Goal: Information Seeking & Learning: Compare options

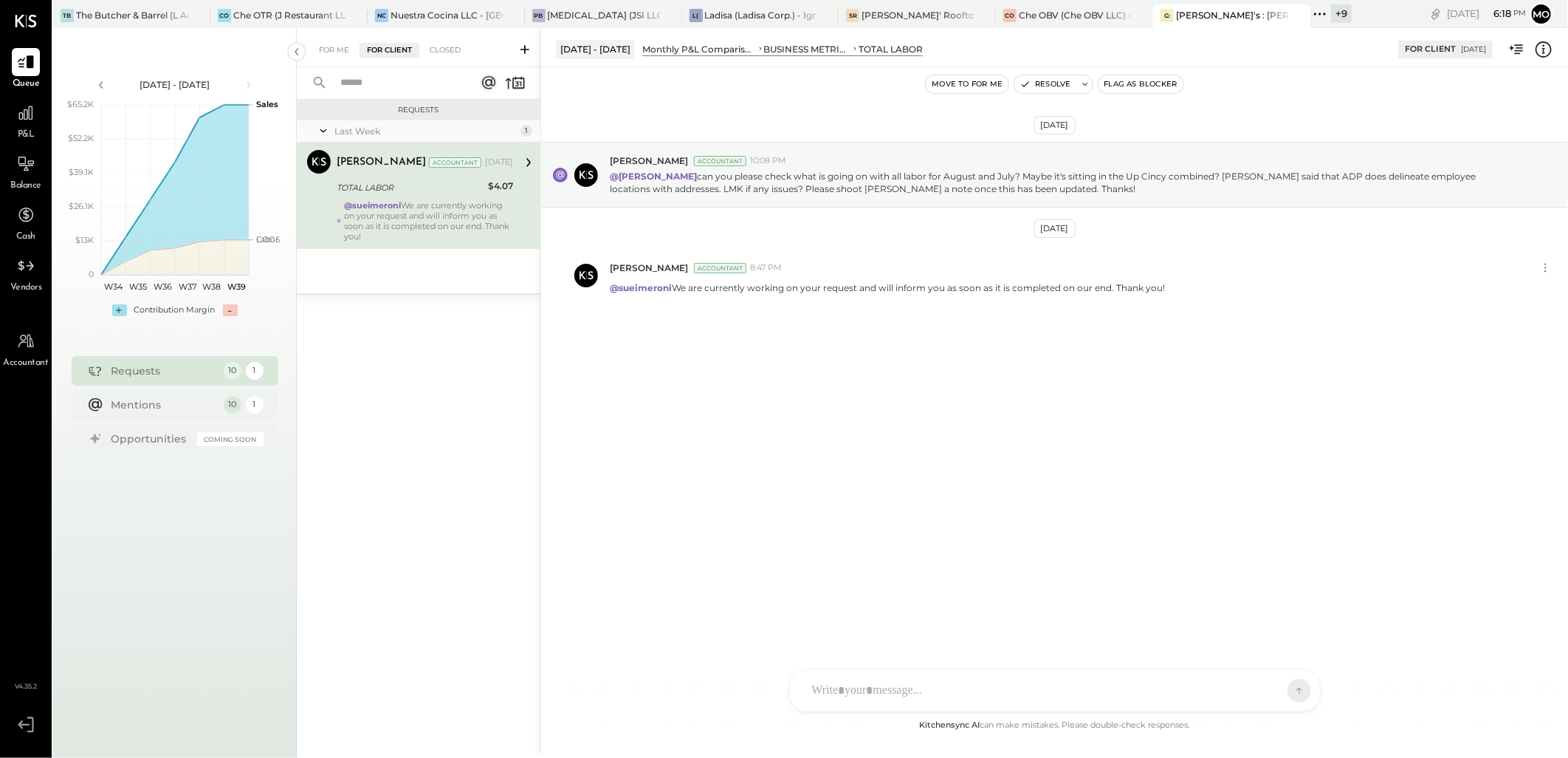
click at [838, 688] on div at bounding box center [1041, 690] width 474 height 33
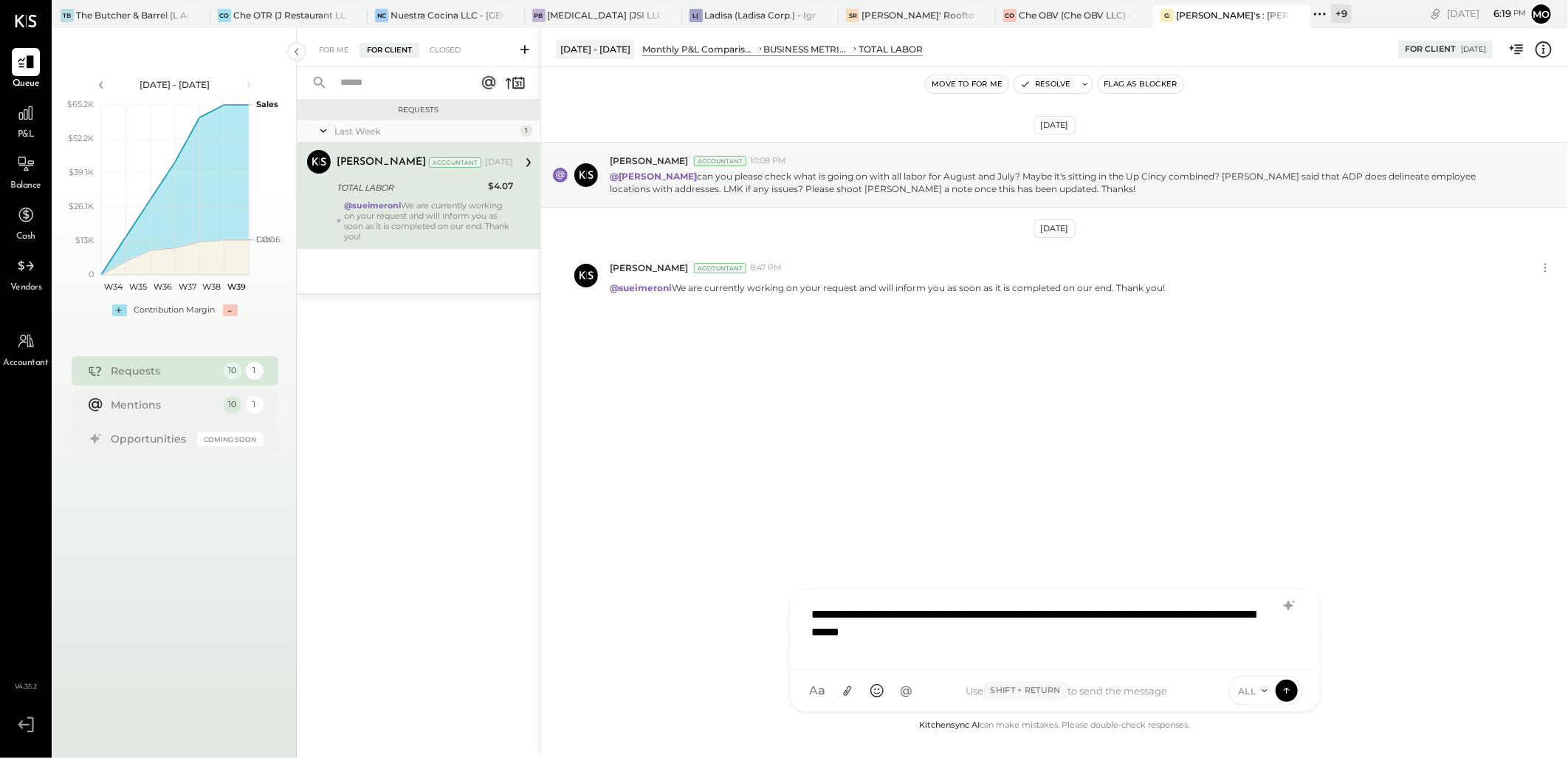
click at [1045, 606] on div "**********" at bounding box center [1054, 627] width 500 height 59
click at [1153, 633] on div "**********" at bounding box center [1054, 627] width 500 height 59
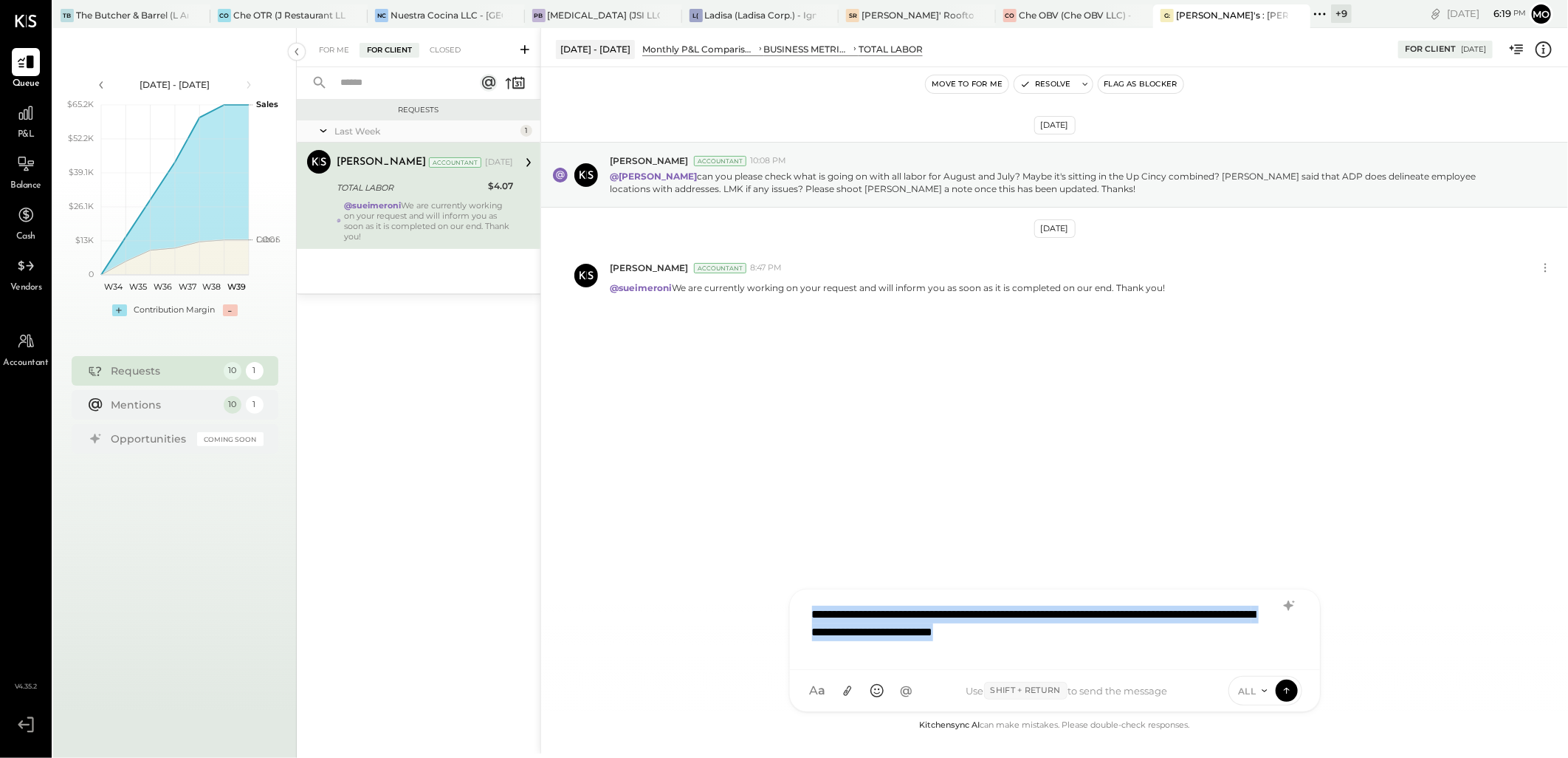
drag, startPoint x: 1159, startPoint y: 633, endPoint x: 763, endPoint y: 573, distance: 400.5
click at [763, 573] on div "[DATE] - [DATE] Monthly P&L Comparison BUSINESS METRICS TOTAL LABOR For Client …" at bounding box center [1053, 390] width 1027 height 725
click at [1290, 604] on icon at bounding box center [1288, 605] width 10 height 10
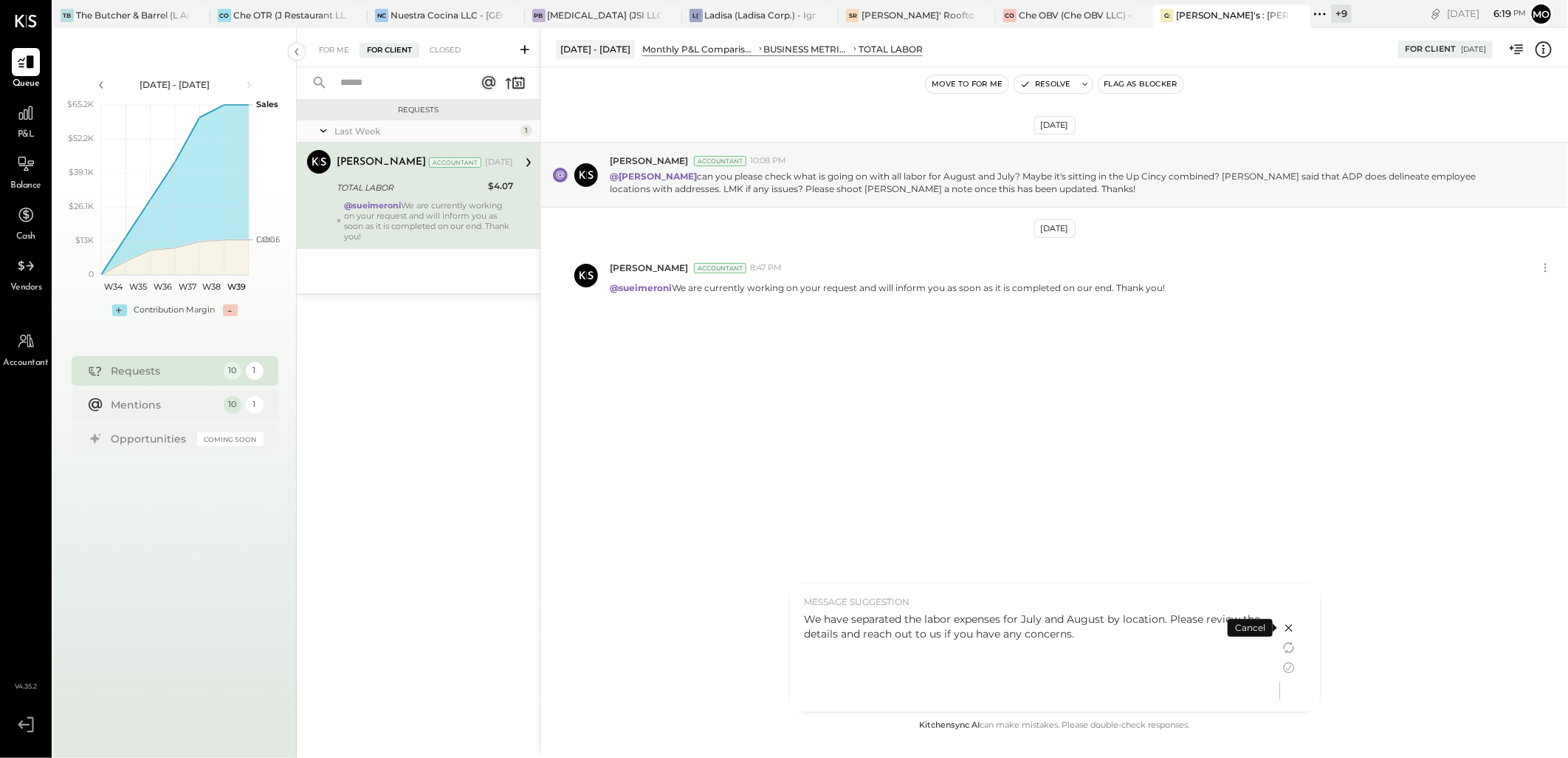
click at [1163, 614] on div "We have separated the labor expenses for July and August by location. Please re…" at bounding box center [1034, 627] width 460 height 30
drag, startPoint x: 1067, startPoint y: 644, endPoint x: 790, endPoint y: 615, distance: 278.5
click at [790, 615] on div "MESSAGE SUGGESTION We have separated the labor expenses for July and August by …" at bounding box center [1034, 647] width 490 height 127
copy div "We have separated the labor expenses for July and August by location. Please re…"
click at [1293, 623] on icon at bounding box center [1289, 628] width 18 height 18
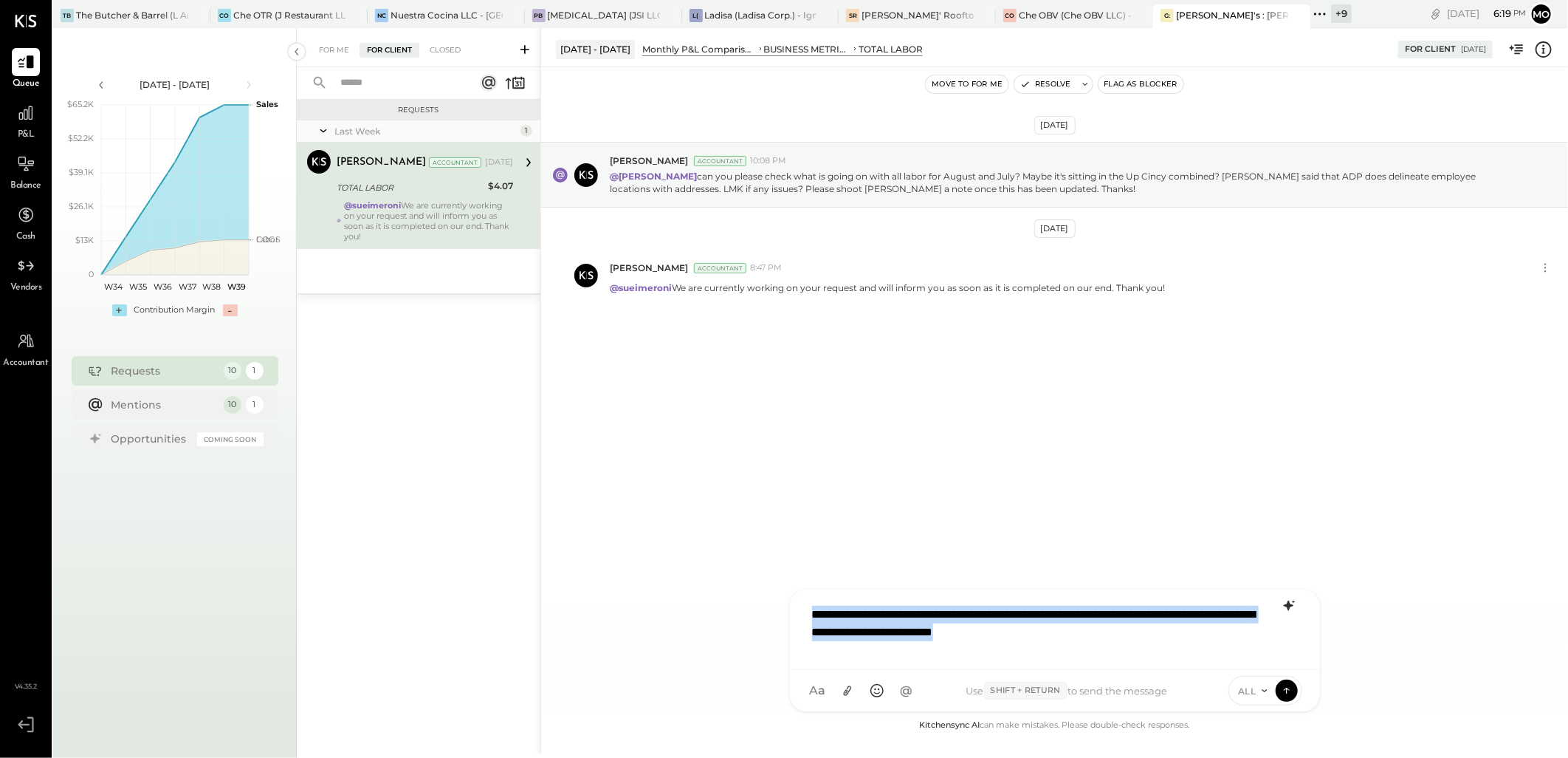
drag, startPoint x: 1149, startPoint y: 633, endPoint x: 711, endPoint y: 578, distance: 441.4
click at [711, 578] on div "[DATE] - [DATE] Monthly P&L Comparison BUSINESS METRICS TOTAL LABOR For Client …" at bounding box center [1053, 390] width 1027 height 725
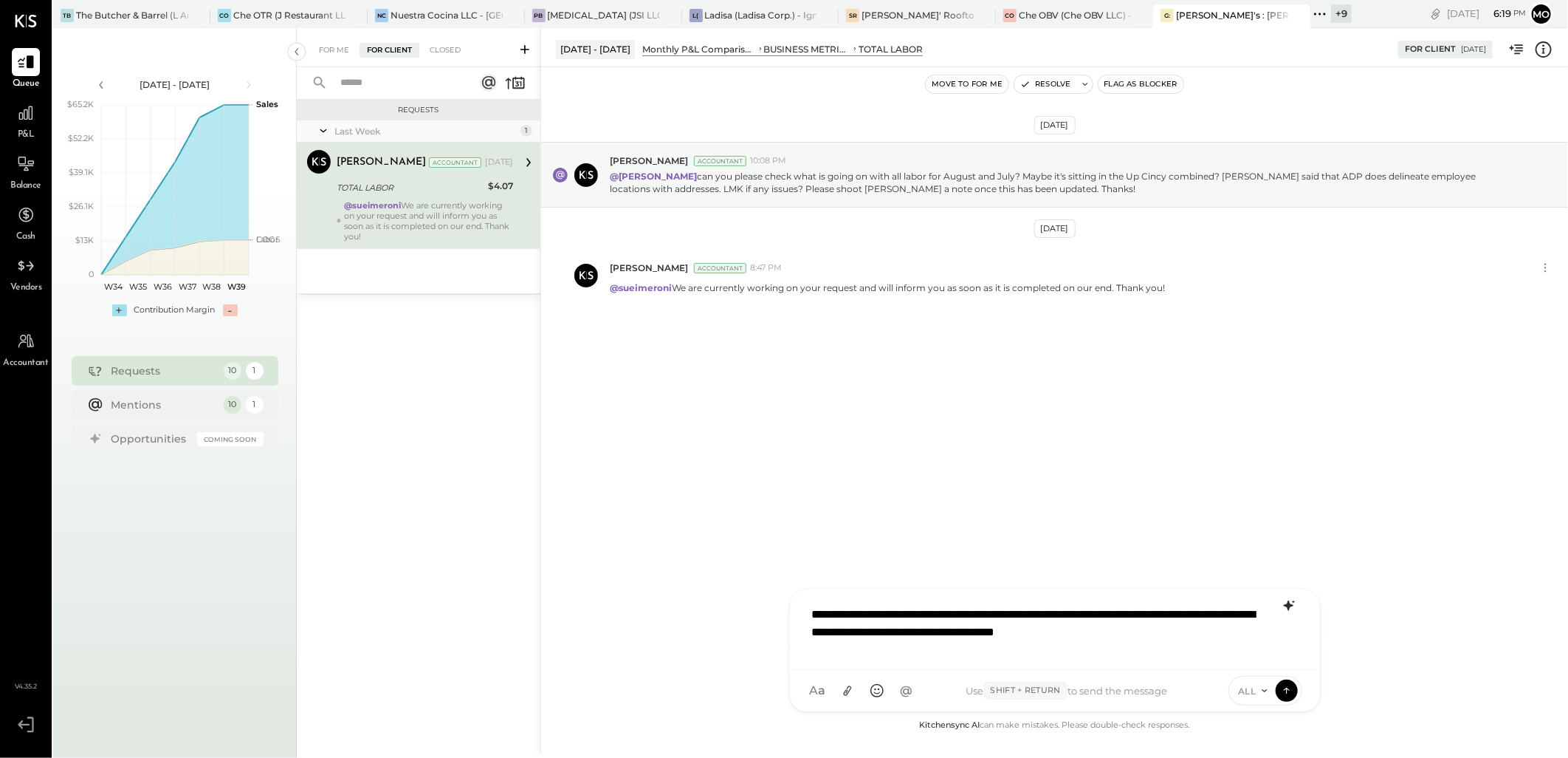
click at [813, 613] on div "**********" at bounding box center [1054, 627] width 500 height 59
type input "*"
drag, startPoint x: 932, startPoint y: 618, endPoint x: 1024, endPoint y: 582, distance: 98.8
click at [932, 618] on span "sueimeroni" at bounding box center [932, 623] width 116 height 14
click at [872, 621] on div "**********" at bounding box center [1054, 623] width 500 height 68
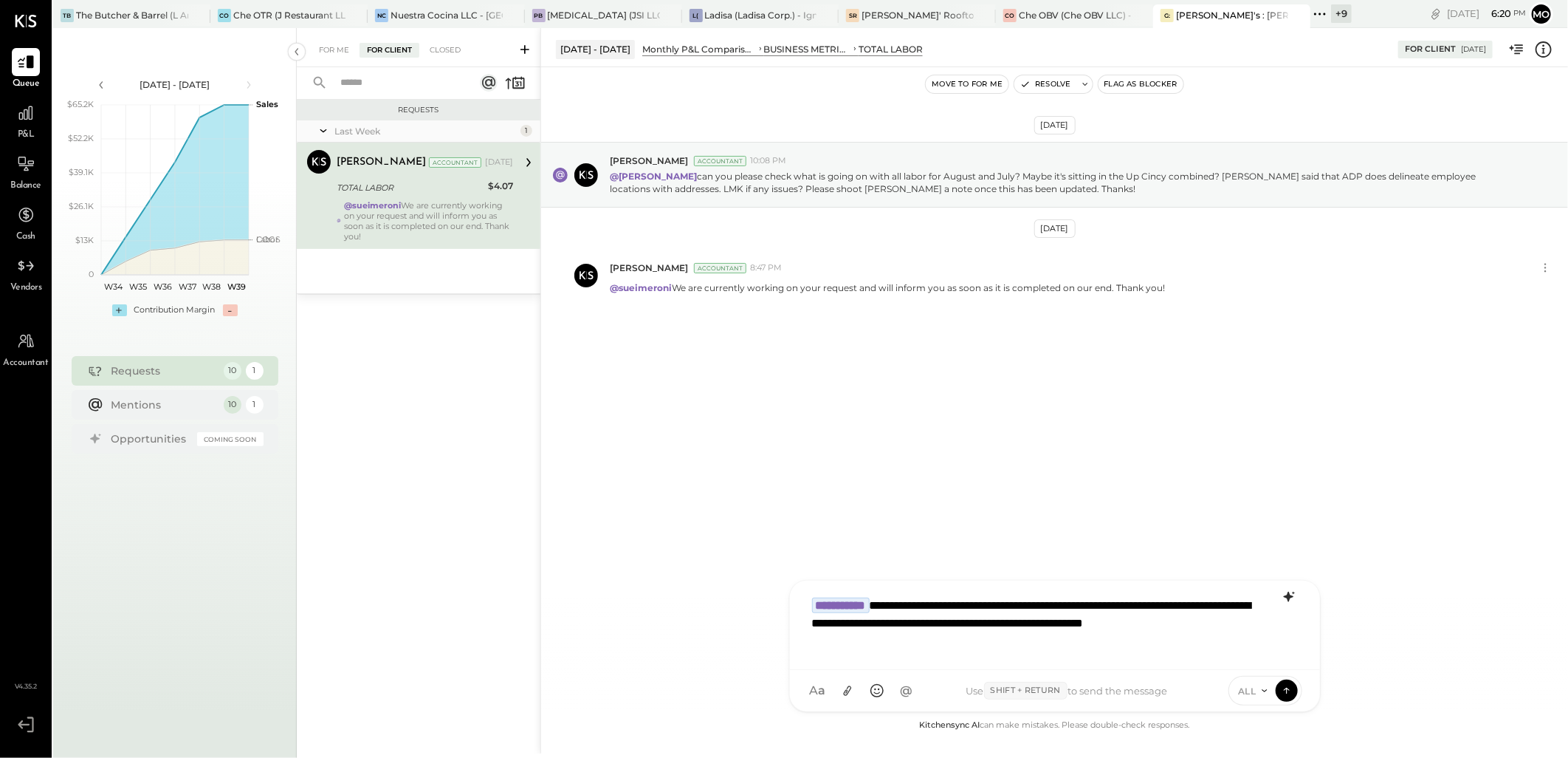
click at [918, 631] on div "**********" at bounding box center [1054, 623] width 500 height 68
click at [921, 641] on div "**********" at bounding box center [1054, 623] width 500 height 68
click at [1282, 687] on icon at bounding box center [1286, 689] width 13 height 15
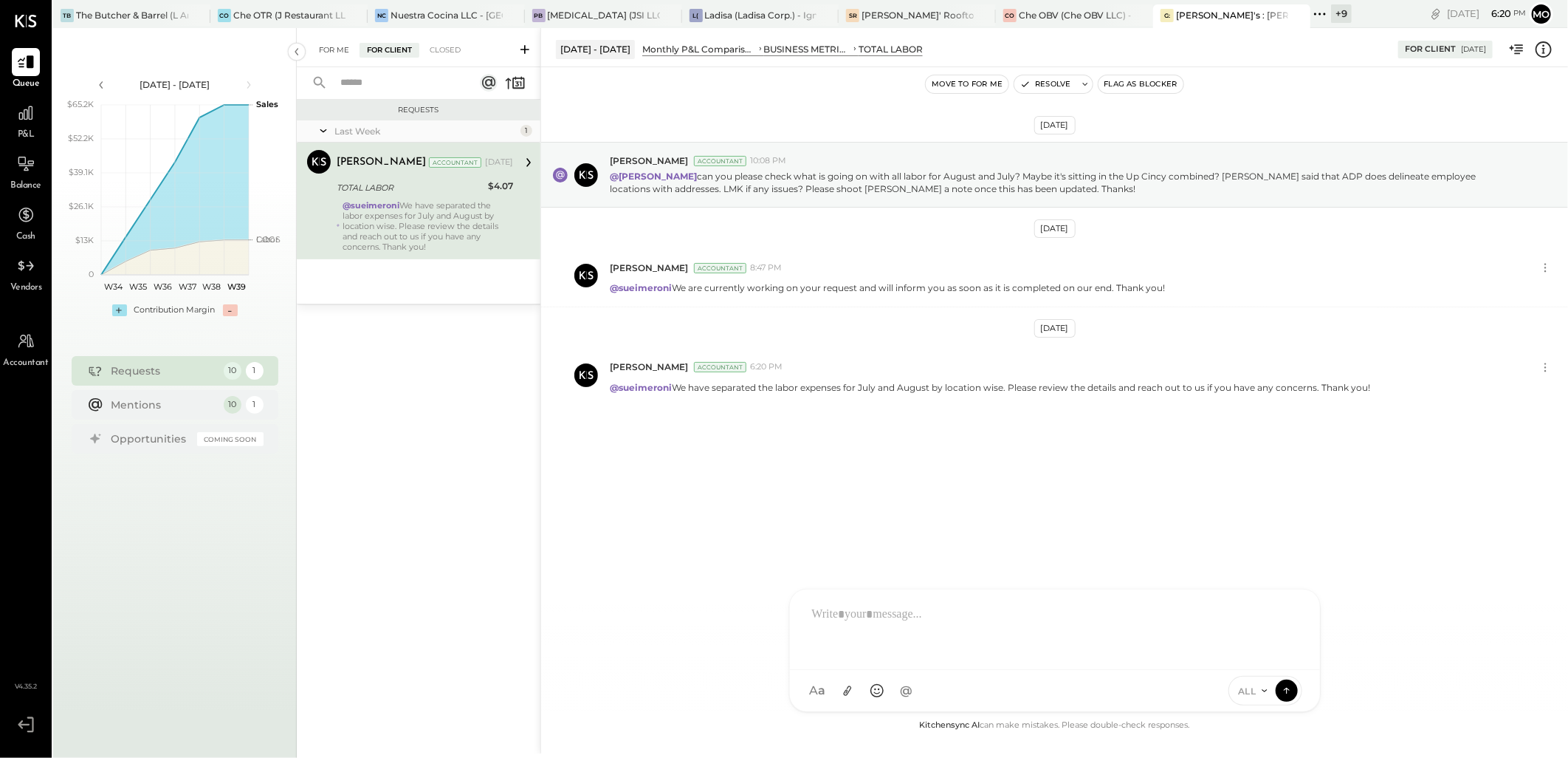
click at [332, 48] on div "For Me" at bounding box center [333, 50] width 45 height 15
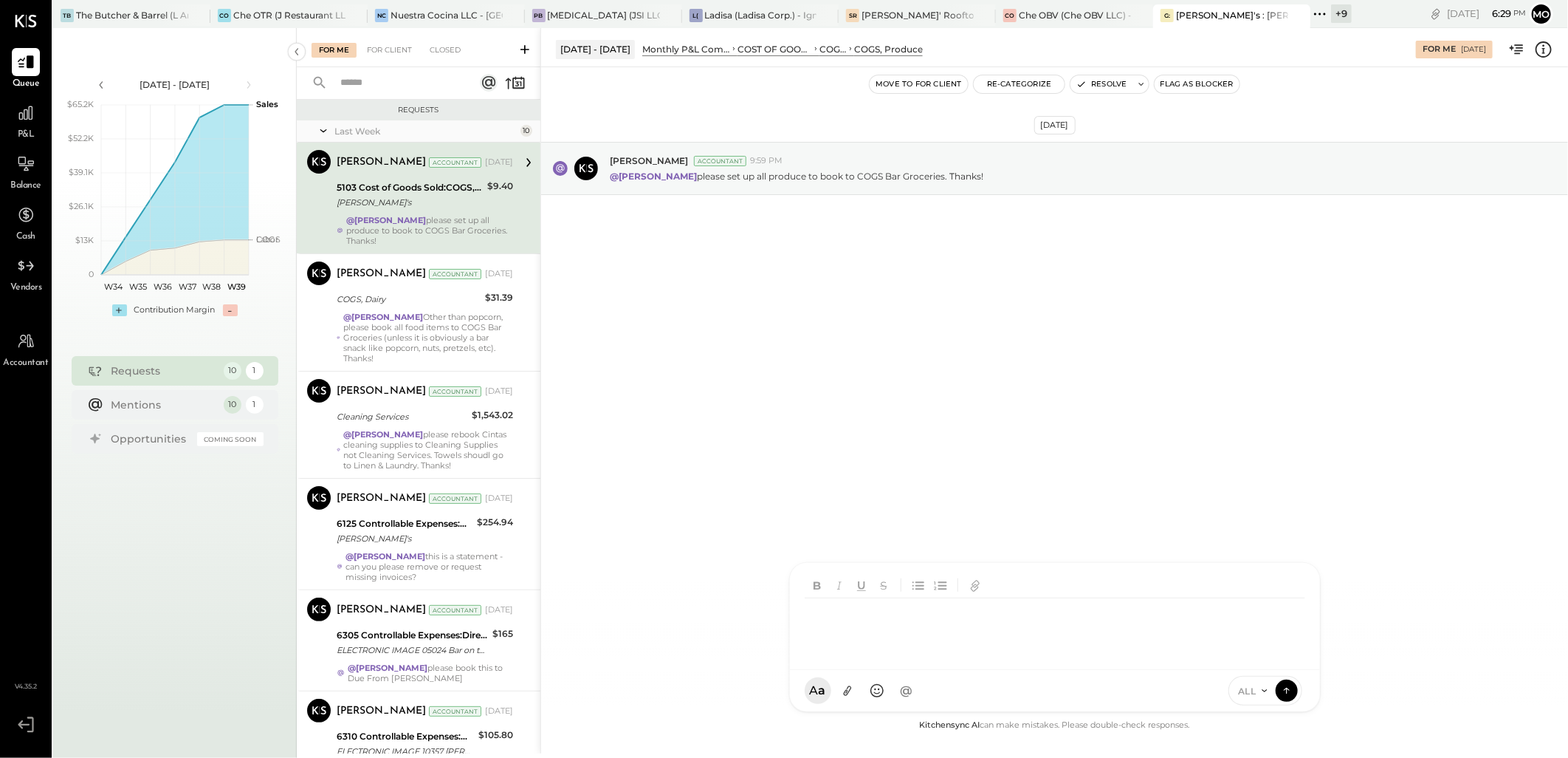
click at [858, 658] on div at bounding box center [1057, 627] width 506 height 59
drag, startPoint x: 914, startPoint y: 612, endPoint x: 1053, endPoint y: 581, distance: 142.4
click at [915, 611] on div "MB Margot Bloch" at bounding box center [911, 623] width 169 height 30
click at [1292, 692] on icon at bounding box center [1286, 690] width 13 height 15
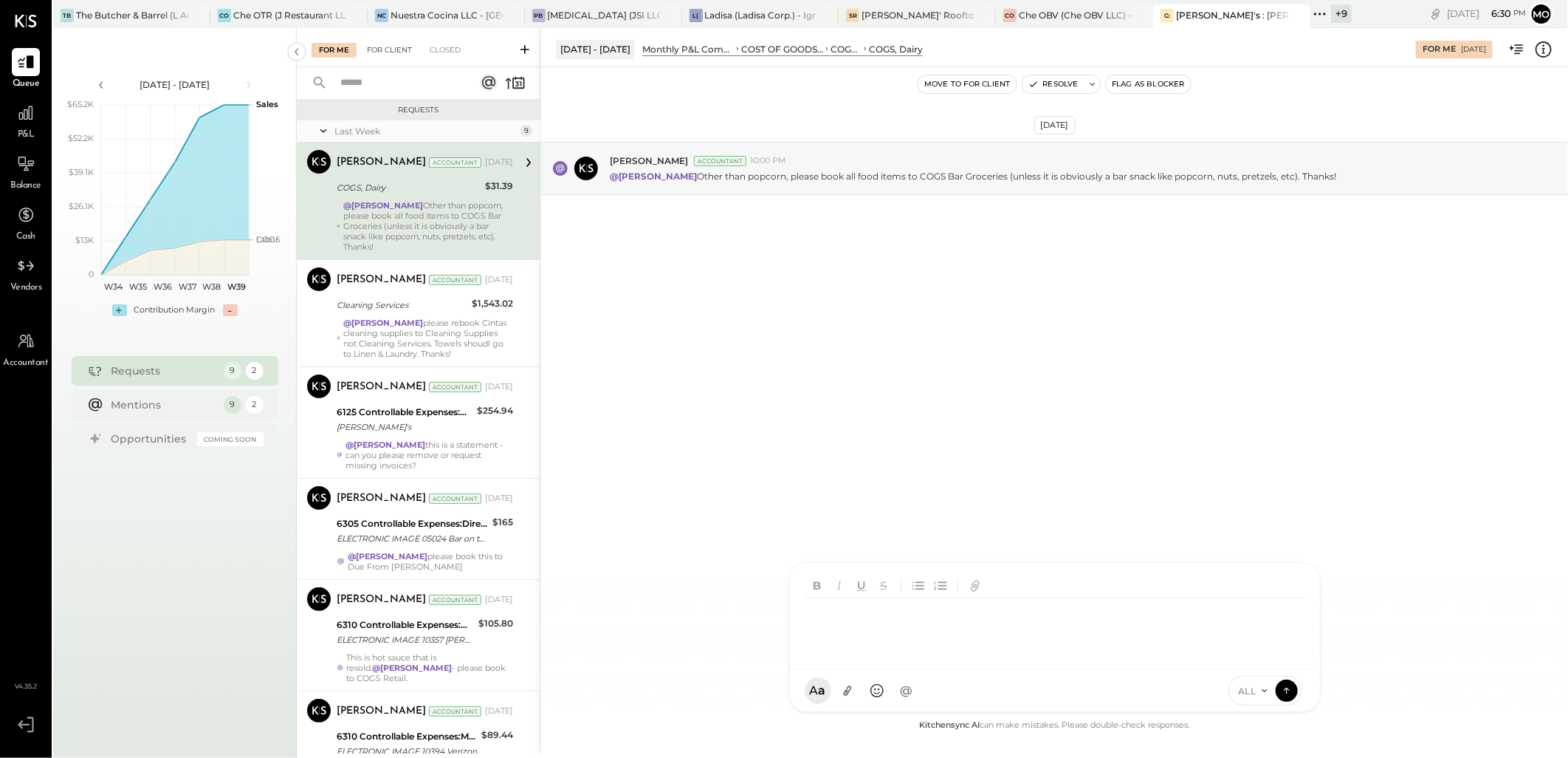
click at [394, 46] on div "For Client" at bounding box center [389, 50] width 60 height 15
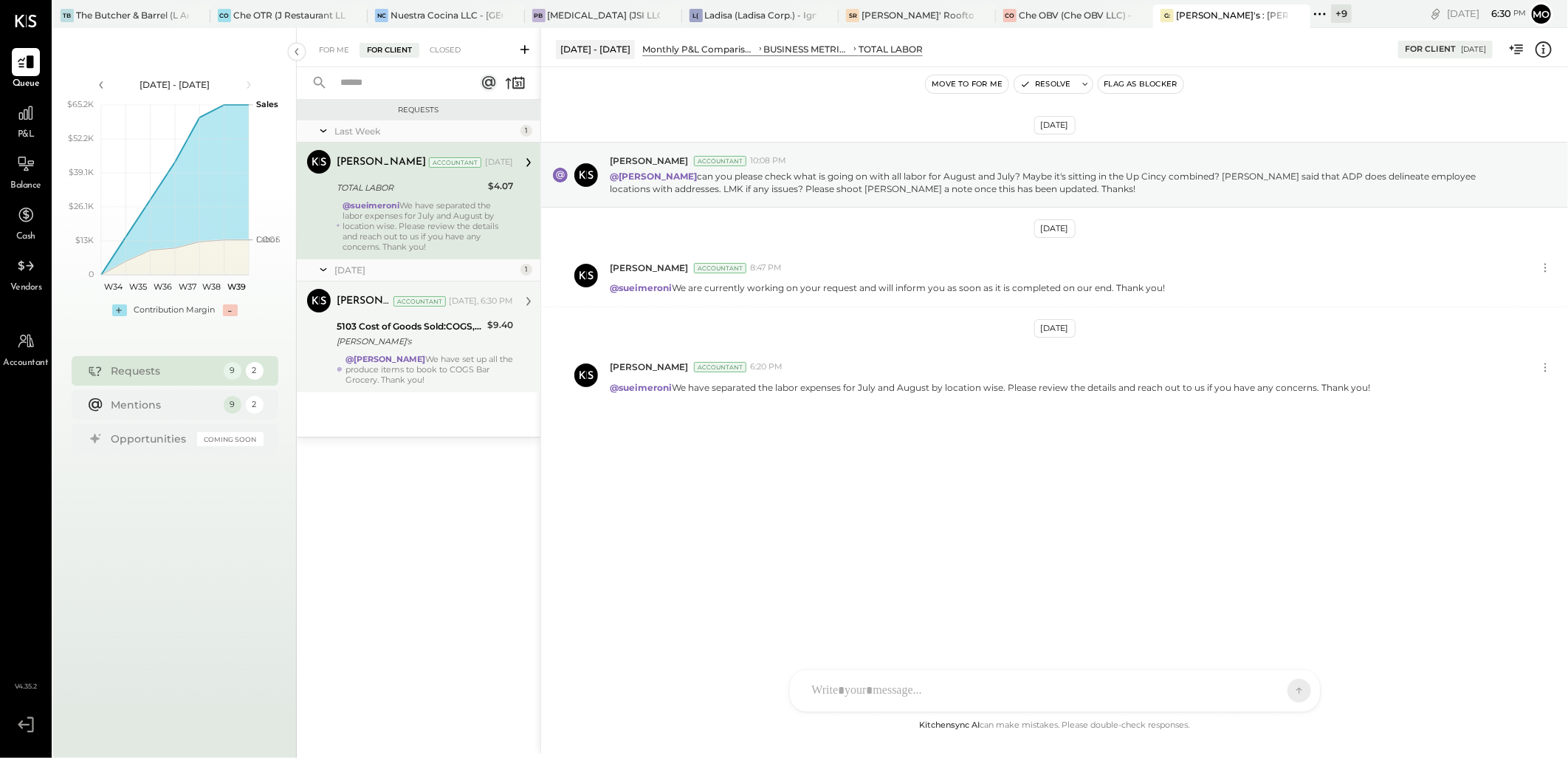
click at [470, 359] on div "@Margot Bloch We have set up all the produce items to book to COGS Bar Grocery.…" at bounding box center [429, 369] width 167 height 31
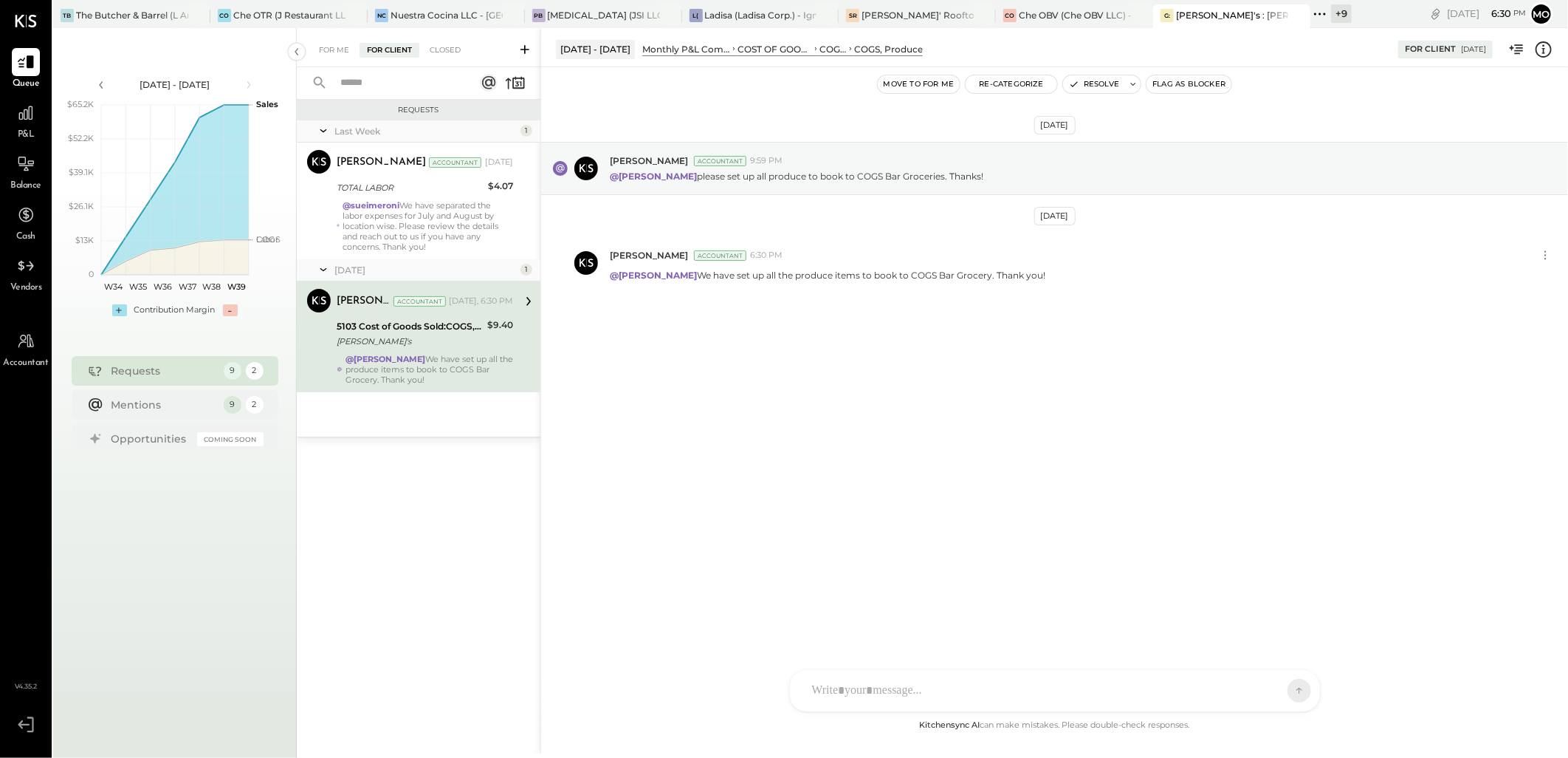
click at [1090, 86] on button "Resolve" at bounding box center [1094, 85] width 62 height 18
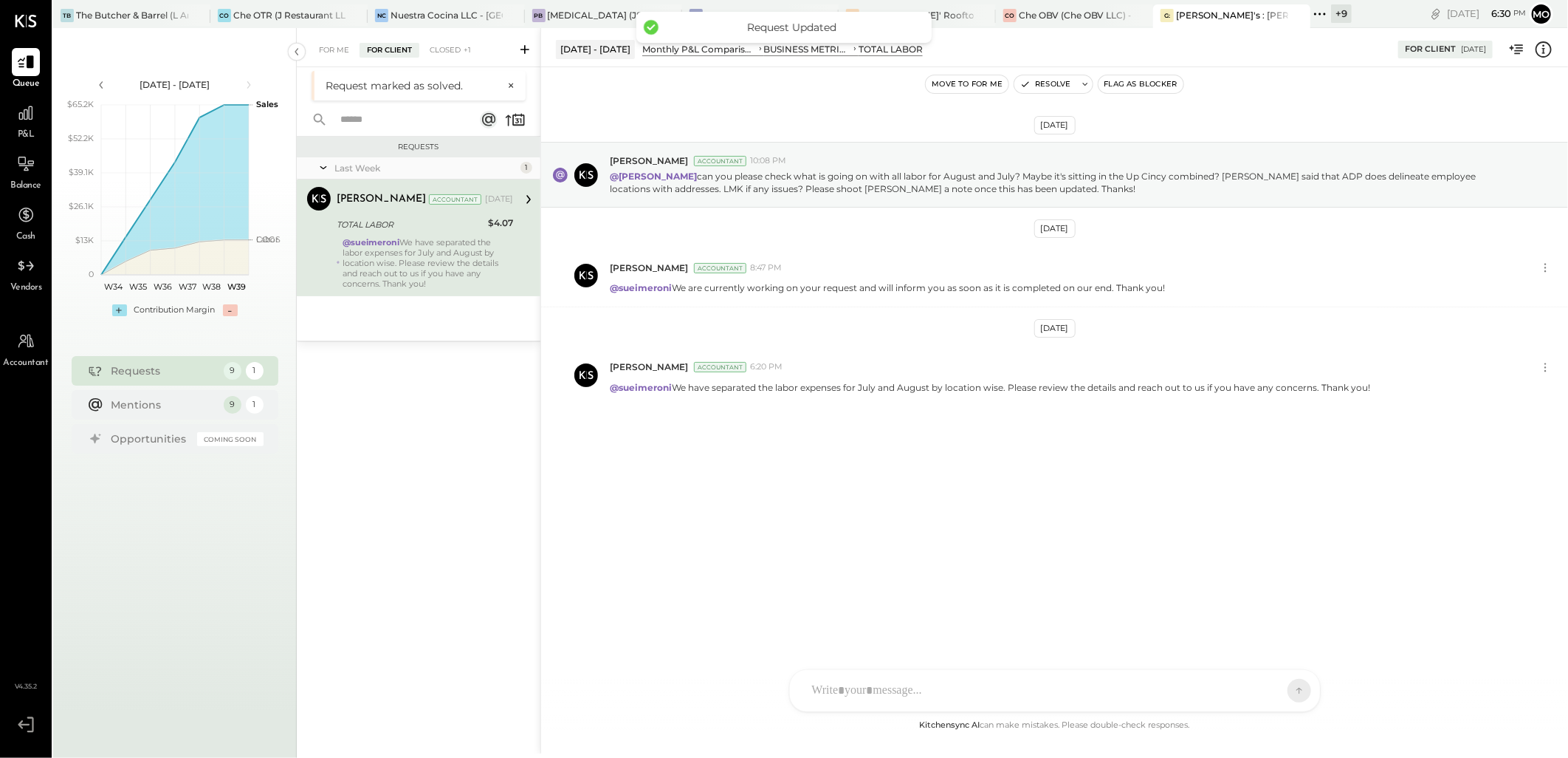
click at [330, 49] on div "For Me" at bounding box center [333, 50] width 45 height 15
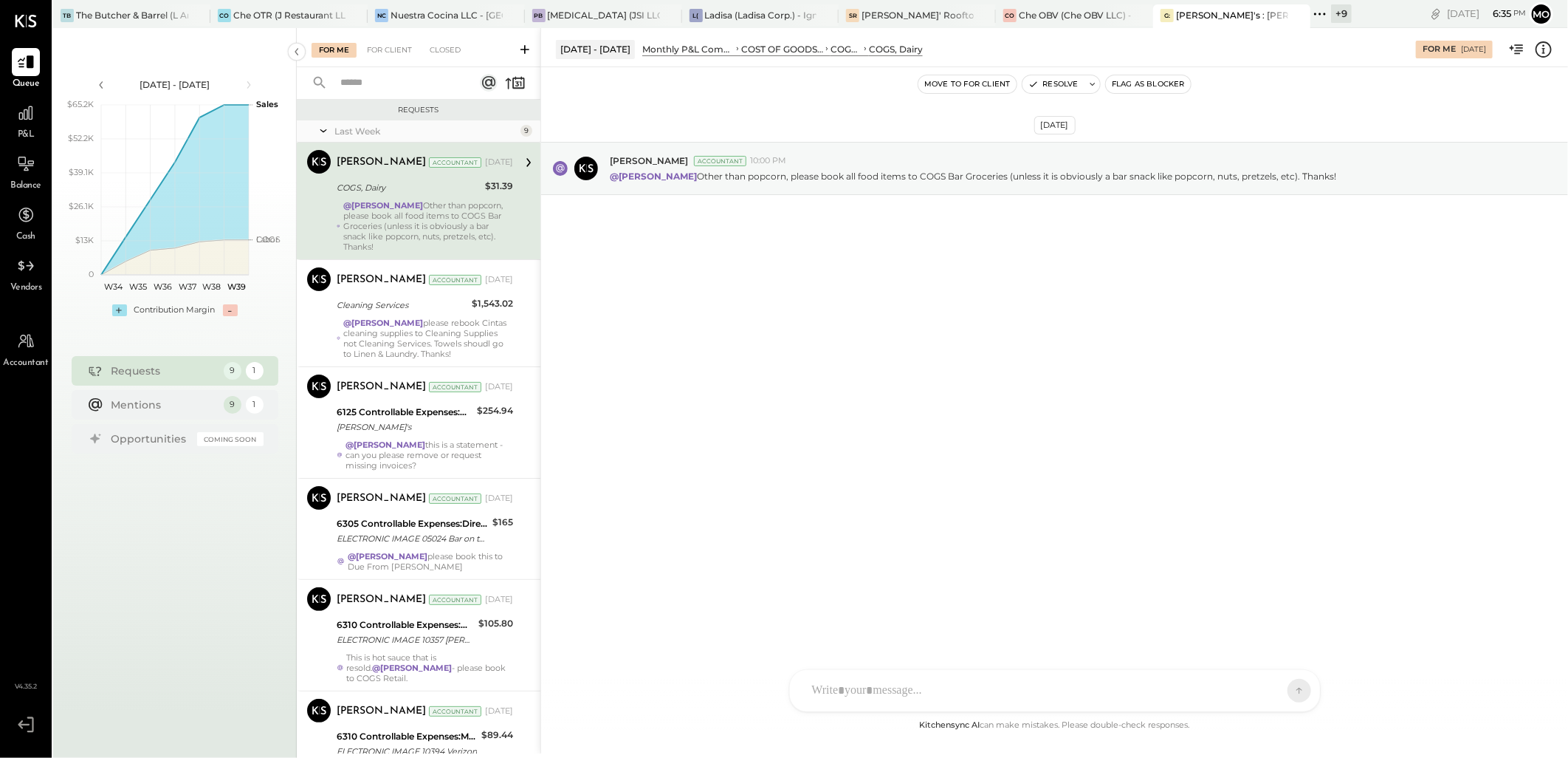
click at [836, 677] on div at bounding box center [1041, 690] width 474 height 33
click at [918, 545] on div "***" at bounding box center [911, 531] width 169 height 35
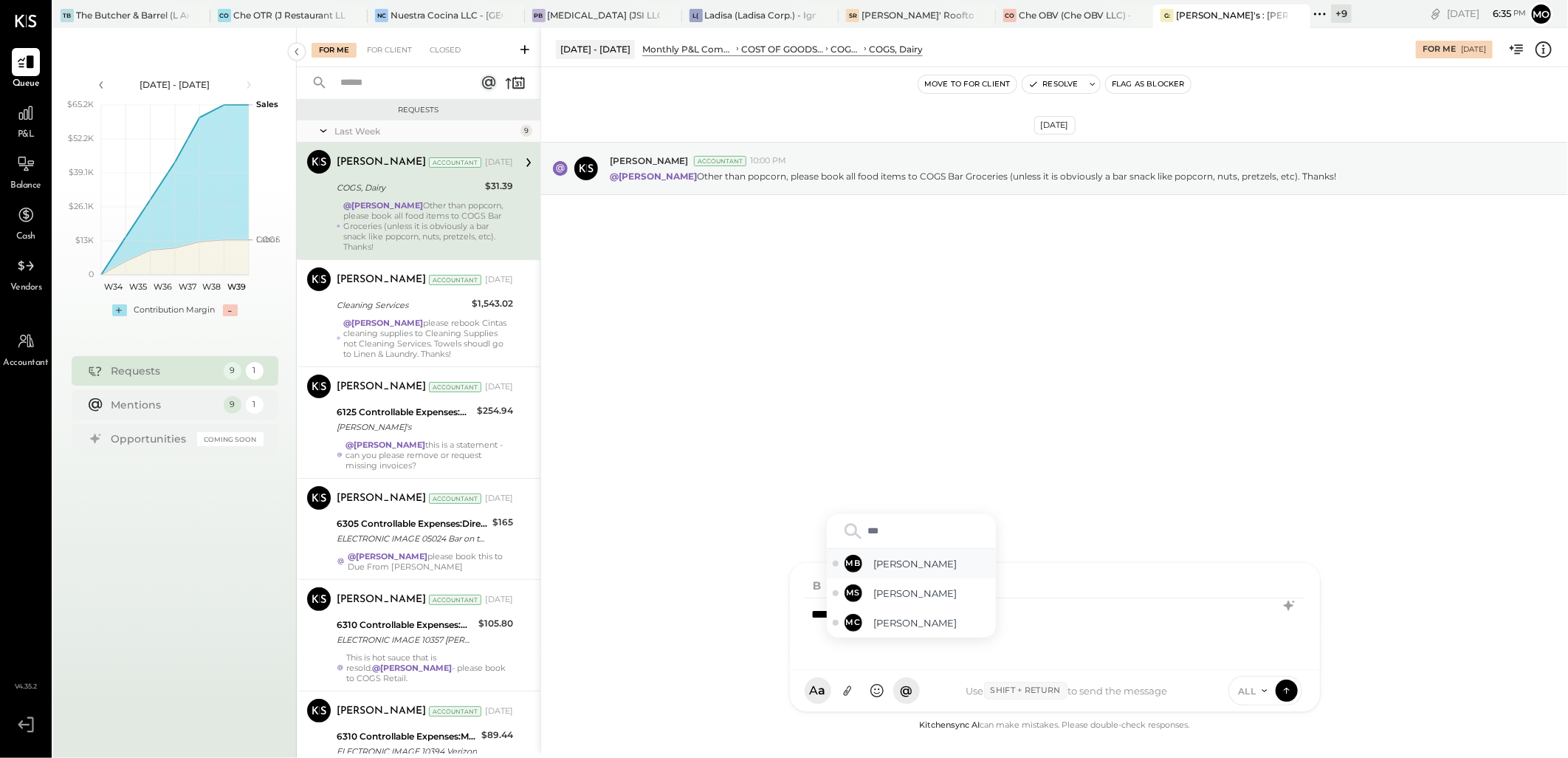
click at [948, 558] on span "Margot Bloch" at bounding box center [932, 564] width 116 height 14
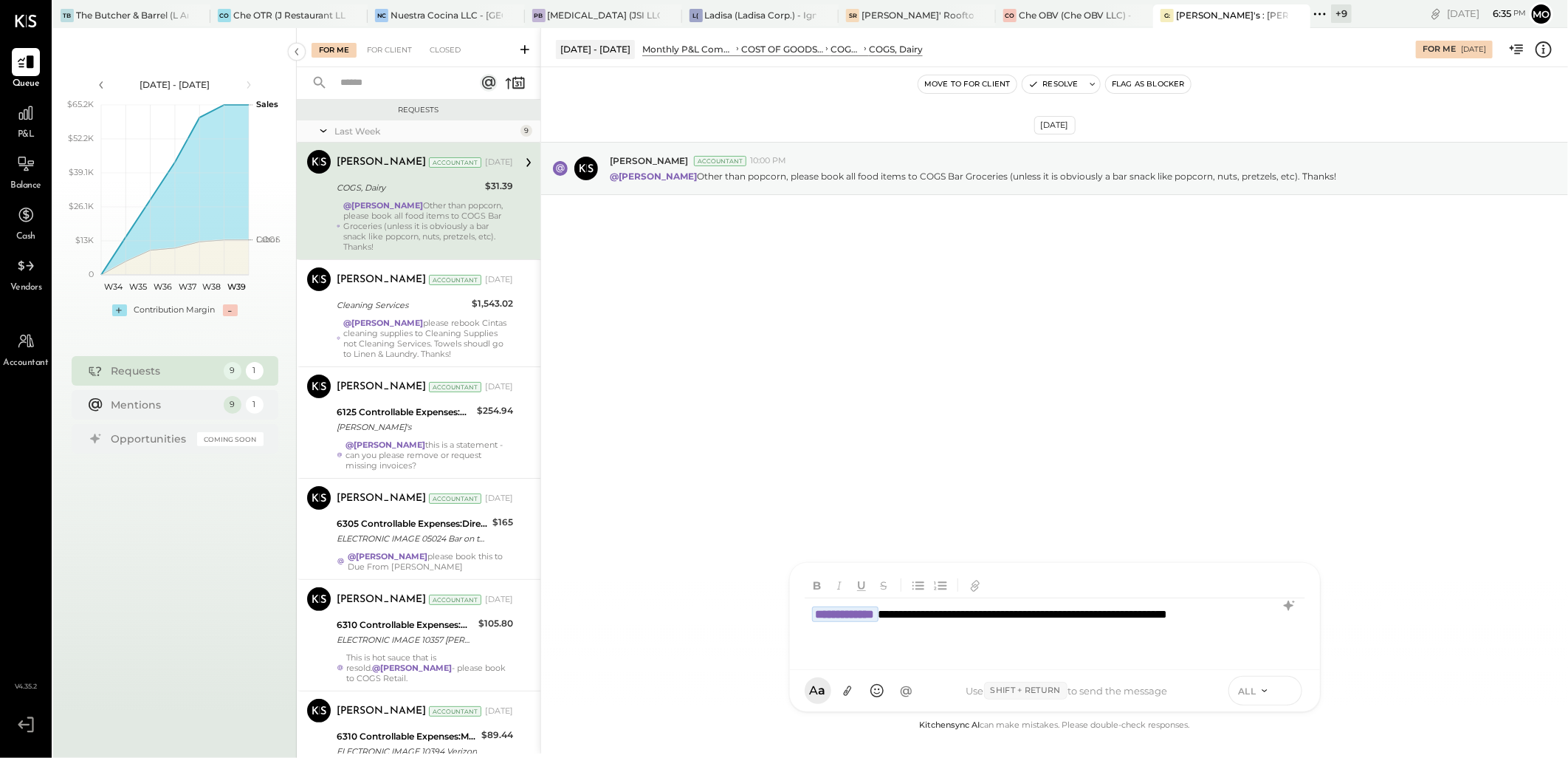
click at [1283, 689] on icon at bounding box center [1286, 689] width 13 height 15
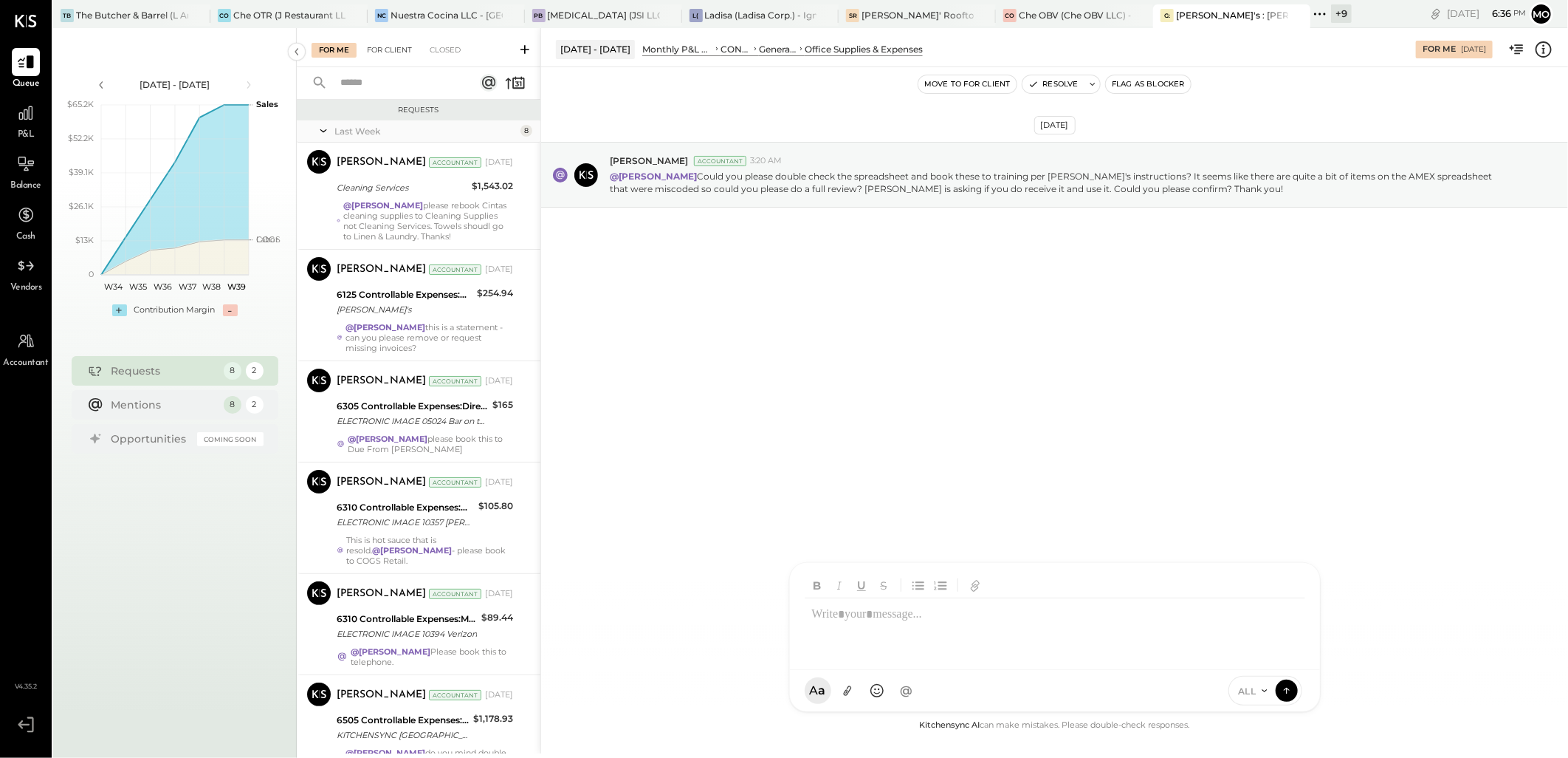
click at [396, 52] on div "For Client" at bounding box center [389, 50] width 60 height 15
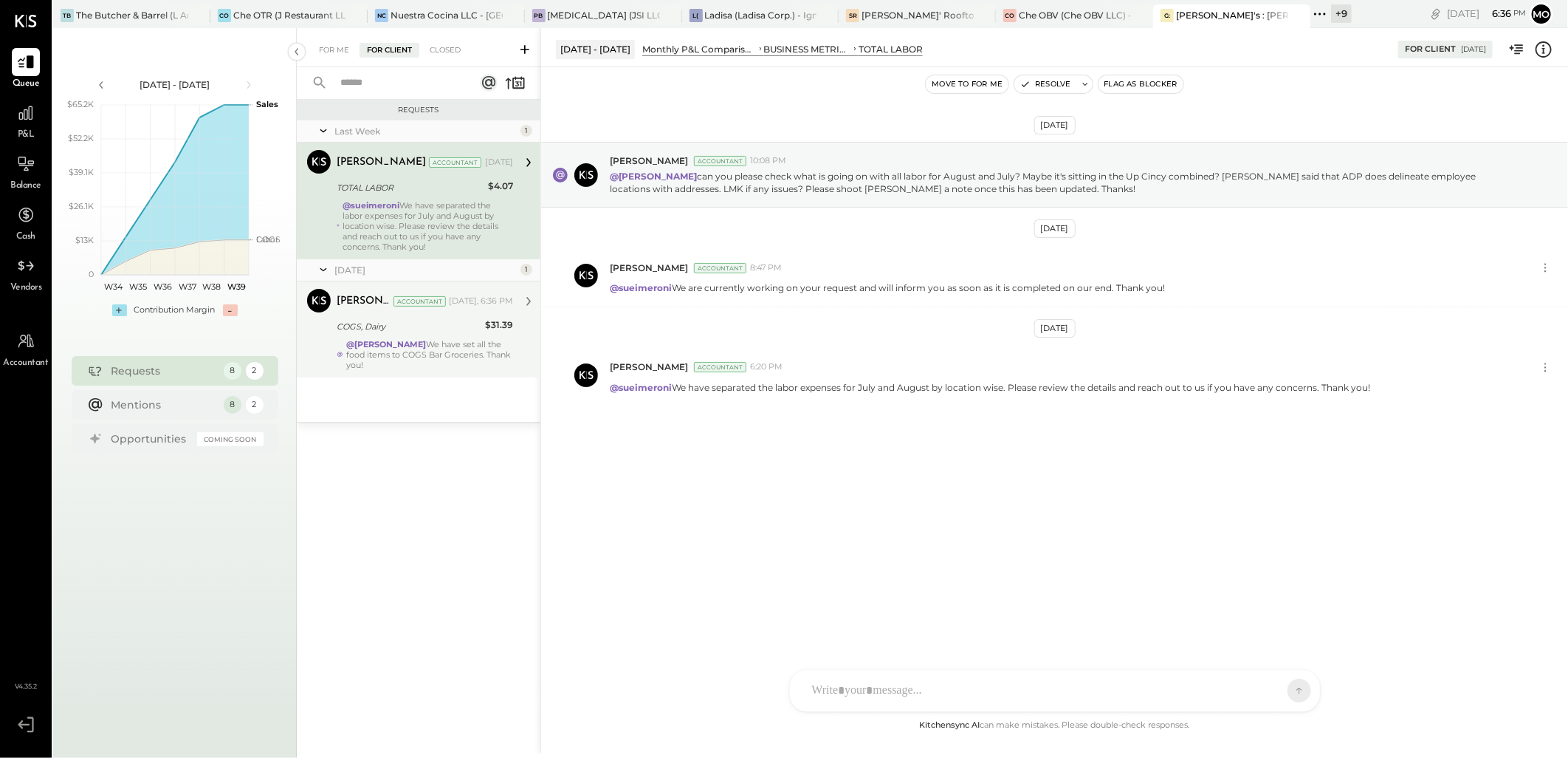
click at [469, 190] on div "TOTAL LABOR" at bounding box center [410, 187] width 147 height 15
click at [436, 353] on div "@Margot Bloch We have set all the food items to COGS Bar Groceries. Thank you!" at bounding box center [430, 354] width 167 height 31
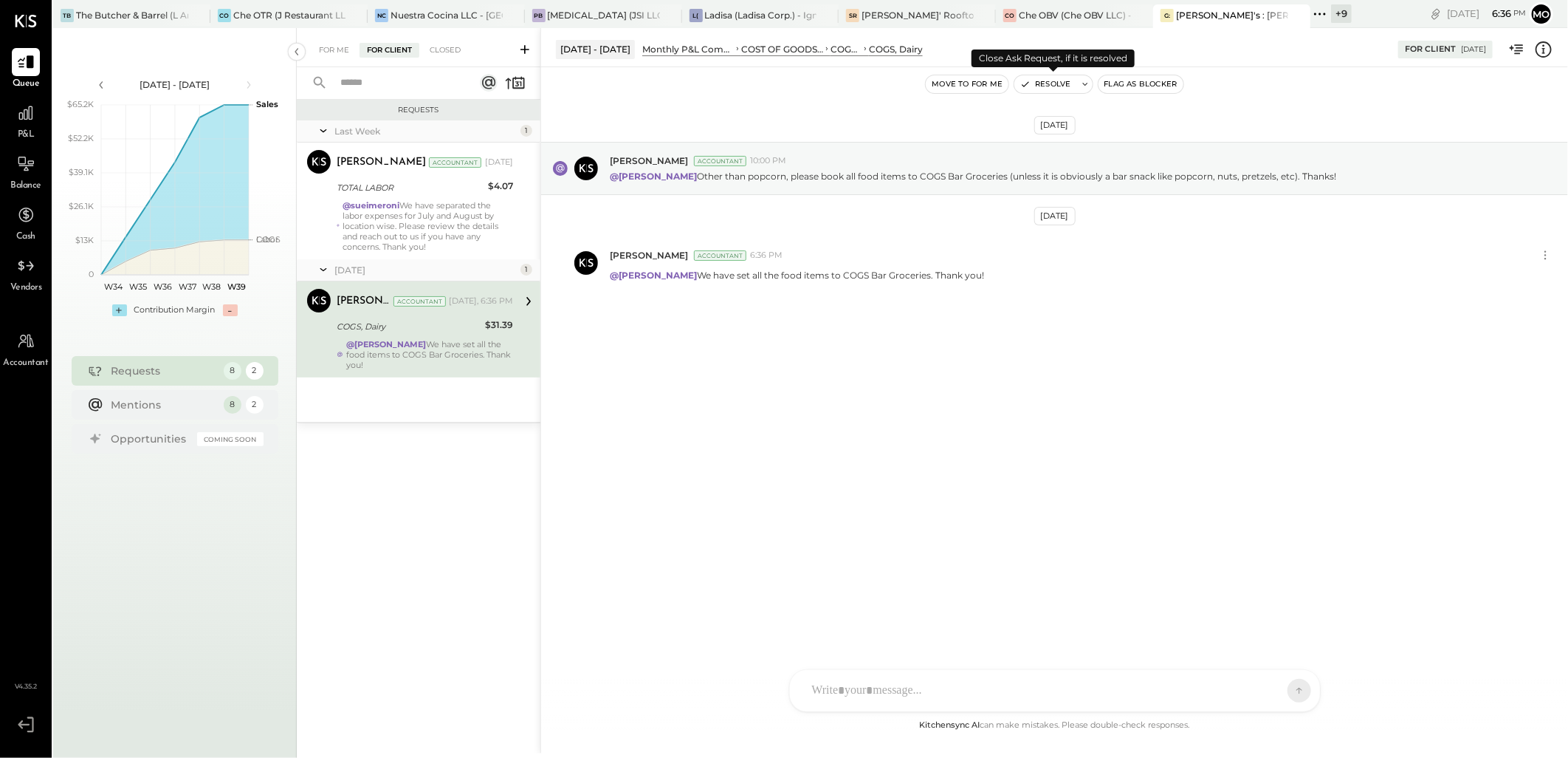
click at [1047, 92] on button "Resolve" at bounding box center [1045, 85] width 62 height 18
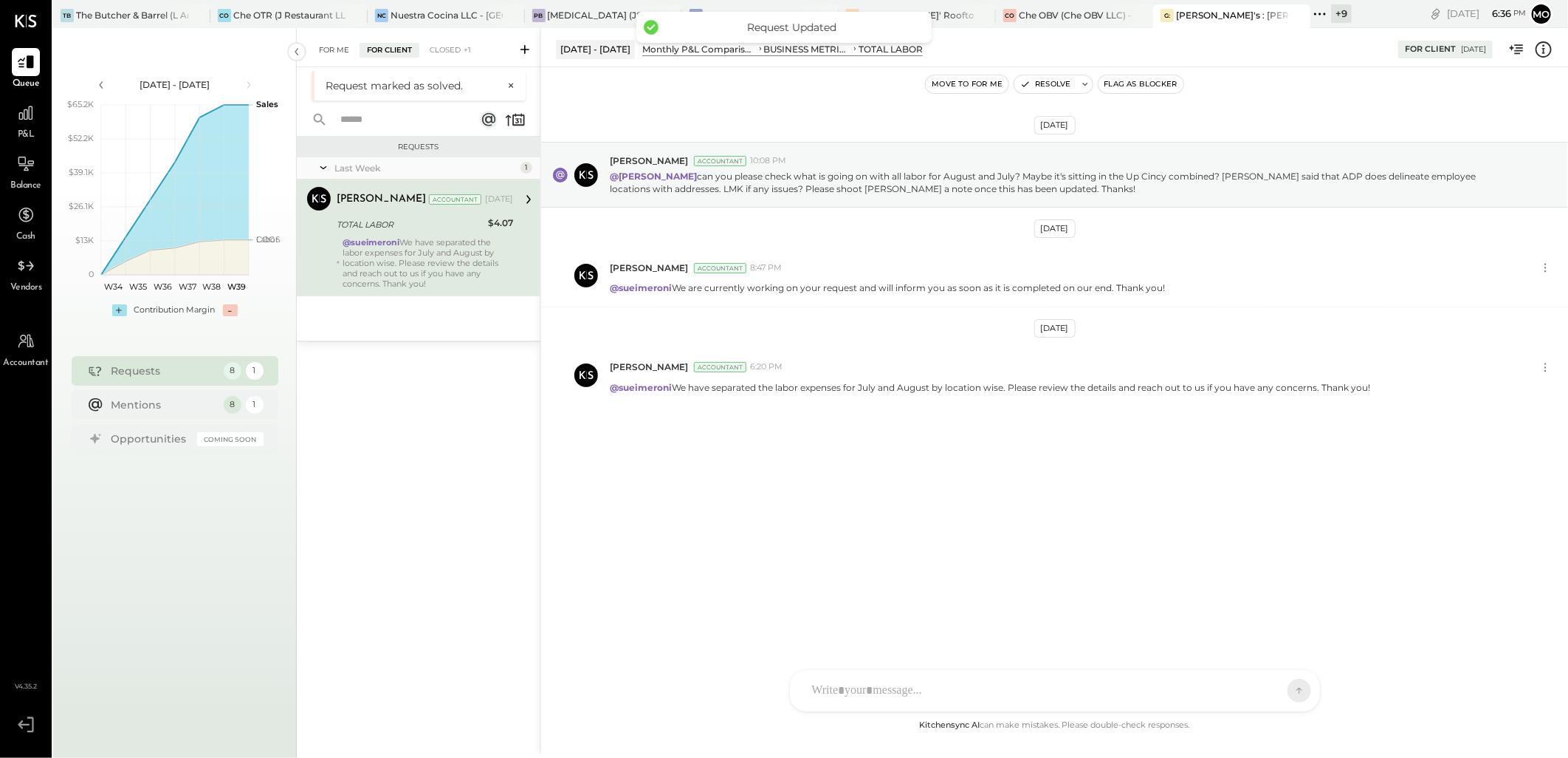
click at [347, 50] on div "For Me" at bounding box center [333, 50] width 45 height 15
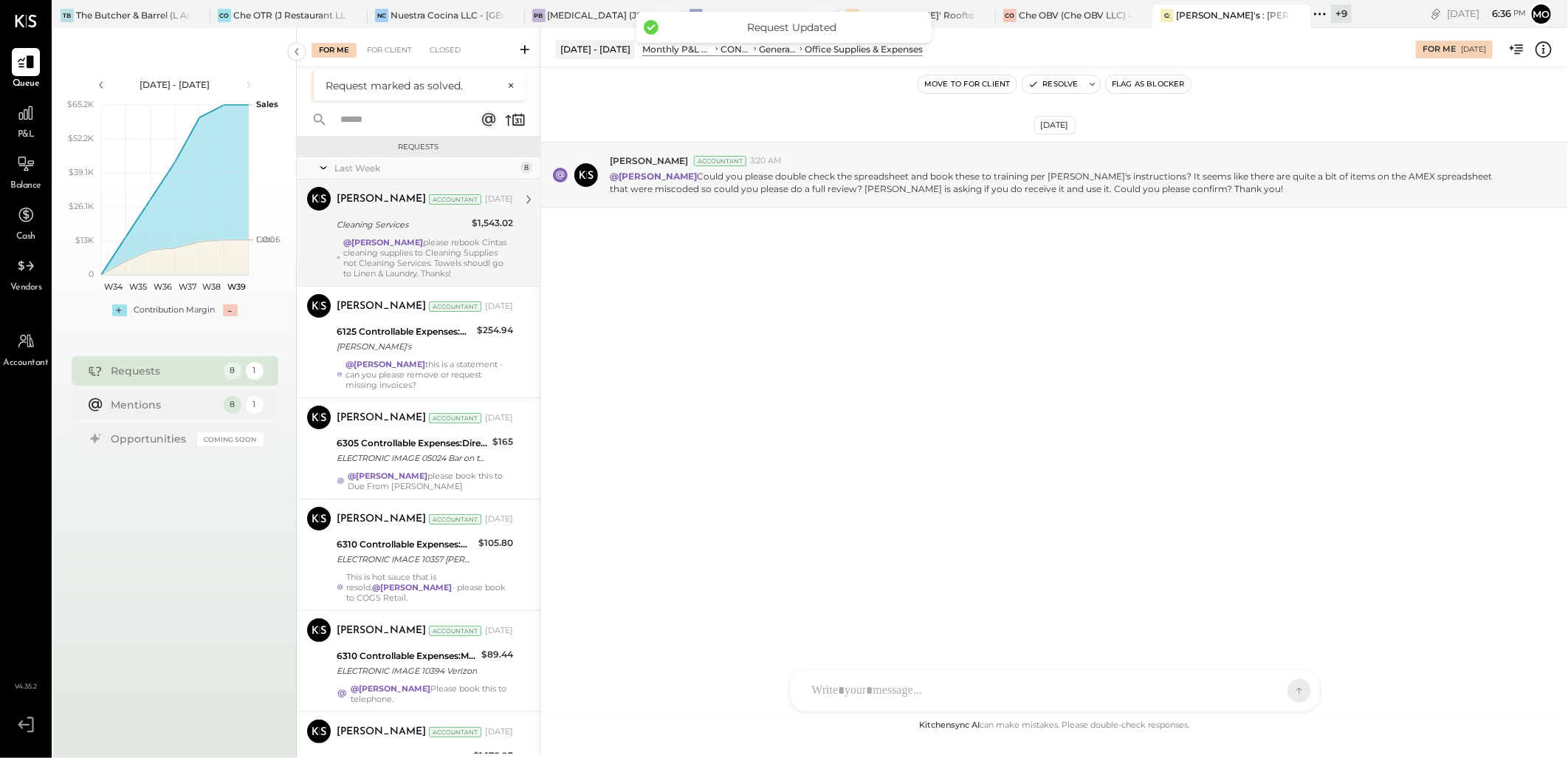
click at [423, 241] on strong "@Mohammadsalkin Ansari" at bounding box center [383, 242] width 80 height 10
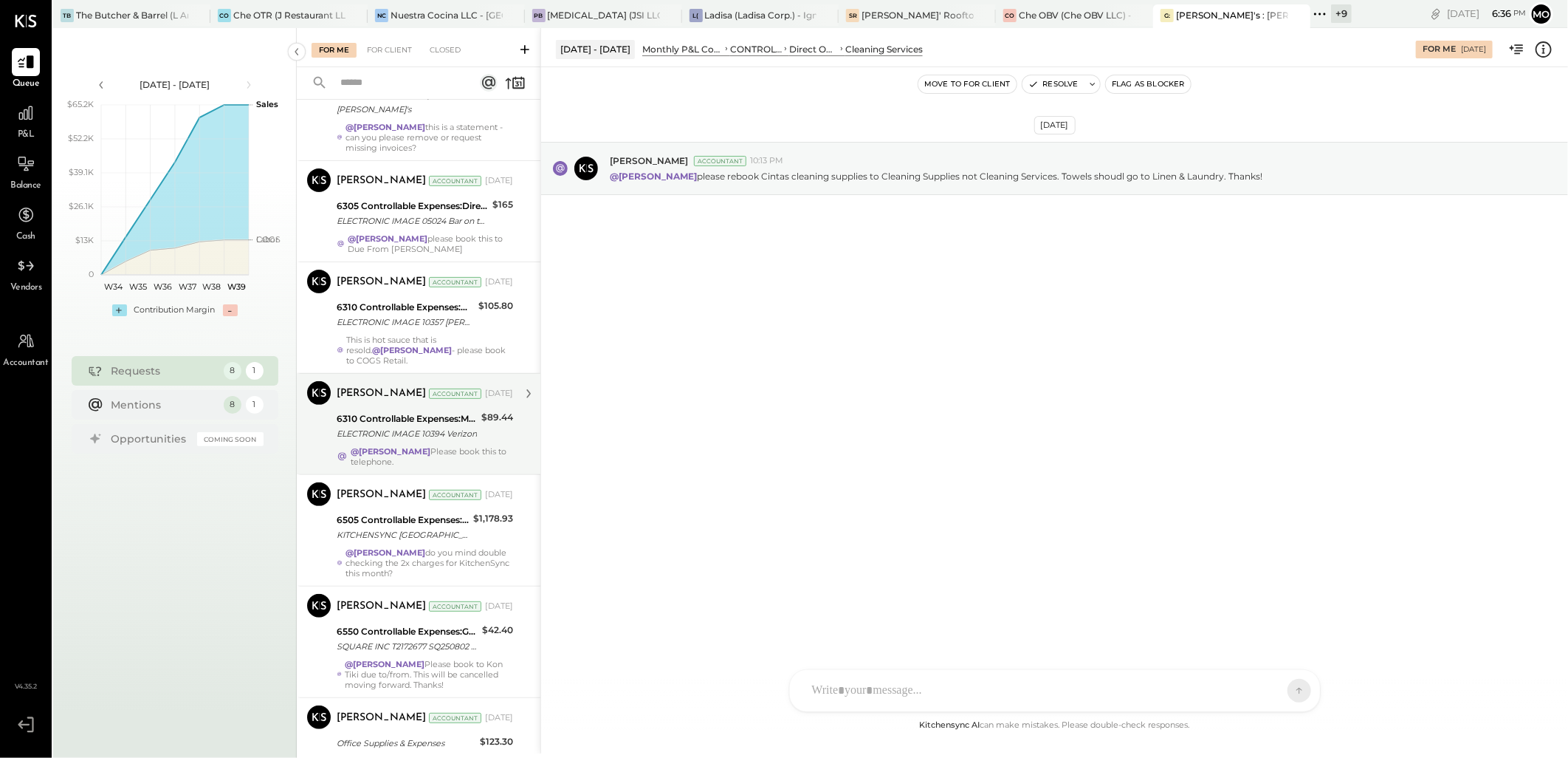
scroll to position [357, 0]
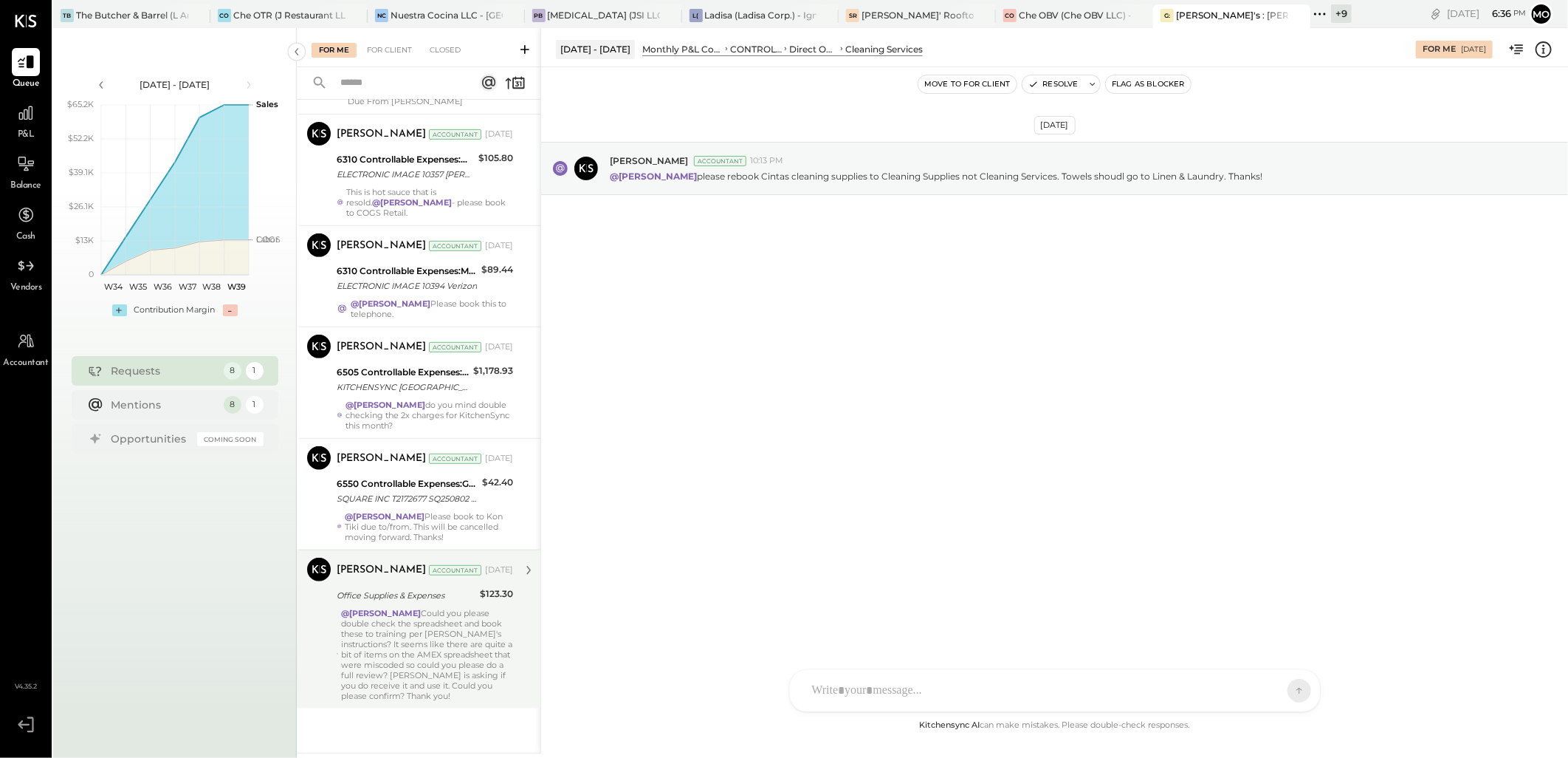
click at [469, 630] on div "@Mohammadsalkin Ansari Could you please double check the spreadsheet and book t…" at bounding box center [427, 655] width 172 height 94
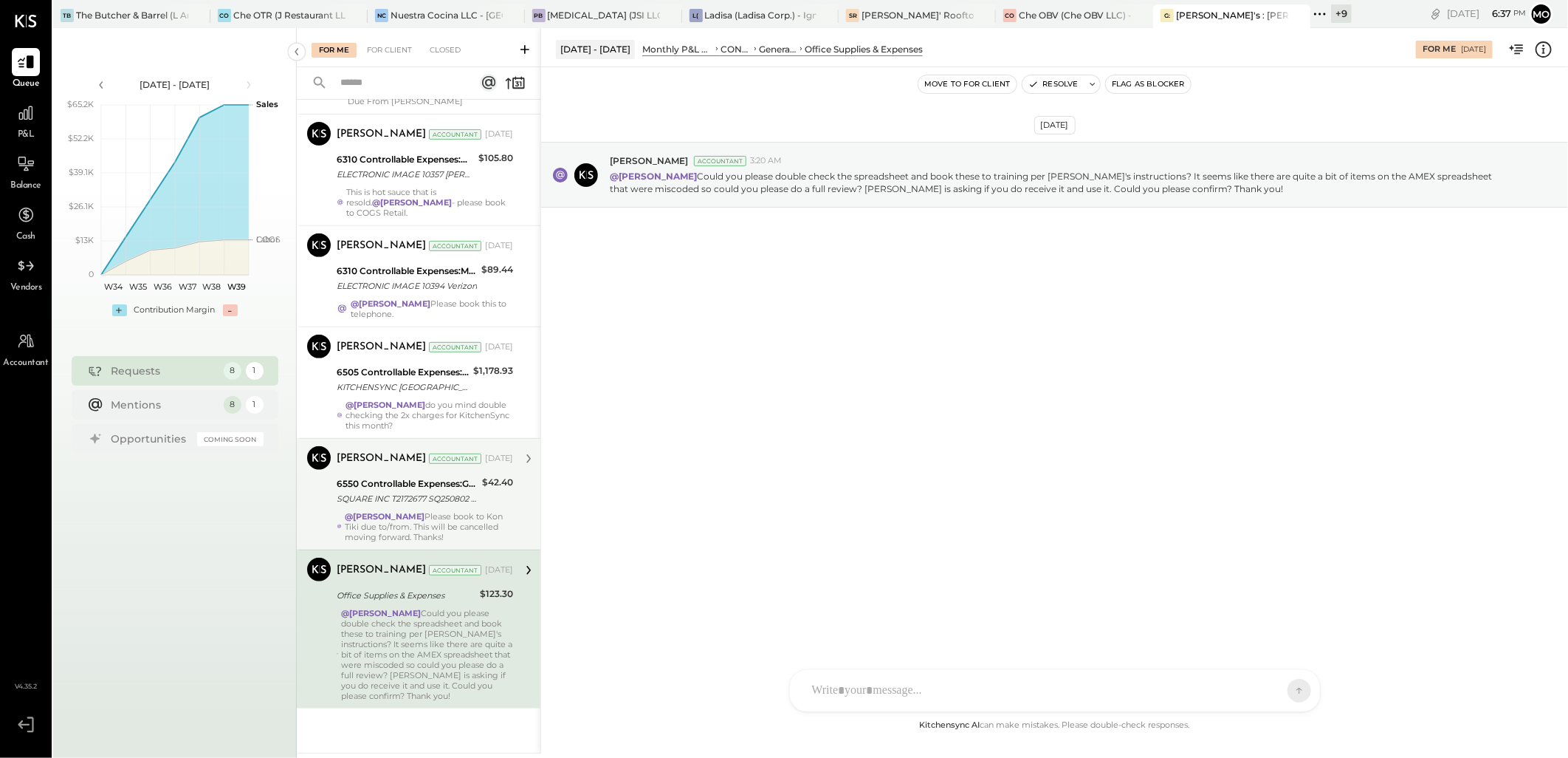
click at [408, 500] on div "SQUARE INC T2172677 SQ250802 T3MTDE0GEQBKDCA UP CINCINNATI LLC 080425" at bounding box center [407, 498] width 141 height 15
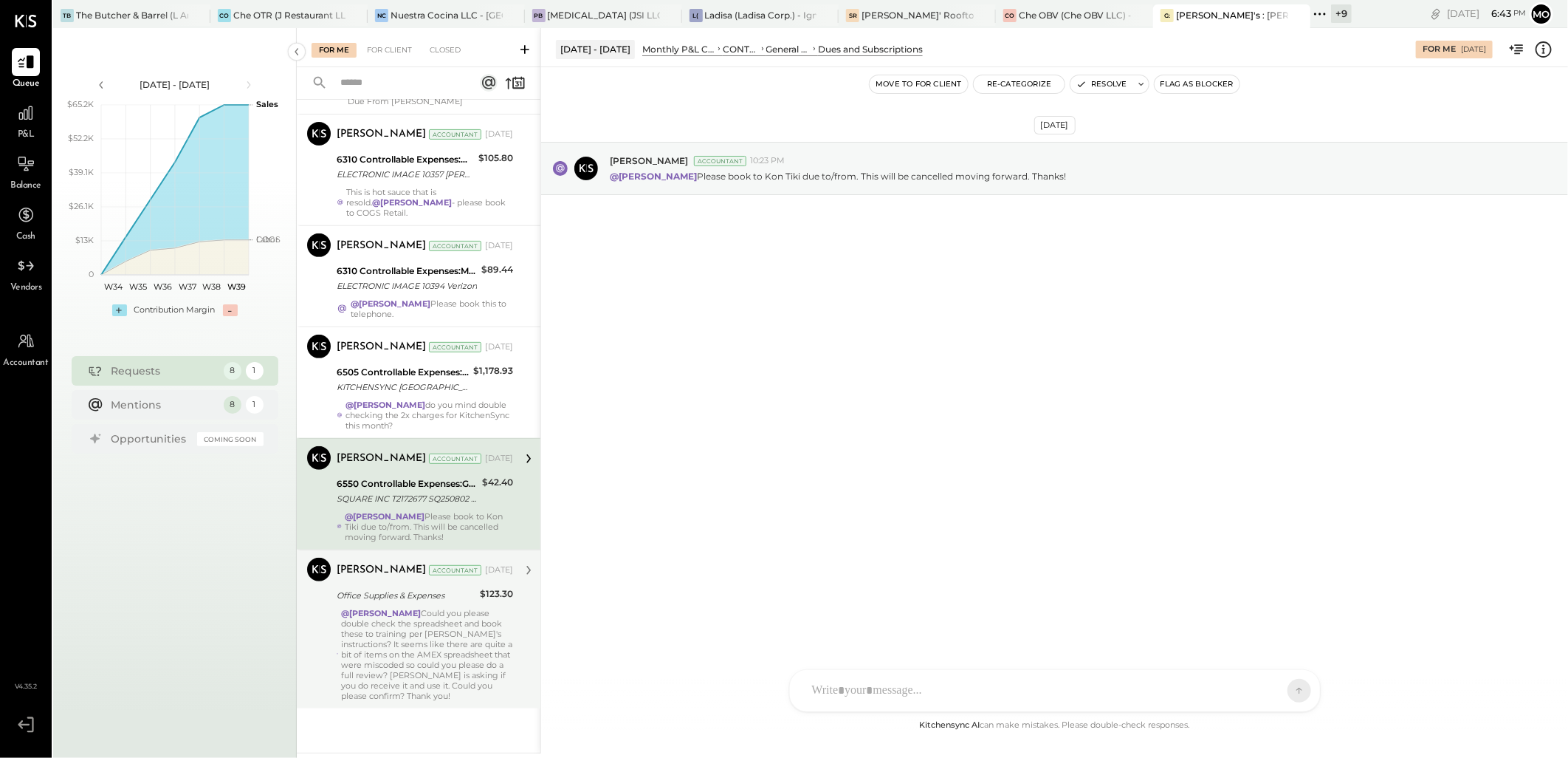
click at [886, 673] on div at bounding box center [1054, 690] width 530 height 42
click at [874, 681] on div at bounding box center [1041, 690] width 474 height 33
click at [887, 623] on span "Margot Bloch" at bounding box center [932, 623] width 116 height 14
click at [1283, 697] on icon at bounding box center [1286, 689] width 13 height 15
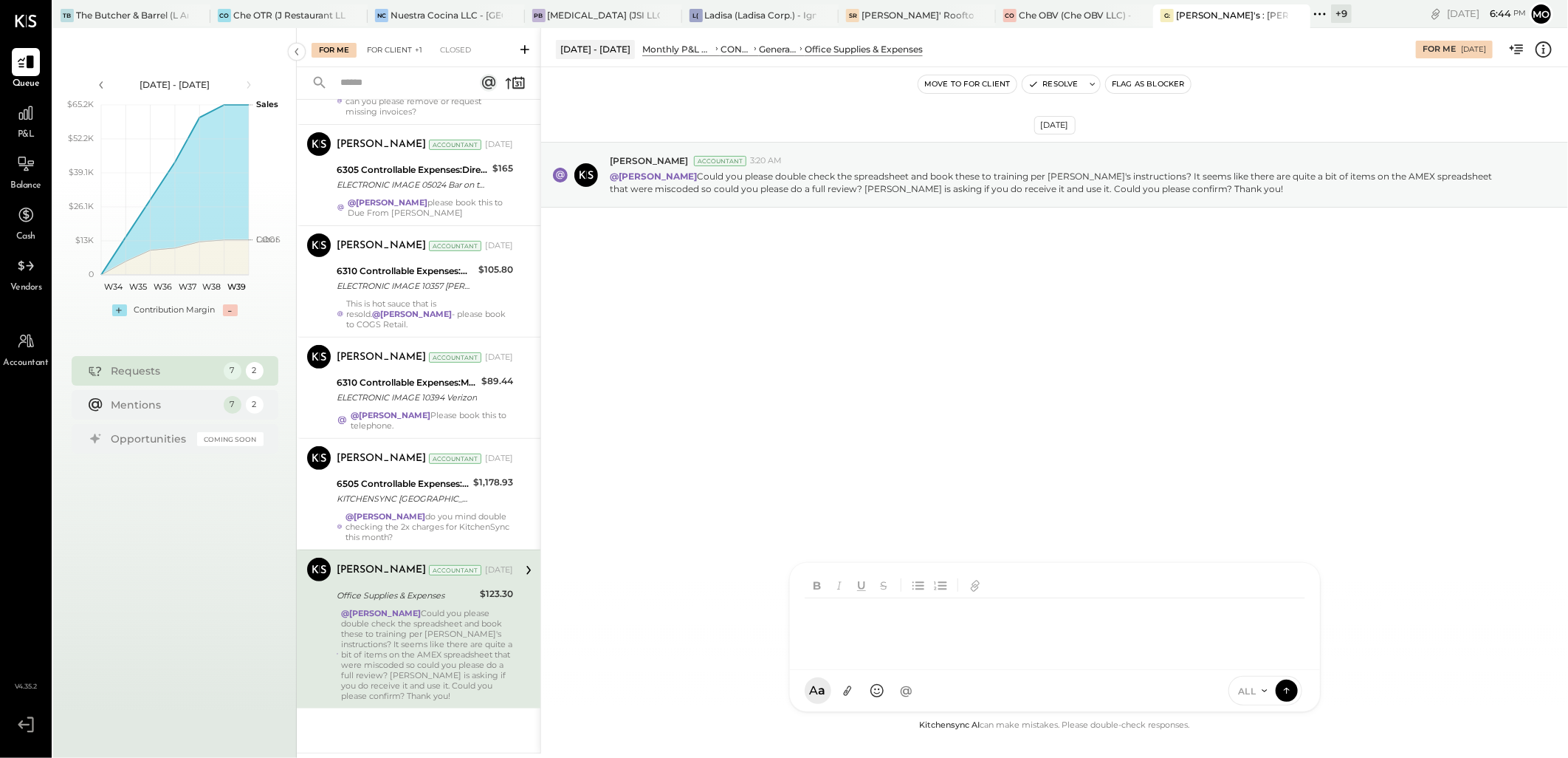
click at [386, 43] on div "For Client +1" at bounding box center [394, 50] width 71 height 15
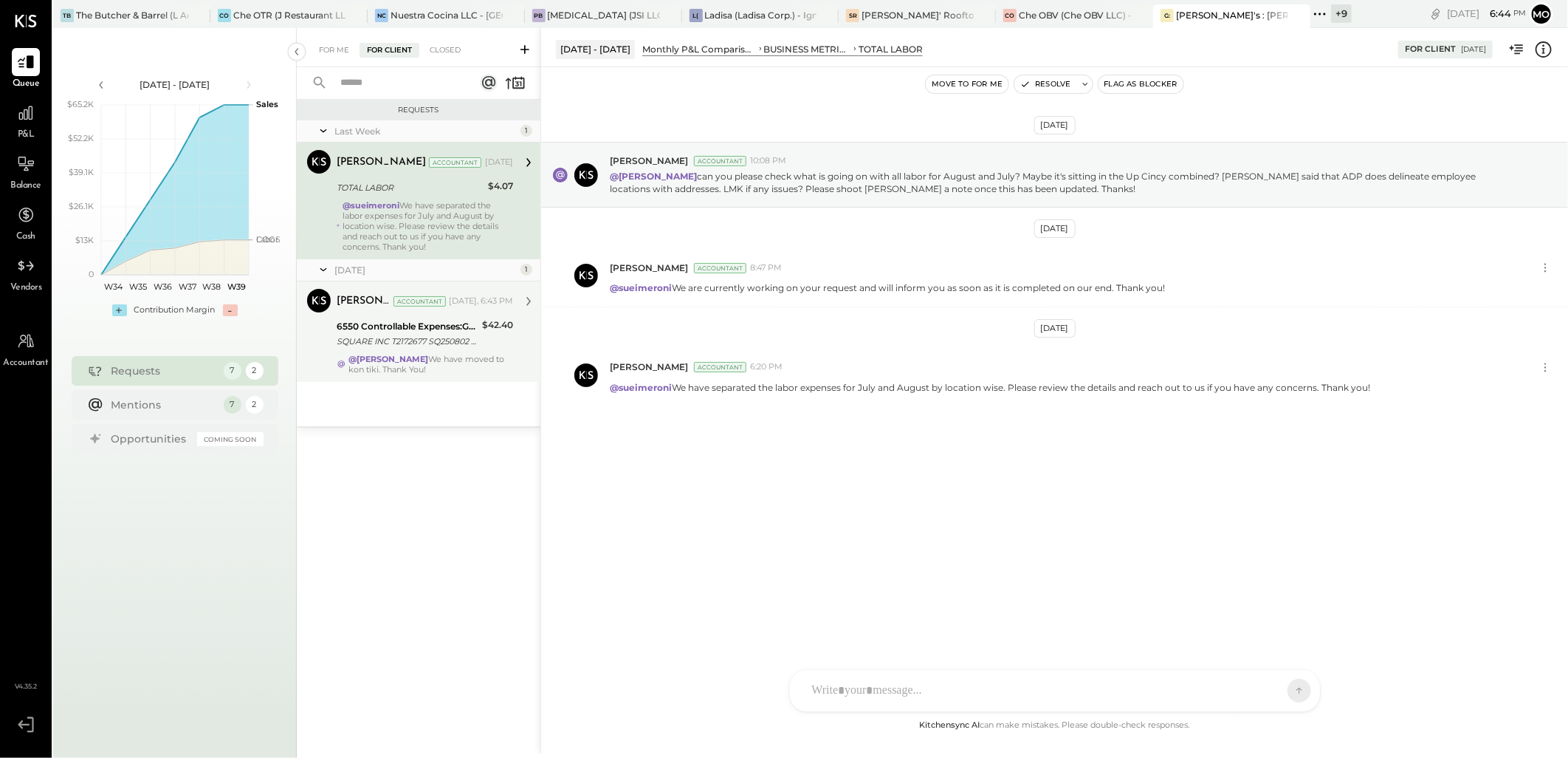
click at [484, 338] on div "$42.40" at bounding box center [497, 333] width 31 height 33
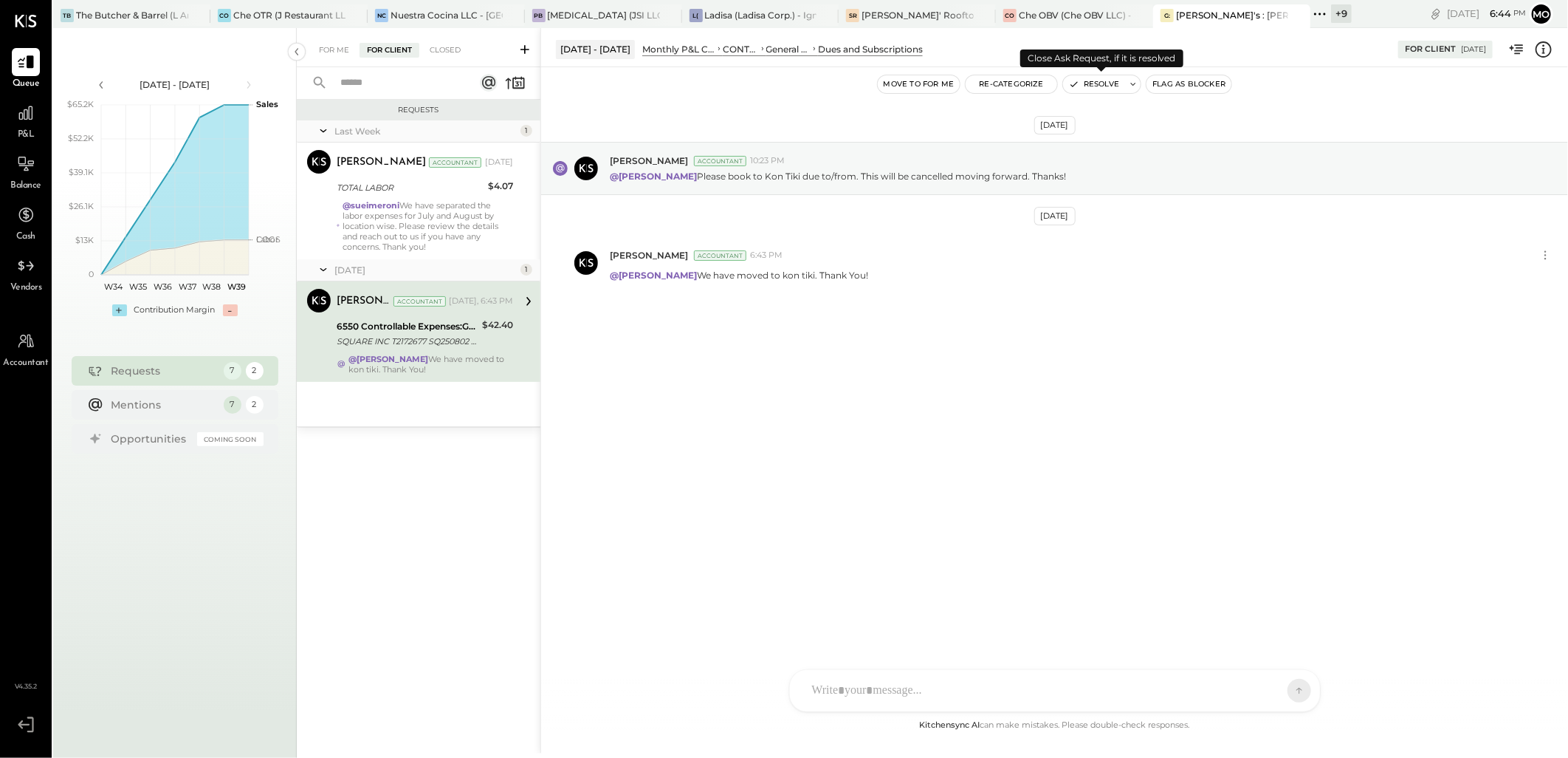
click at [1081, 85] on button "Resolve" at bounding box center [1094, 85] width 62 height 18
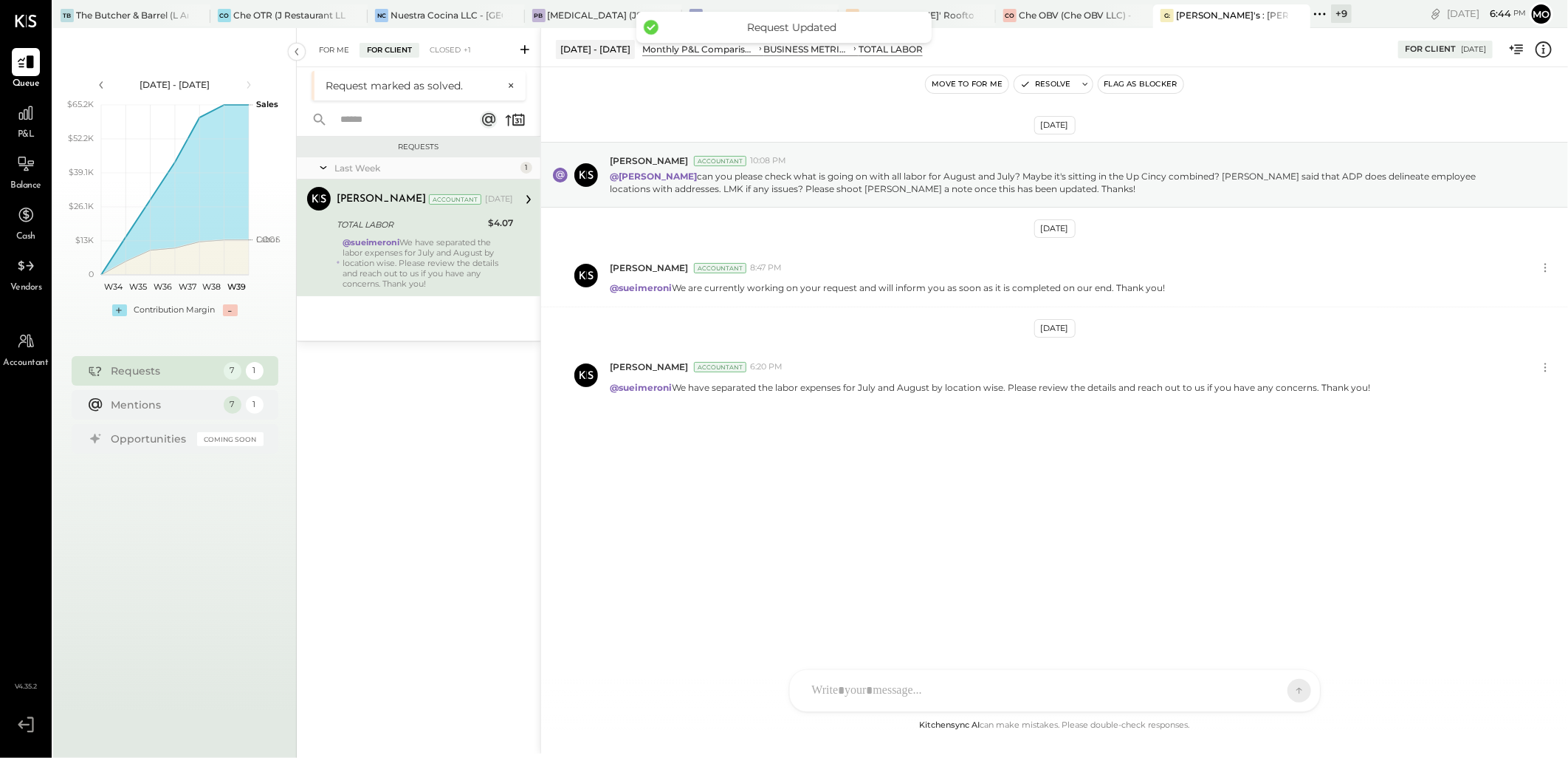
click at [345, 50] on div "For Me" at bounding box center [333, 50] width 45 height 15
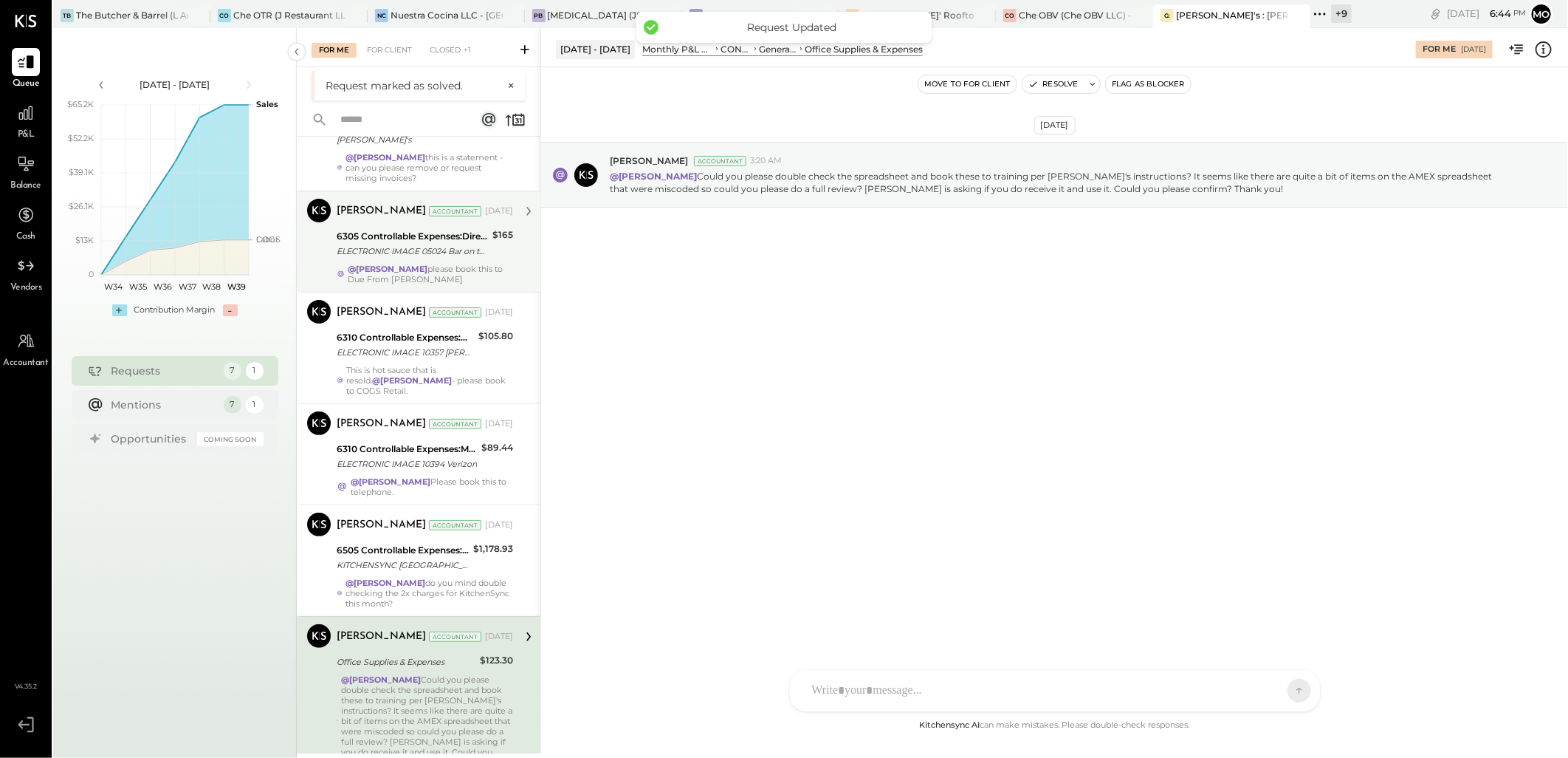
scroll to position [246, 0]
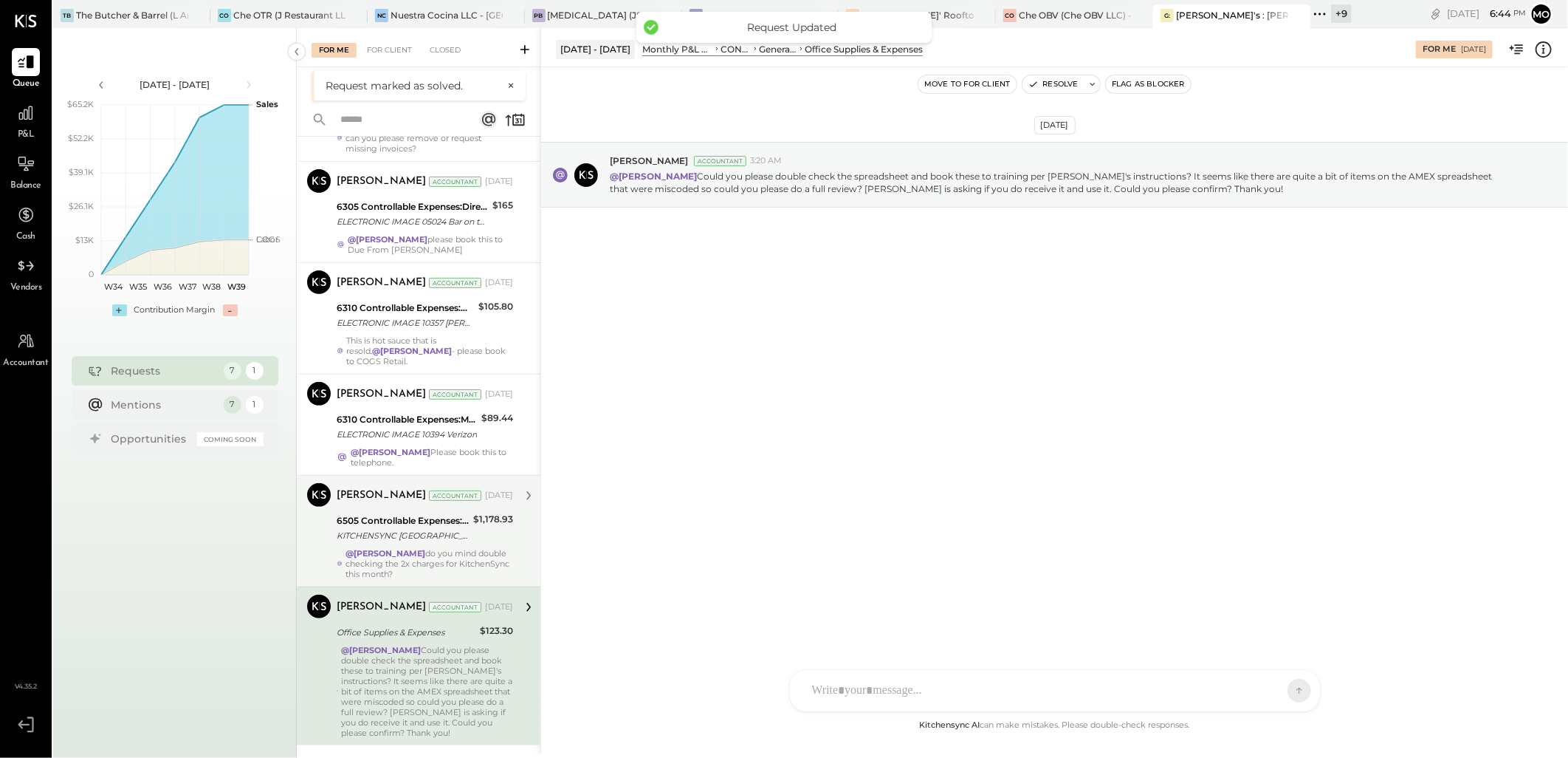
click at [434, 533] on div "KITCHENSYNC LOS ANGELES CA" at bounding box center [402, 535] width 132 height 15
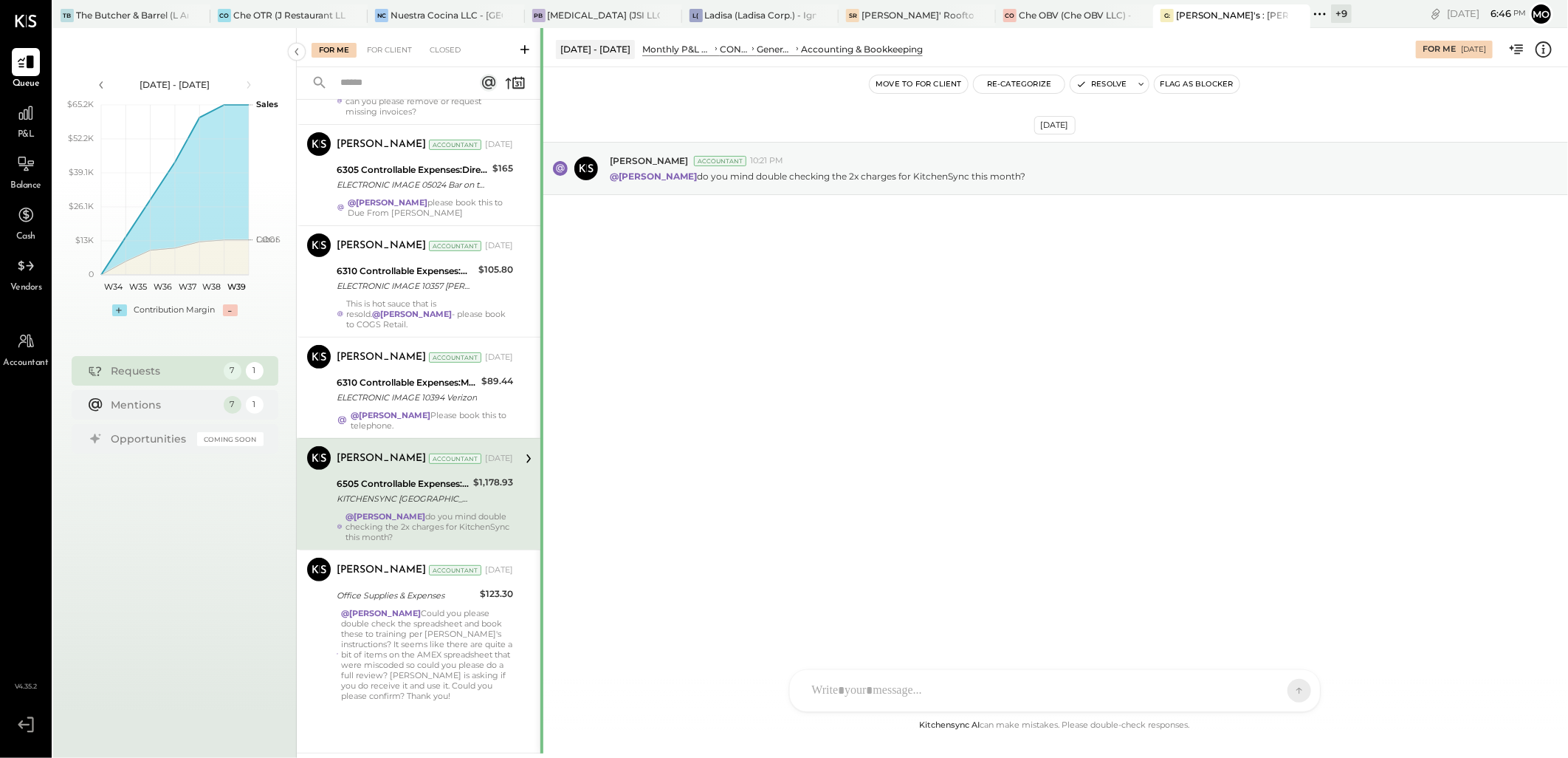
drag, startPoint x: 436, startPoint y: 514, endPoint x: 542, endPoint y: 463, distance: 117.6
click at [426, 514] on strong "@Mohammadsalkin Ansari" at bounding box center [385, 516] width 80 height 10
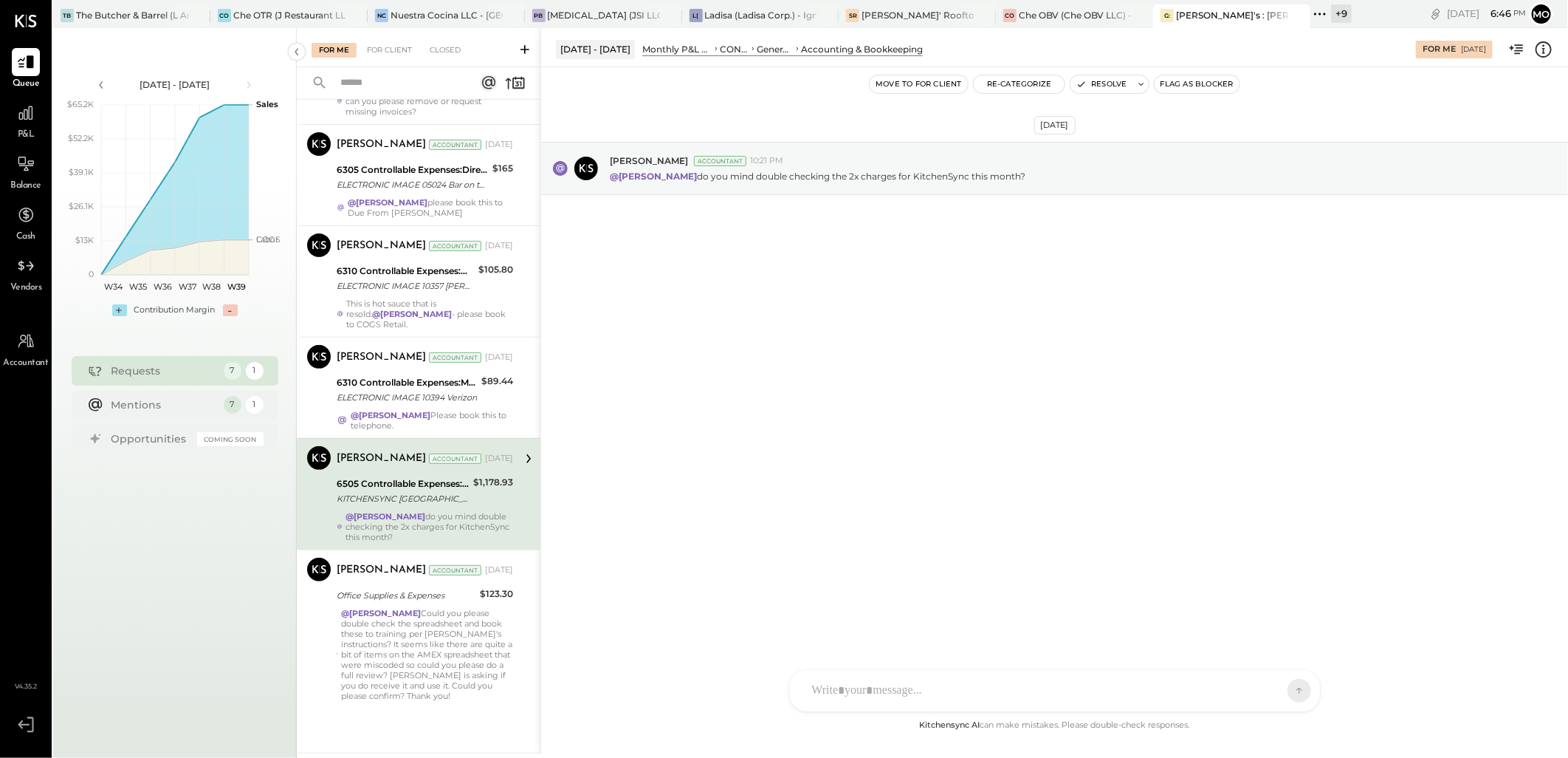
click at [829, 687] on div at bounding box center [1041, 690] width 474 height 33
type input "*"
type input "***"
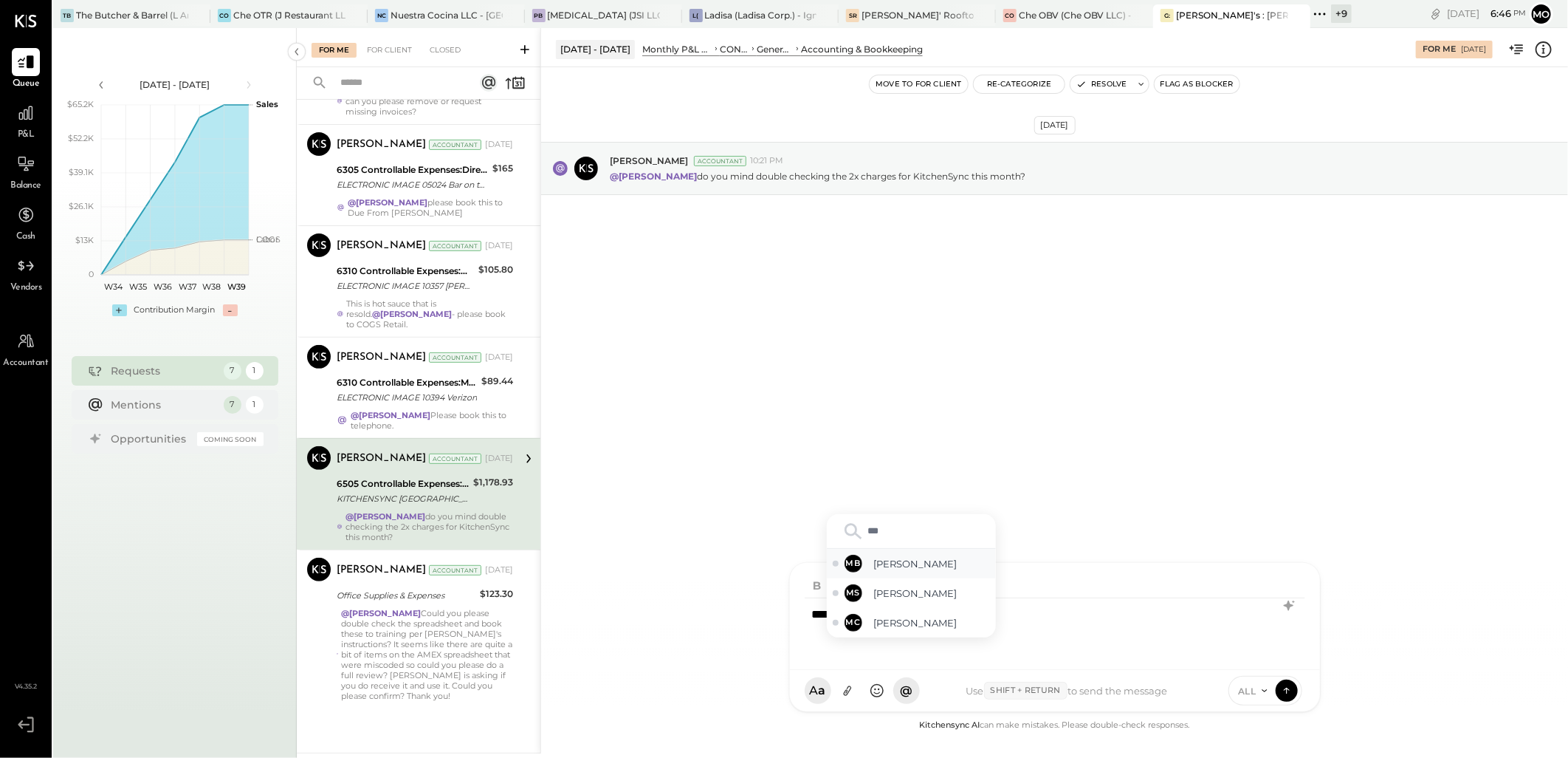
click at [908, 564] on span "Margot Bloch" at bounding box center [932, 564] width 116 height 14
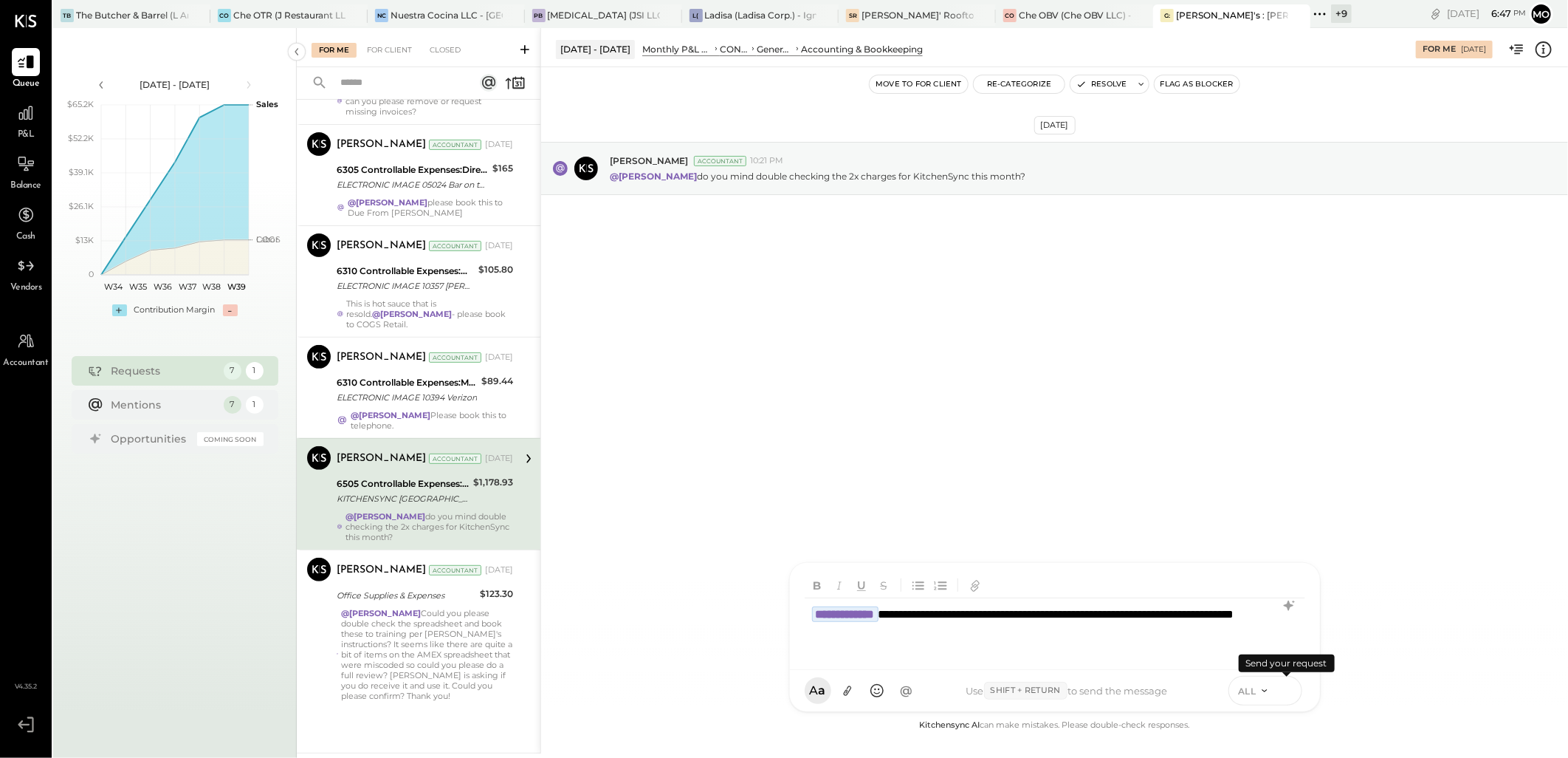
click at [1282, 694] on icon at bounding box center [1286, 689] width 13 height 15
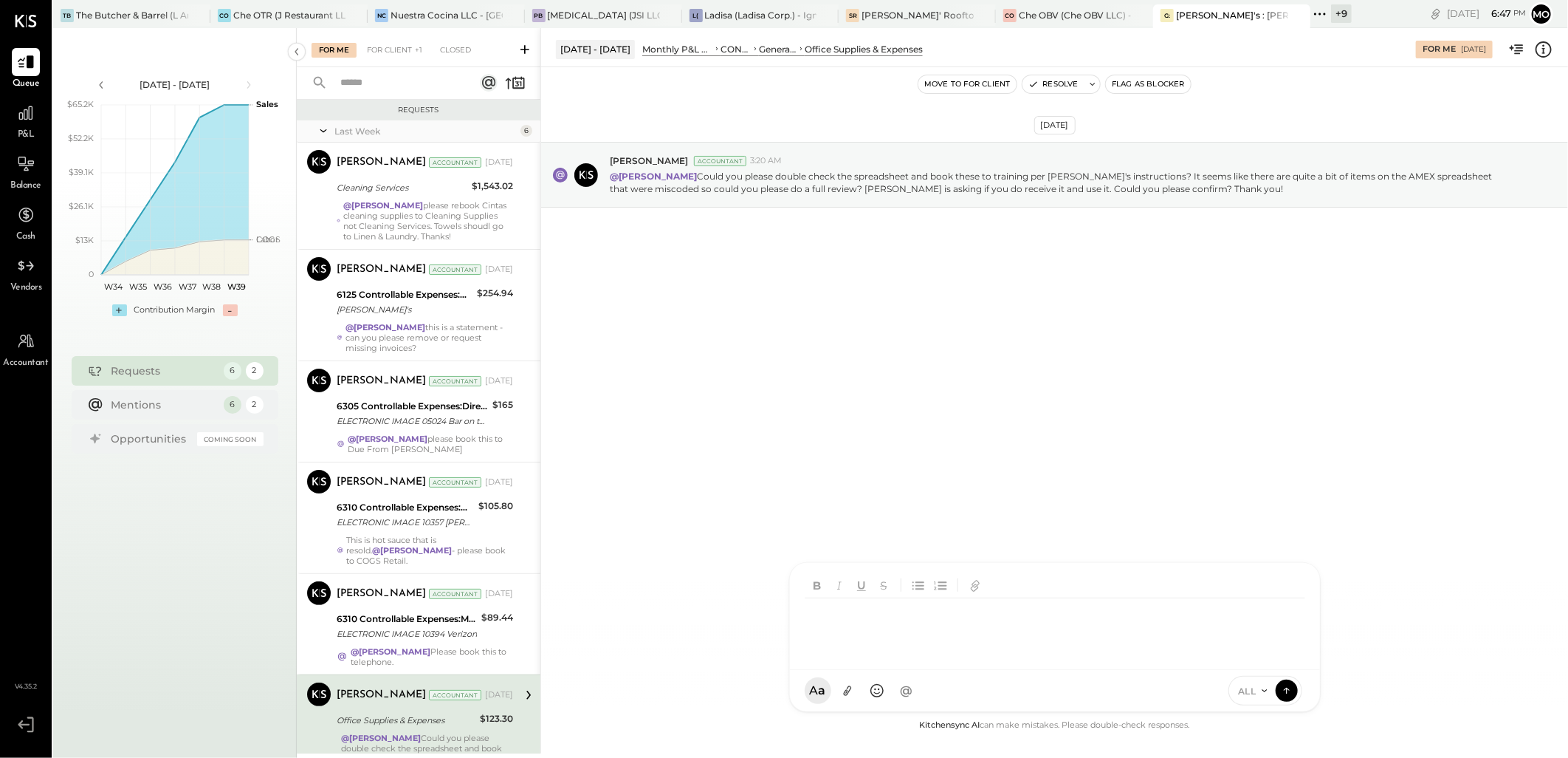
click at [394, 38] on div "For Me For Client +1 Closed" at bounding box center [418, 47] width 244 height 39
click at [395, 43] on div "For Client +1" at bounding box center [394, 50] width 71 height 15
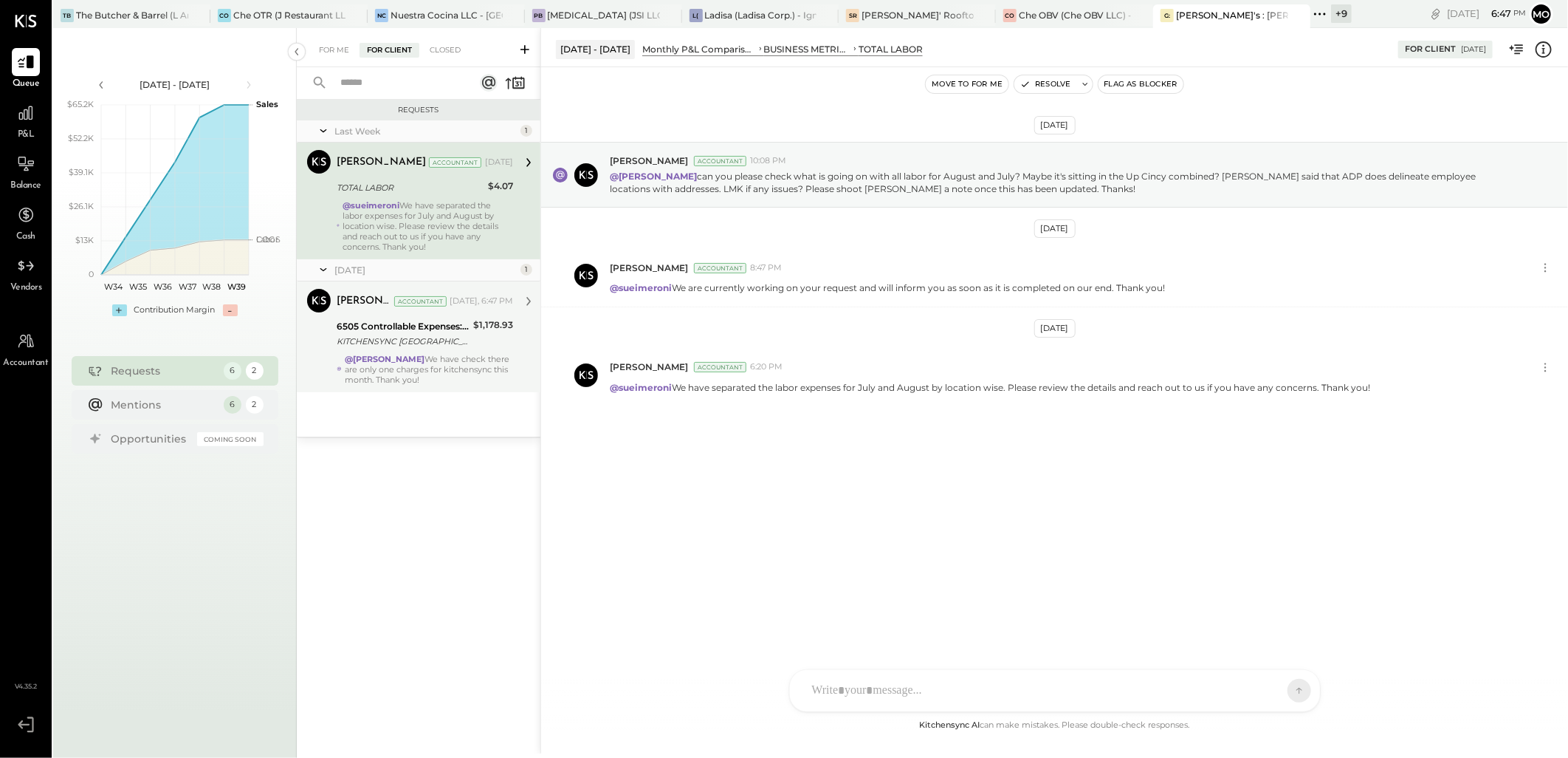
click at [493, 359] on div "@Margot Bloch We have check there are only one charges for kitchensync this mon…" at bounding box center [429, 369] width 168 height 31
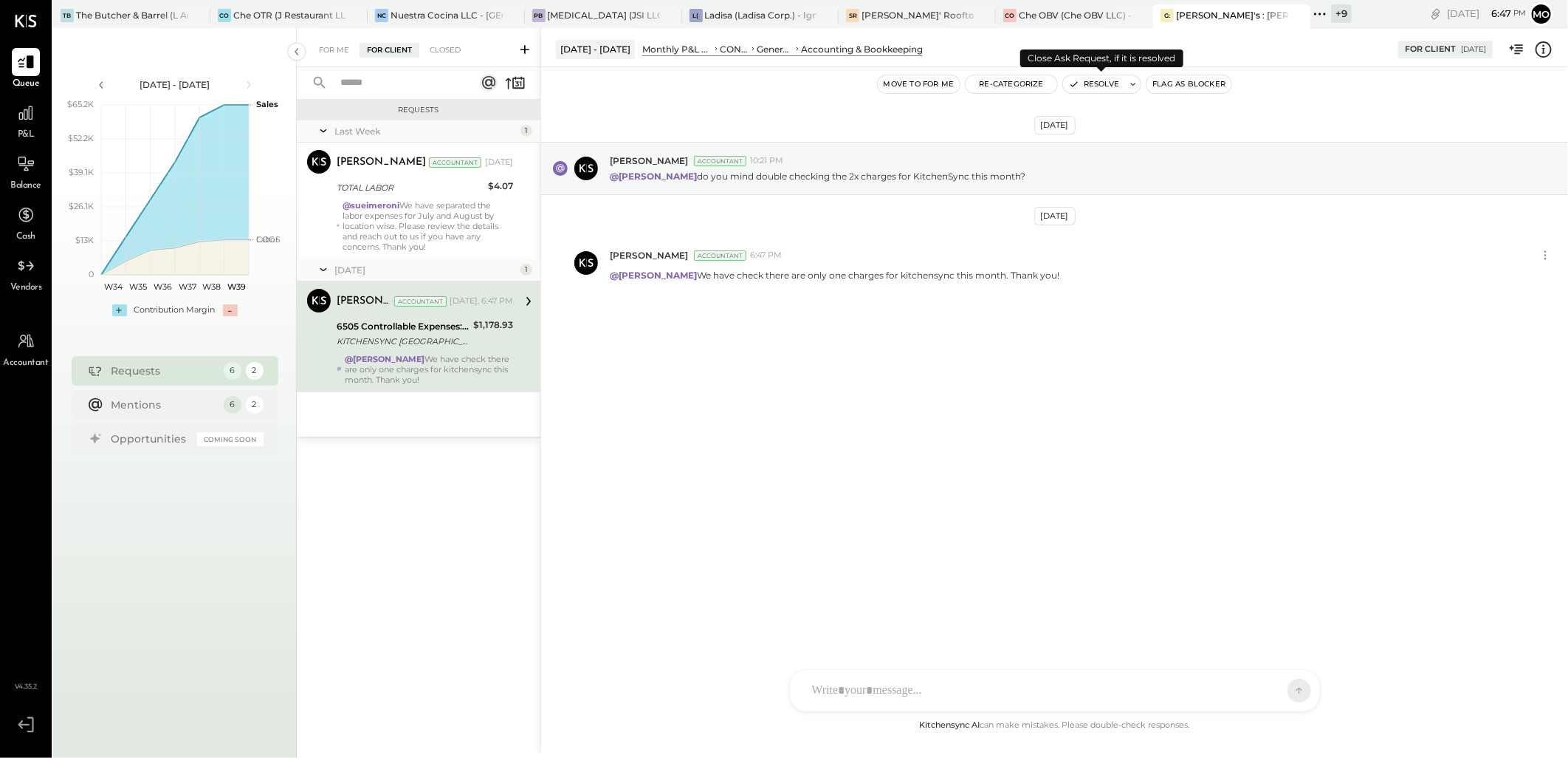
click at [1104, 83] on button "Resolve" at bounding box center [1094, 85] width 62 height 18
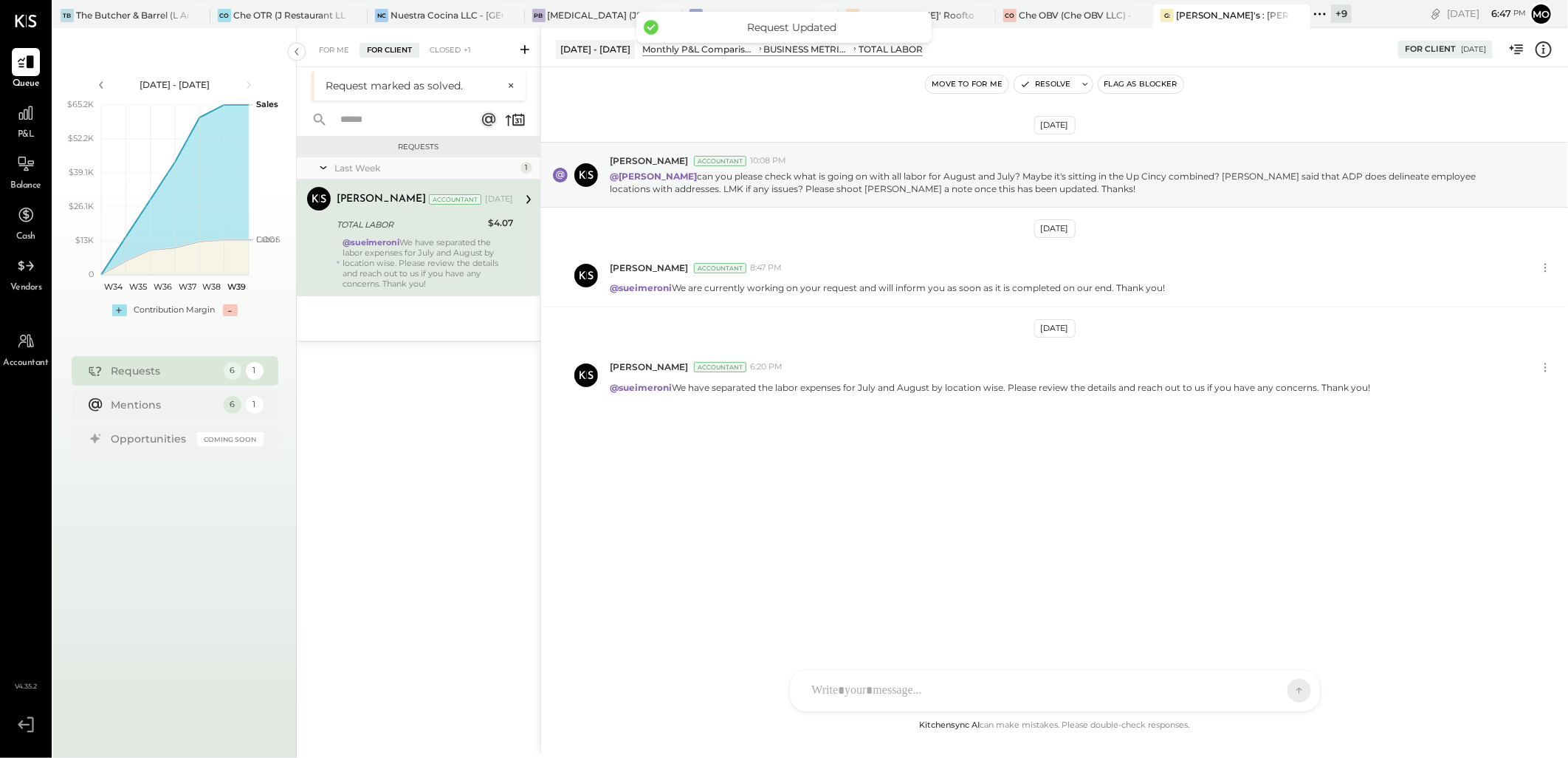
click at [345, 57] on div "For Me" at bounding box center [333, 50] width 45 height 15
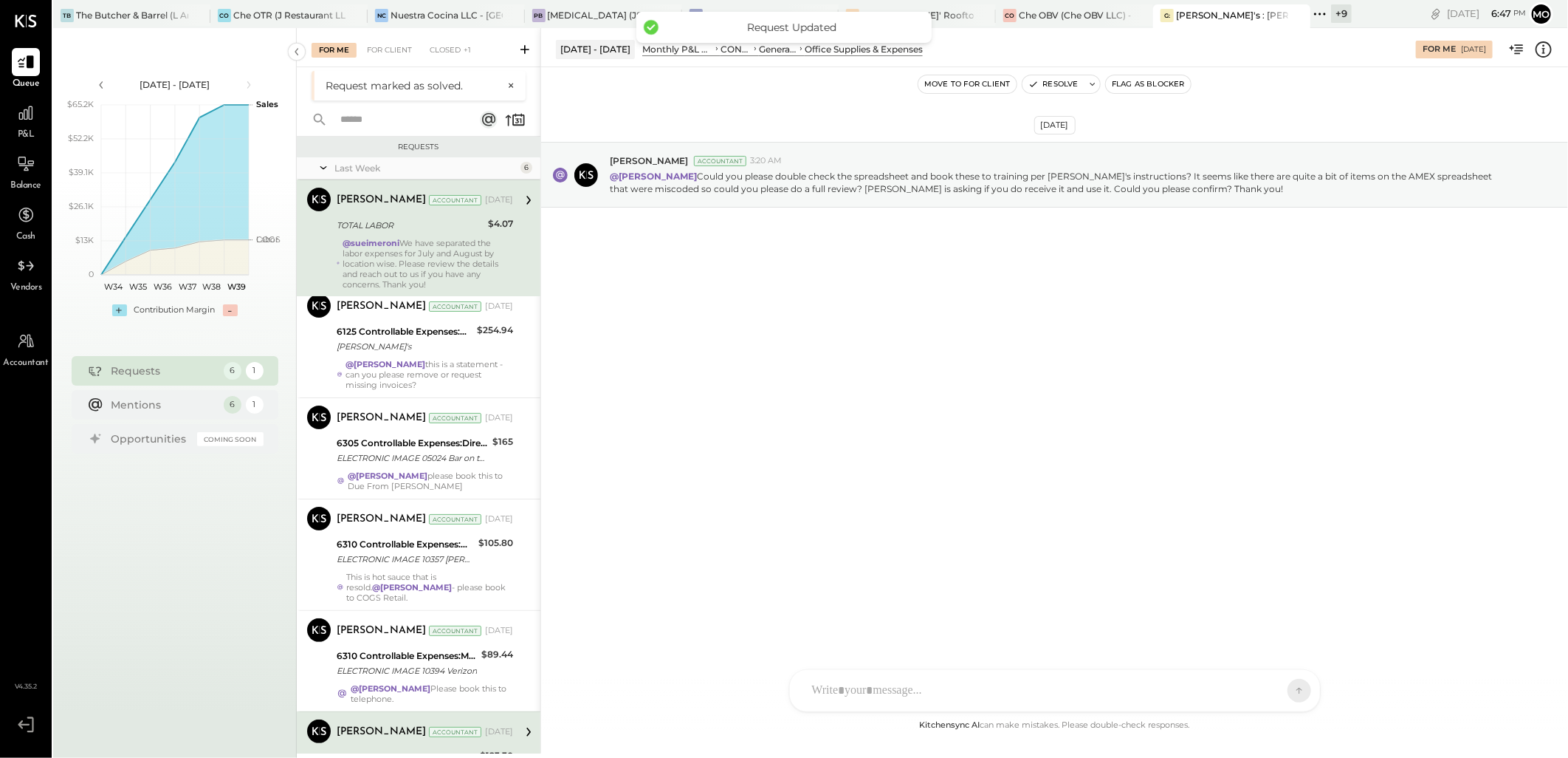
scroll to position [101, 0]
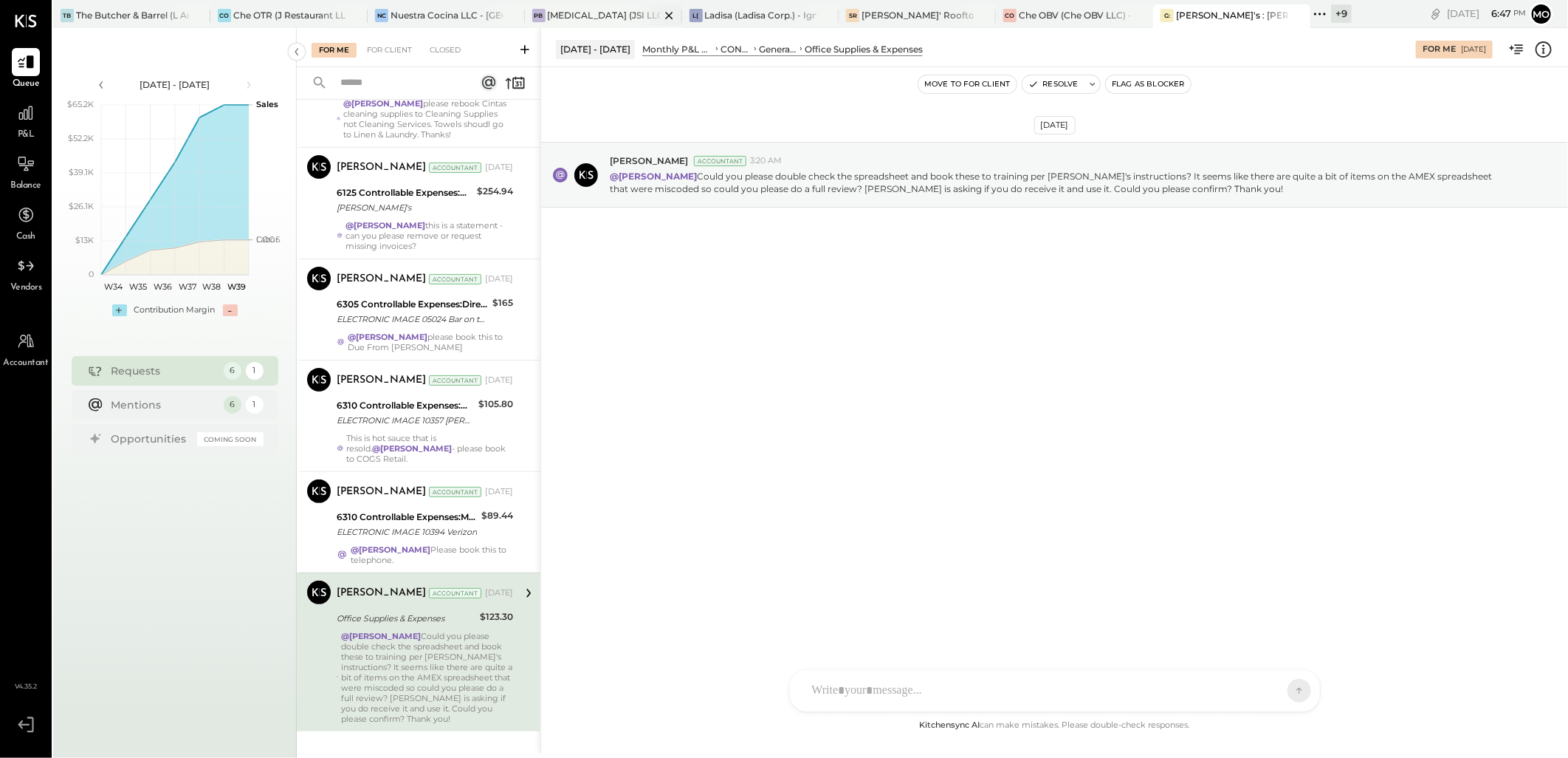
click at [667, 16] on icon at bounding box center [668, 15] width 7 height 7
click at [577, 16] on icon at bounding box center [577, 15] width 7 height 7
click at [1249, 16] on icon at bounding box center [1258, 13] width 19 height 19
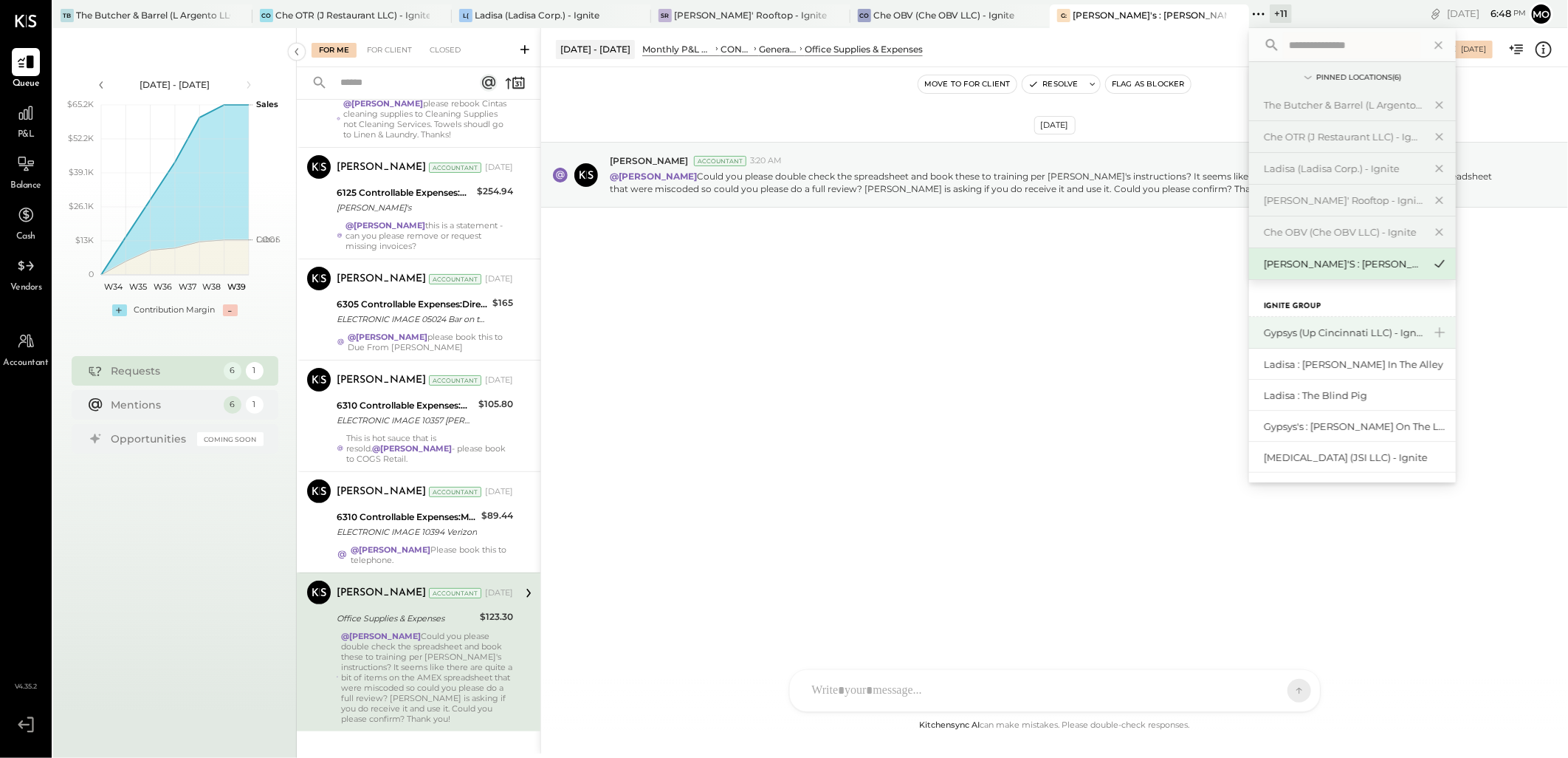
click at [1333, 328] on div "Gypsys (Up Cincinnati LLC) - Ignite" at bounding box center [1343, 332] width 159 height 14
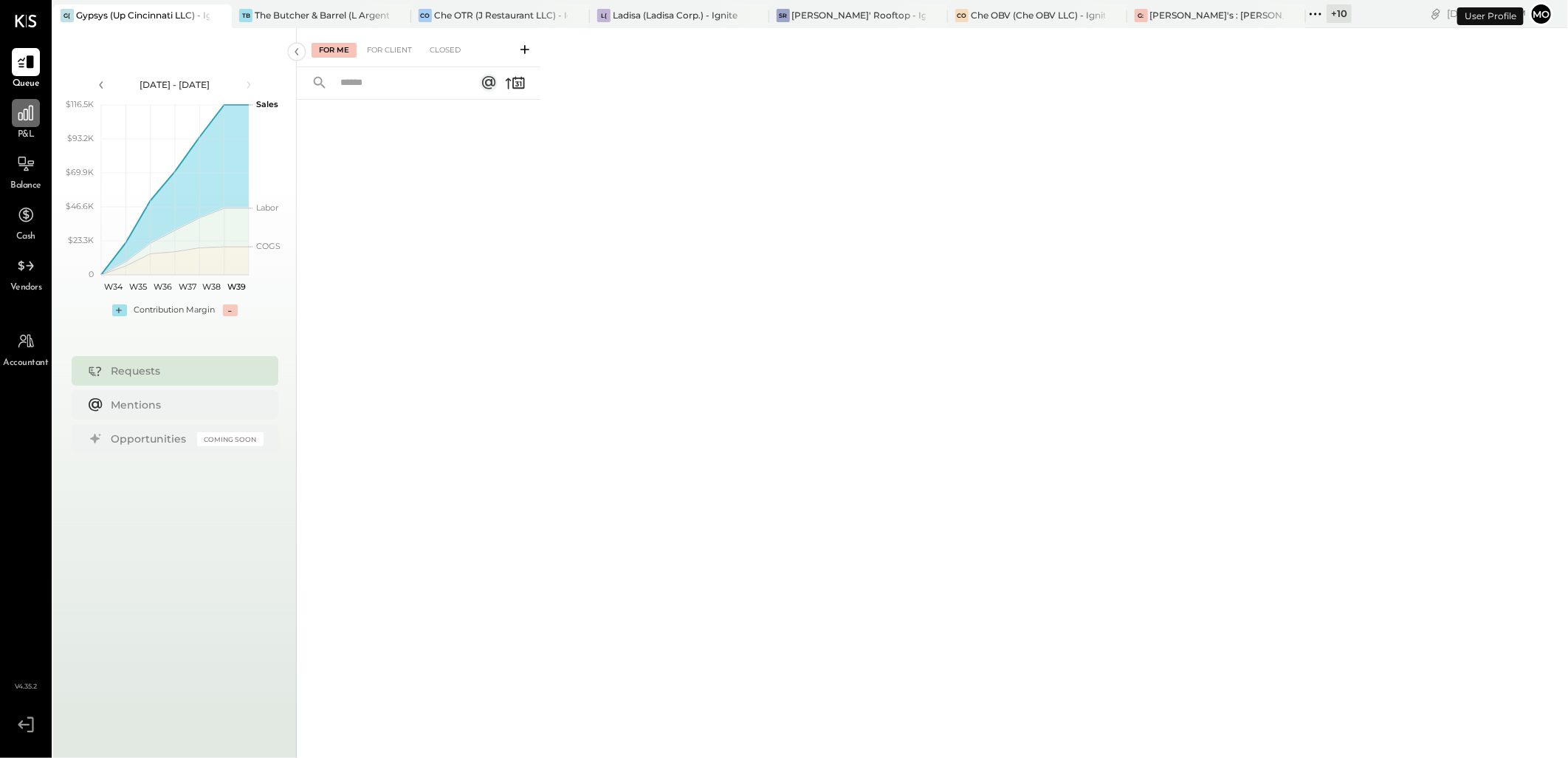
click at [34, 114] on icon at bounding box center [25, 112] width 19 height 19
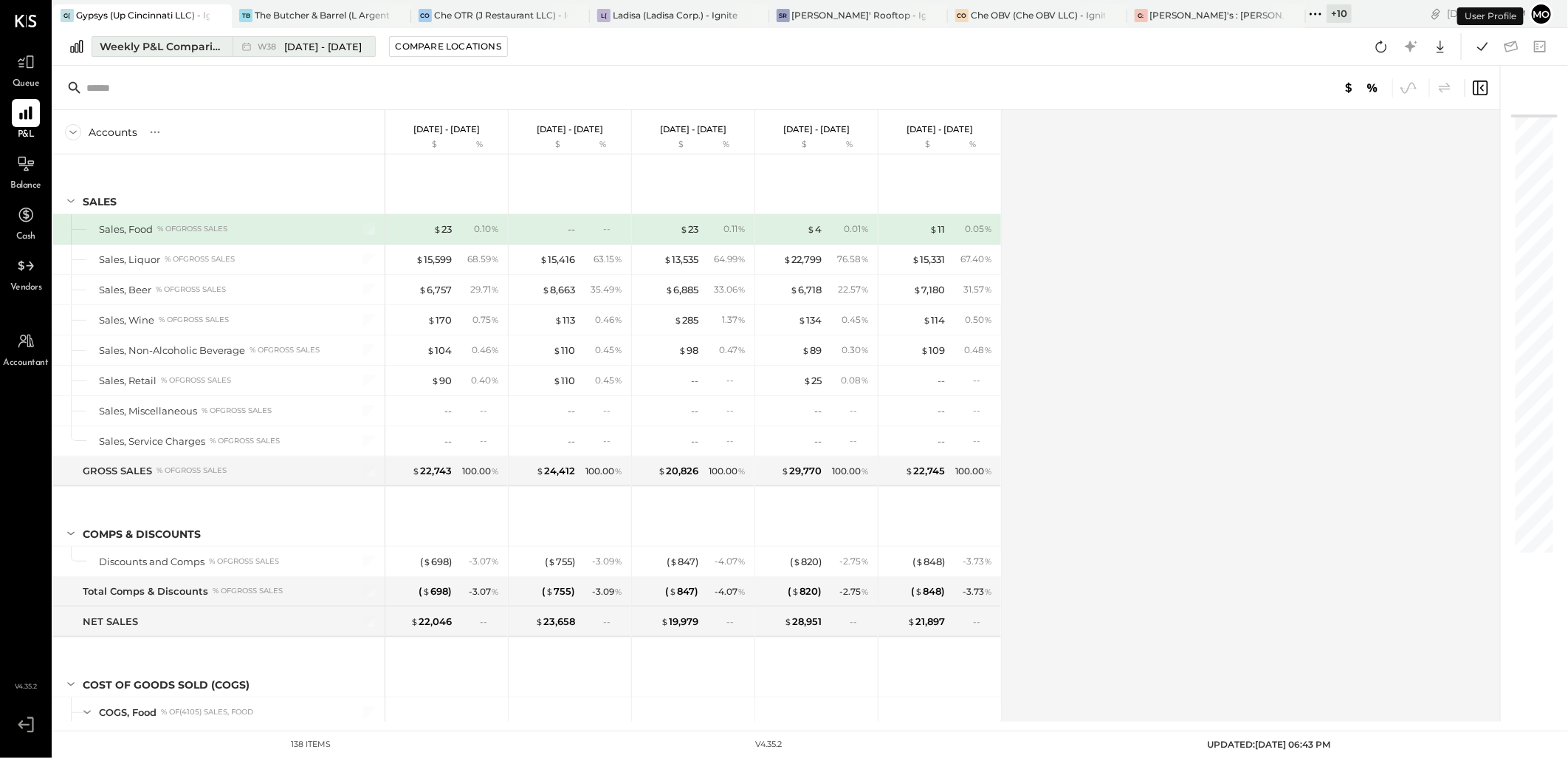
click at [127, 42] on div "Weekly P&L Comparison" at bounding box center [161, 46] width 124 height 15
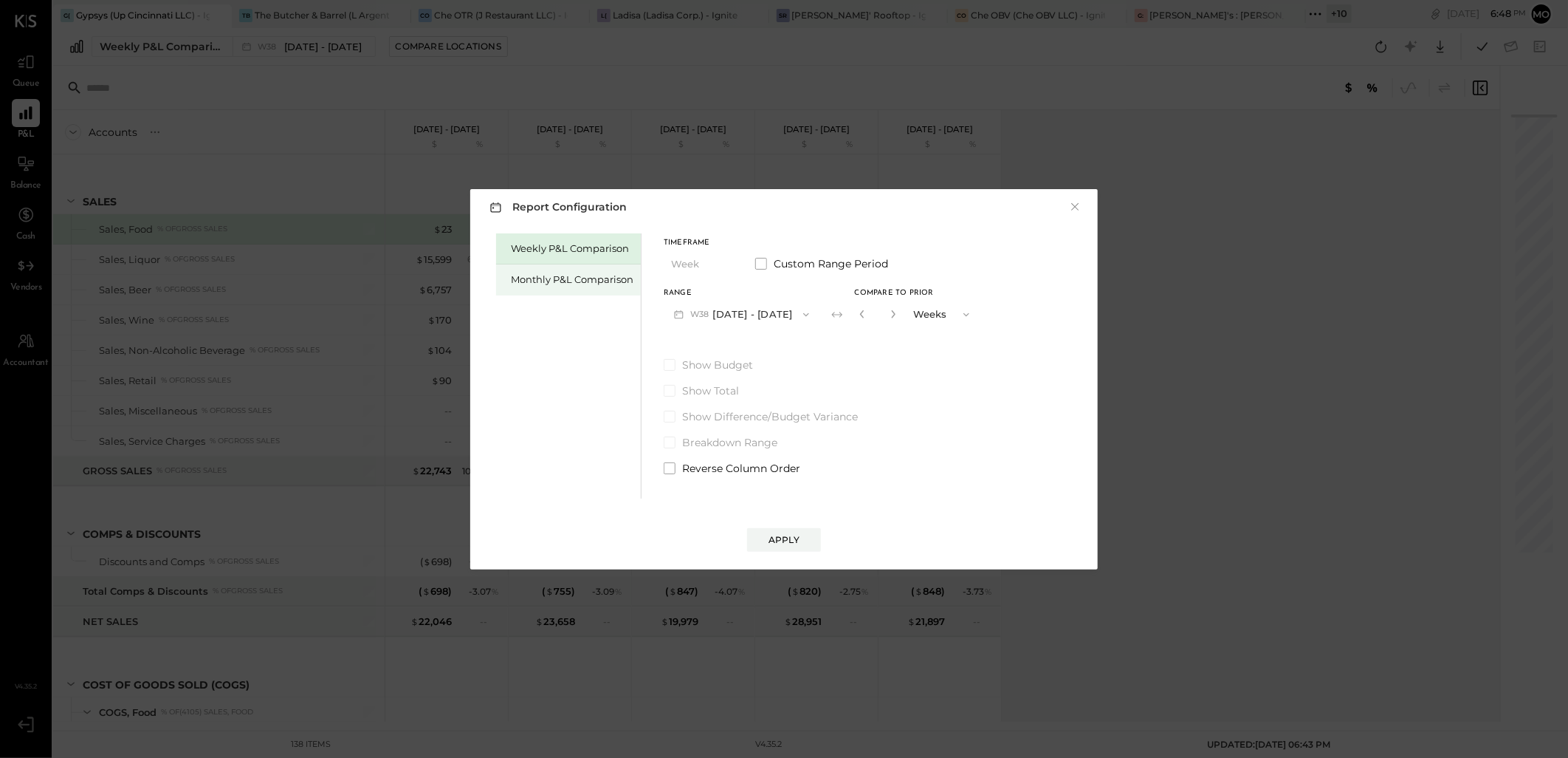
click at [549, 280] on div "Monthly P&L Comparison" at bounding box center [572, 280] width 122 height 14
click at [759, 316] on button "M09 Sep 1 - 30, 2025" at bounding box center [741, 313] width 156 height 27
click at [735, 349] on span "[DATE] - [DATE]" at bounding box center [735, 346] width 71 height 13
click at [881, 317] on div "Compare" at bounding box center [866, 316] width 48 height 13
click at [889, 310] on icon "button" at bounding box center [893, 313] width 9 height 9
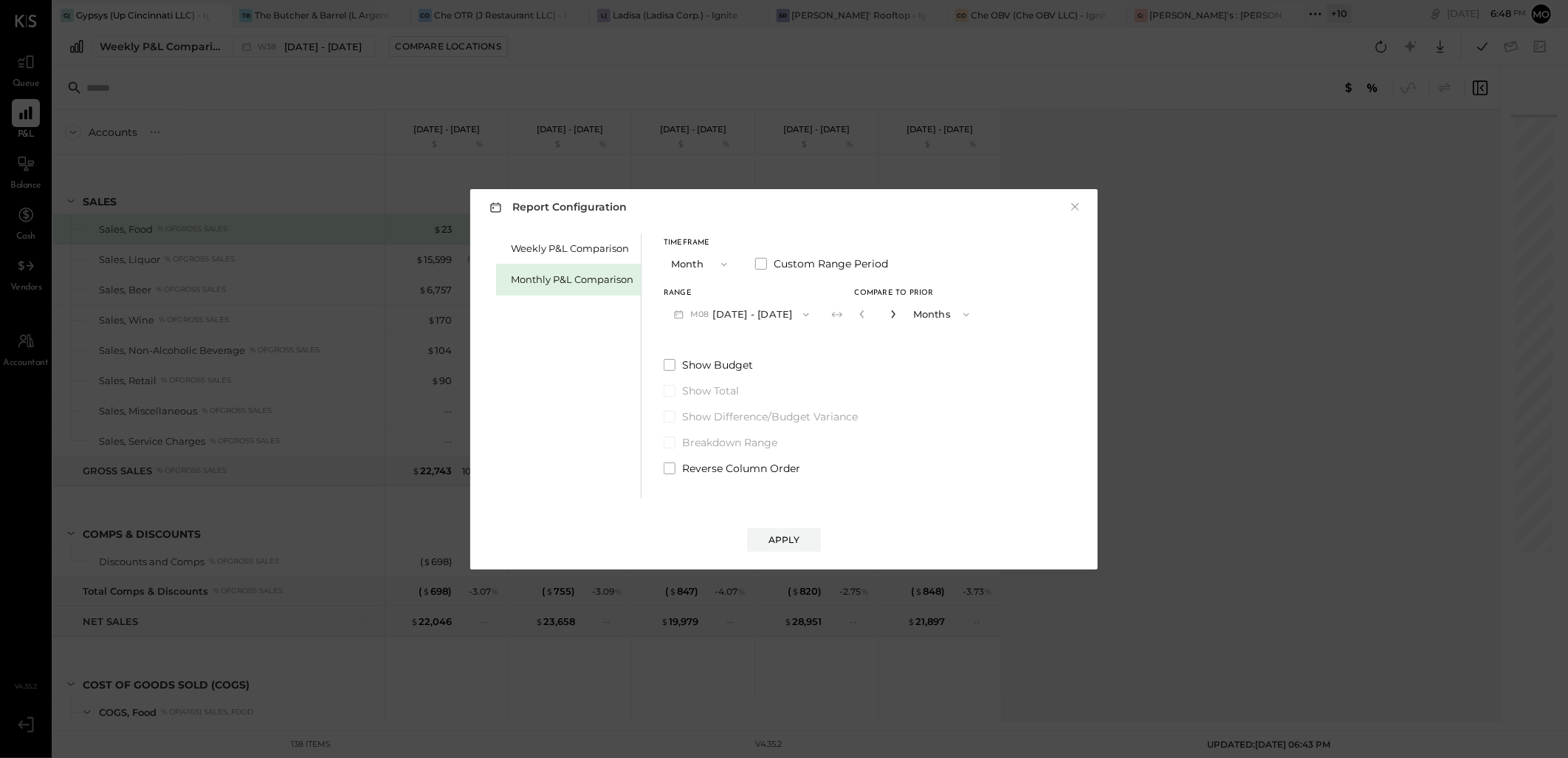
click at [889, 310] on icon "button" at bounding box center [893, 313] width 9 height 9
type input "*"
click at [772, 543] on div "Apply" at bounding box center [784, 539] width 31 height 13
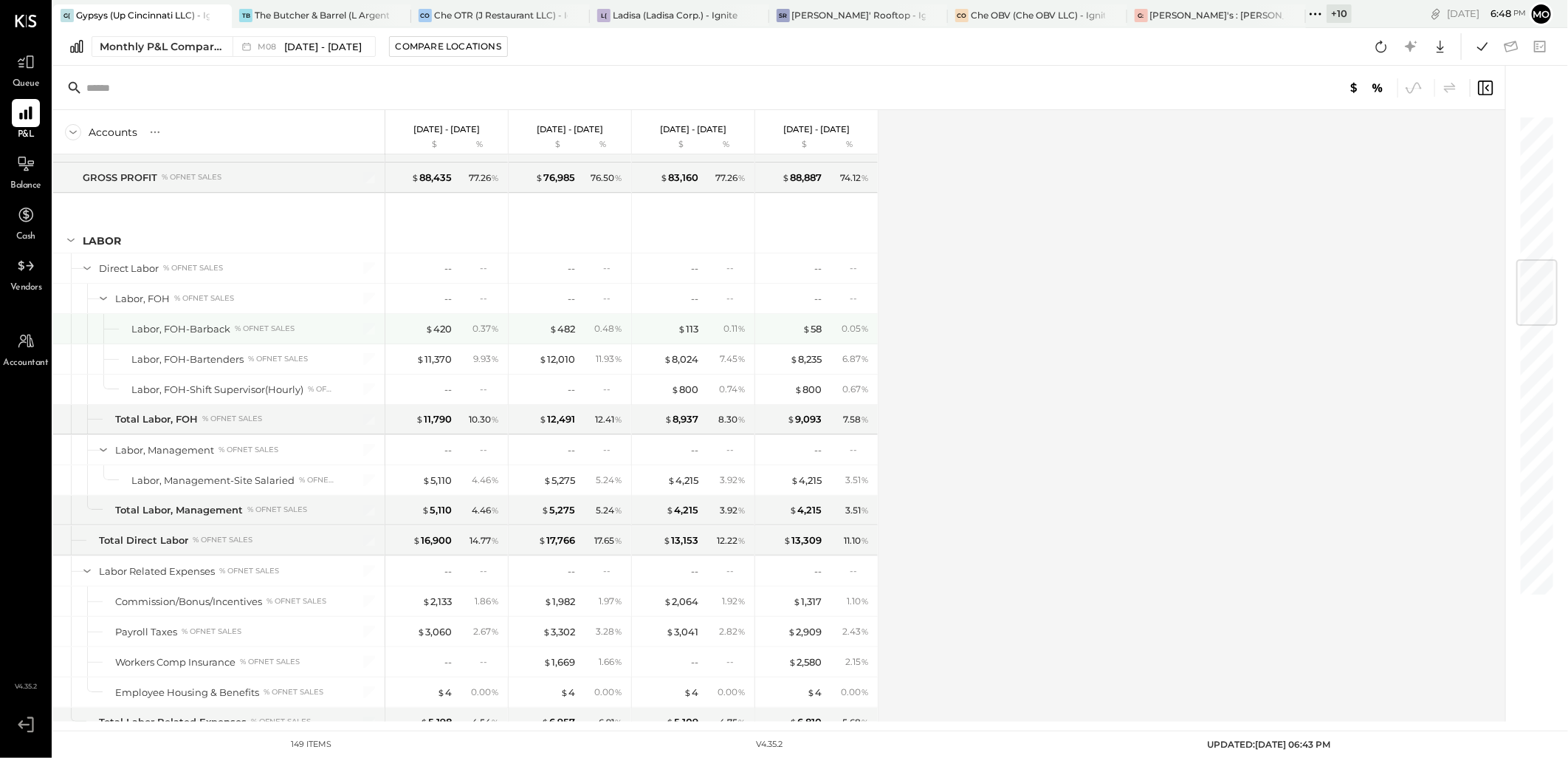
scroll to position [1148, 0]
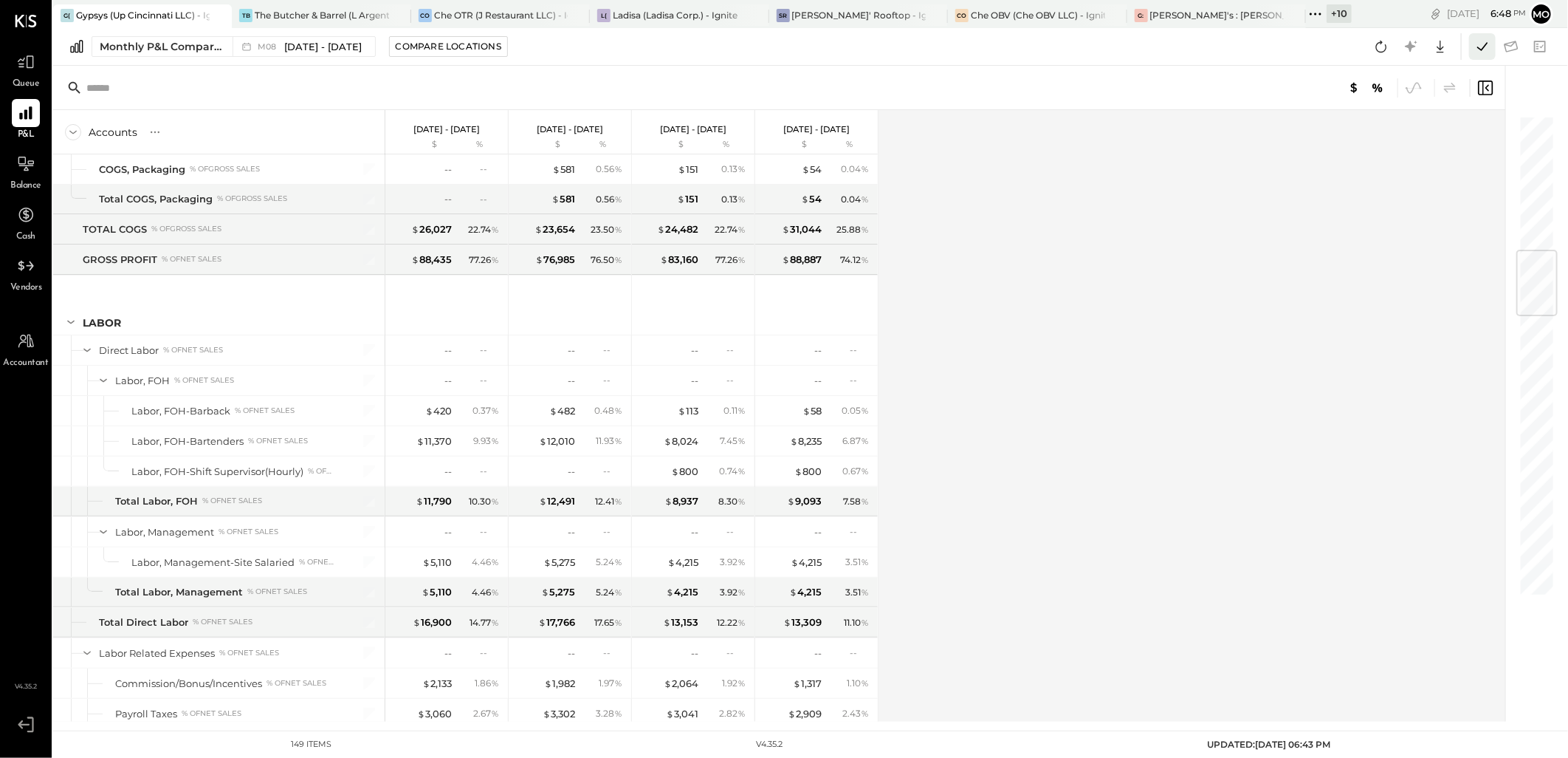
click at [1481, 49] on icon at bounding box center [1481, 46] width 10 height 8
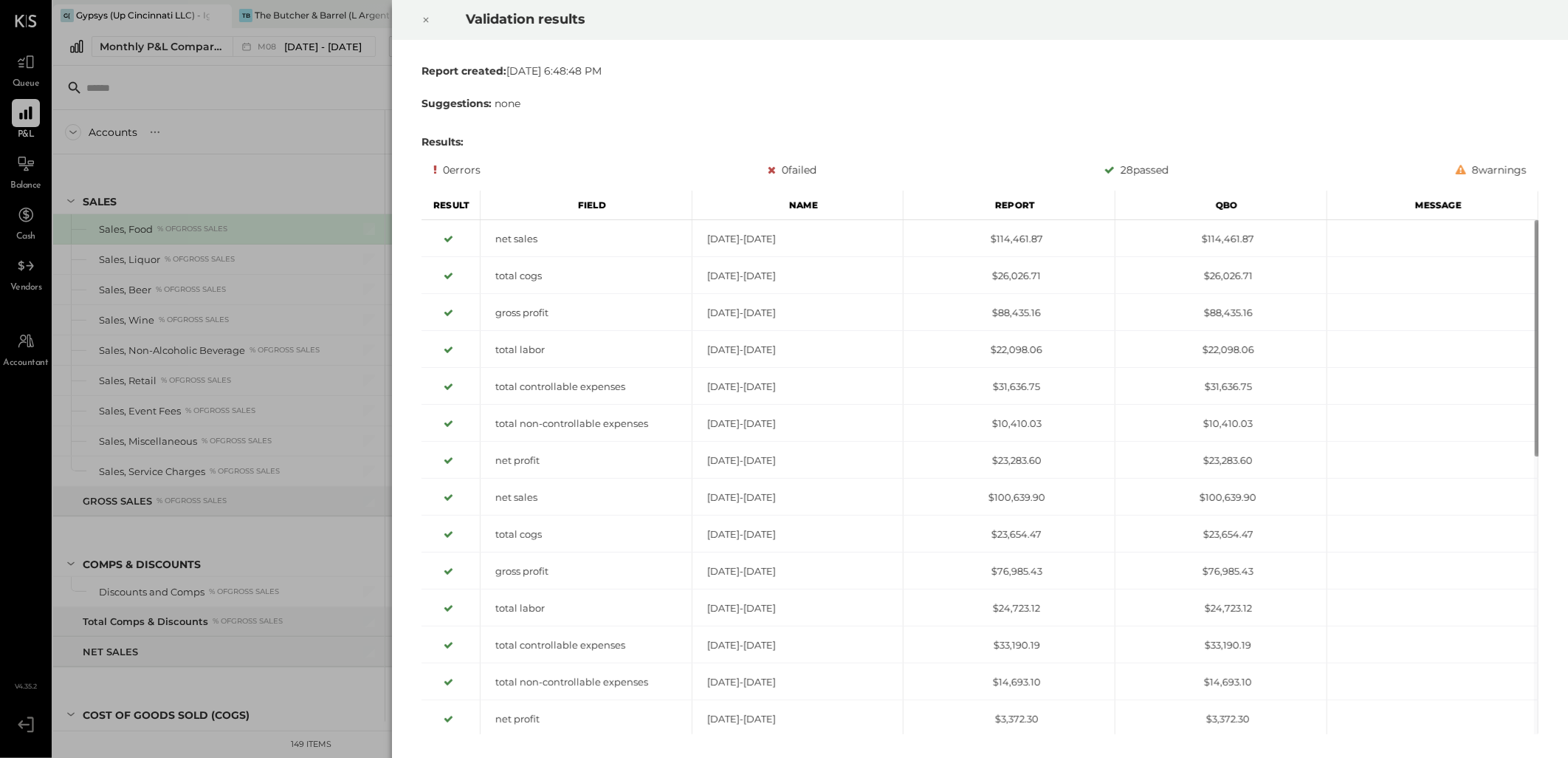
click at [425, 19] on icon at bounding box center [426, 20] width 9 height 18
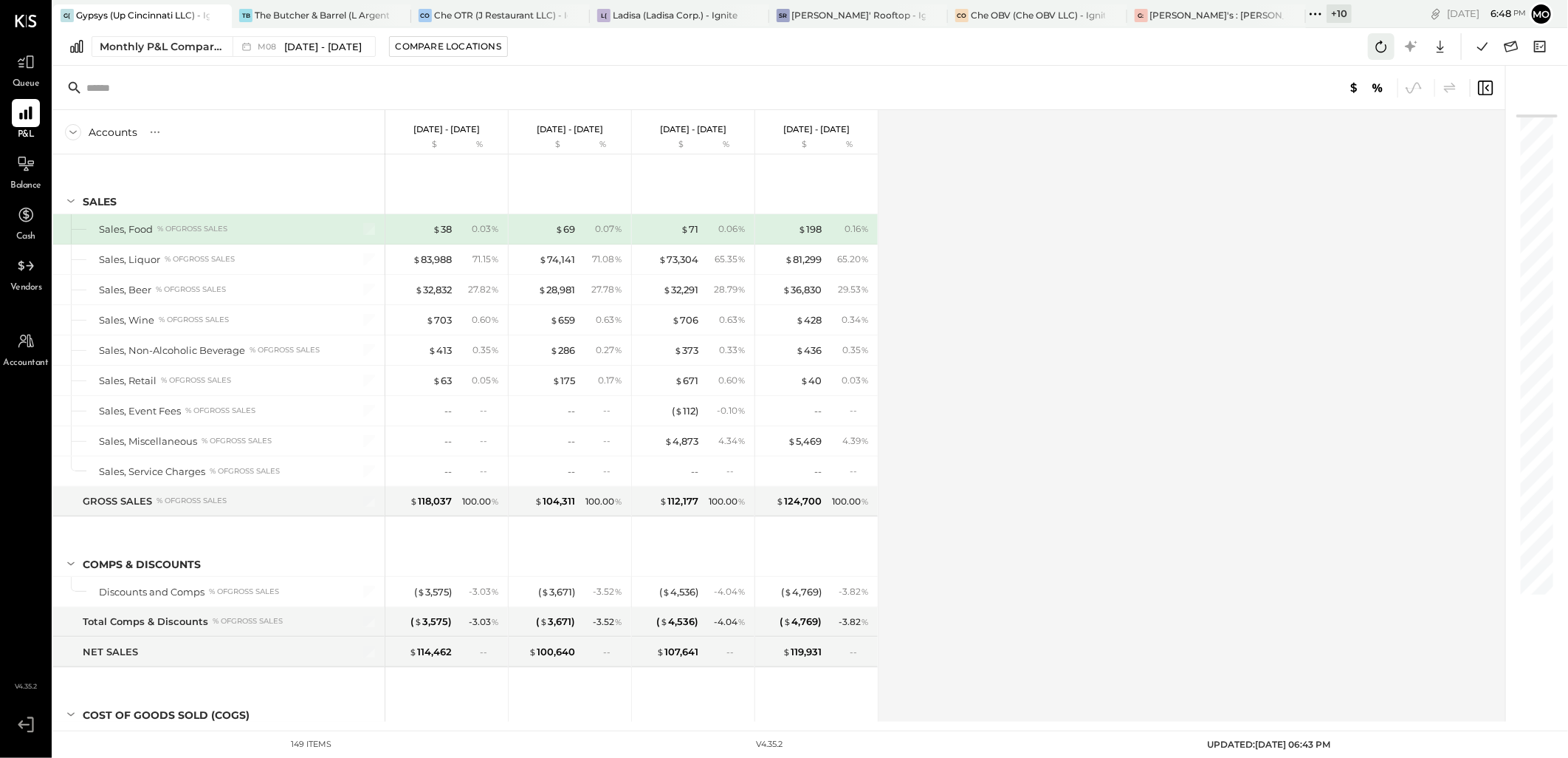
click at [1373, 46] on icon at bounding box center [1380, 46] width 19 height 19
click at [1388, 49] on icon at bounding box center [1380, 46] width 19 height 19
click at [1485, 50] on icon at bounding box center [1481, 46] width 19 height 19
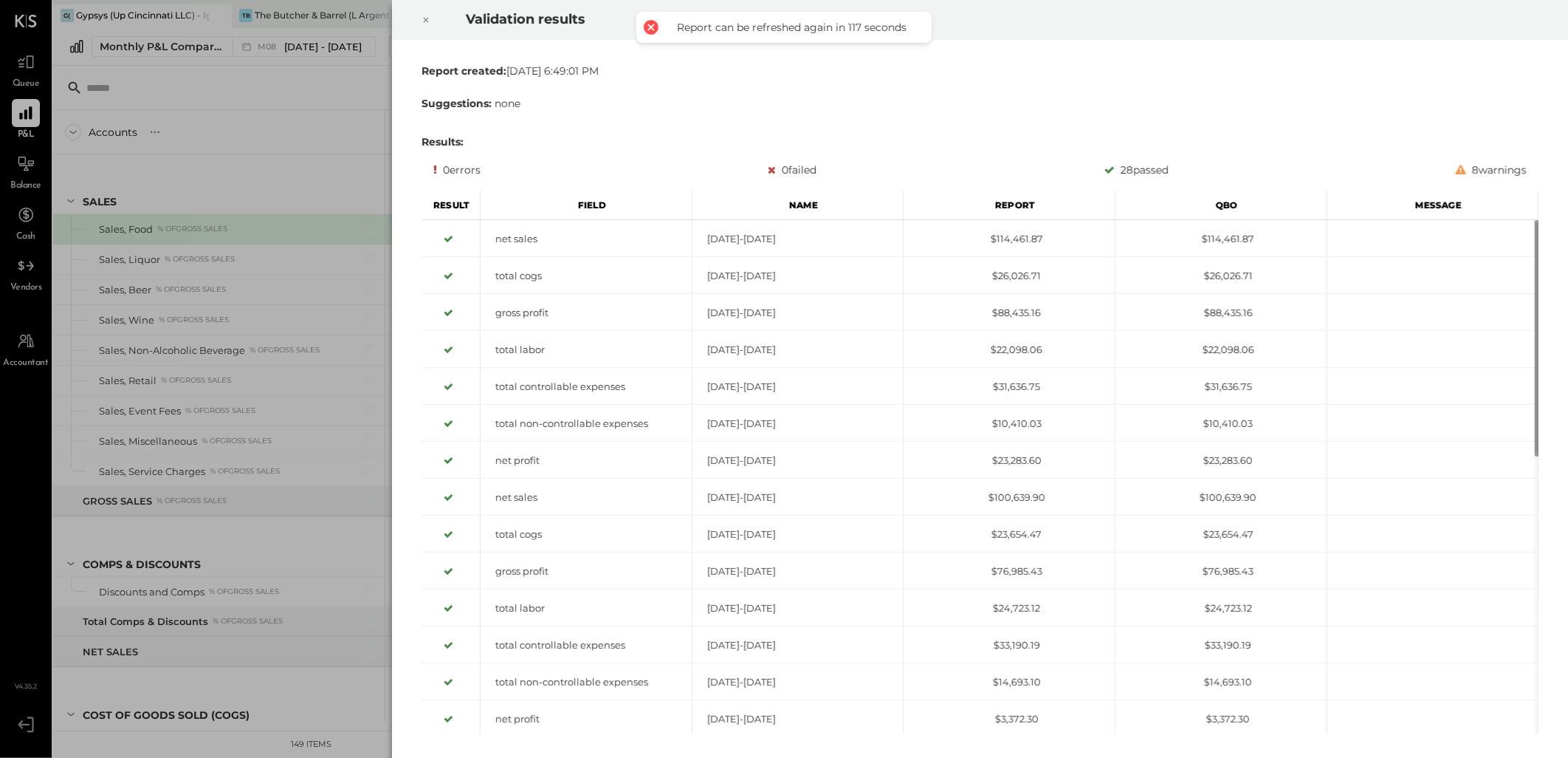
click at [425, 20] on icon at bounding box center [426, 20] width 9 height 18
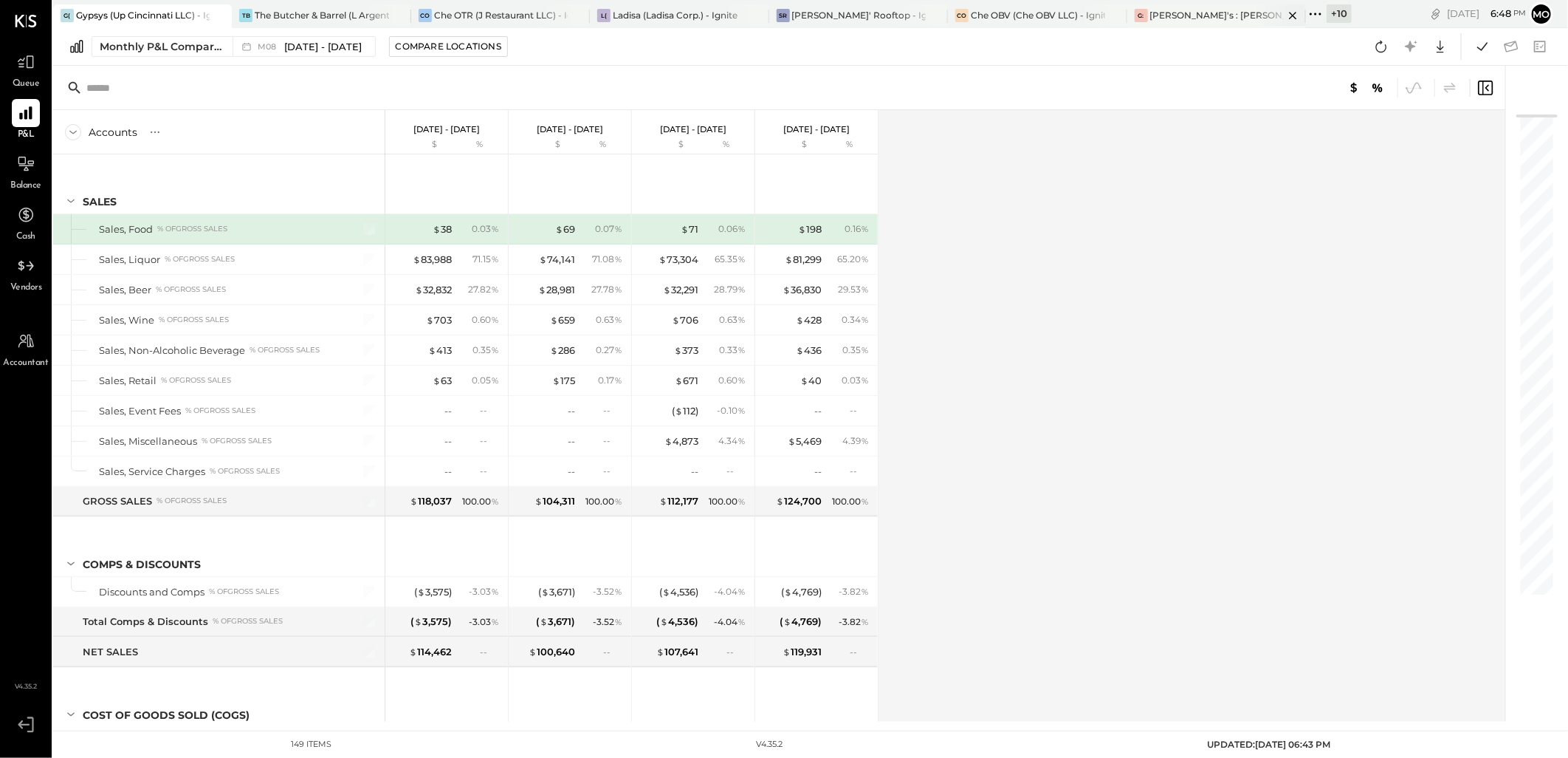
click at [1159, 19] on div "[PERSON_NAME]'s : [PERSON_NAME]'s" at bounding box center [1216, 15] width 133 height 13
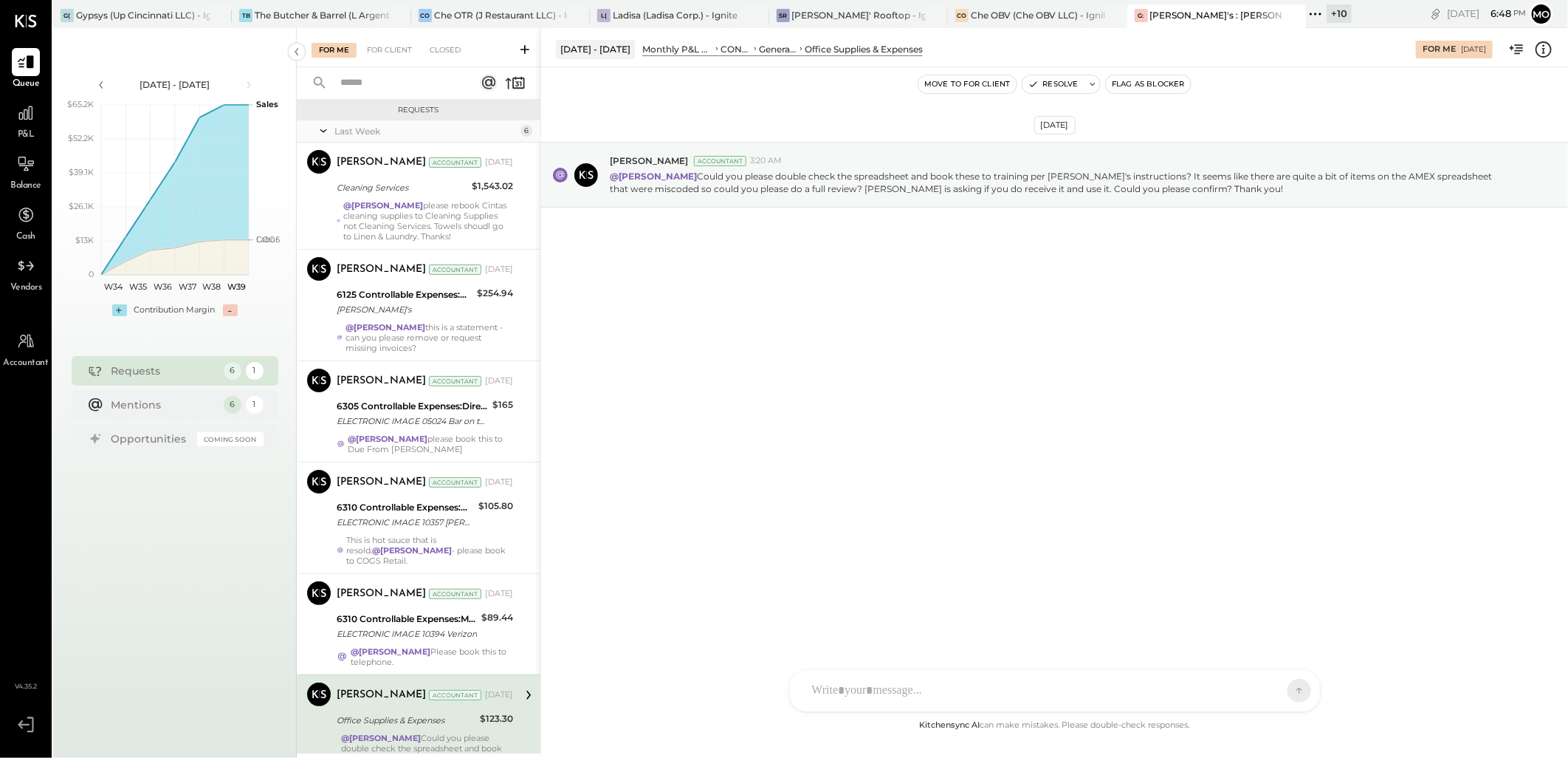
scroll to position [135, 0]
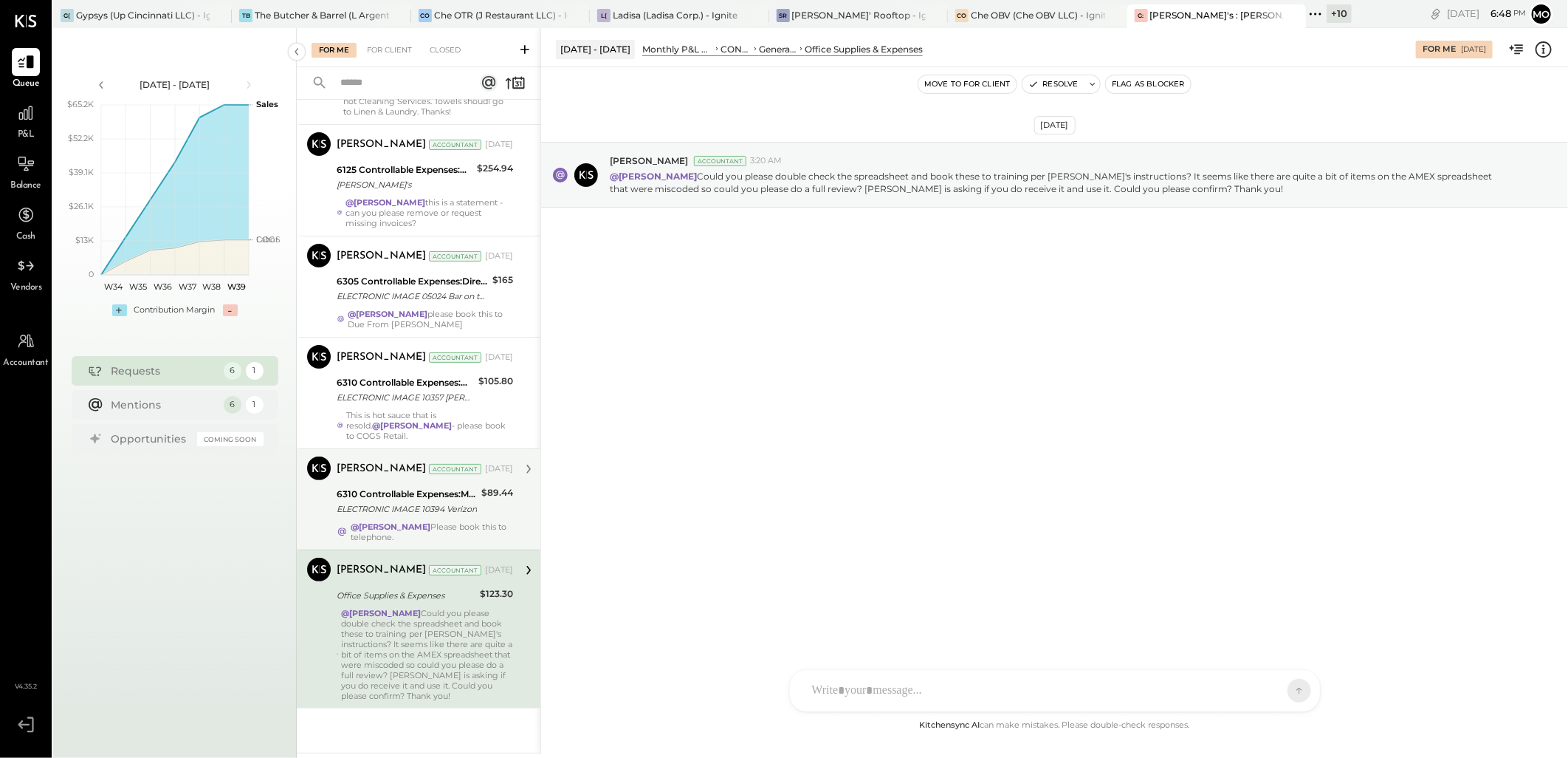
click at [465, 497] on div "6310 Controllable Expenses:Marketing & Advertising:In-House Entertainment" at bounding box center [406, 493] width 140 height 15
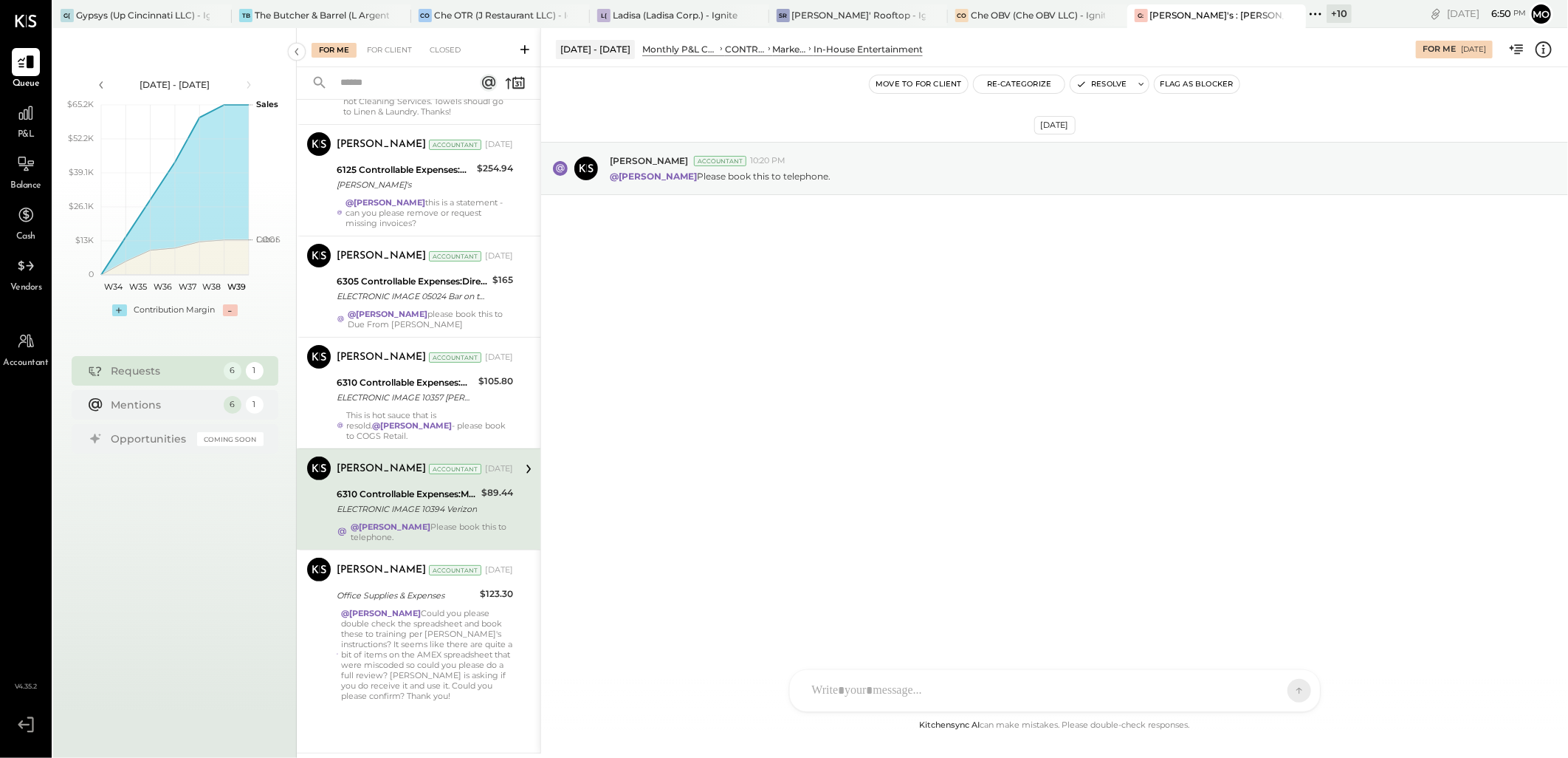
click at [855, 680] on div at bounding box center [1041, 690] width 474 height 33
click at [891, 609] on div "MB [PERSON_NAME]" at bounding box center [911, 623] width 169 height 30
click at [1285, 689] on icon at bounding box center [1286, 689] width 13 height 15
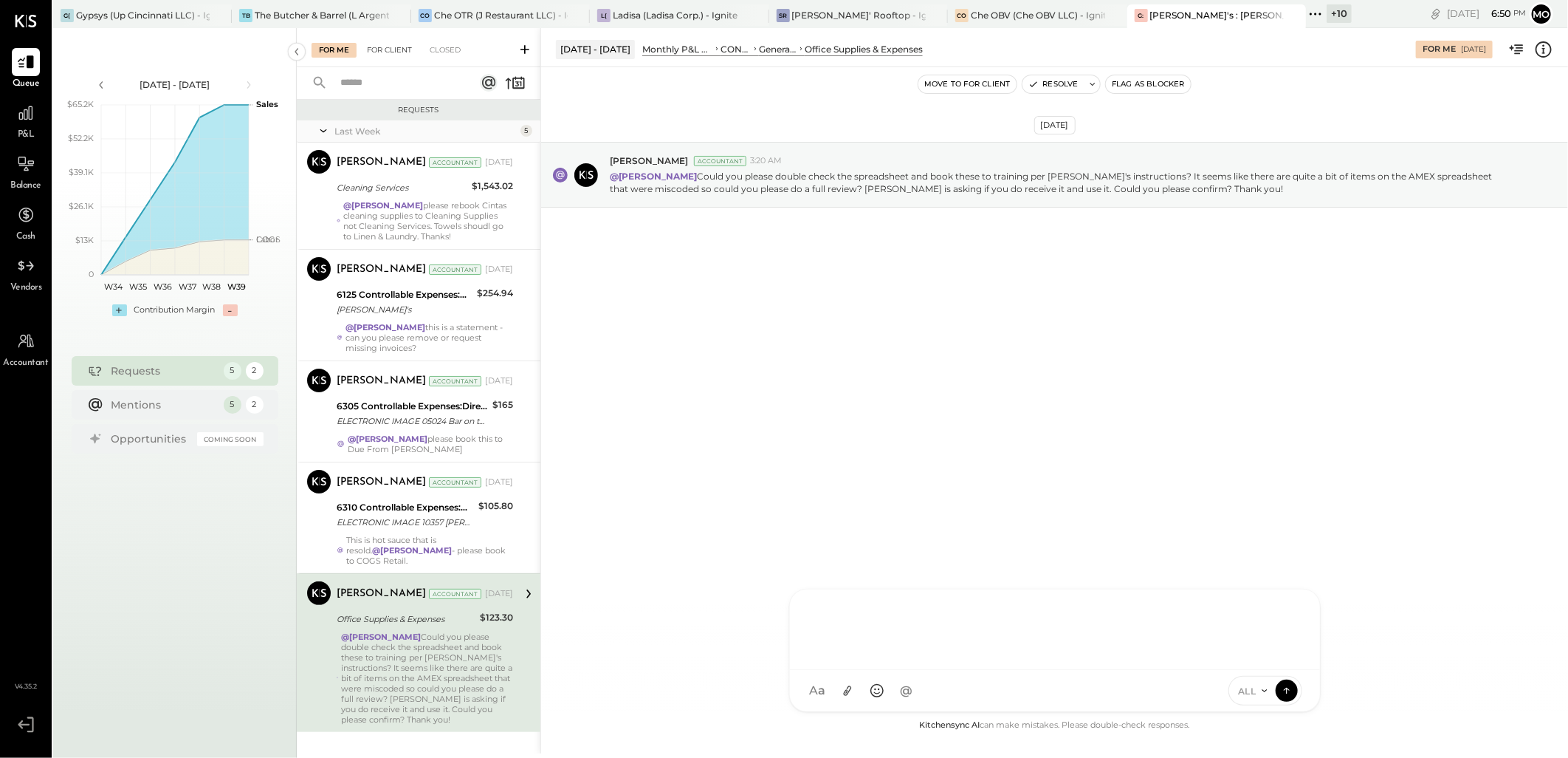
click at [386, 52] on div "For Client" at bounding box center [389, 50] width 60 height 15
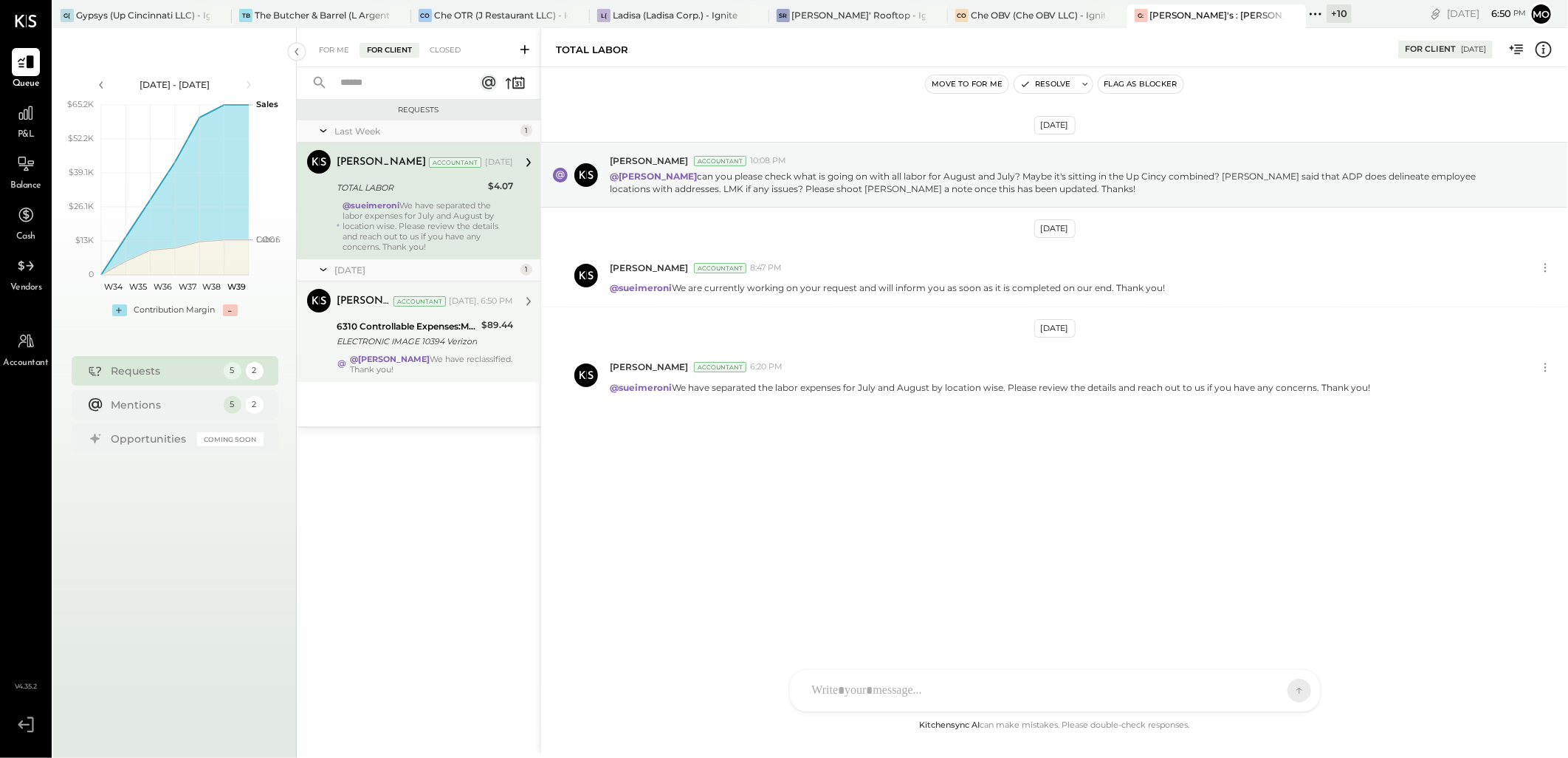
click at [446, 351] on div "Mohammadsalkin Ansari Accountant Today, 6:50 PM 6310 Controllable Expenses:Mark…" at bounding box center [424, 331] width 176 height 86
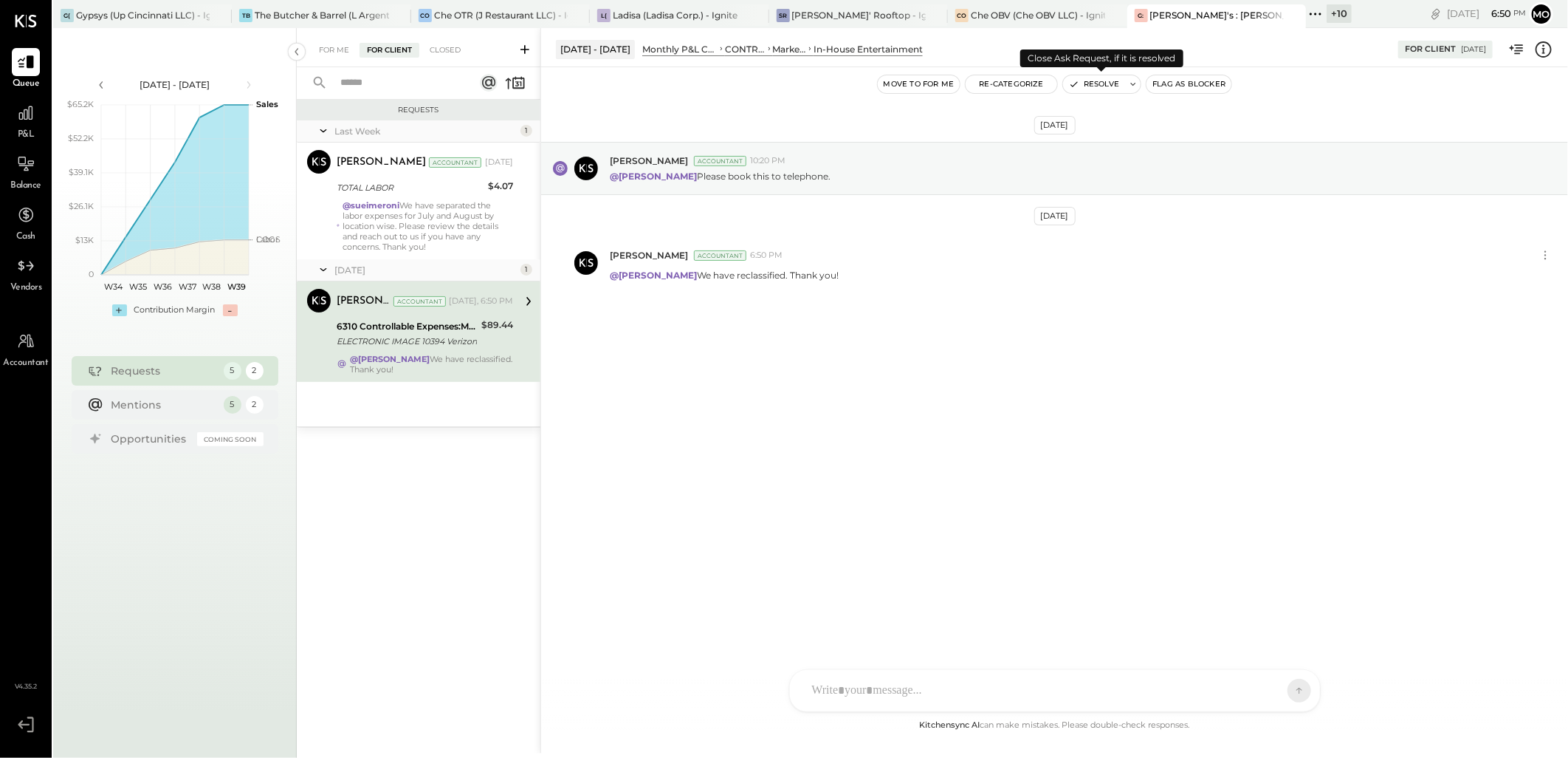
click at [1093, 86] on button "Resolve" at bounding box center [1094, 85] width 62 height 18
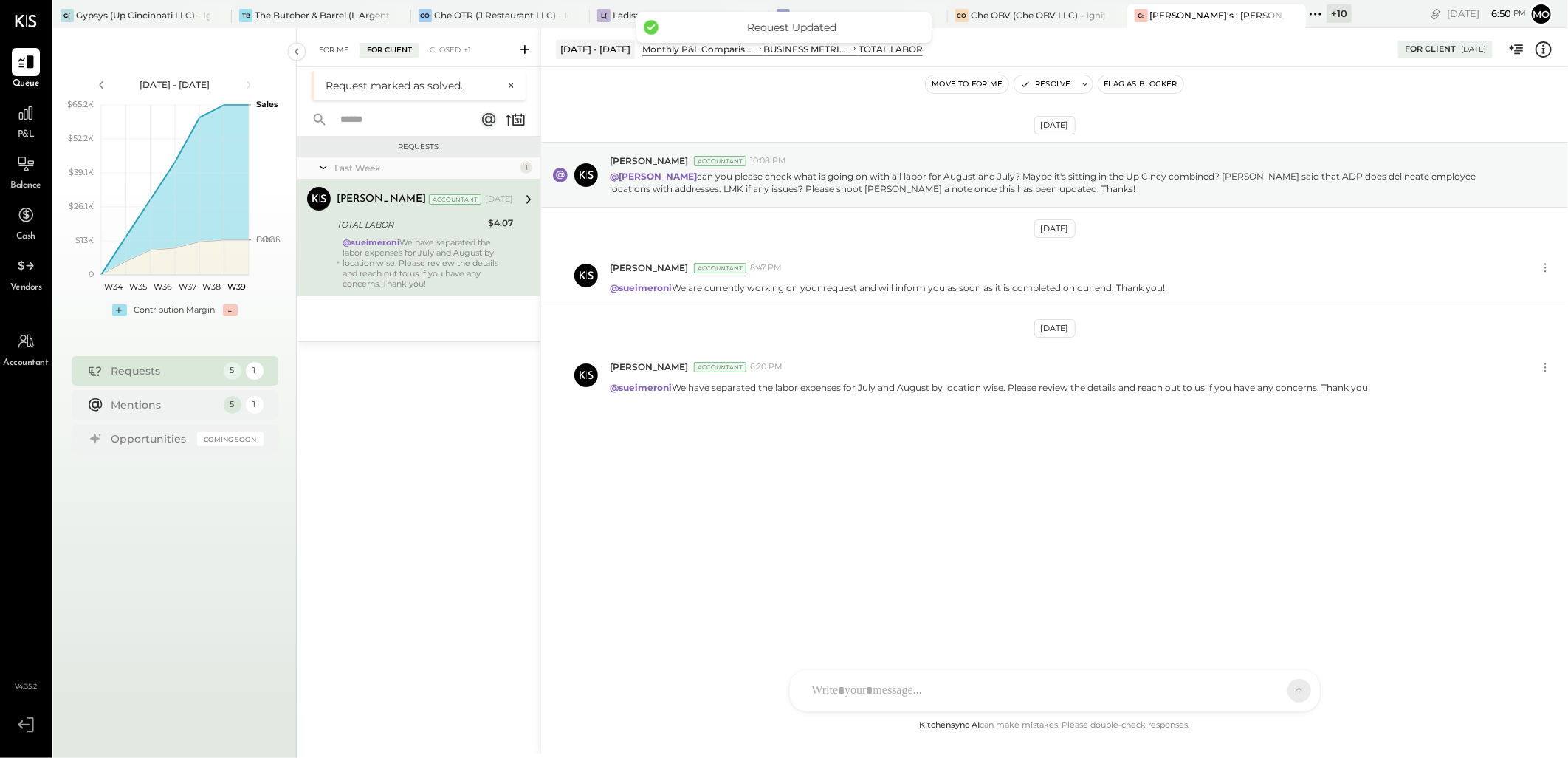
click at [340, 45] on div "For Me" at bounding box center [333, 50] width 45 height 15
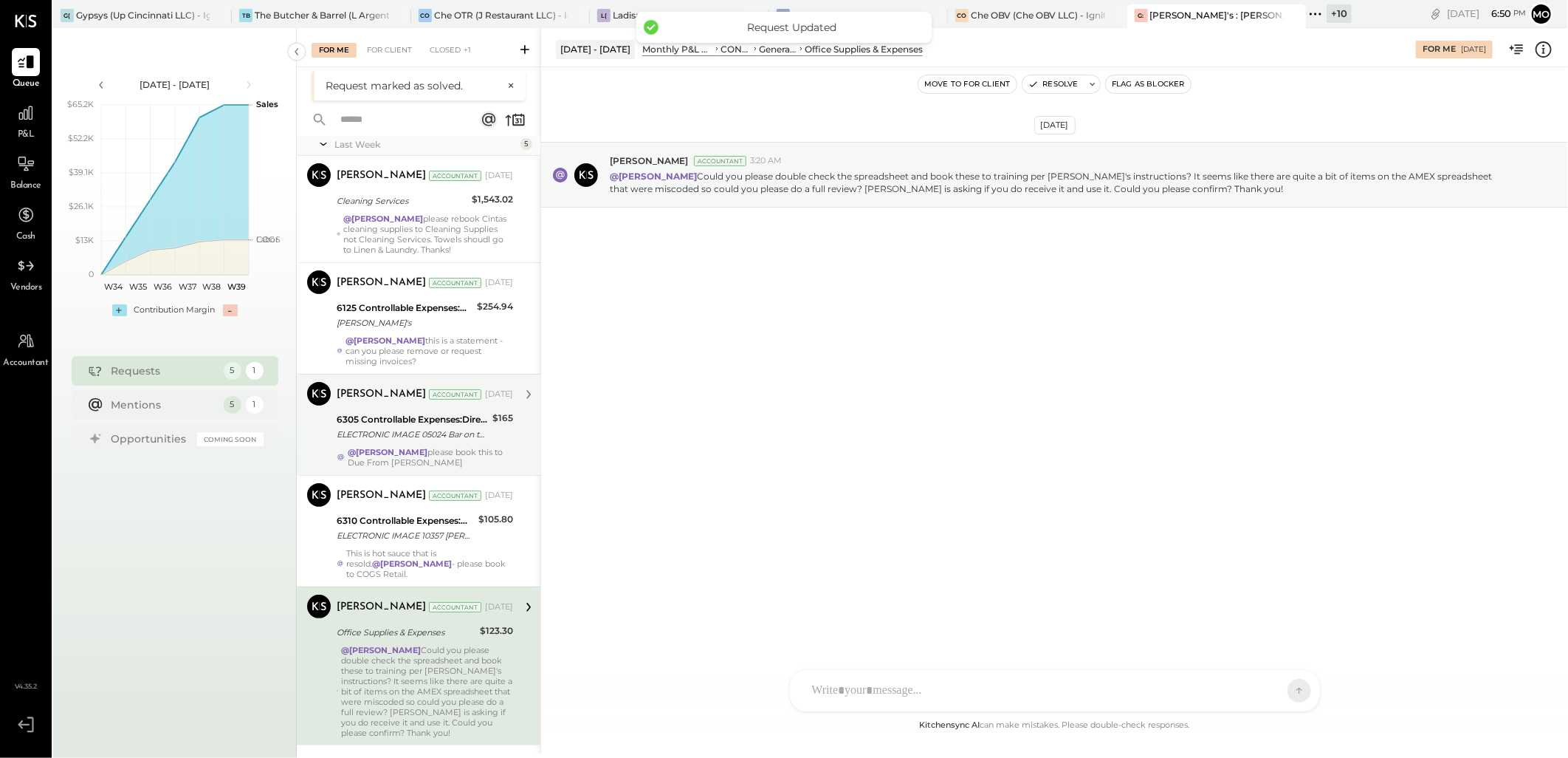
scroll to position [33, 0]
click at [448, 417] on div "6305 Controllable Expenses:Direct Operating Expenses:Music & DJ" at bounding box center [412, 419] width 151 height 15
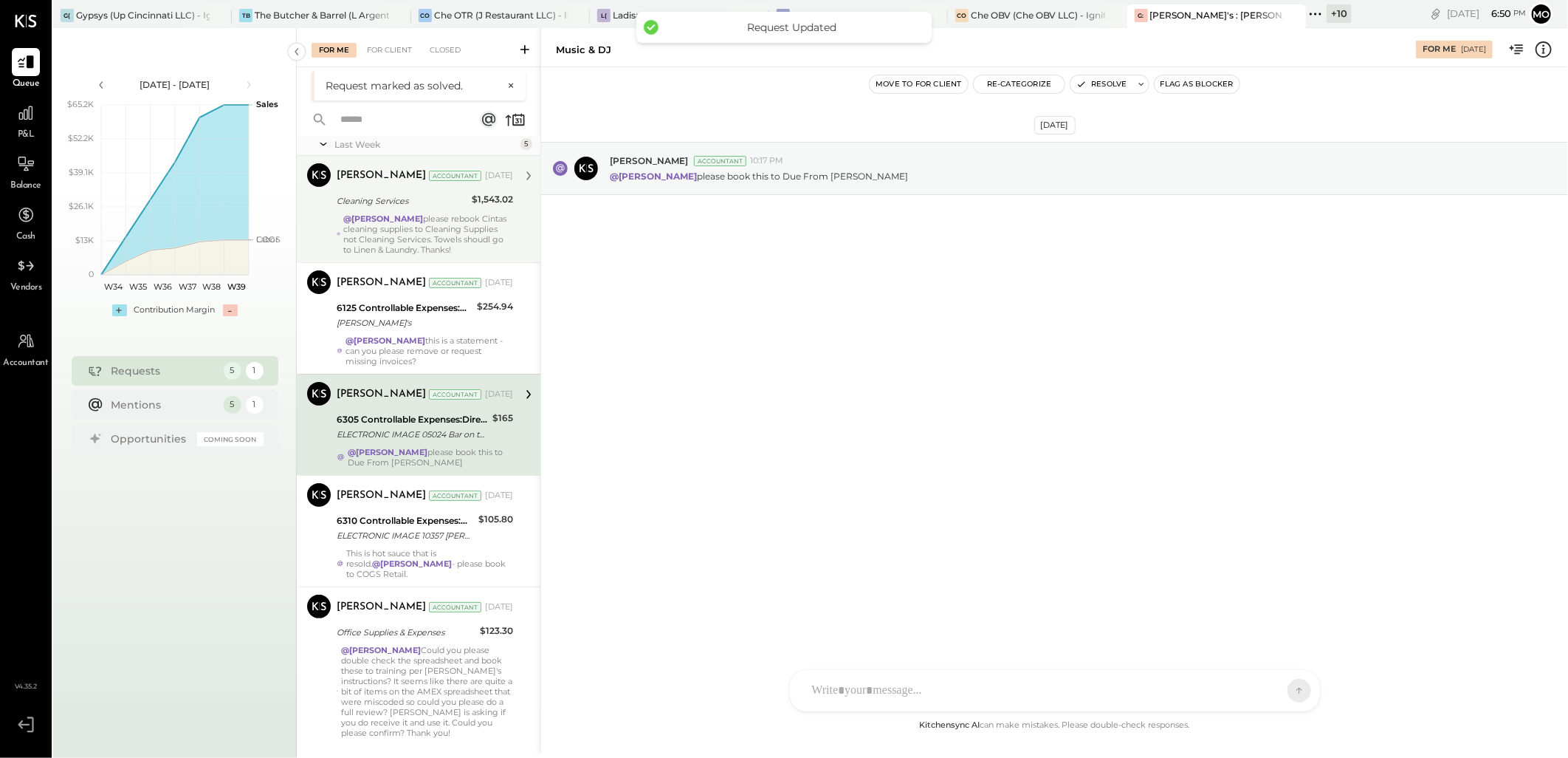
click at [423, 214] on strong "@[PERSON_NAME]" at bounding box center [383, 219] width 80 height 10
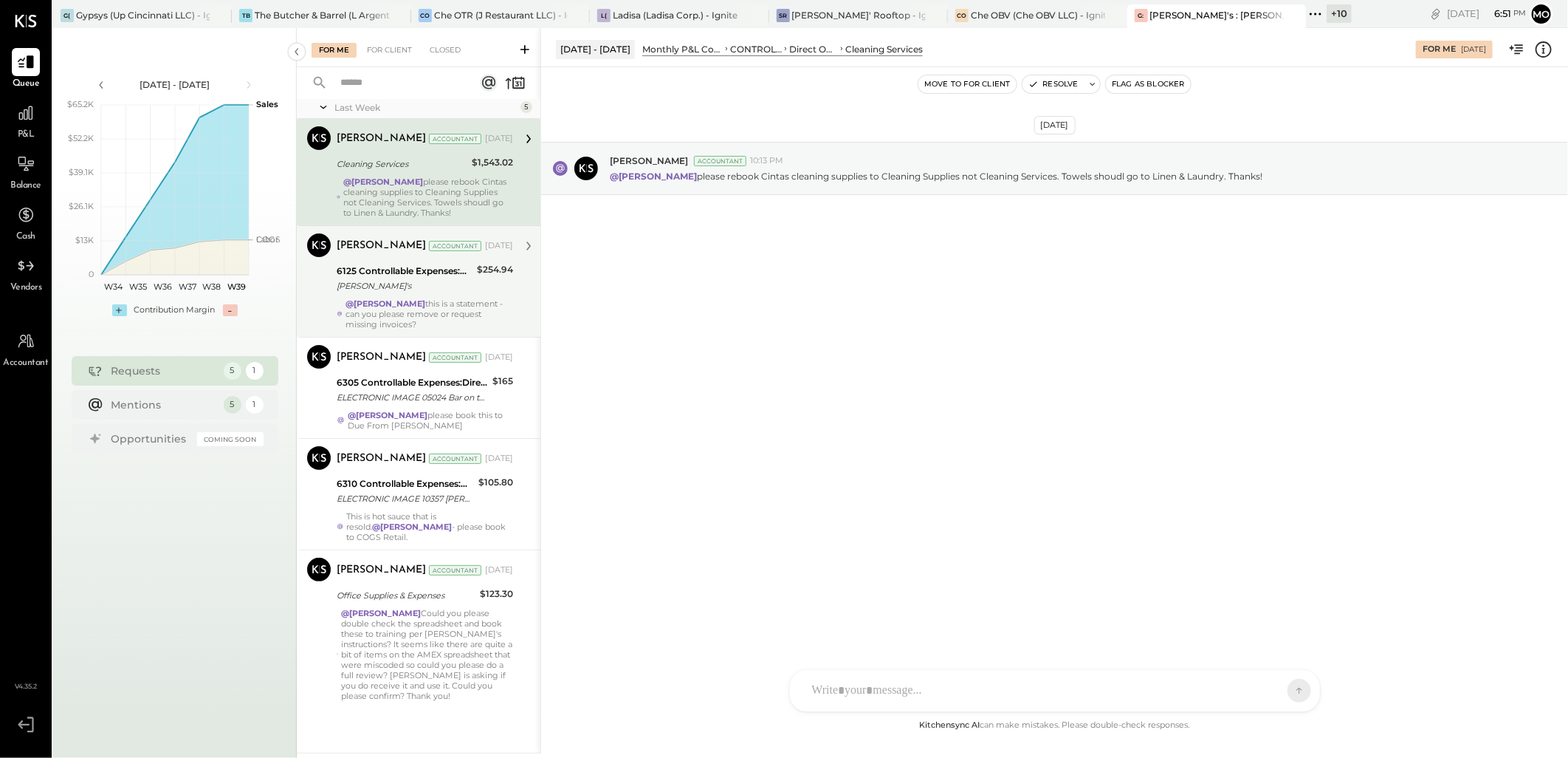
click at [473, 307] on div "@Mohammadsalkin Ansari this is a statement - can you please remove or request m…" at bounding box center [429, 313] width 167 height 31
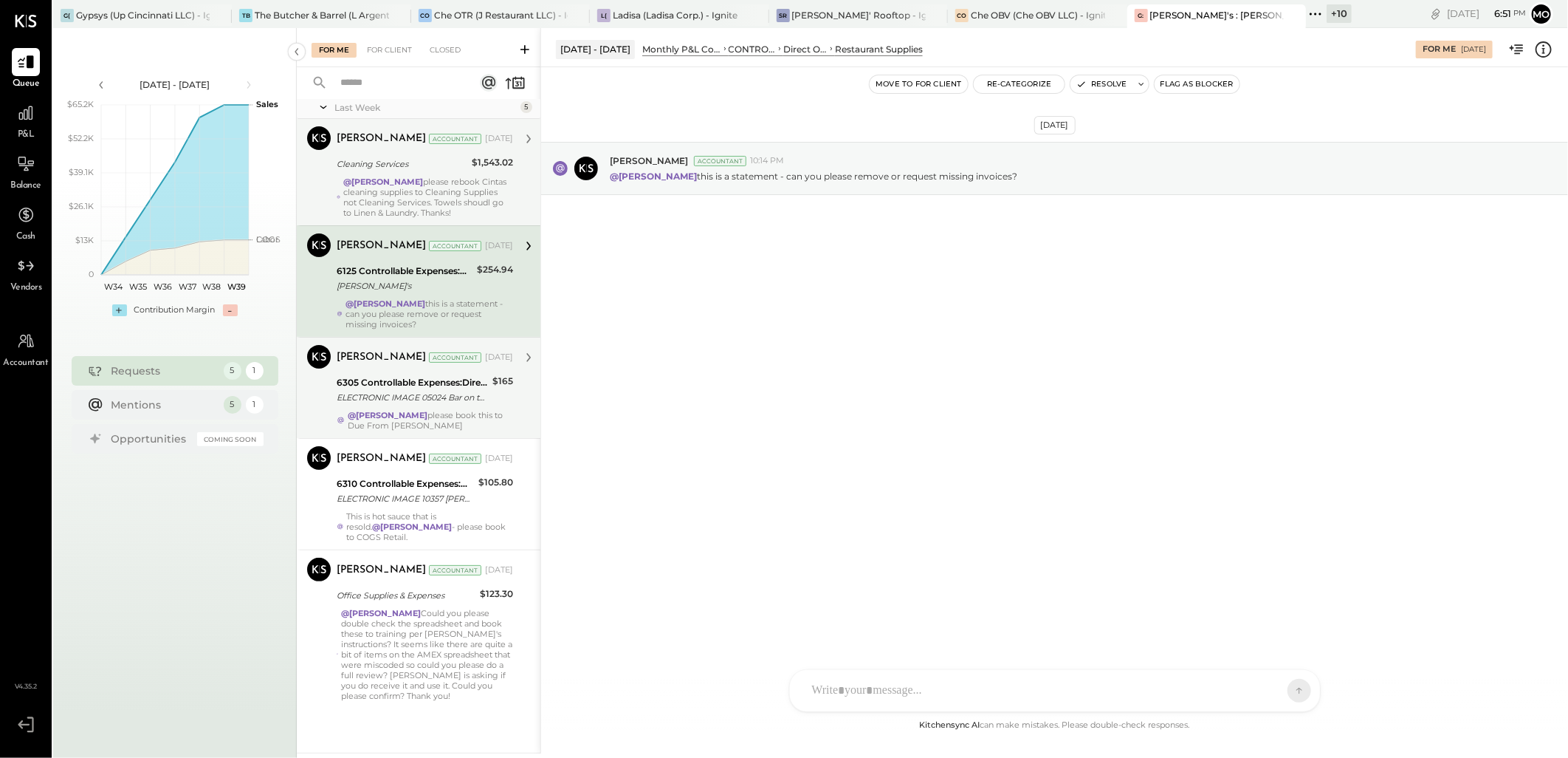
click at [466, 394] on div "ELECTRONIC IMAGE 05024 Bar on the levee" at bounding box center [412, 397] width 151 height 15
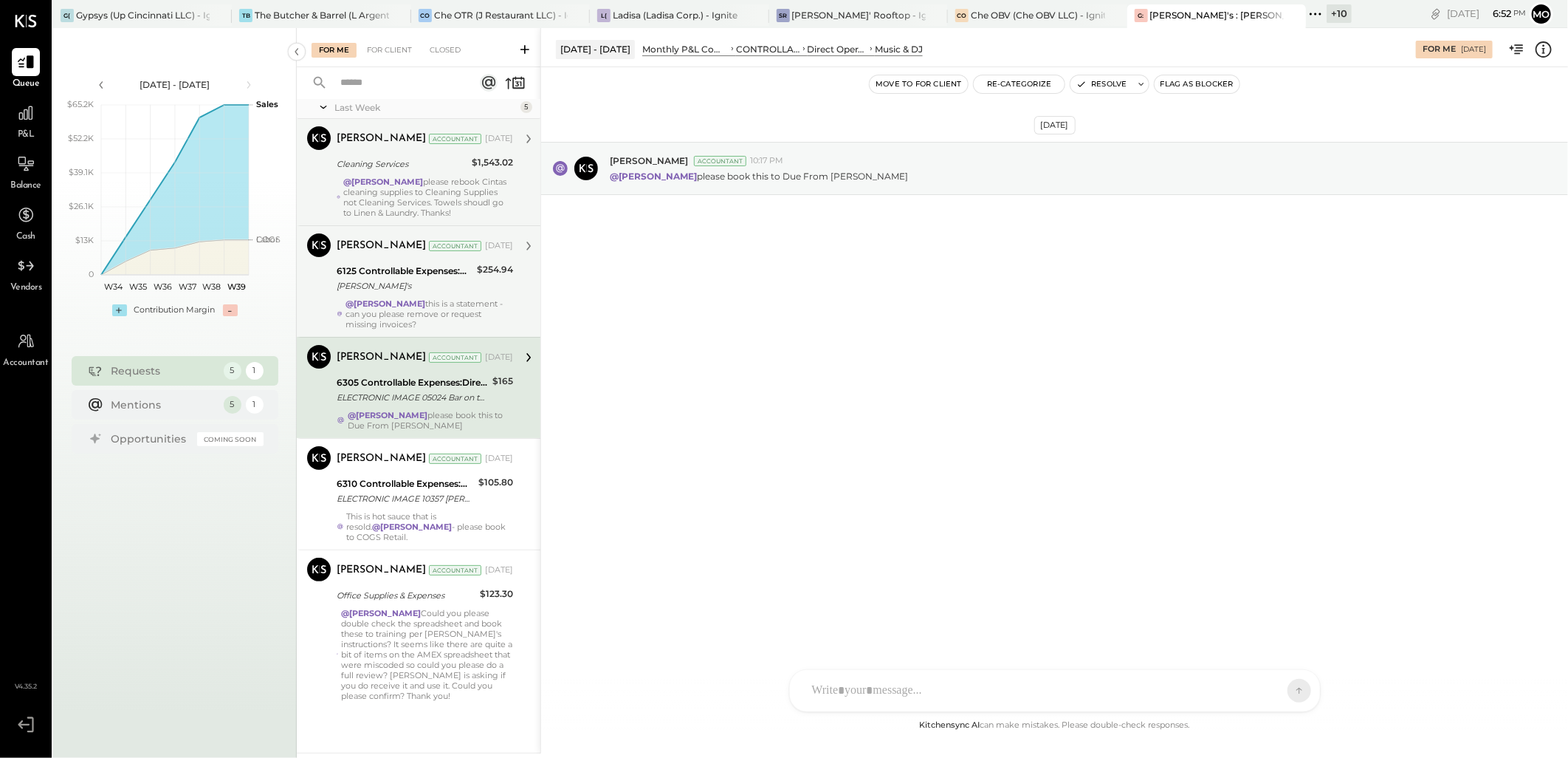
drag, startPoint x: 831, startPoint y: 686, endPoint x: 986, endPoint y: 651, distance: 158.9
click at [831, 686] on div at bounding box center [1041, 690] width 474 height 33
click at [932, 622] on span "[PERSON_NAME]" at bounding box center [932, 623] width 116 height 14
click at [1290, 683] on icon at bounding box center [1286, 690] width 13 height 15
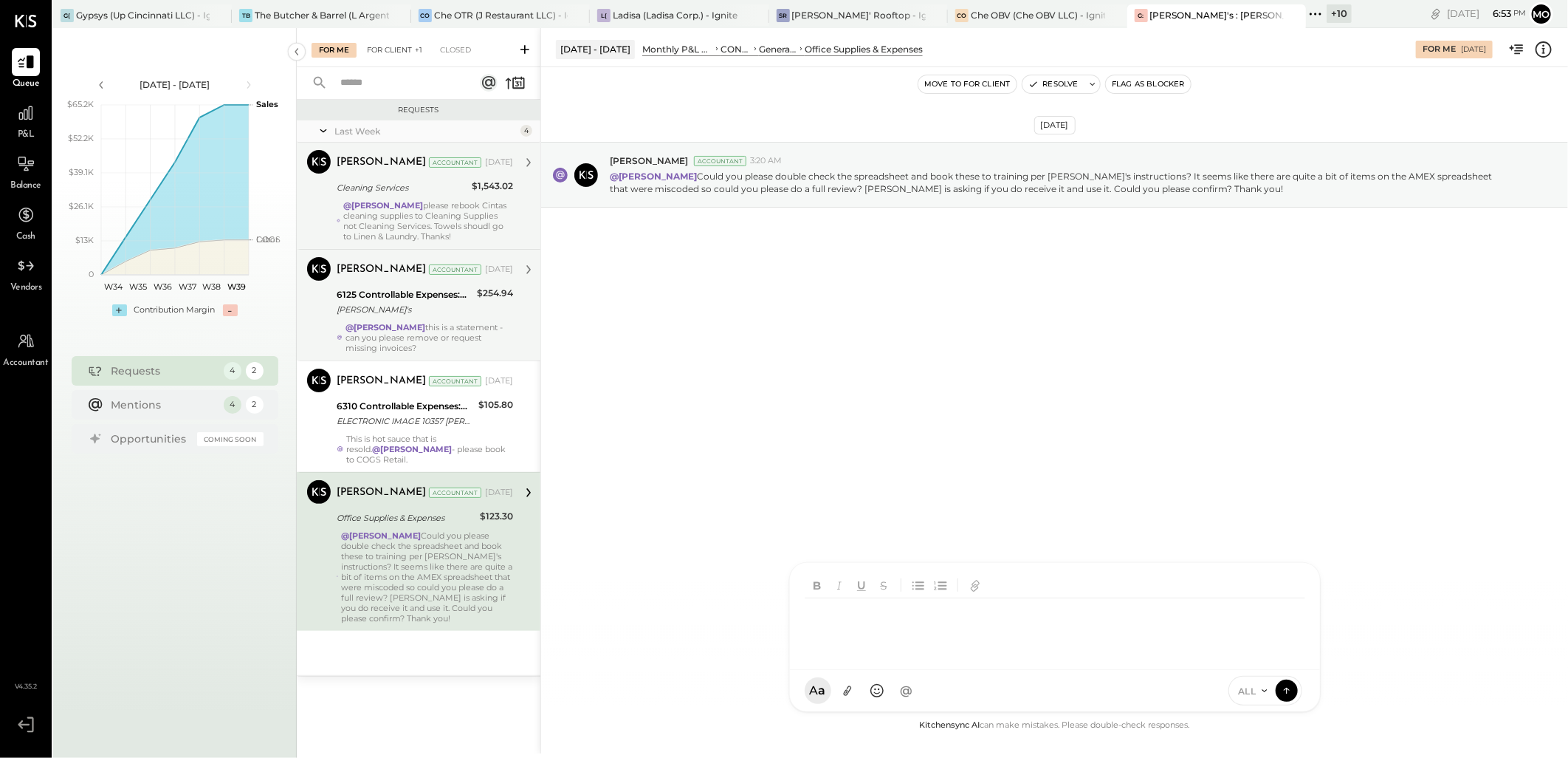
click at [380, 54] on div "For Client +1" at bounding box center [394, 50] width 71 height 15
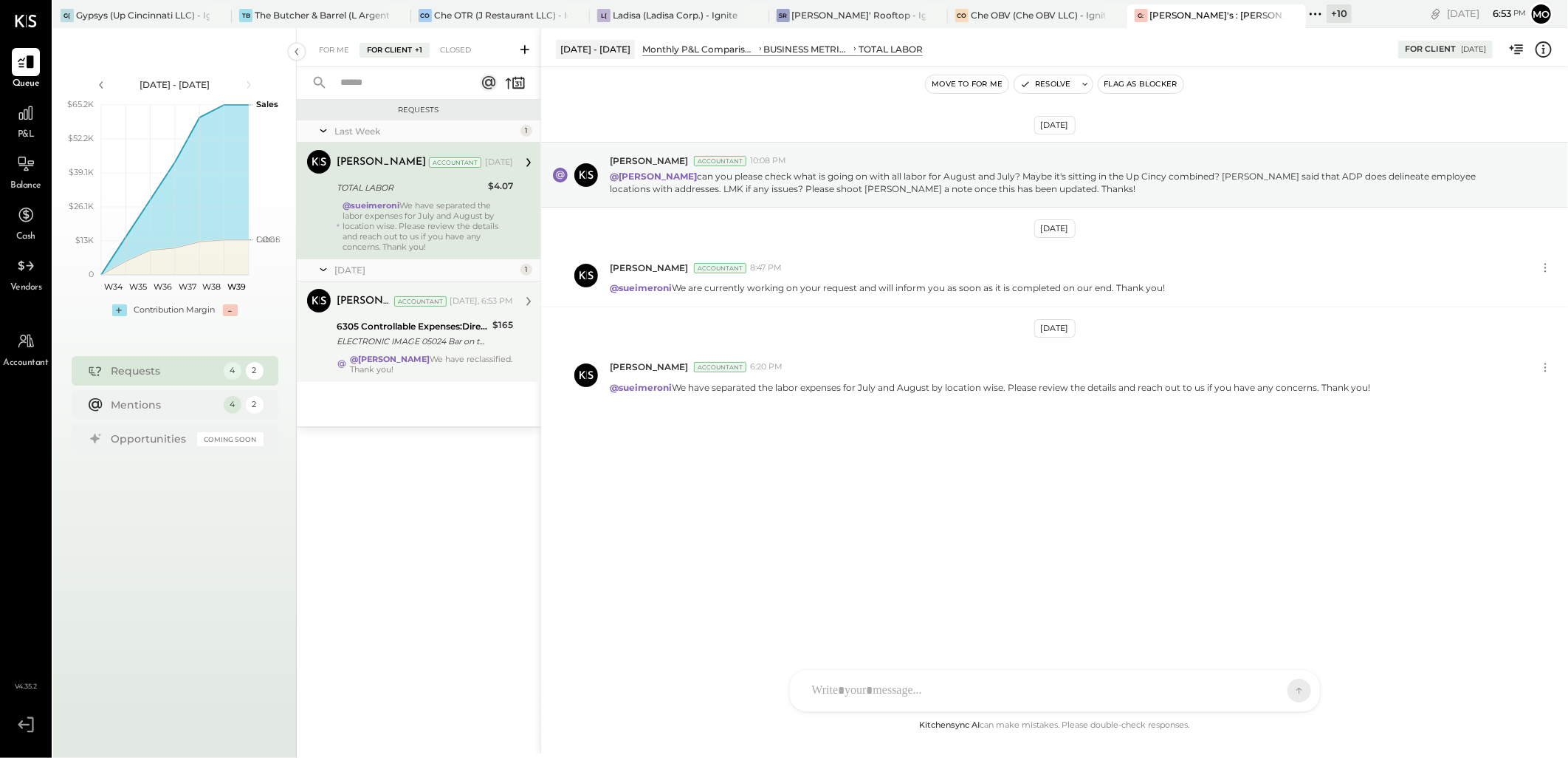
click at [458, 326] on div "6305 Controllable Expenses:Direct Operating Expenses:Music & DJ" at bounding box center [412, 326] width 151 height 15
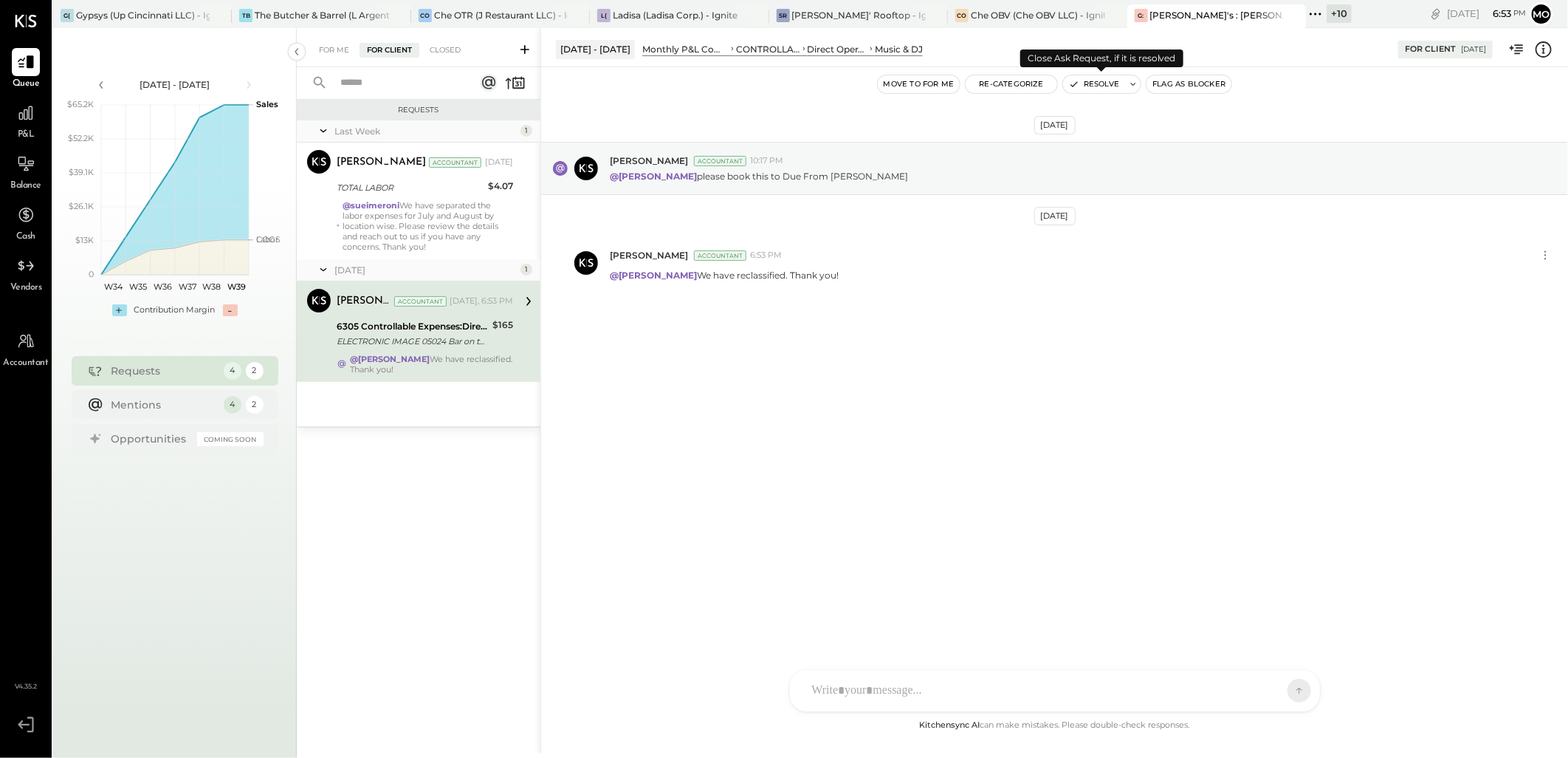
click at [1112, 88] on button "Resolve" at bounding box center [1094, 85] width 62 height 18
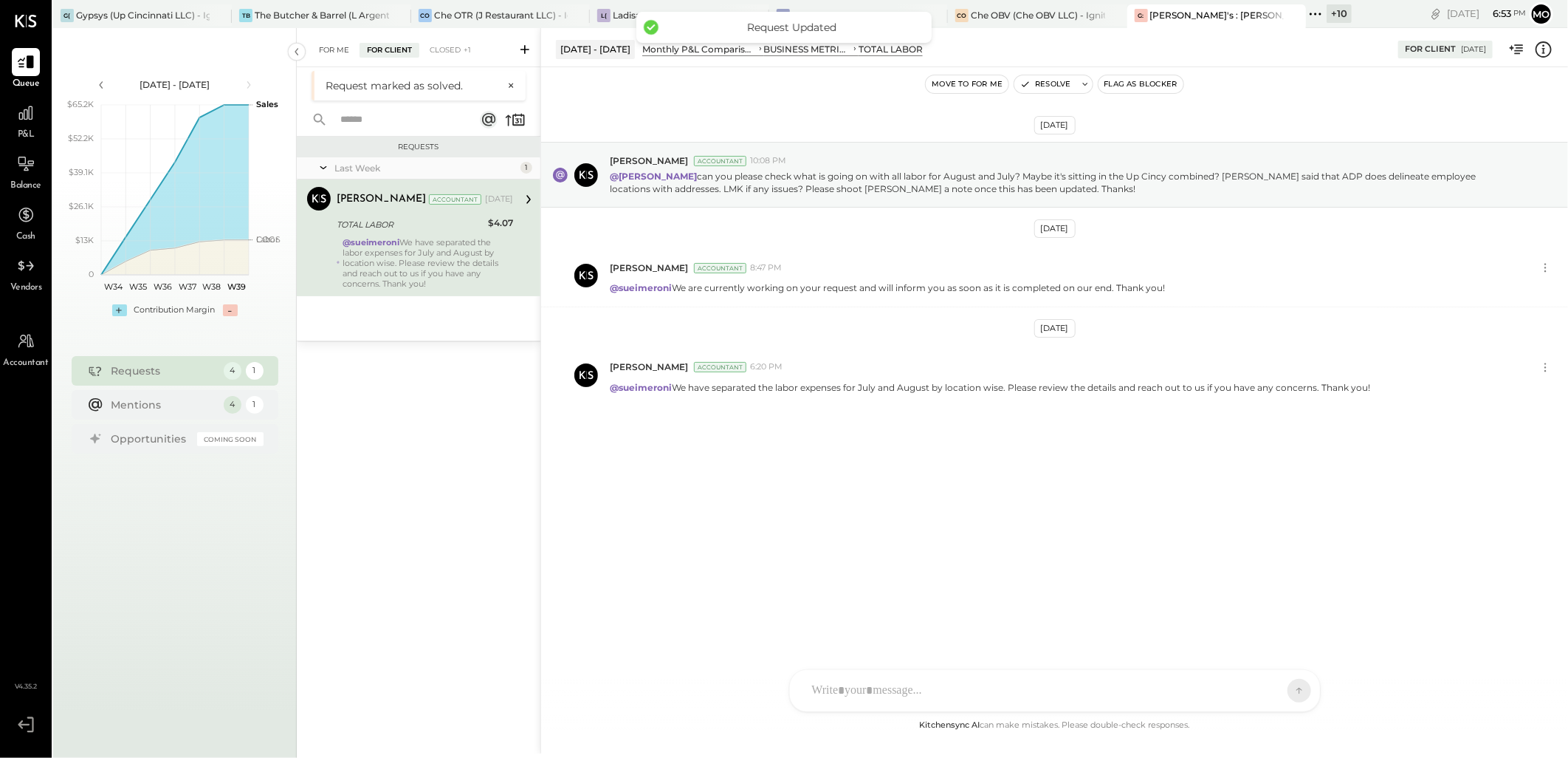
drag, startPoint x: 331, startPoint y: 49, endPoint x: 390, endPoint y: 80, distance: 66.6
click at [331, 48] on div "For Me" at bounding box center [333, 50] width 45 height 15
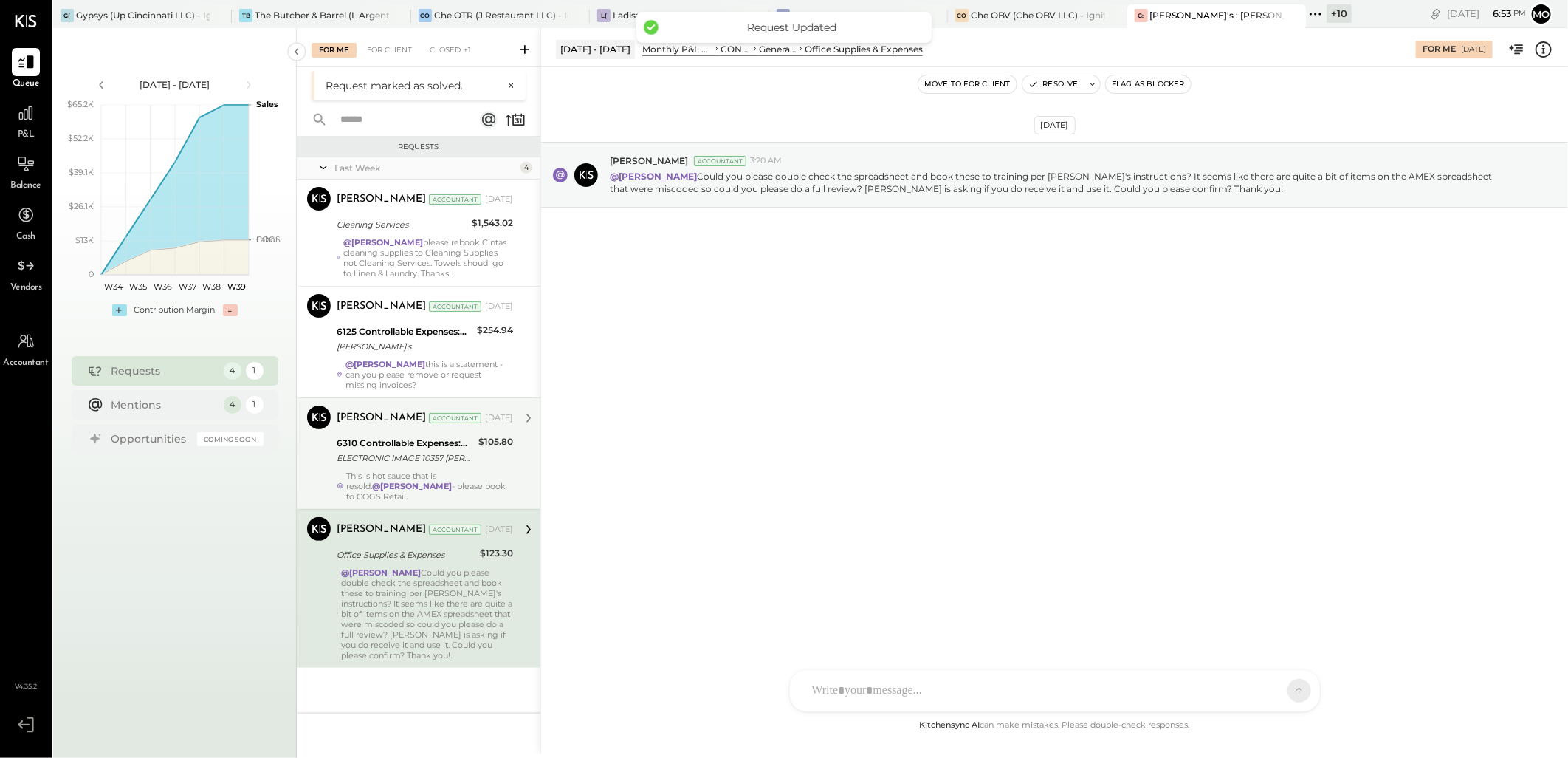
click at [496, 449] on div "$105.80" at bounding box center [495, 441] width 35 height 15
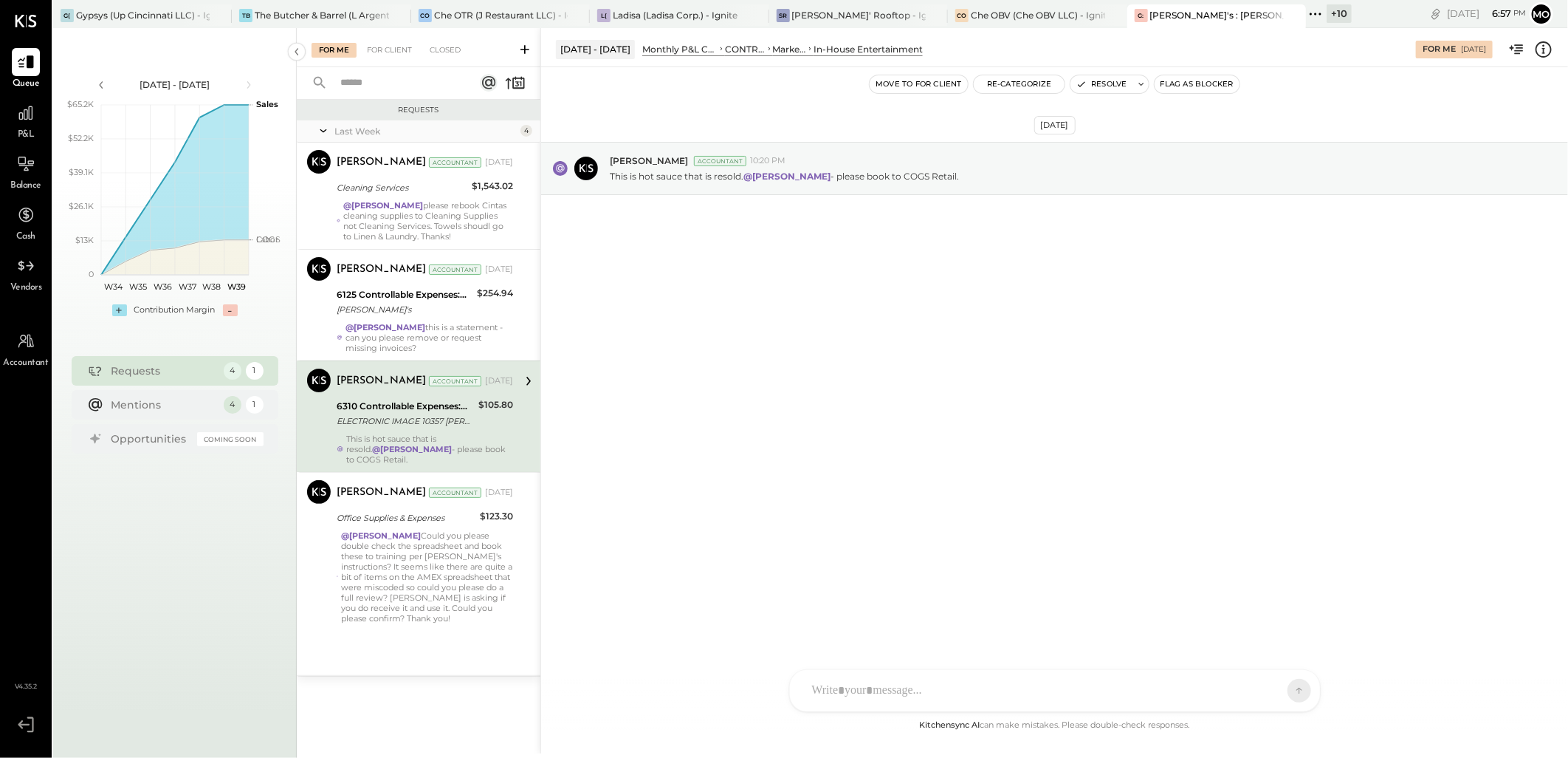
click at [889, 681] on div at bounding box center [1041, 690] width 474 height 33
type input "*"
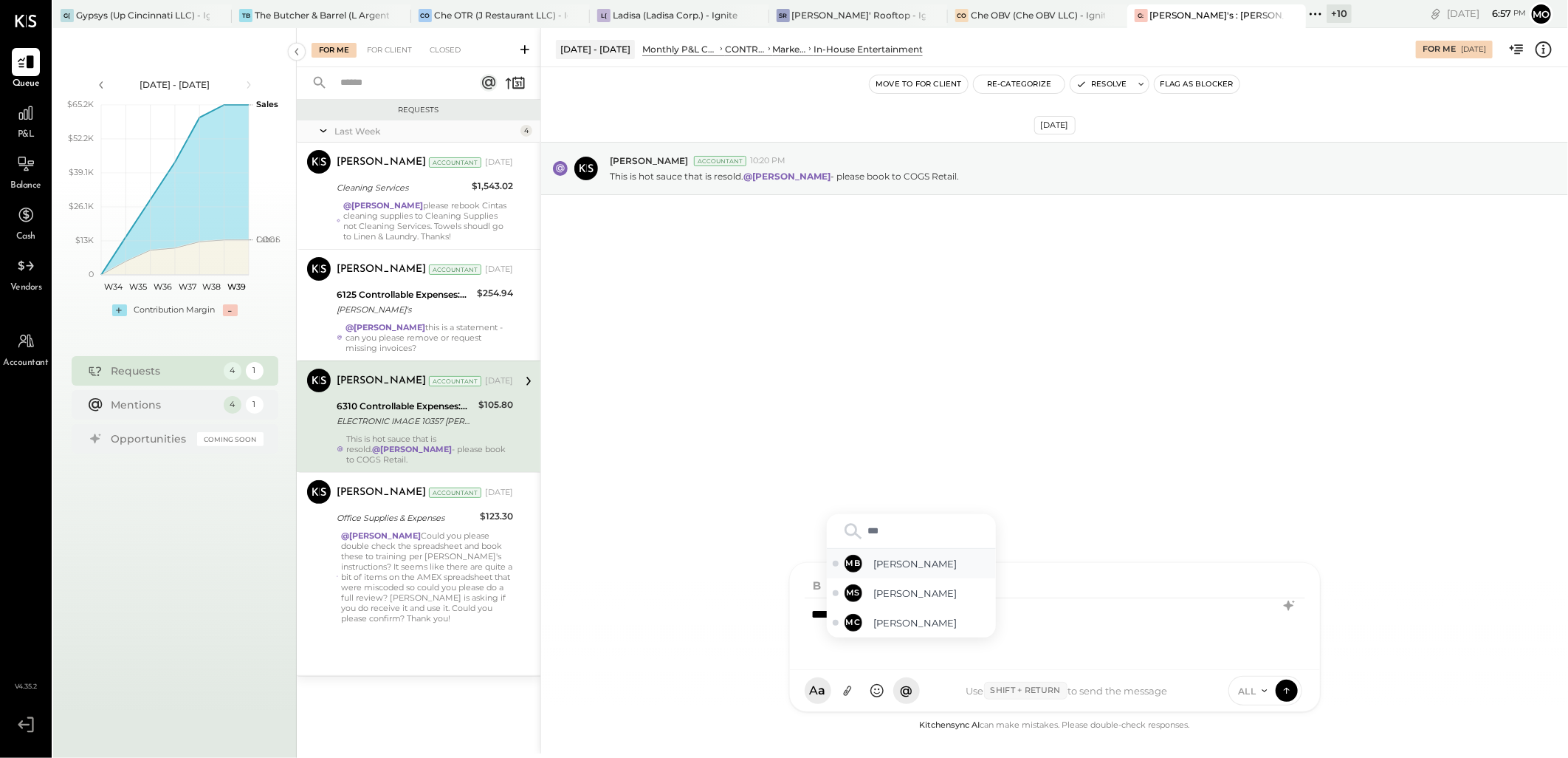
drag, startPoint x: 921, startPoint y: 569, endPoint x: 948, endPoint y: 554, distance: 30.9
click at [923, 569] on span "Margot Bloch" at bounding box center [932, 564] width 116 height 14
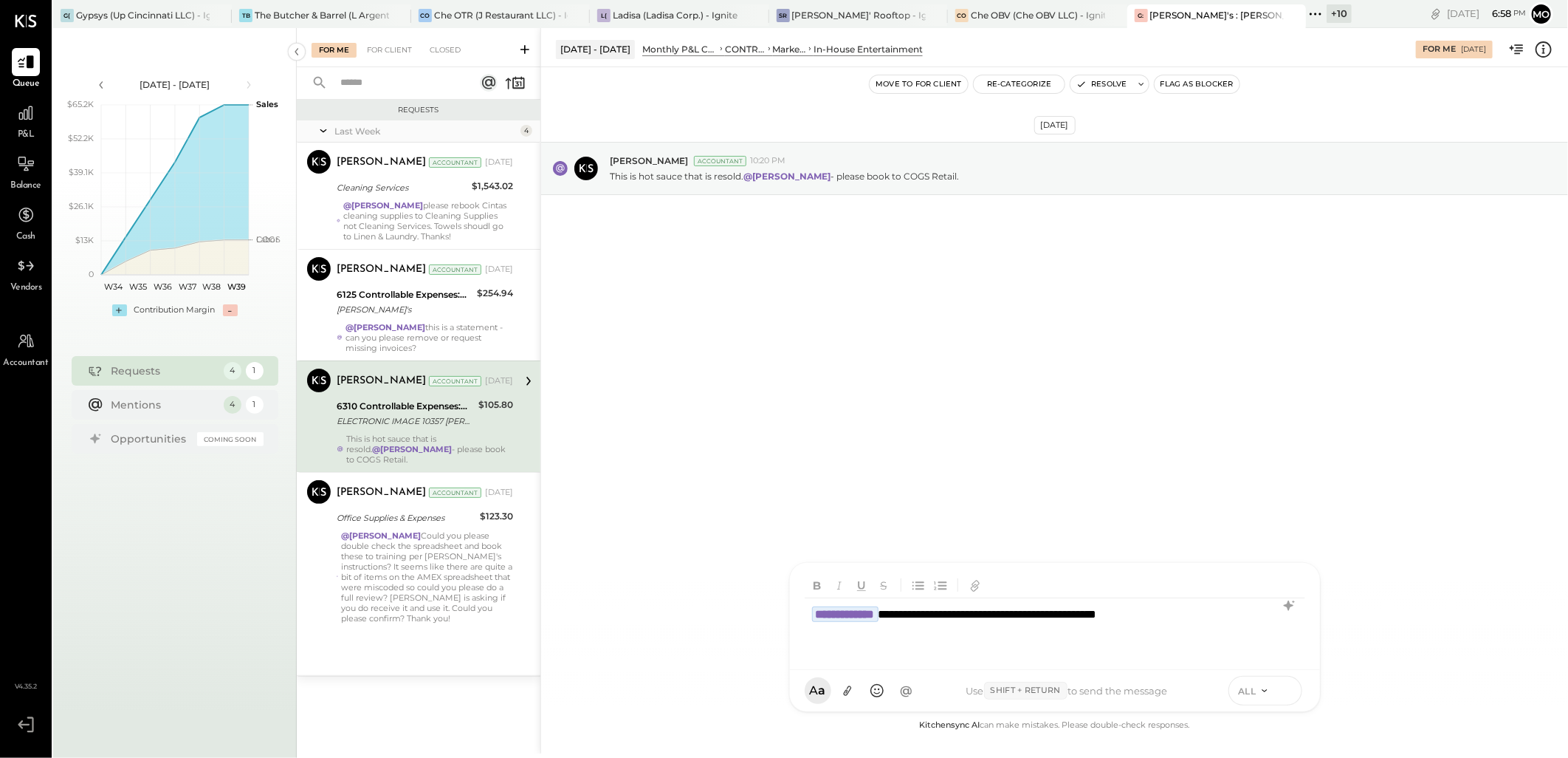
click at [1287, 695] on icon at bounding box center [1286, 689] width 13 height 15
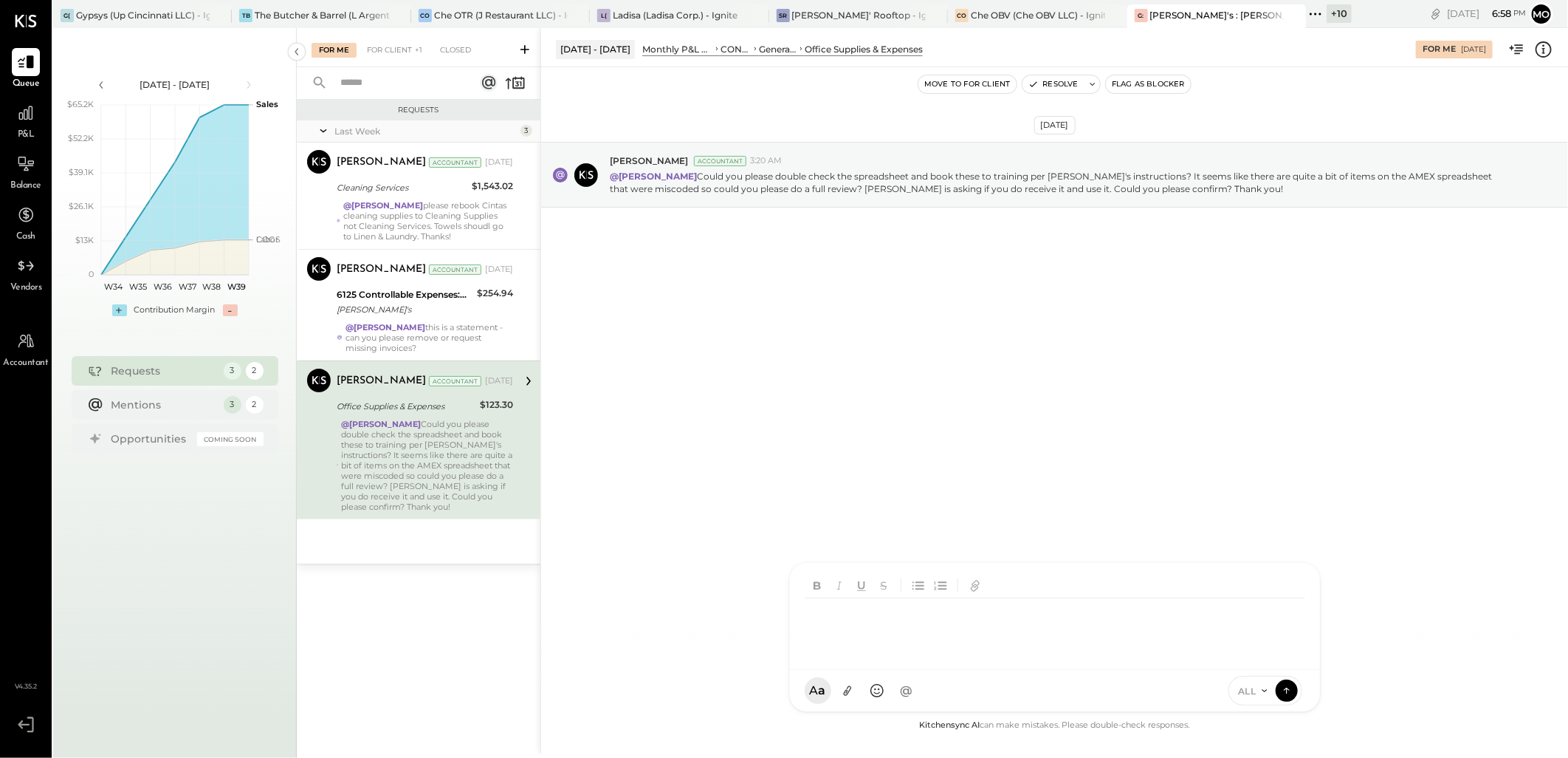
click at [379, 41] on div "For Me For Client +1 Closed" at bounding box center [418, 47] width 244 height 39
click at [385, 43] on div "For Client +1" at bounding box center [394, 50] width 71 height 15
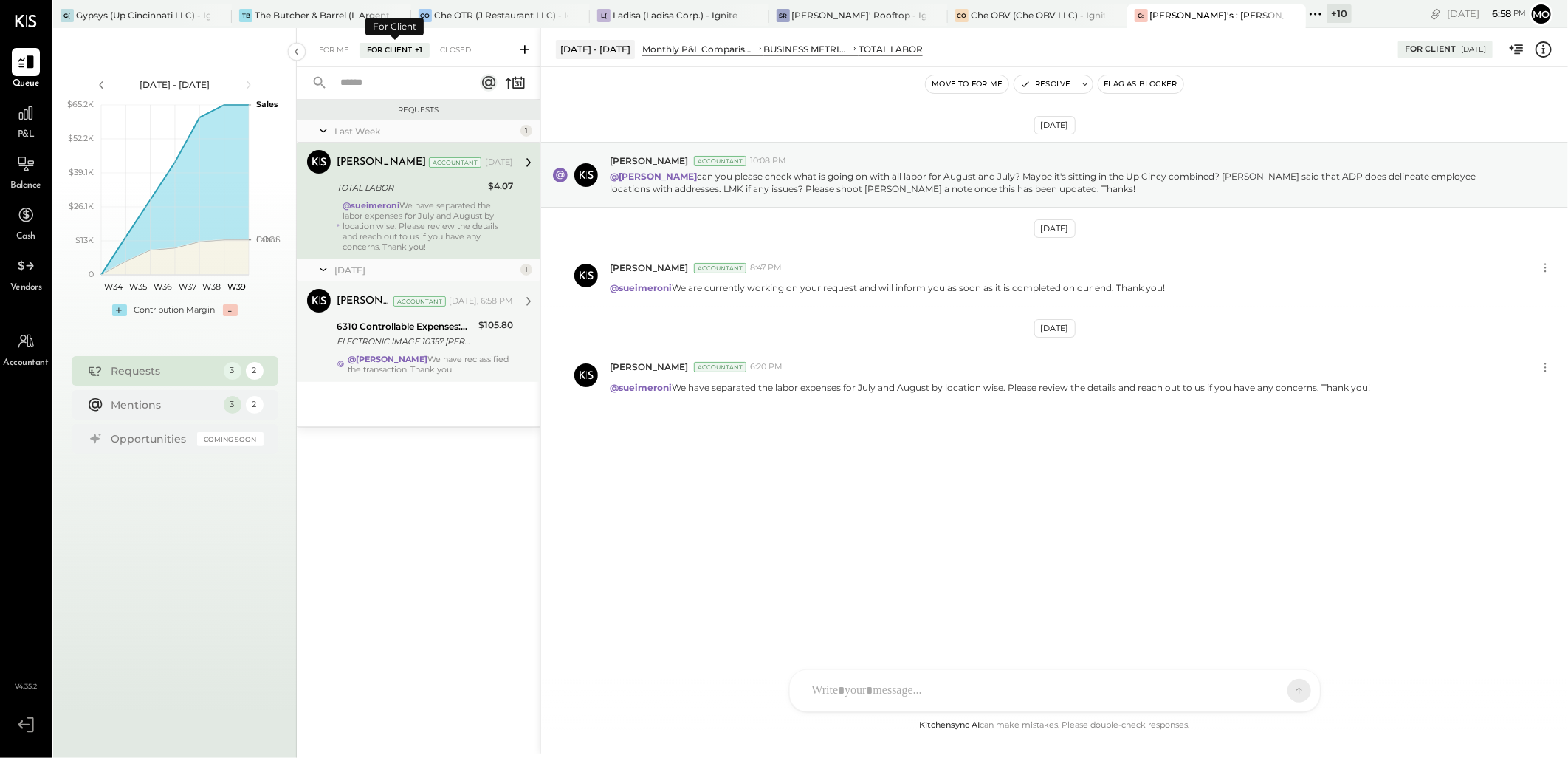
click at [450, 320] on div "6310 Controllable Expenses:Marketing & Advertising:In-House Entertainment" at bounding box center [405, 326] width 137 height 15
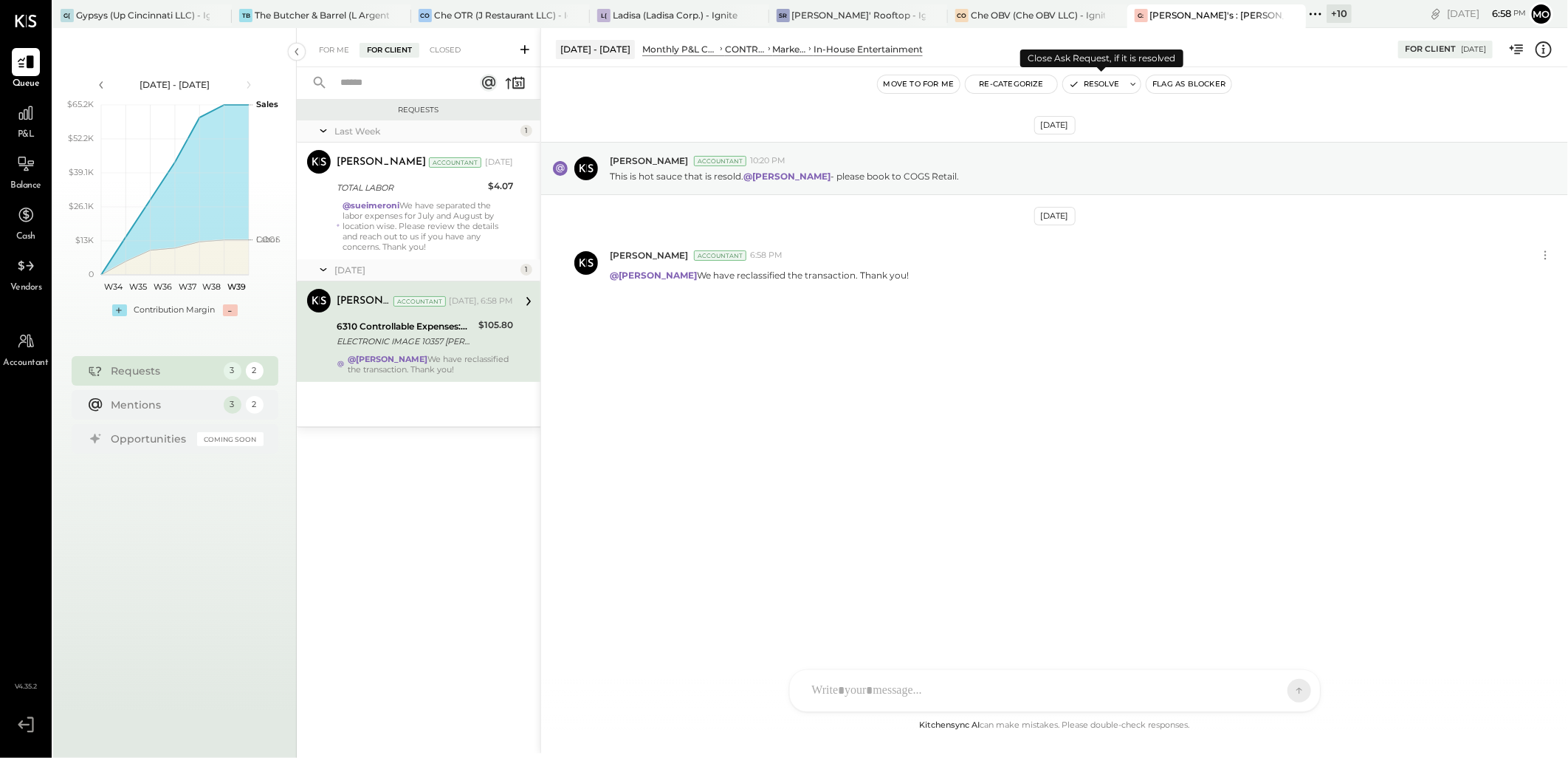
click at [1110, 79] on button "Resolve" at bounding box center [1094, 85] width 62 height 18
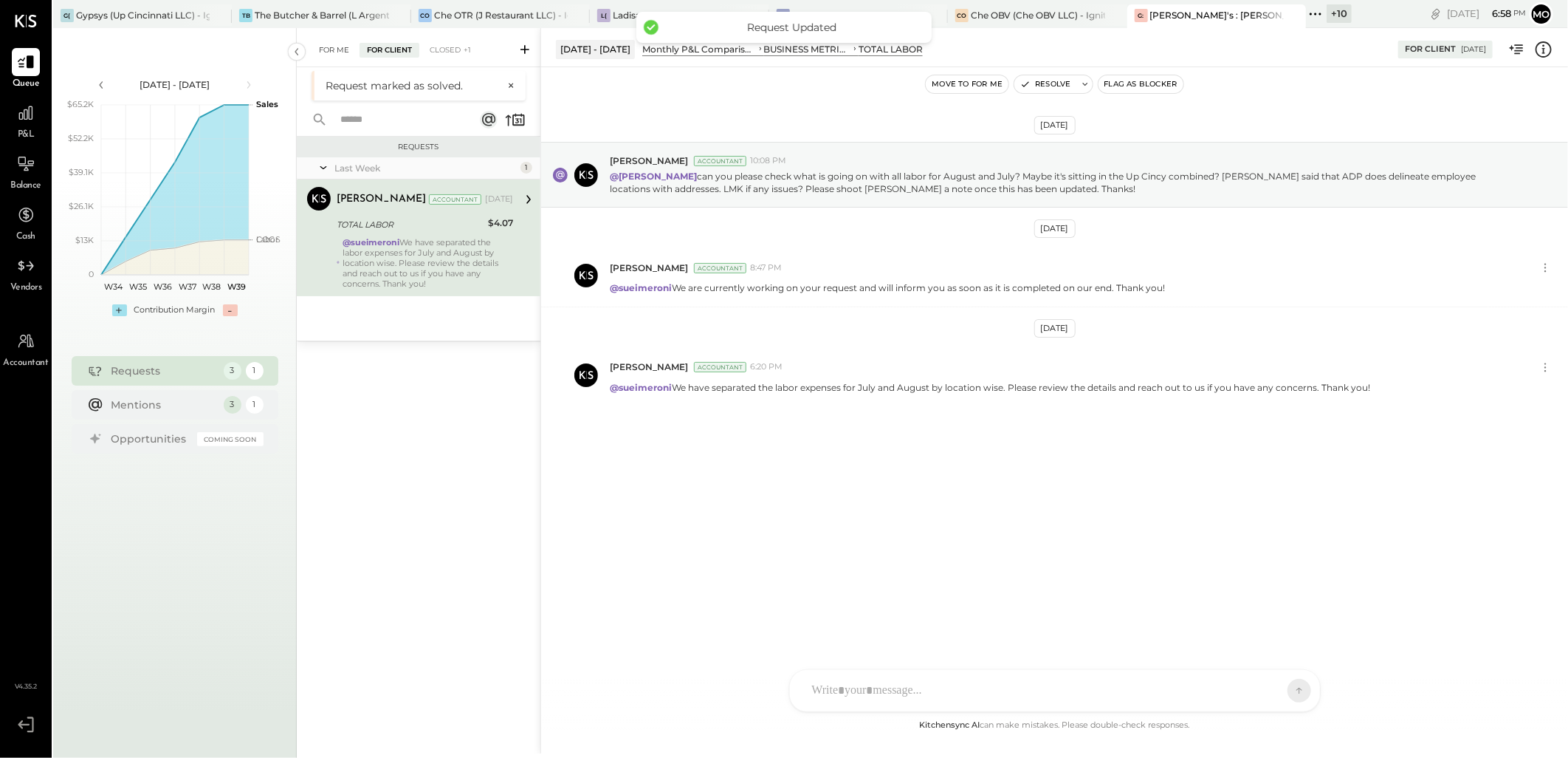
click at [329, 50] on div "For Me" at bounding box center [333, 50] width 45 height 15
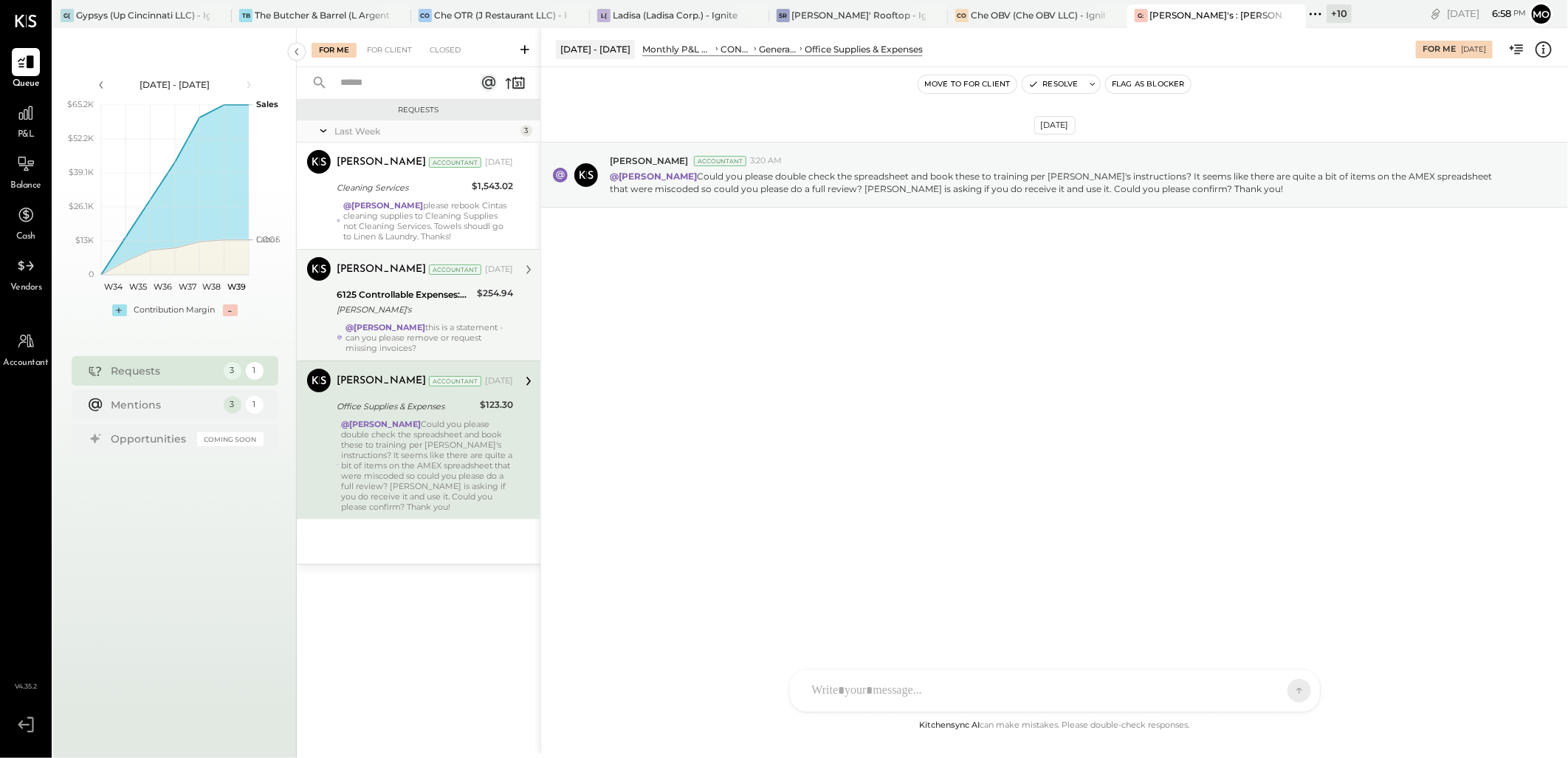
click at [482, 300] on div "$254.94" at bounding box center [495, 292] width 36 height 15
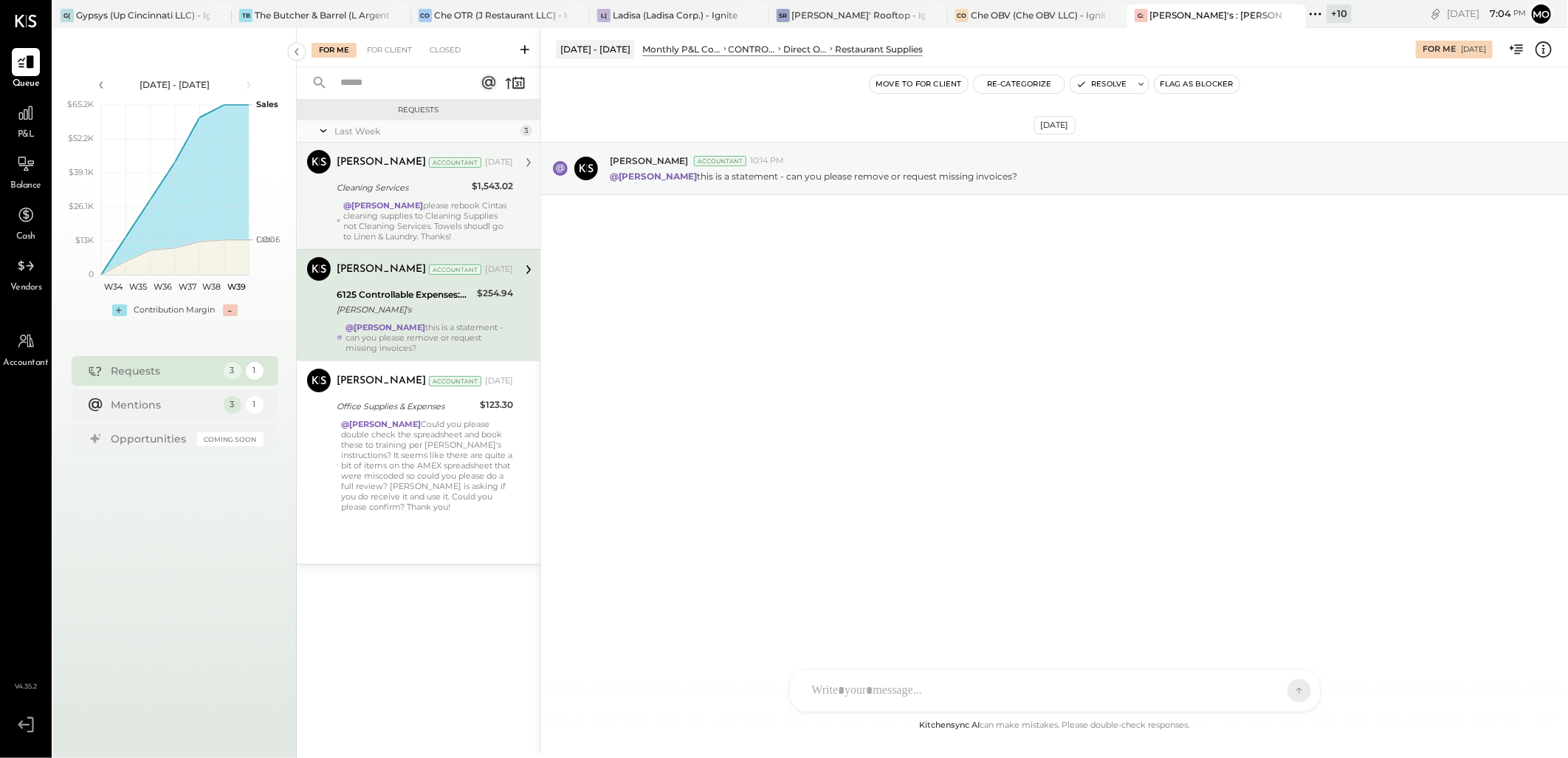
click at [407, 207] on strong "@Mohammadsalkin Ansari" at bounding box center [383, 205] width 80 height 10
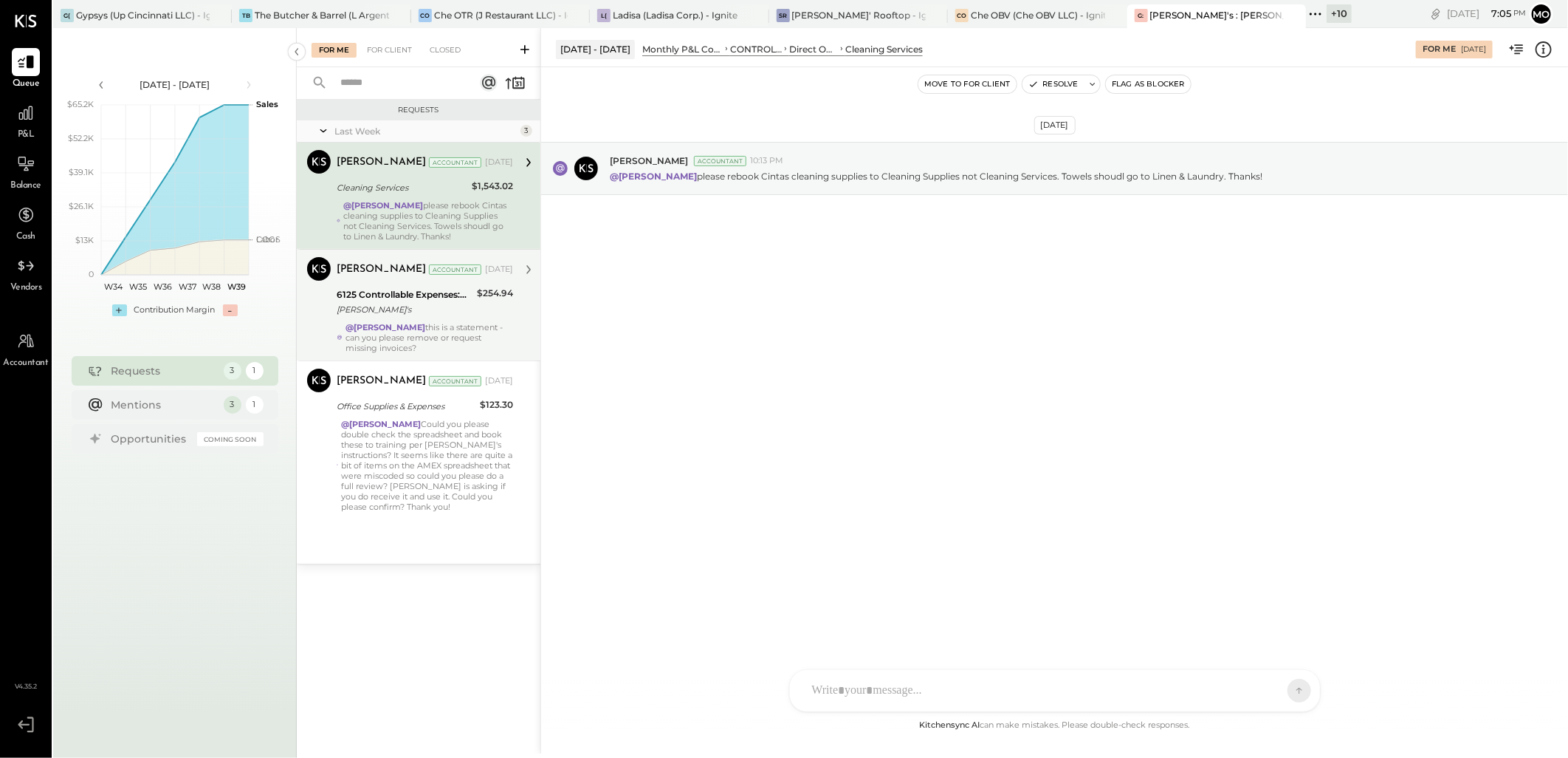
click at [430, 329] on div "Margot Bloch Accountant Sep 18, 2025 6125 Controllable Expenses:Direct Operatin…" at bounding box center [424, 304] width 176 height 95
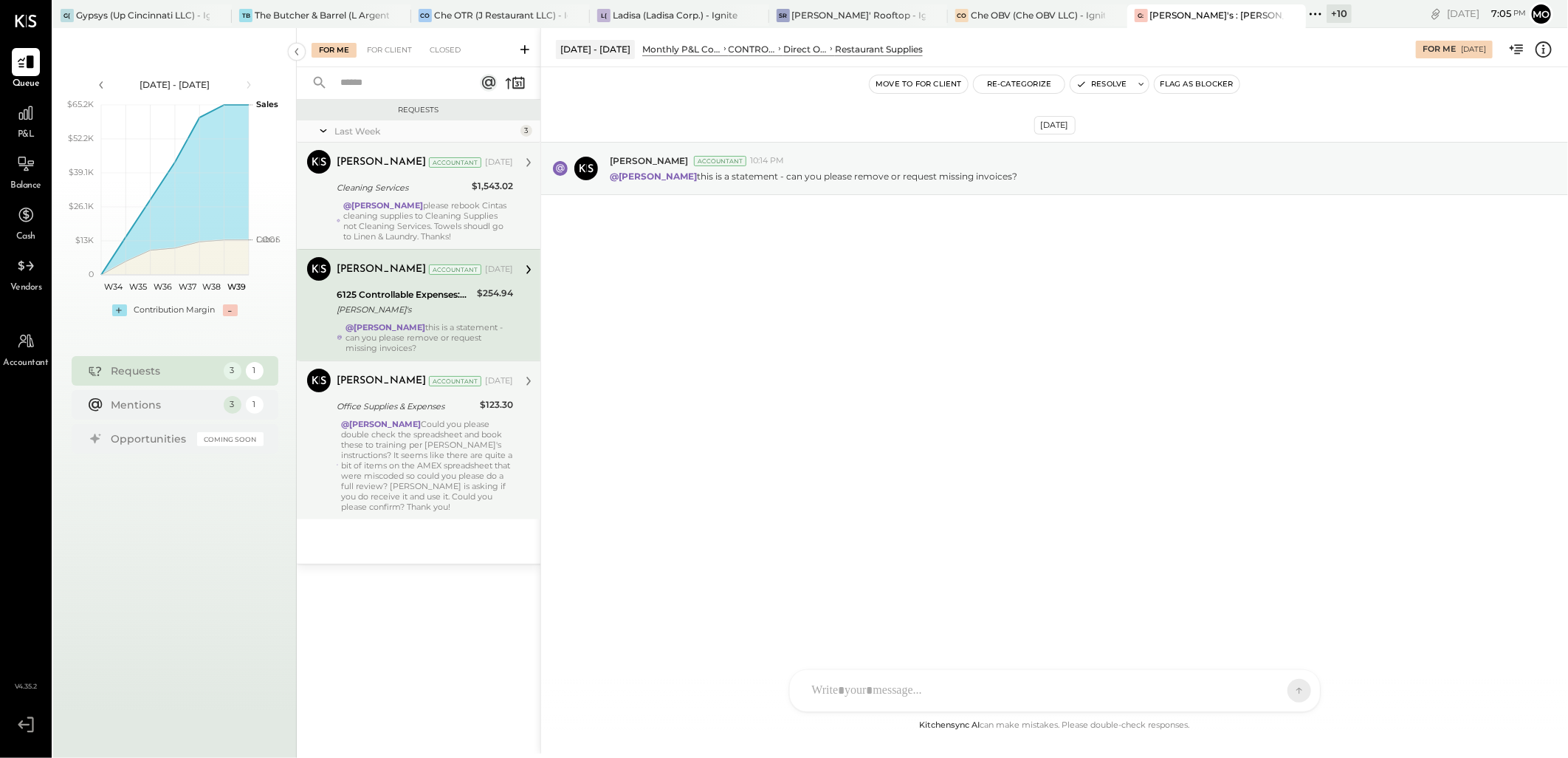
click at [421, 429] on strong "@Mohammadsalkin Ansari" at bounding box center [381, 424] width 80 height 10
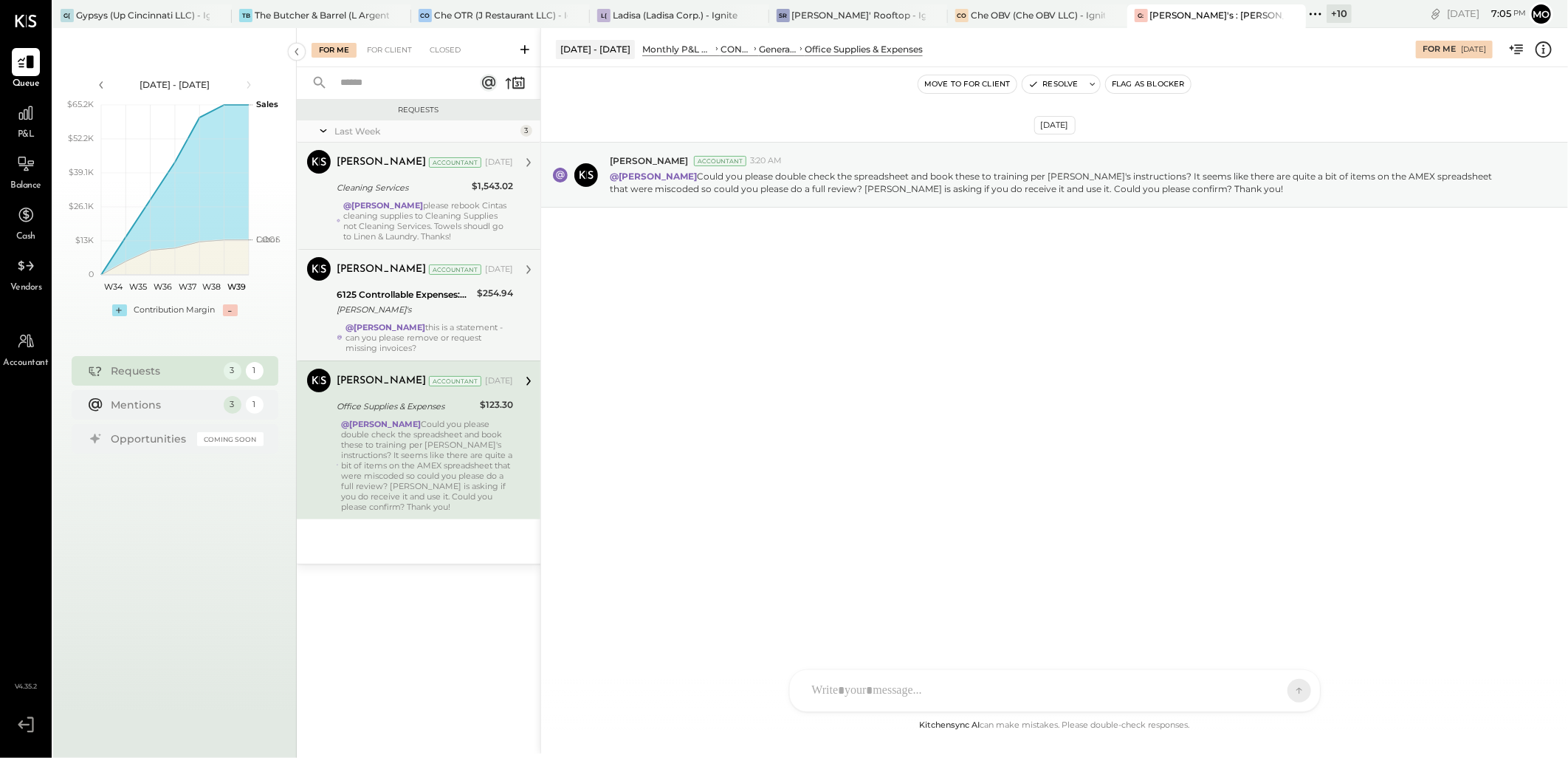
click at [452, 316] on div "Gypsys's" at bounding box center [404, 309] width 136 height 15
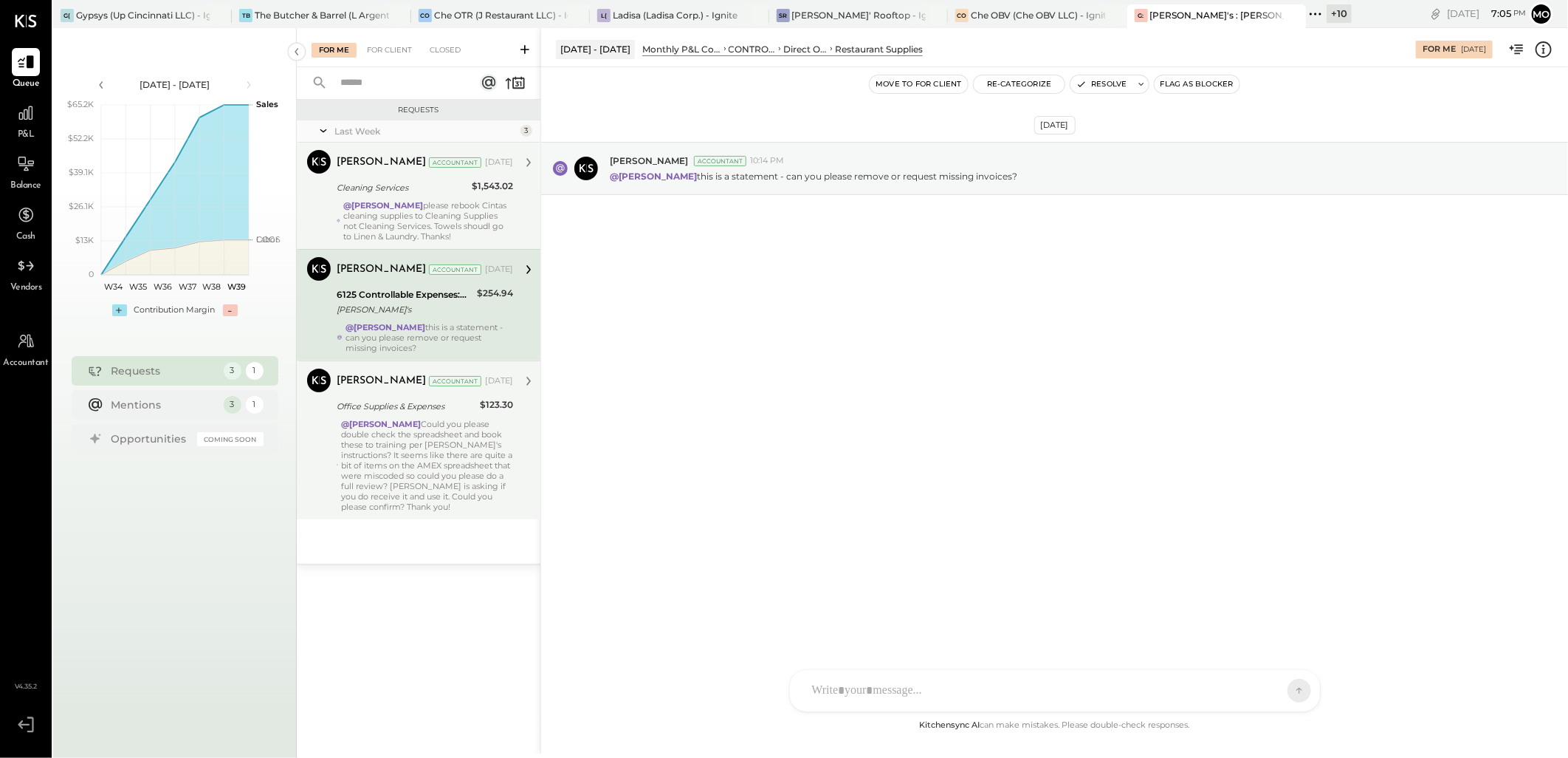
click at [502, 211] on div "@Mohammadsalkin Ansari please rebook Cintas cleaning supplies to Cleaning Suppl…" at bounding box center [428, 221] width 170 height 42
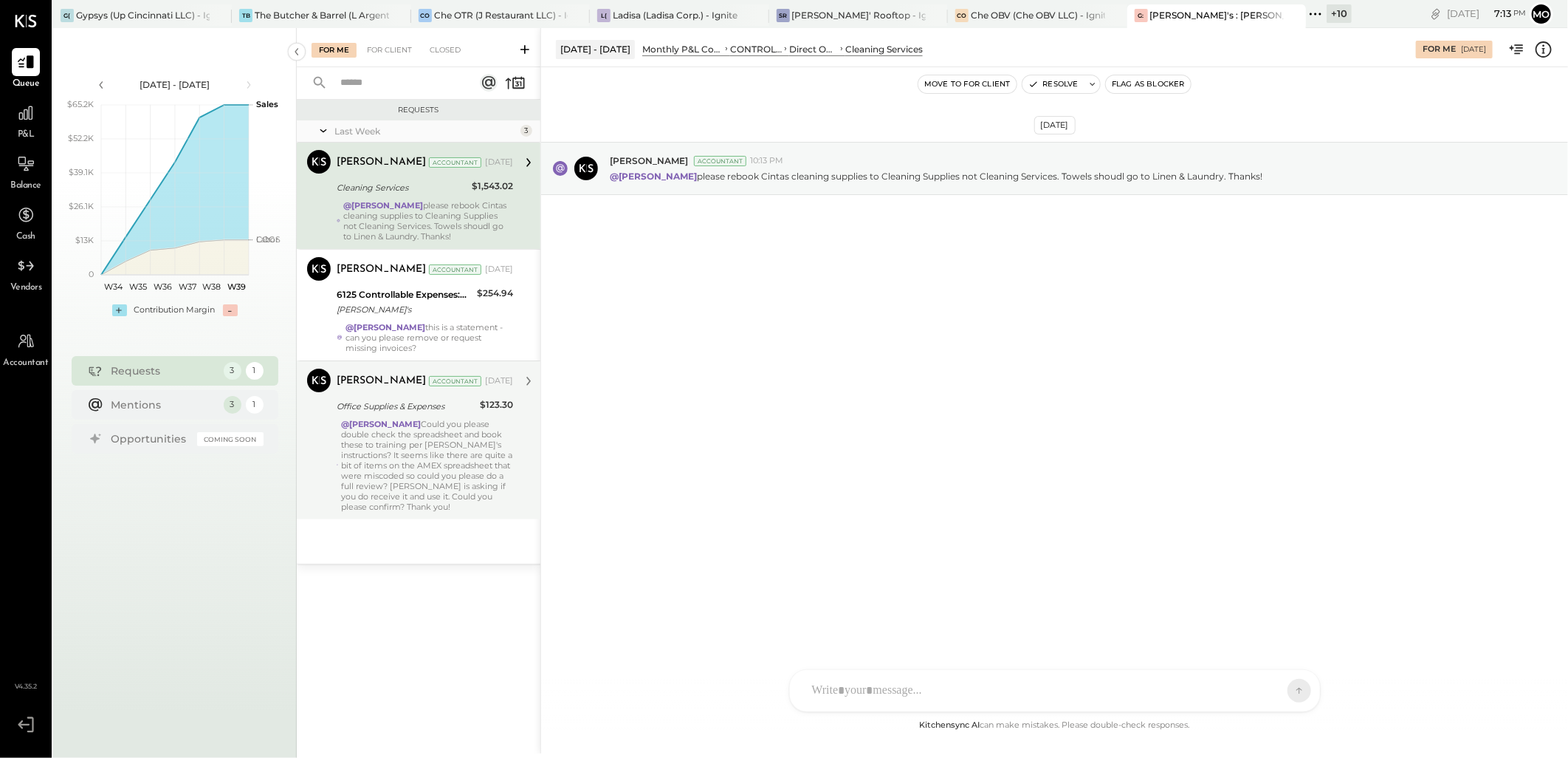
click at [876, 683] on div at bounding box center [1041, 690] width 474 height 33
click at [908, 619] on span "Margot Bloch" at bounding box center [932, 623] width 116 height 14
click at [1282, 691] on icon at bounding box center [1286, 689] width 13 height 15
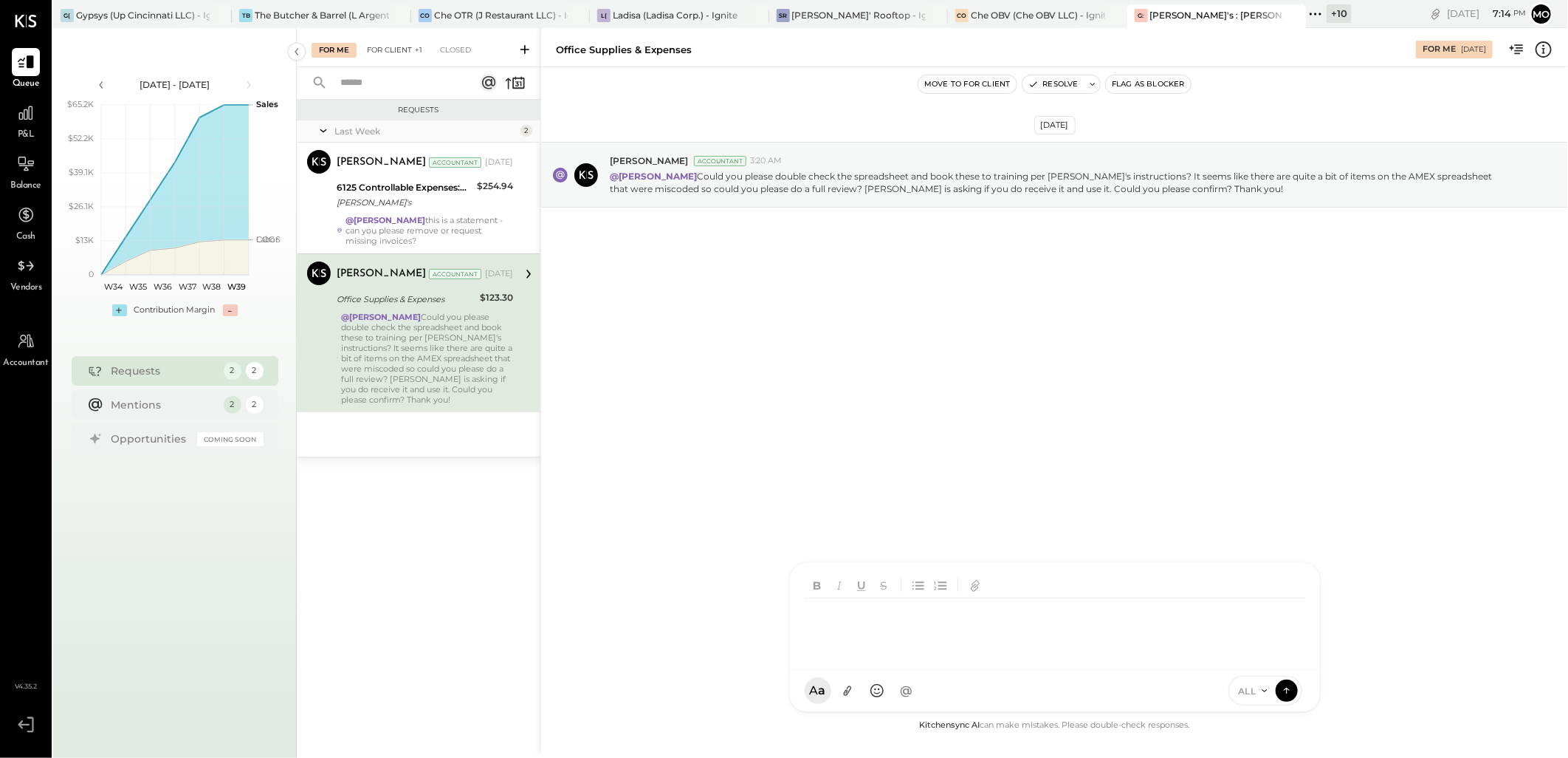
click at [392, 48] on div "For Client +1" at bounding box center [394, 50] width 71 height 15
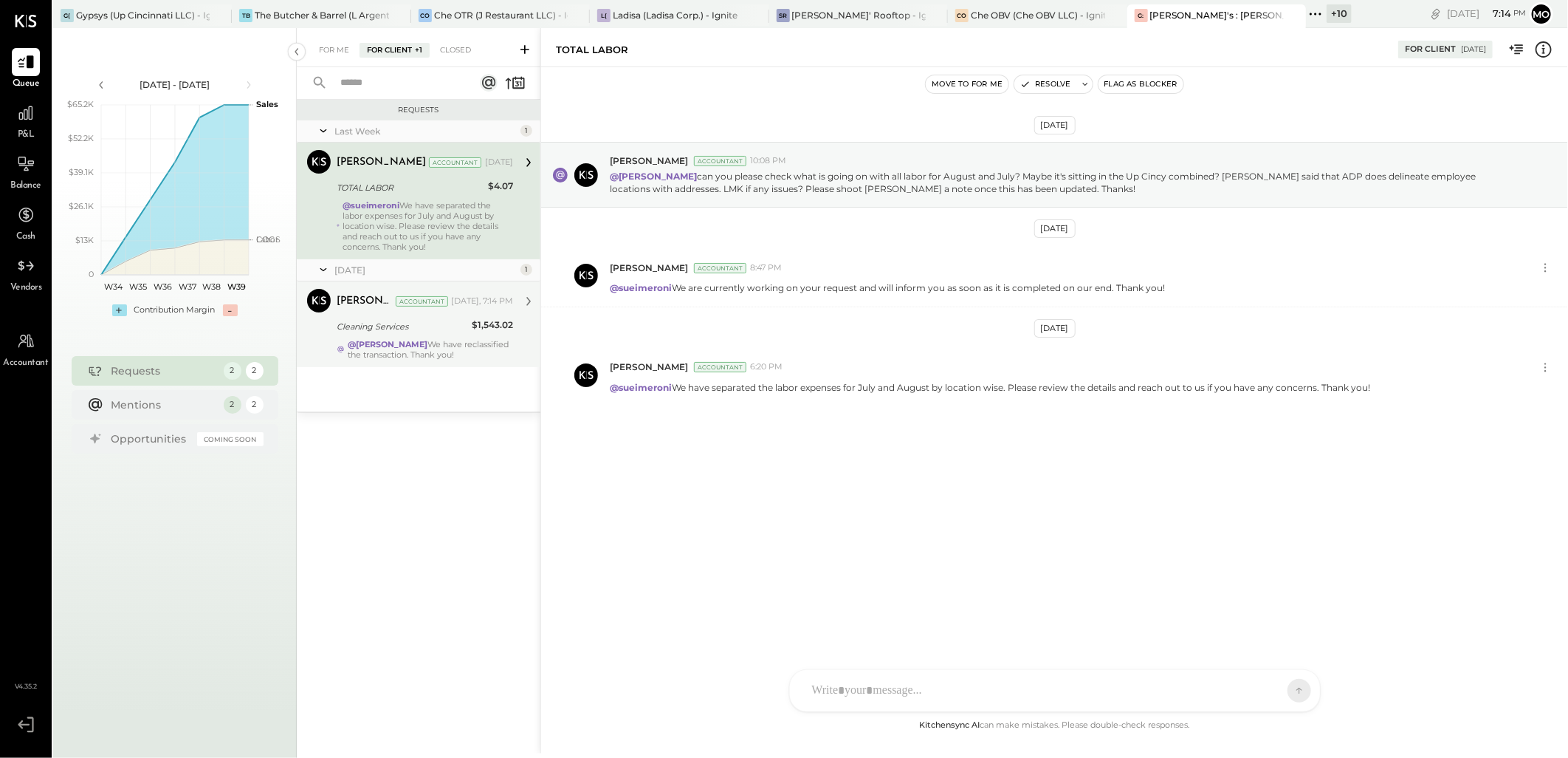
click at [474, 357] on div "@Margot Bloch We have reclassified the transaction. Thank you!" at bounding box center [431, 349] width 165 height 21
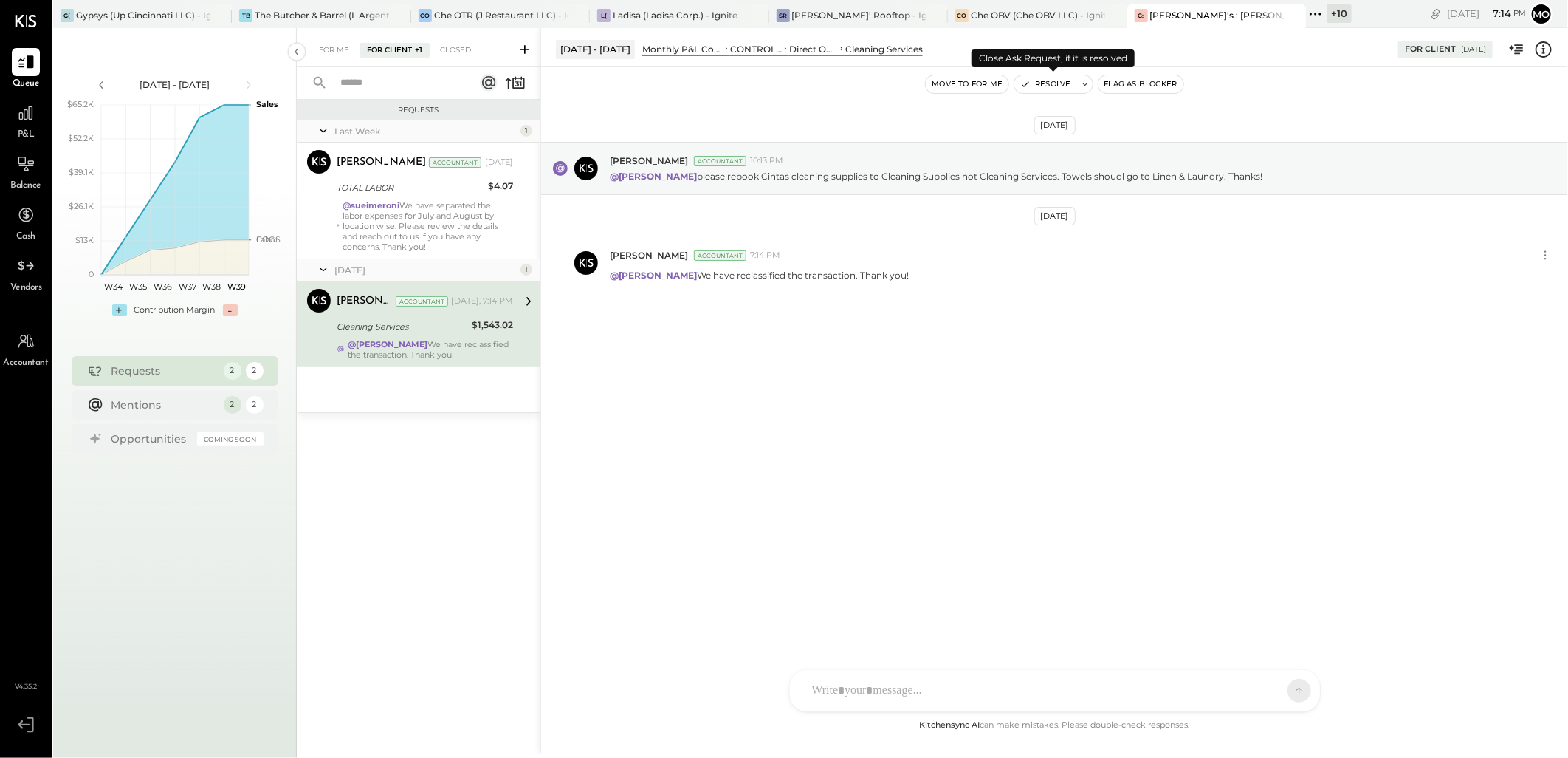
click at [1064, 86] on button "Resolve" at bounding box center [1045, 85] width 62 height 18
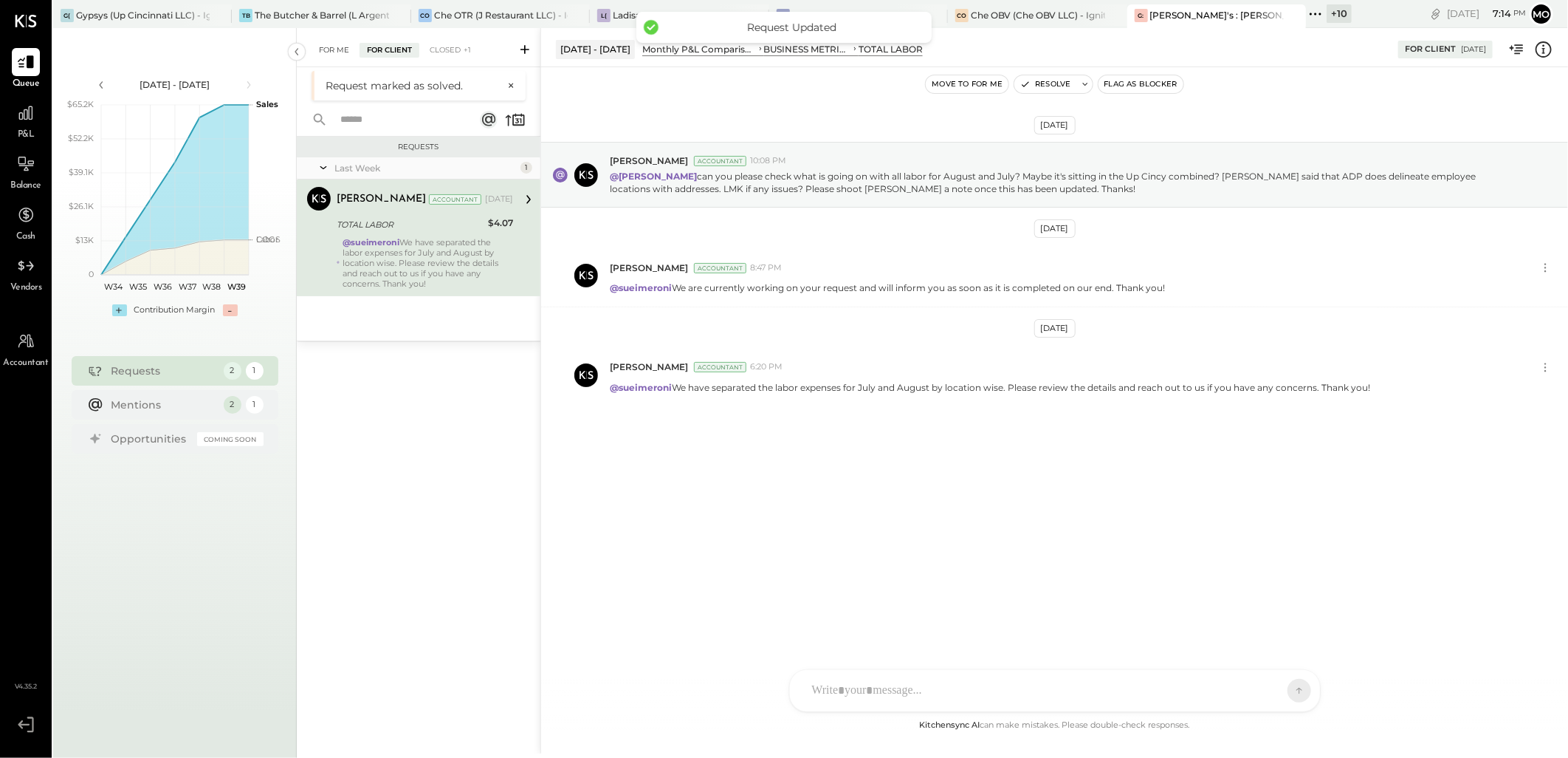
click at [328, 49] on div "For Me" at bounding box center [333, 50] width 45 height 15
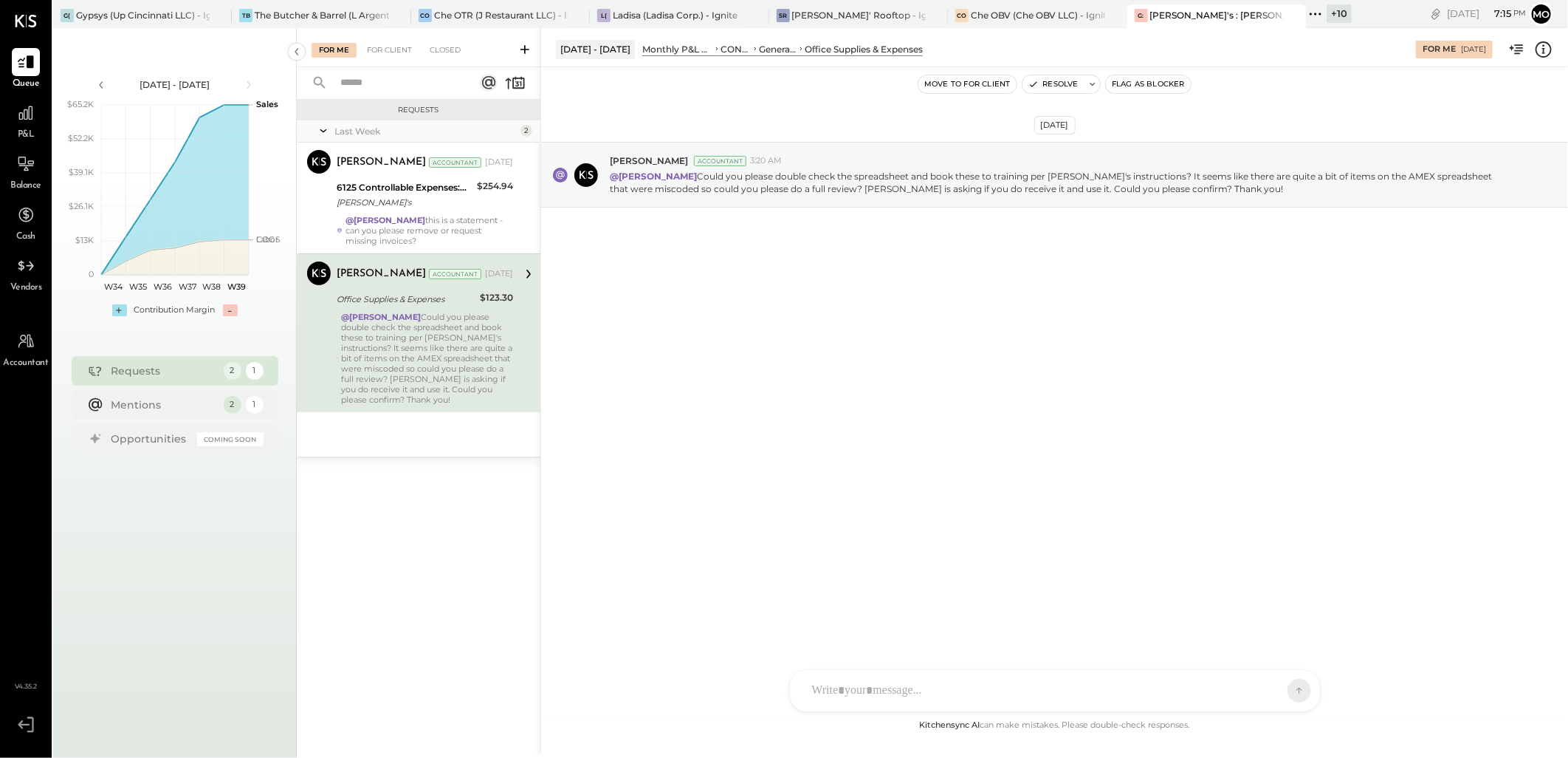
drag, startPoint x: 849, startPoint y: 672, endPoint x: 856, endPoint y: 674, distance: 7.3
click at [849, 672] on div at bounding box center [1054, 690] width 530 height 42
click at [888, 658] on div at bounding box center [1057, 627] width 506 height 59
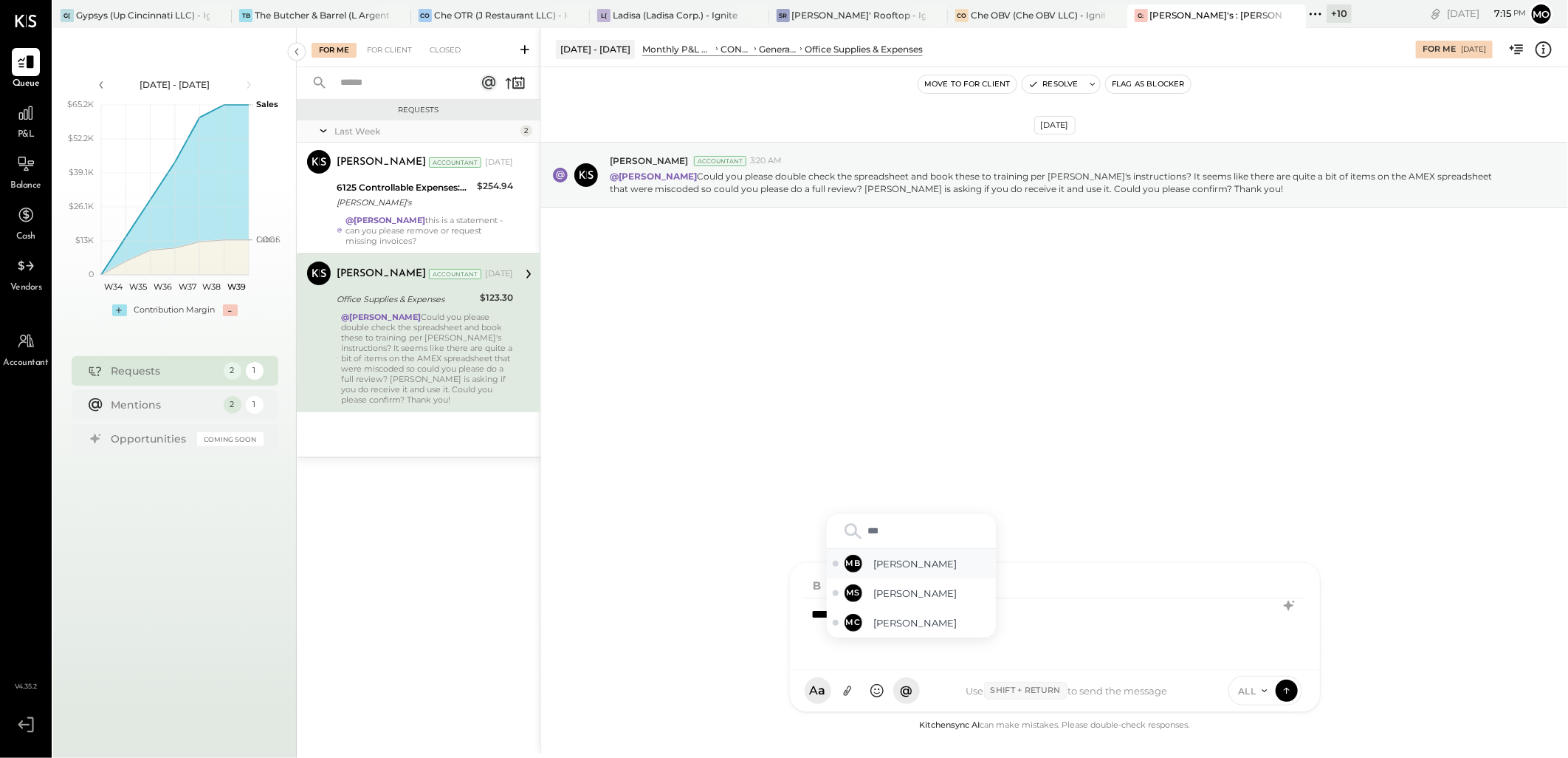
click at [916, 572] on div "MB Margot Bloch" at bounding box center [911, 564] width 169 height 30
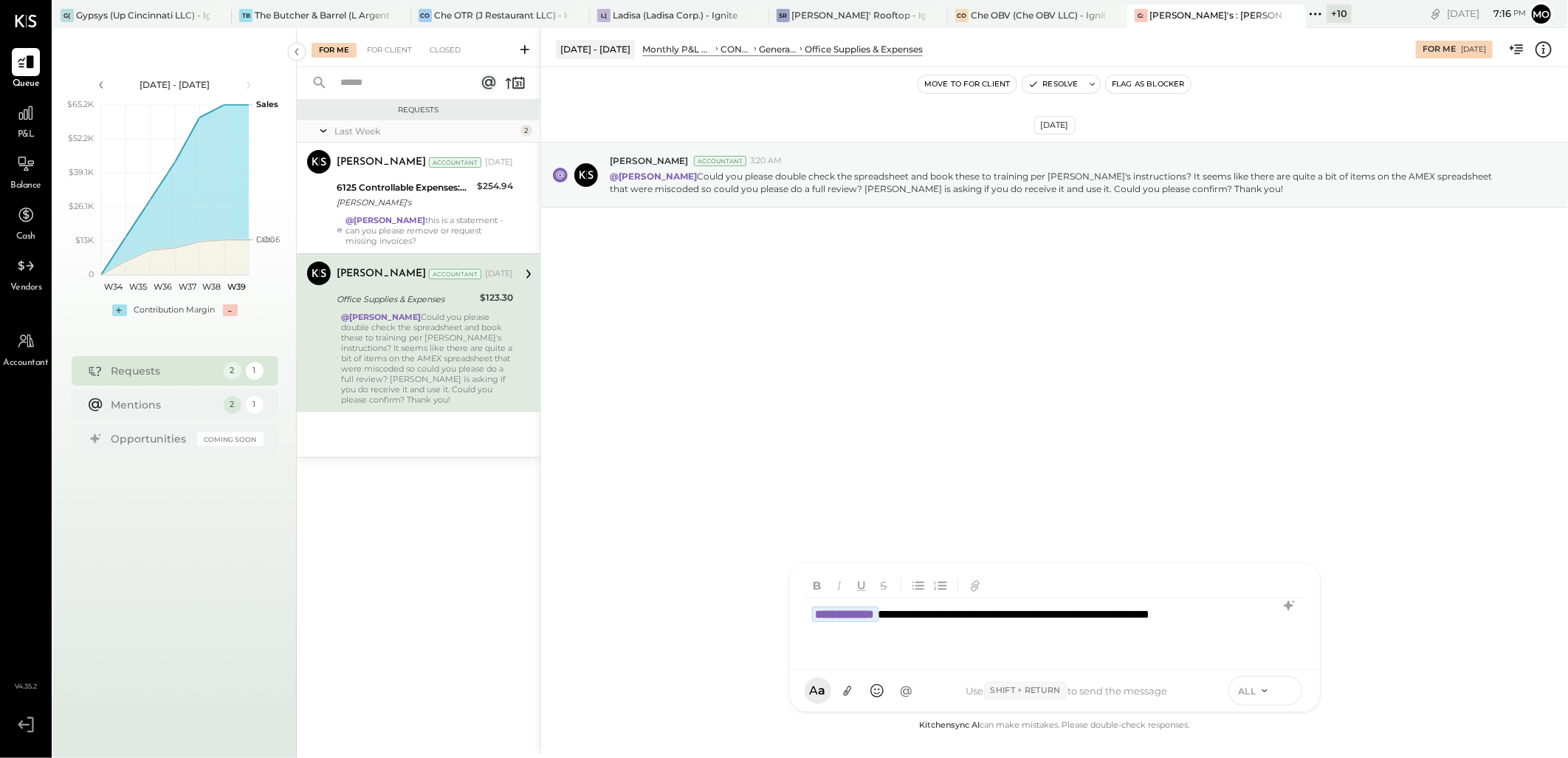
click at [1288, 690] on icon at bounding box center [1286, 689] width 13 height 15
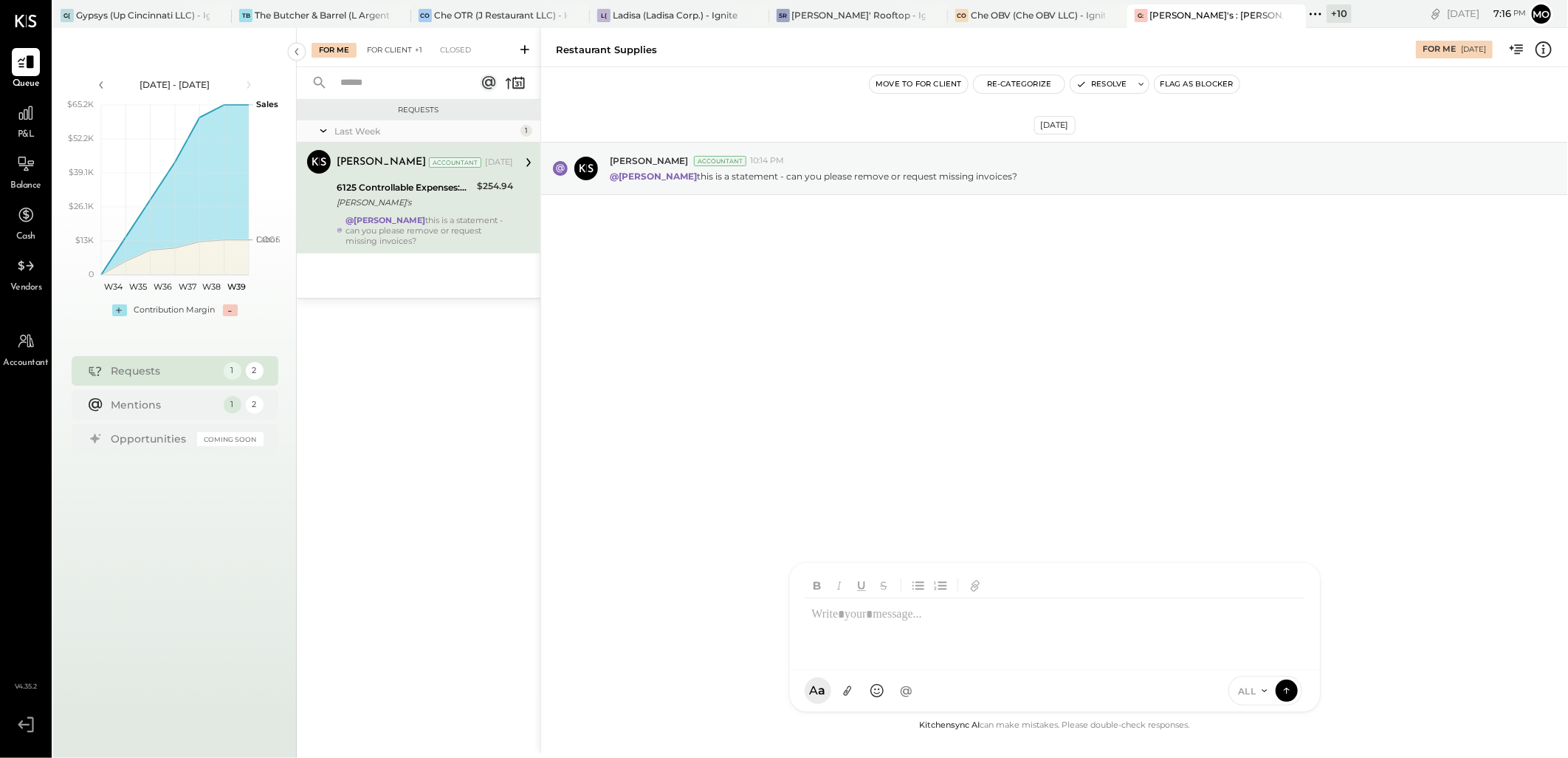
click at [412, 43] on div "For Client +1" at bounding box center [394, 50] width 71 height 15
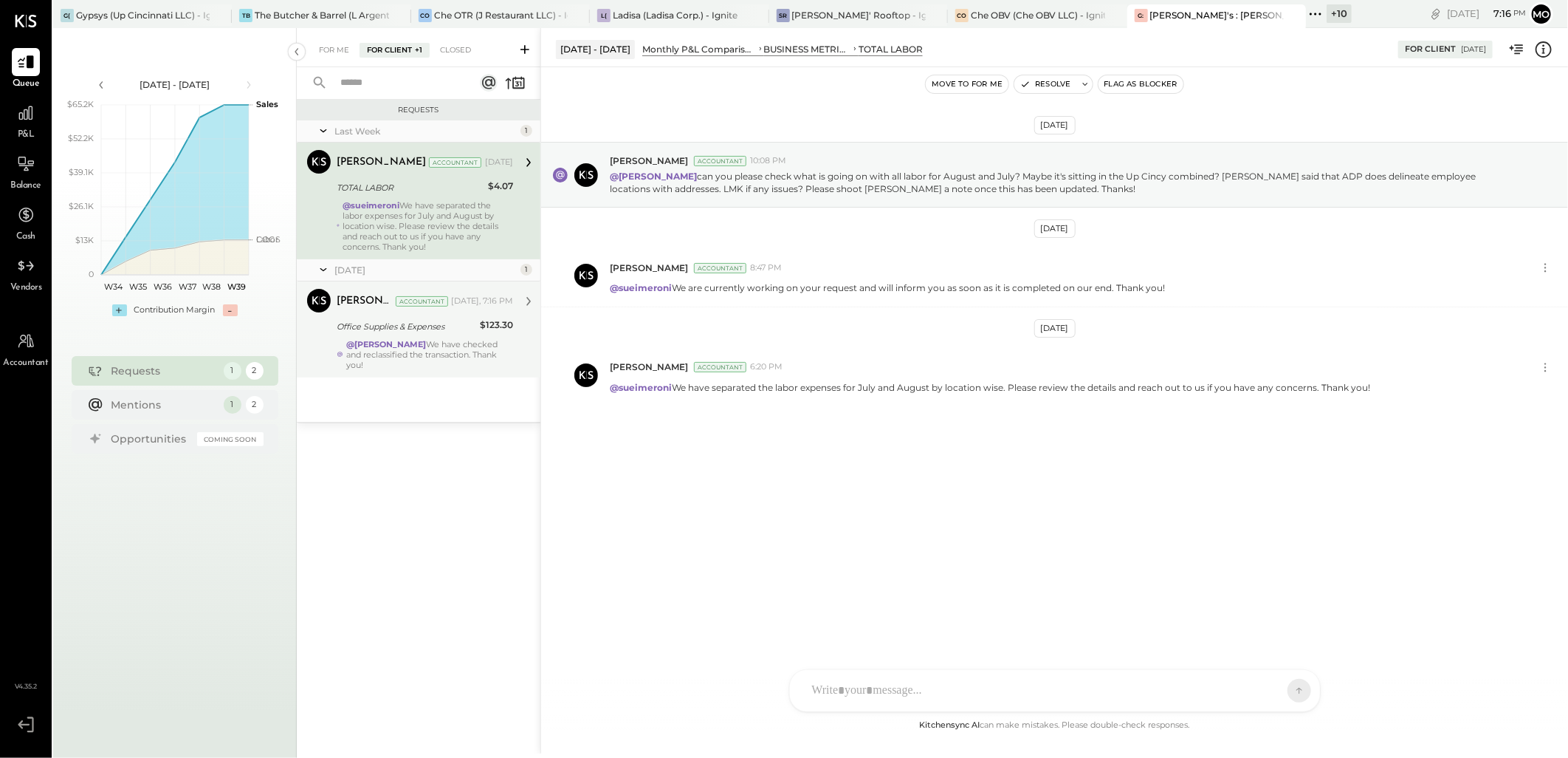
click at [451, 323] on div "Office Supplies & Expenses" at bounding box center [406, 326] width 139 height 15
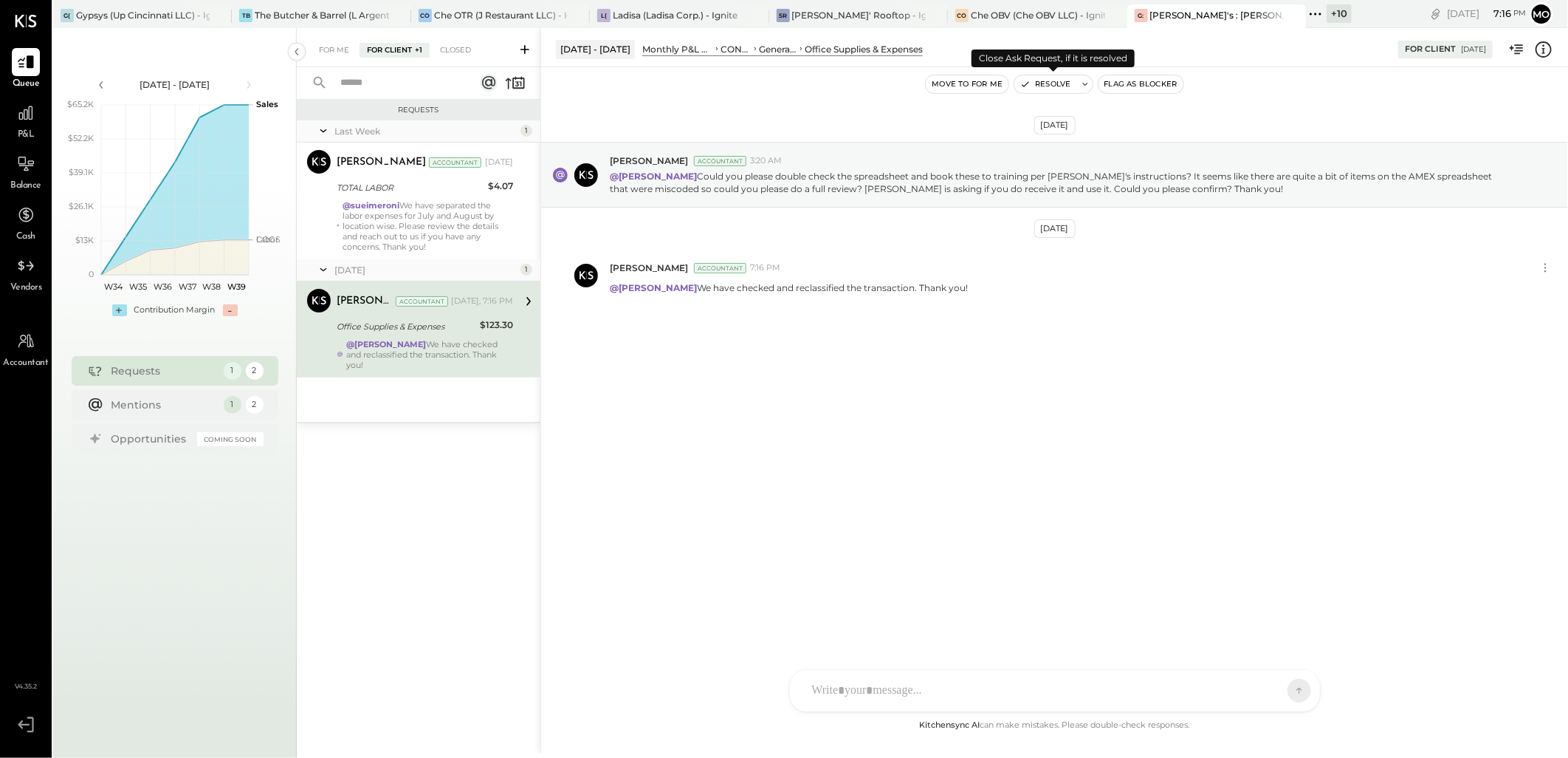
click at [1043, 90] on button "Resolve" at bounding box center [1045, 85] width 62 height 18
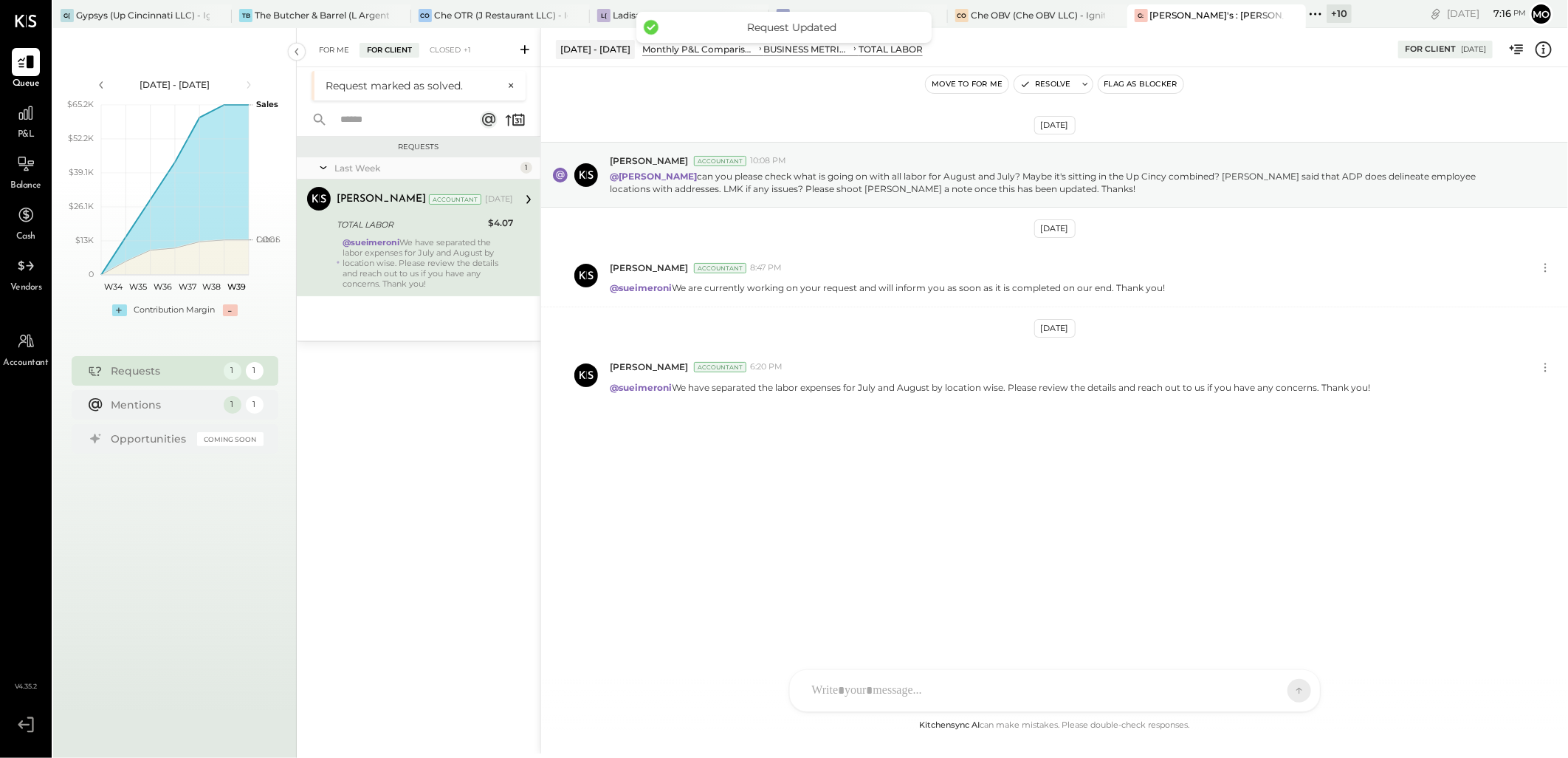
click at [330, 48] on div "For Me" at bounding box center [333, 50] width 45 height 15
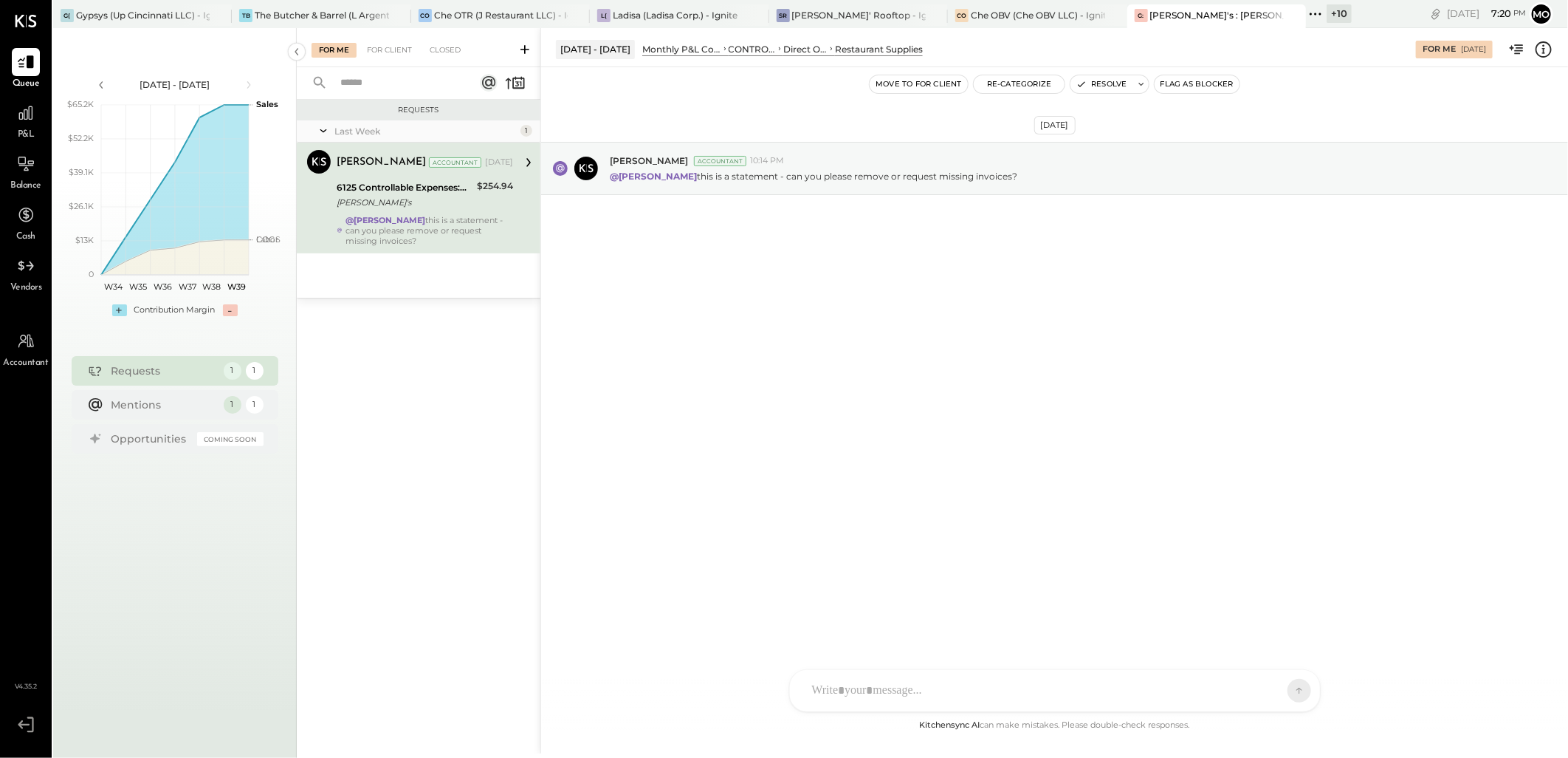
click at [855, 683] on div at bounding box center [1041, 690] width 474 height 33
click at [1069, 619] on div "***" at bounding box center [1054, 627] width 500 height 59
type input "*"
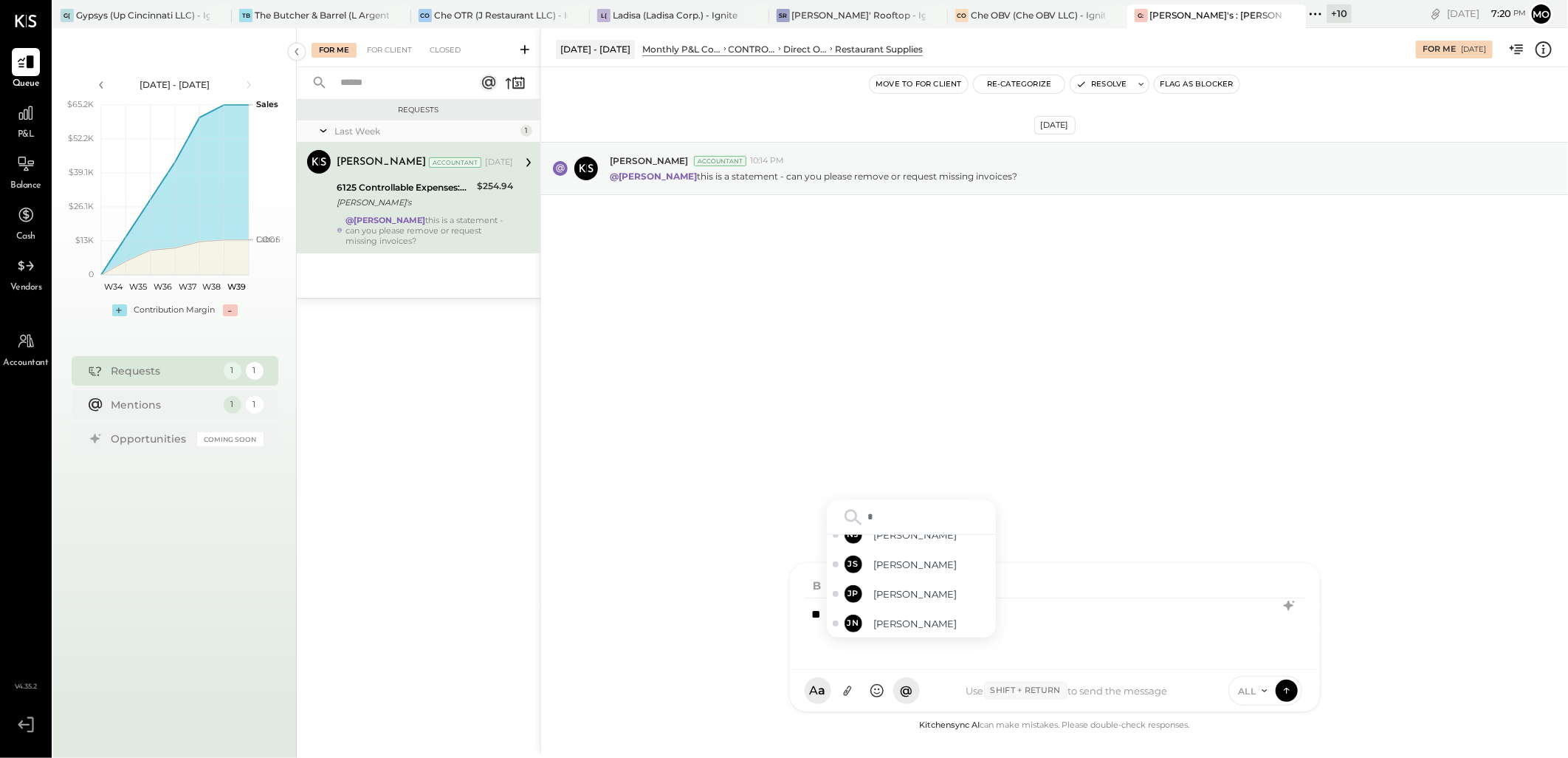
click at [1039, 623] on div "**" at bounding box center [1054, 627] width 500 height 59
click at [1038, 617] on div "**" at bounding box center [1054, 627] width 500 height 59
click at [1042, 618] on div "**" at bounding box center [1054, 627] width 500 height 59
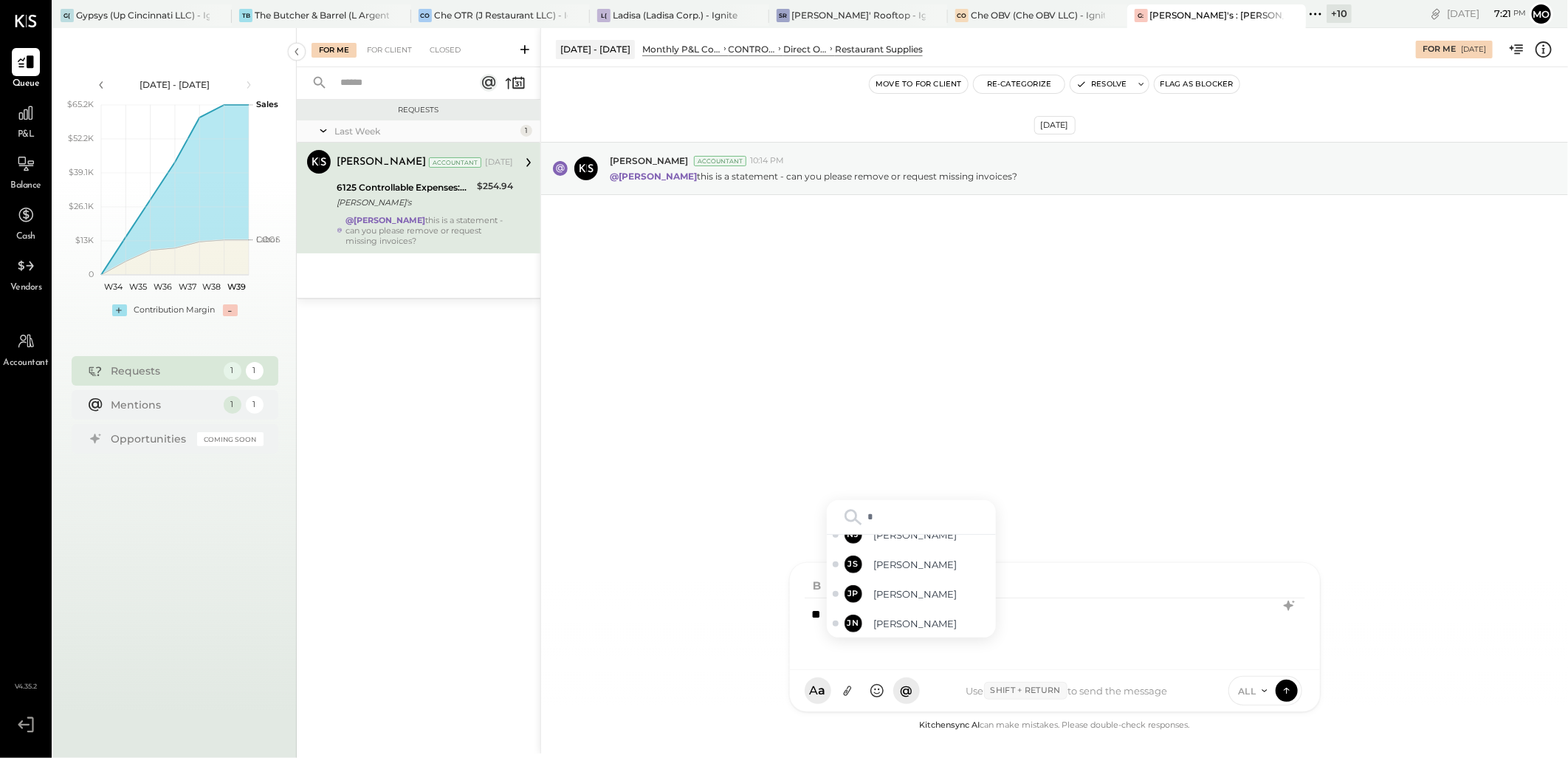
click at [1057, 607] on div "**" at bounding box center [1054, 627] width 500 height 59
click at [1091, 632] on div "**" at bounding box center [1054, 627] width 500 height 59
click at [840, 621] on div at bounding box center [1054, 627] width 500 height 59
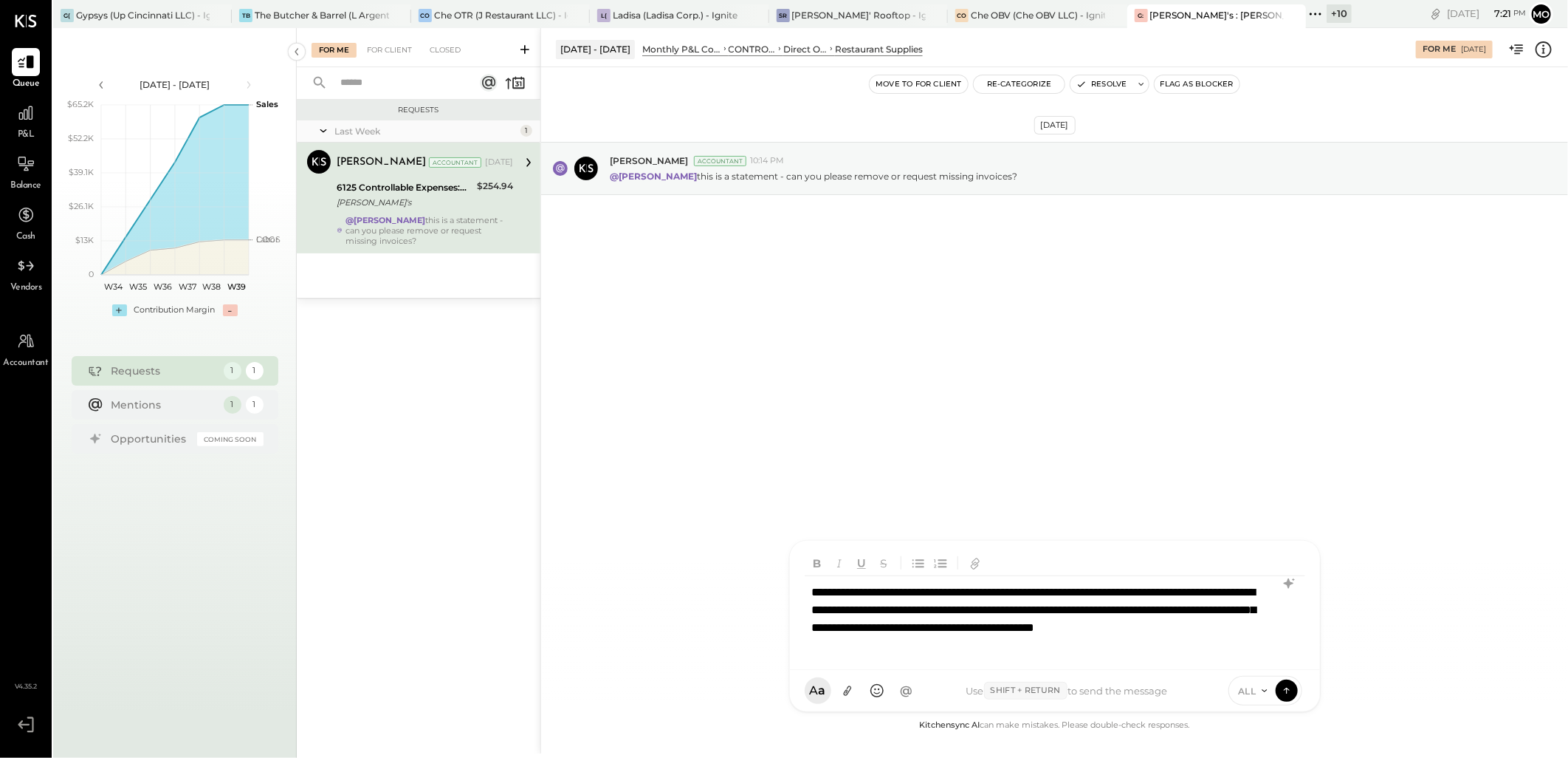
click at [815, 588] on div "**********" at bounding box center [1054, 619] width 500 height 86
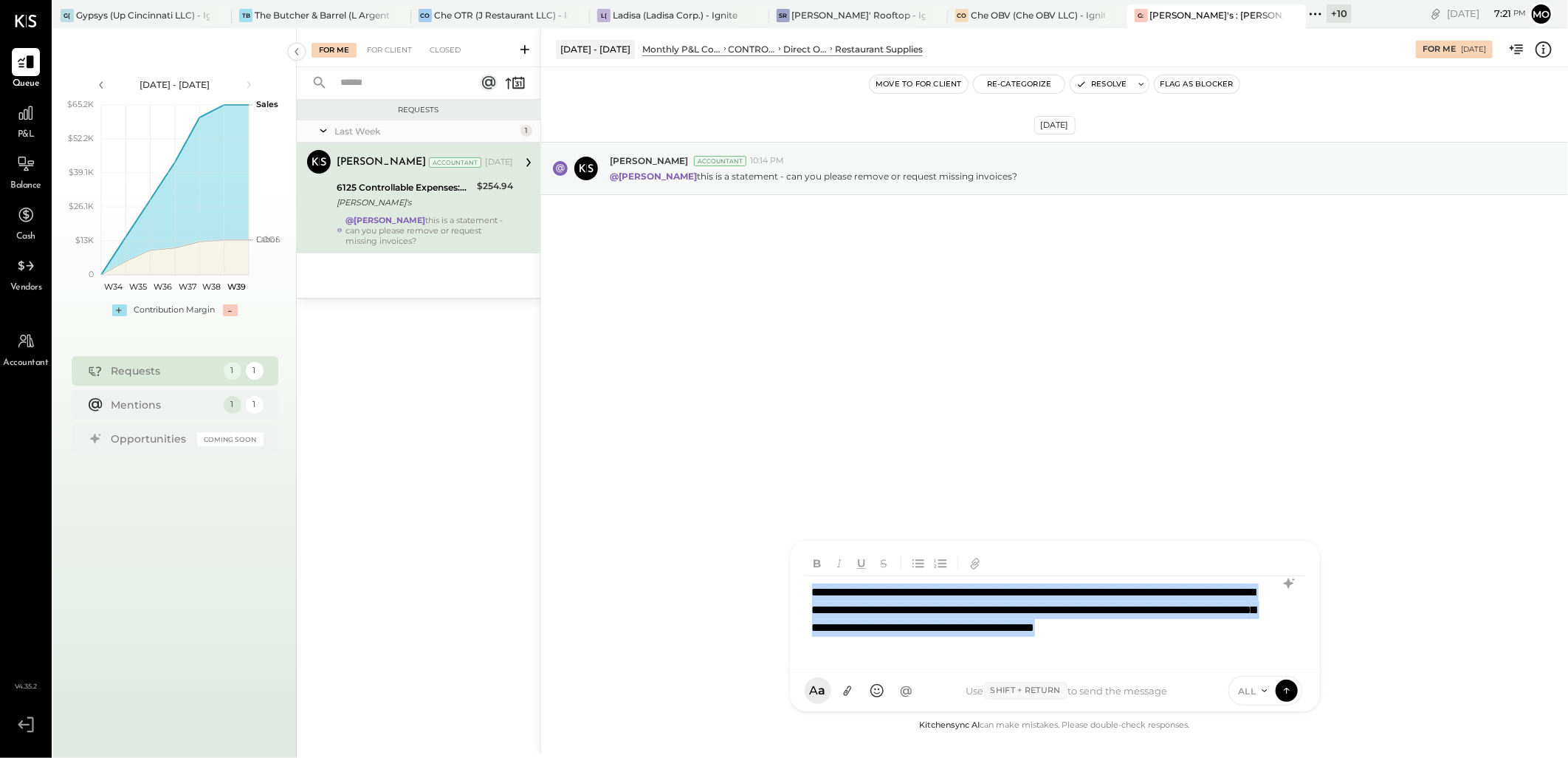
drag, startPoint x: 1045, startPoint y: 647, endPoint x: 758, endPoint y: 593, distance: 292.0
click at [758, 593] on div "Aug 1 - 31, 2025 Monthly P&L Comparison CONTROLLABLE EXPENSES Direct Operating …" at bounding box center [1053, 390] width 1027 height 725
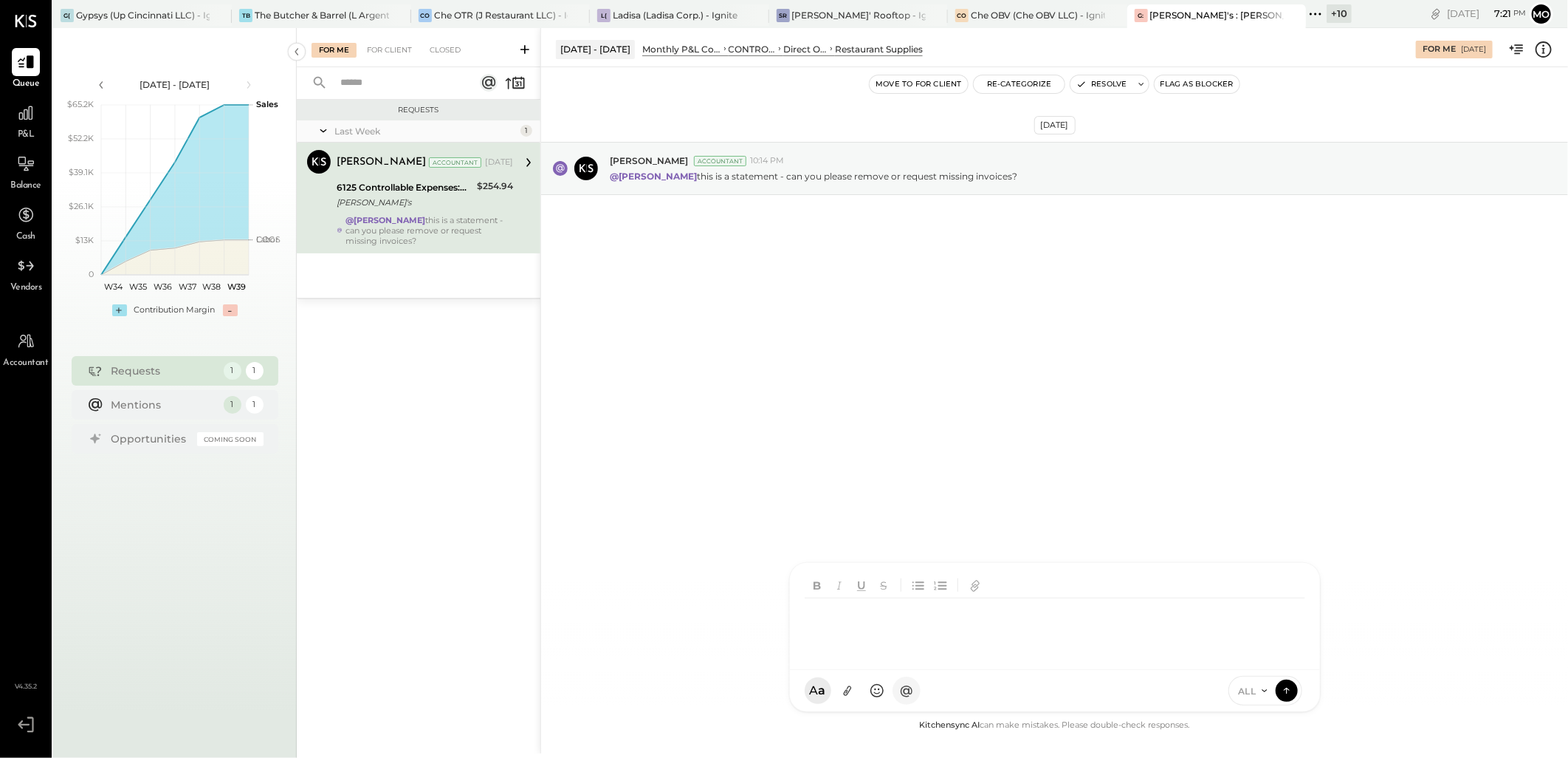
click at [908, 689] on span "@" at bounding box center [906, 691] width 13 height 16
click at [946, 563] on span "sueimeroni" at bounding box center [932, 556] width 116 height 14
click at [843, 625] on div at bounding box center [1054, 627] width 500 height 59
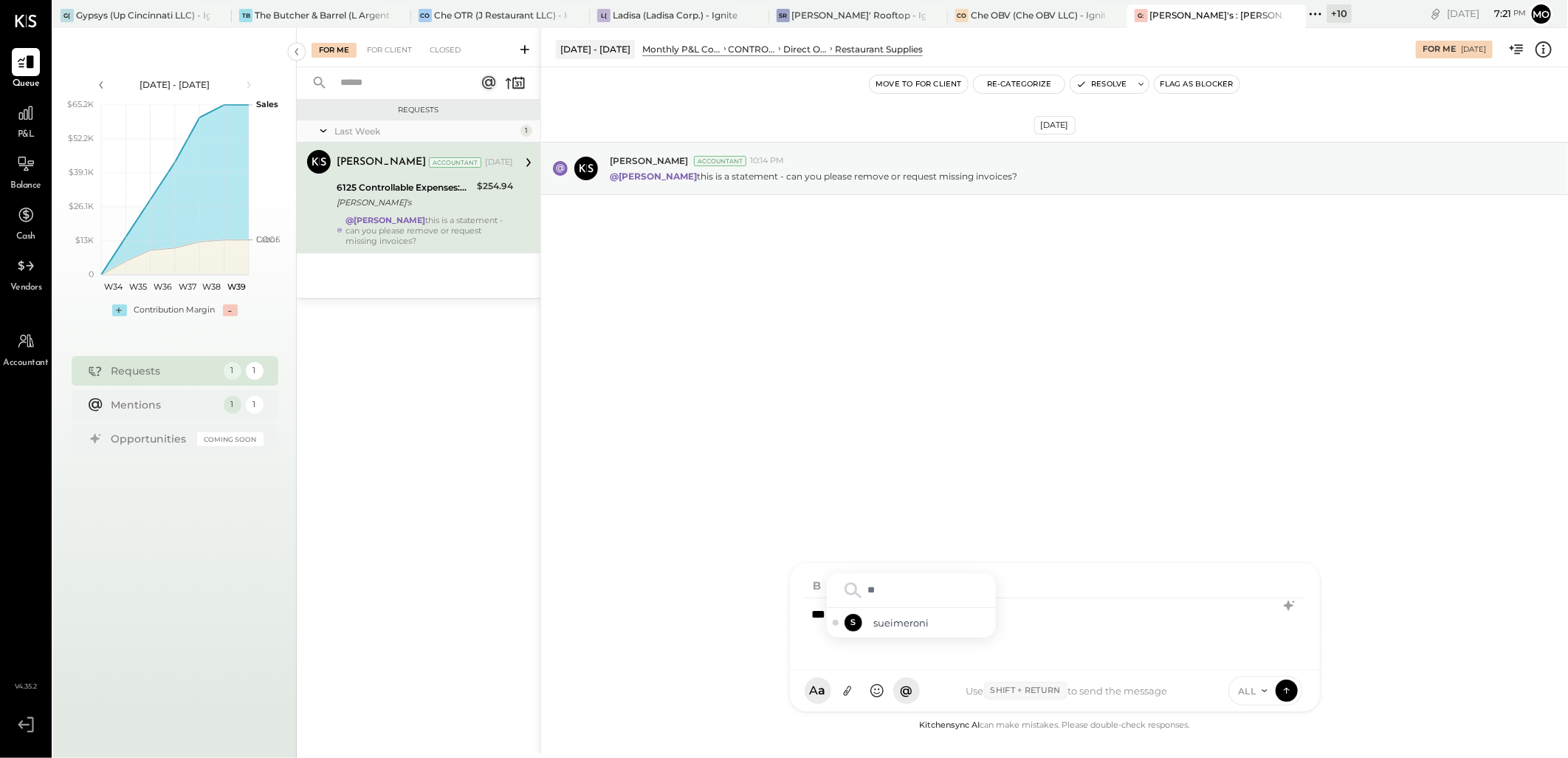
type input "***"
click at [875, 625] on span "sueimeroni" at bounding box center [932, 623] width 116 height 14
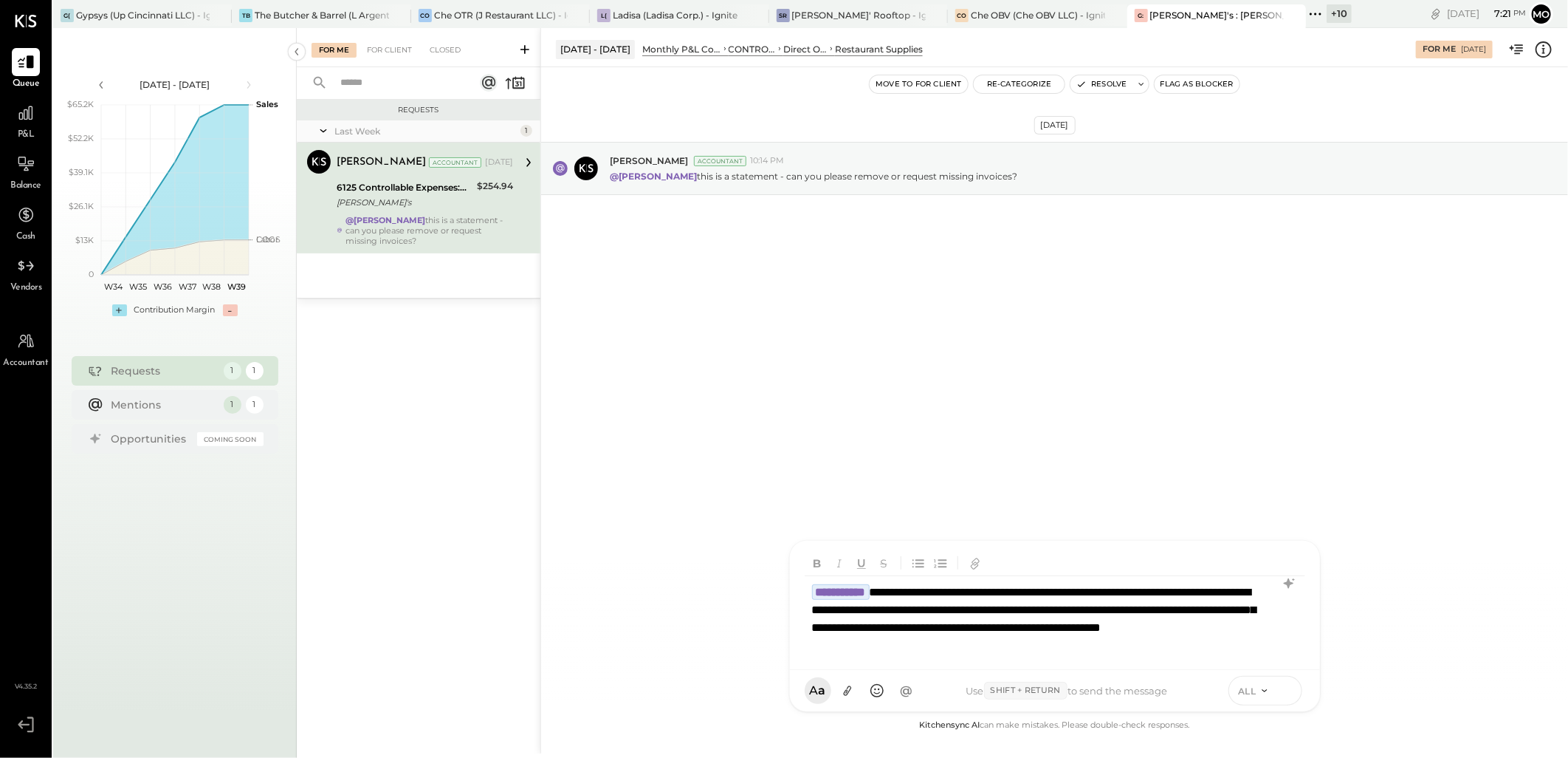
click at [1289, 691] on icon at bounding box center [1286, 689] width 13 height 15
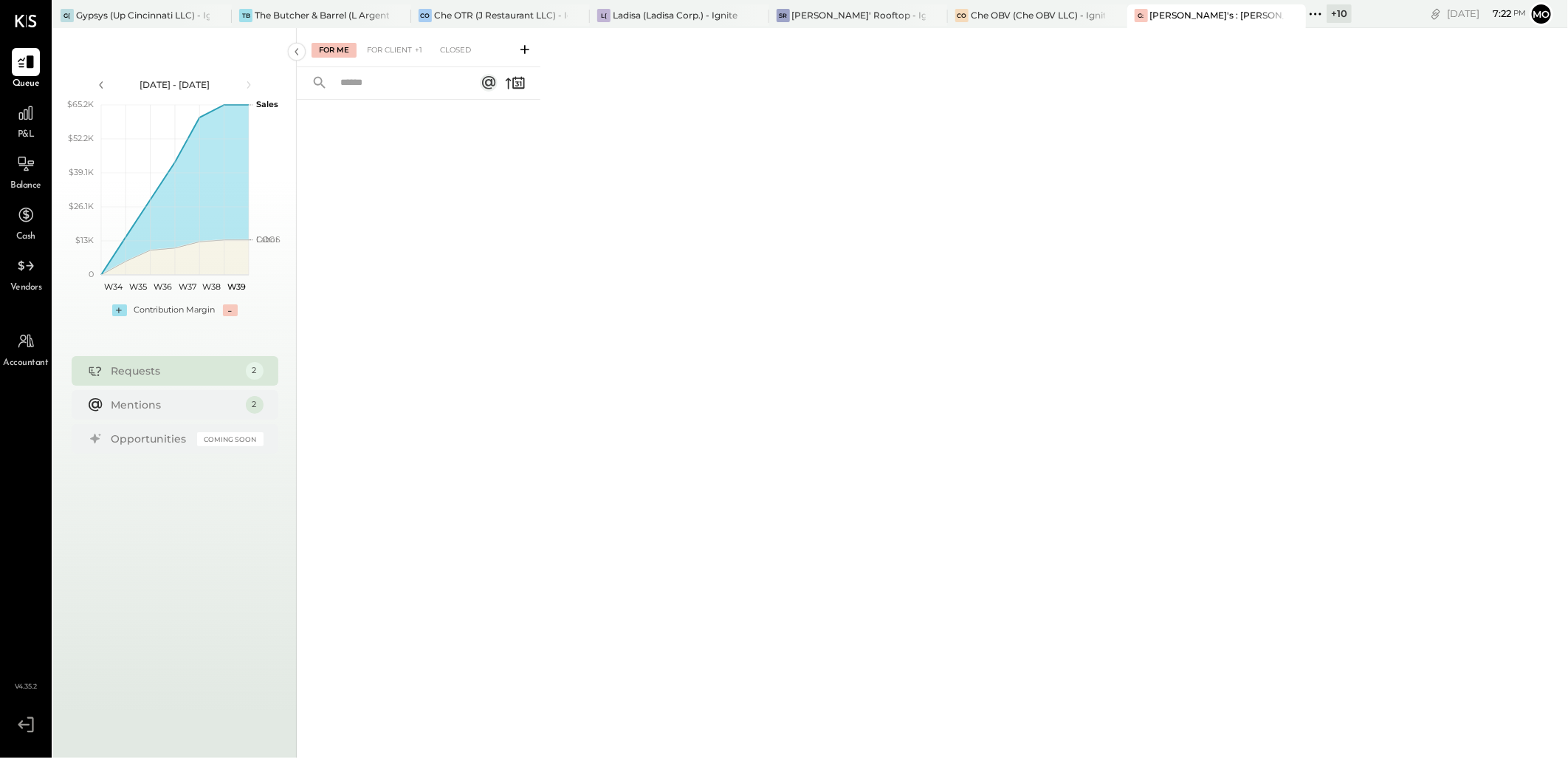
click at [415, 39] on div "For Me For Client +1 Closed" at bounding box center [418, 47] width 244 height 39
click at [414, 45] on span "+1" at bounding box center [419, 50] width 10 height 14
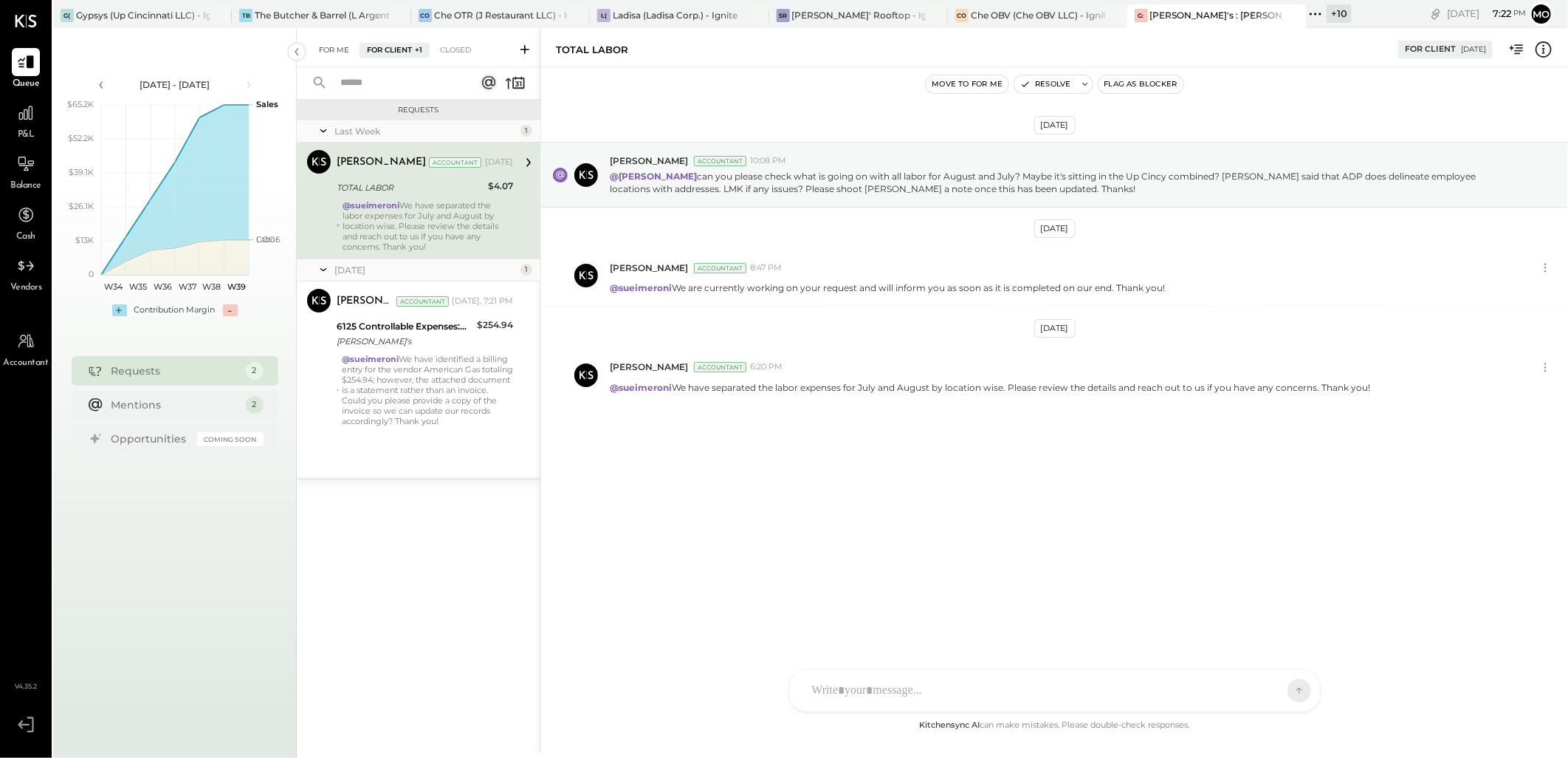
click at [325, 50] on div "For Me" at bounding box center [333, 50] width 45 height 15
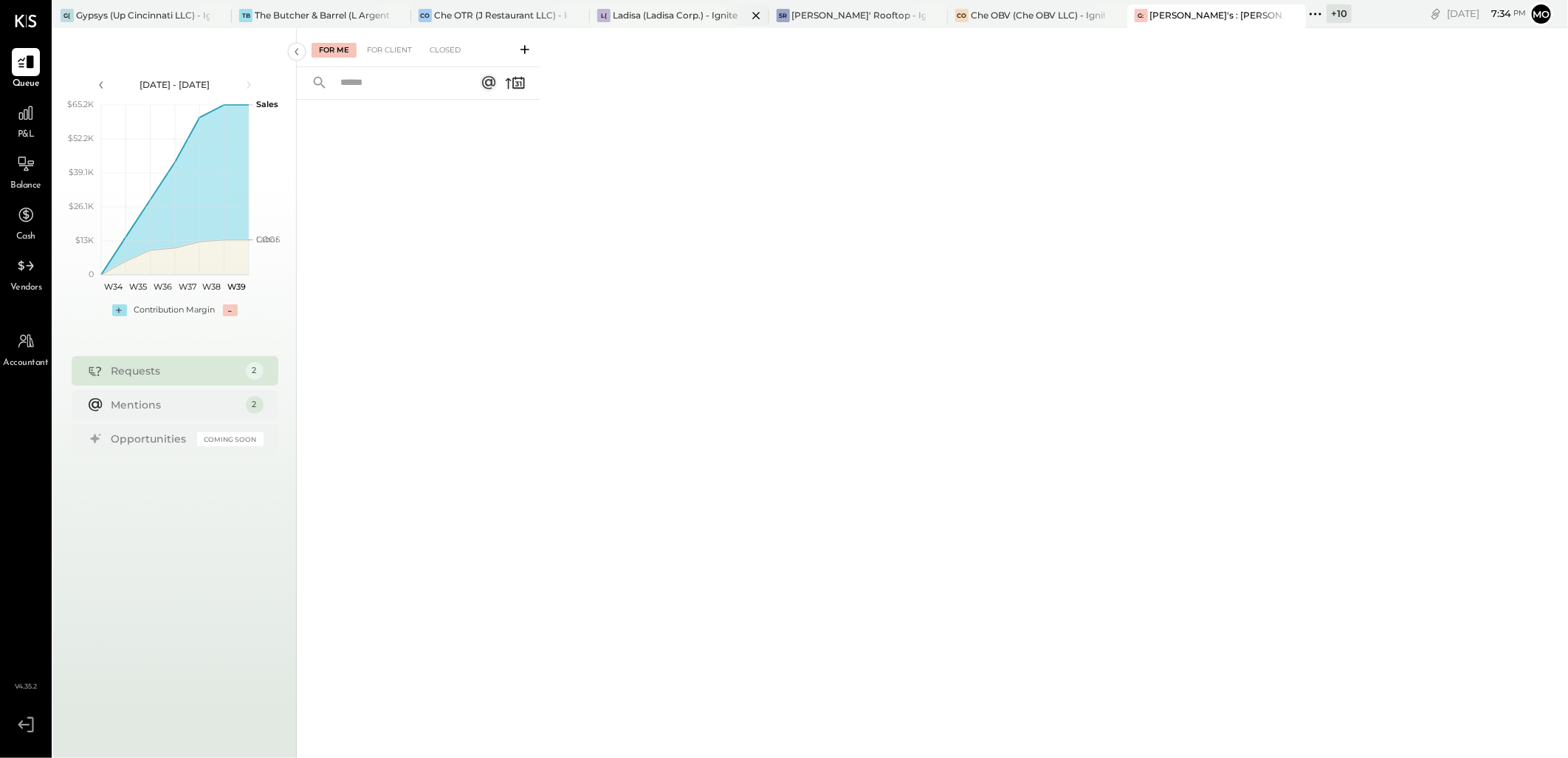
click at [631, 16] on div "Ladisa (Ladisa Corp.) - Ignite" at bounding box center [674, 15] width 124 height 13
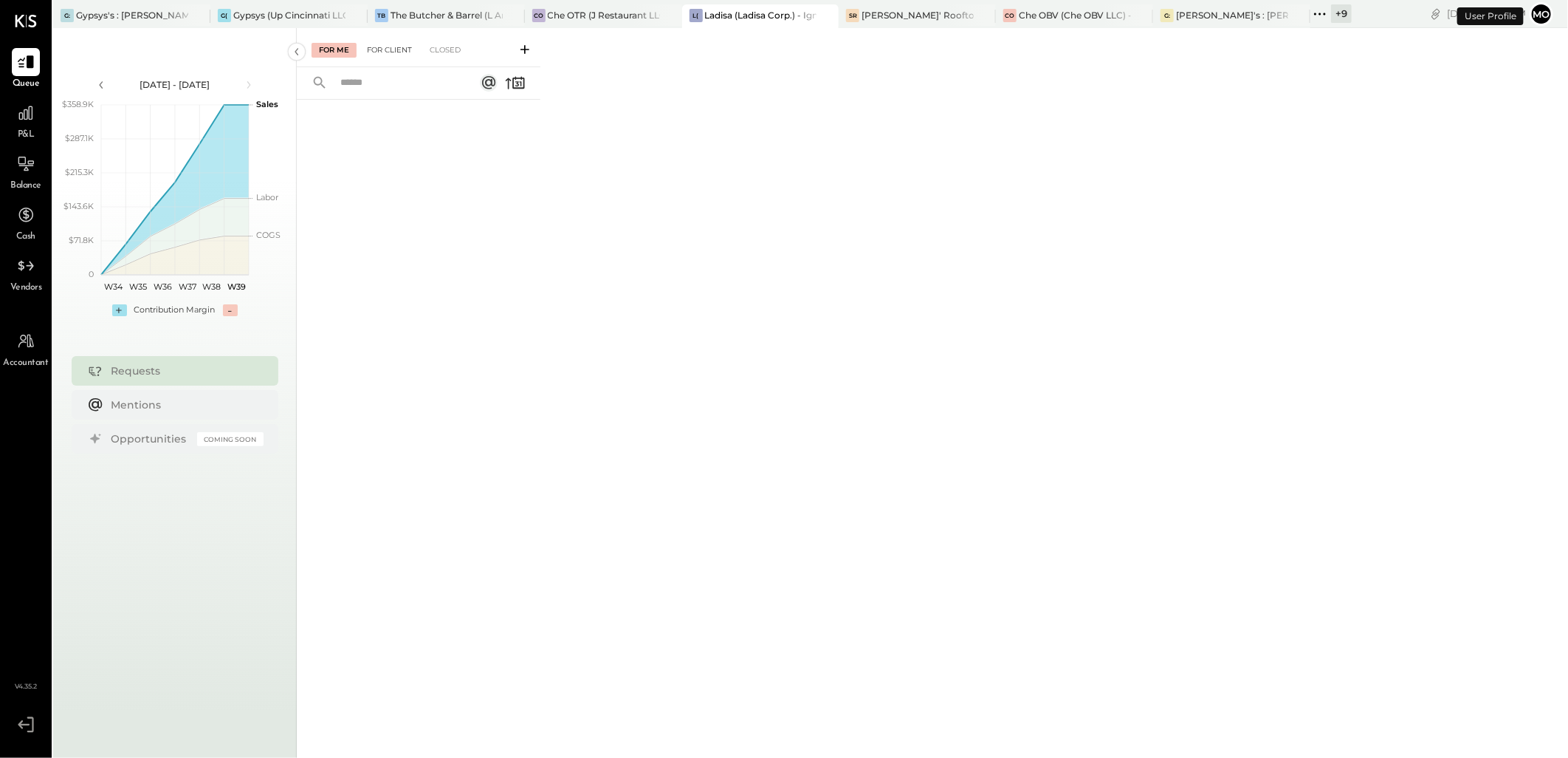
click at [377, 46] on div "For Client" at bounding box center [389, 50] width 60 height 15
click at [445, 48] on div "Closed" at bounding box center [445, 50] width 46 height 15
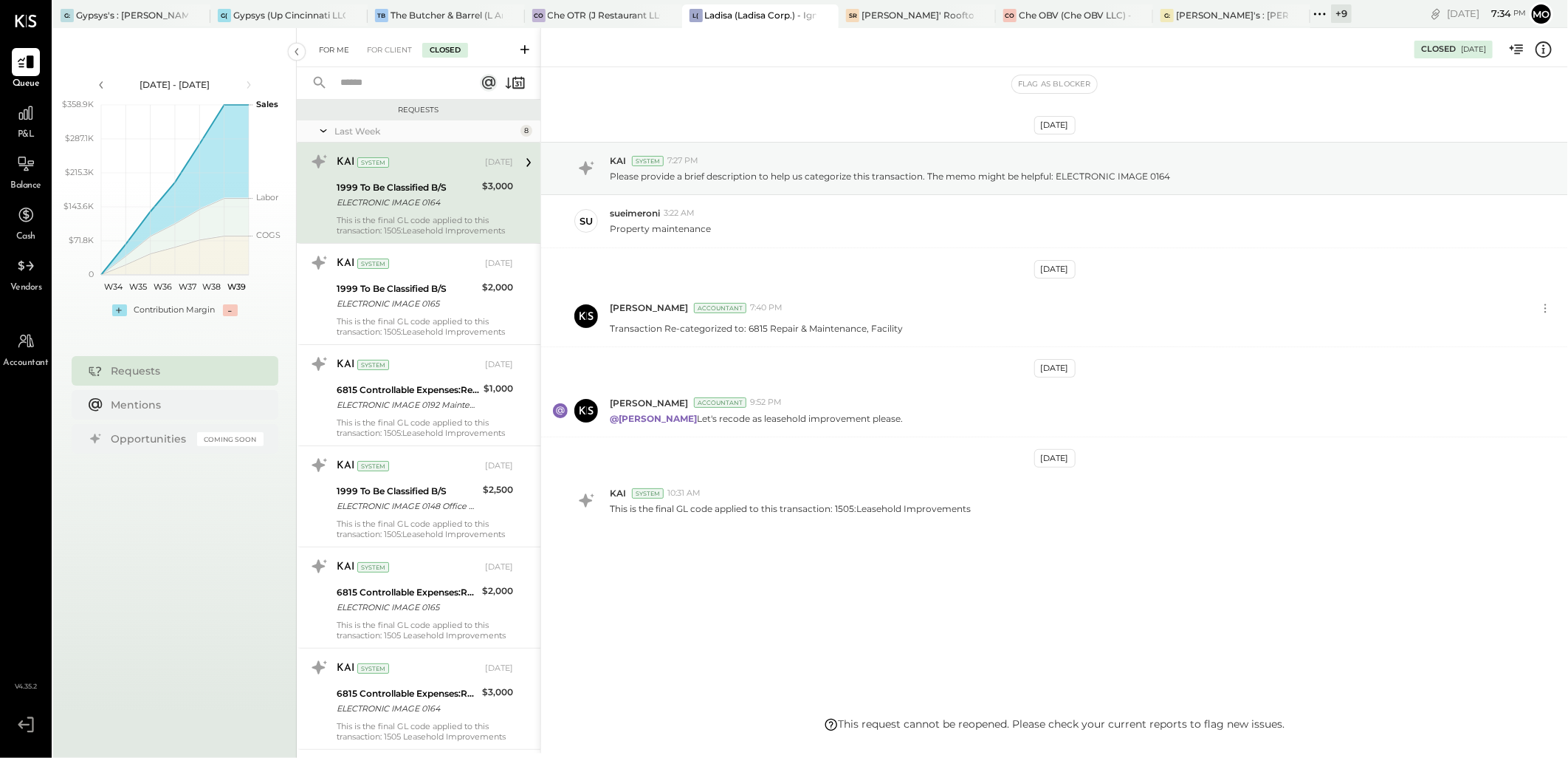
click at [331, 55] on div "For Me" at bounding box center [333, 50] width 45 height 15
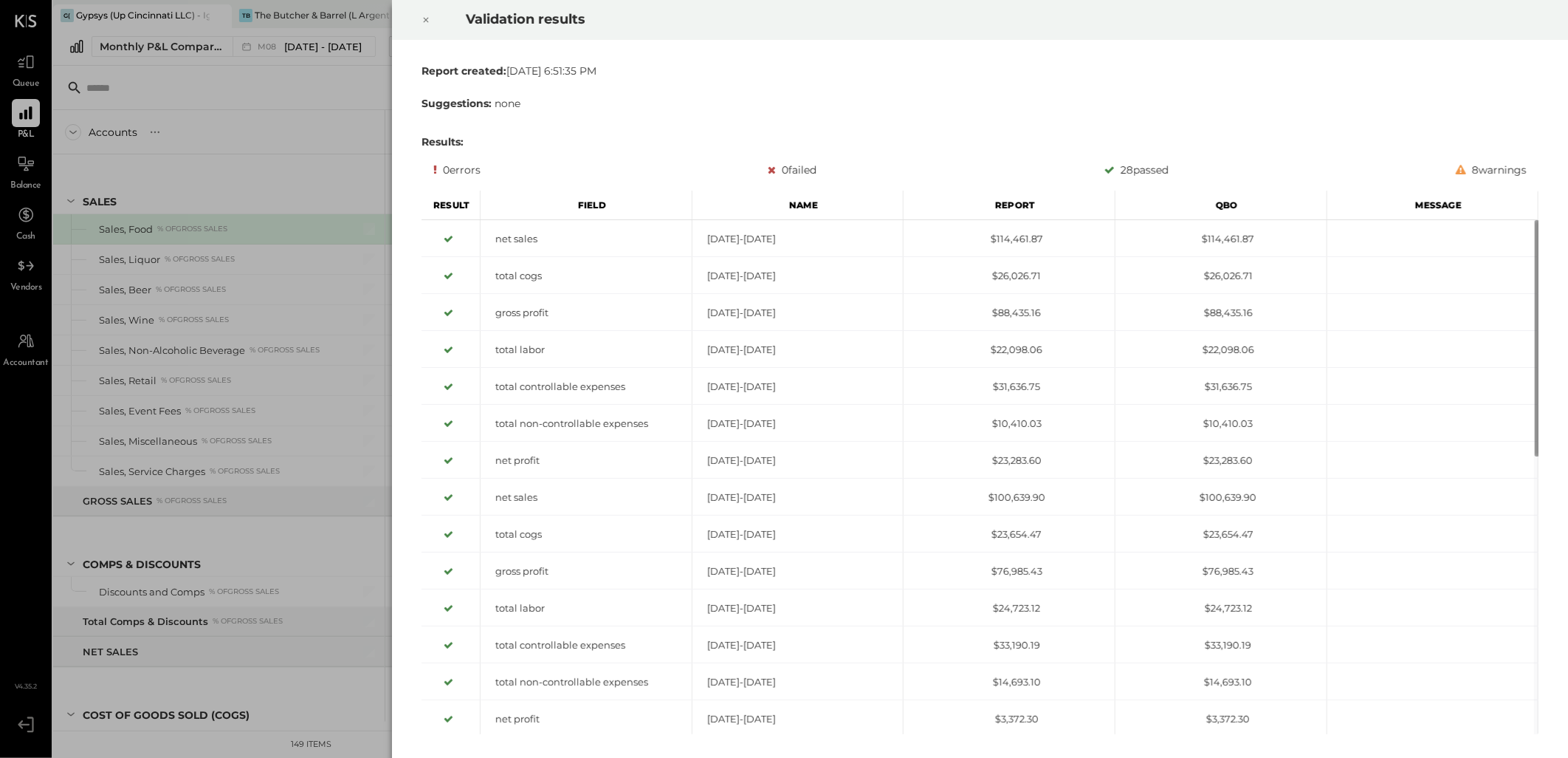
click at [425, 19] on icon at bounding box center [426, 20] width 5 height 5
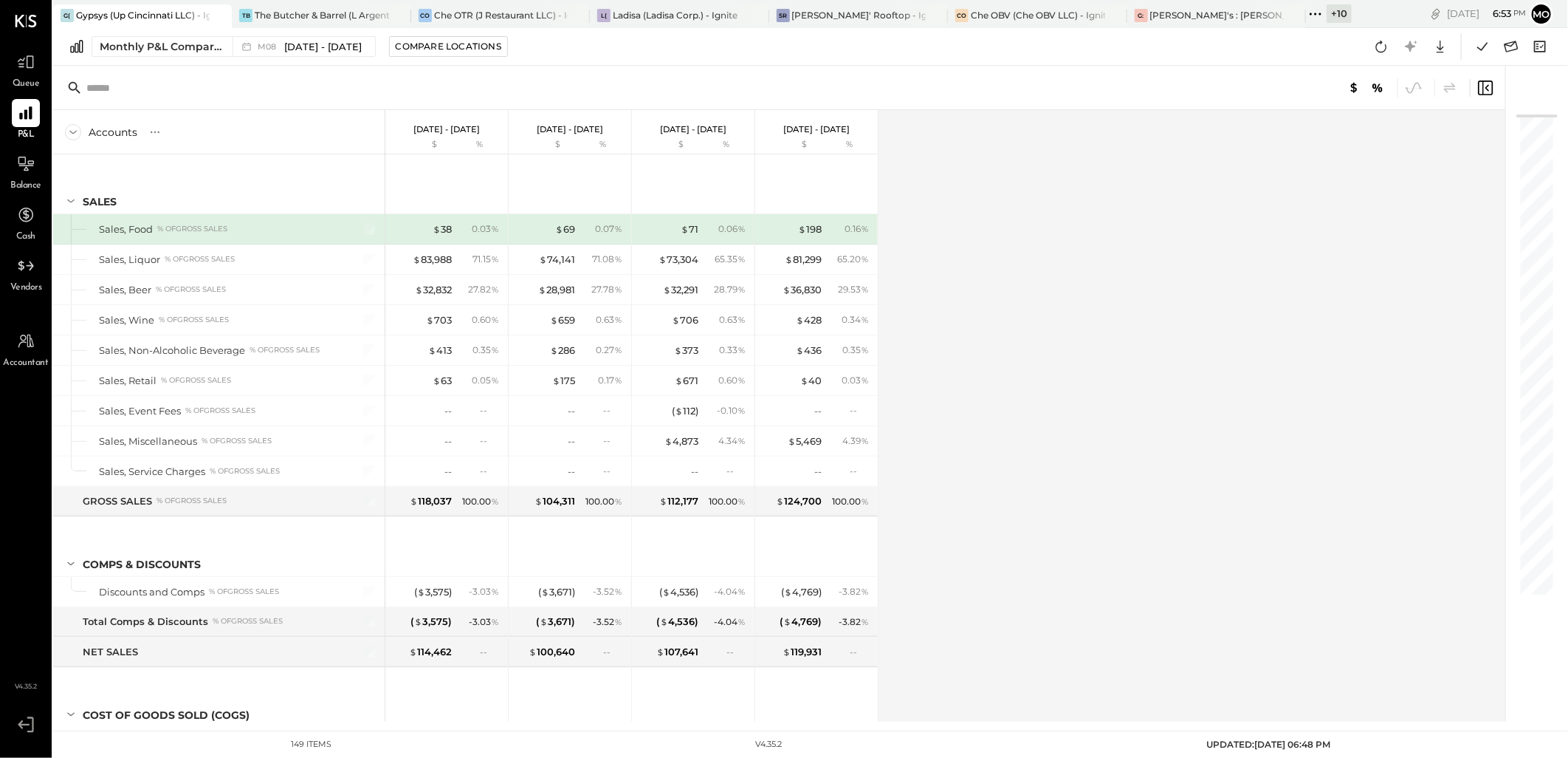
click at [1315, 13] on icon at bounding box center [1314, 14] width 2 height 2
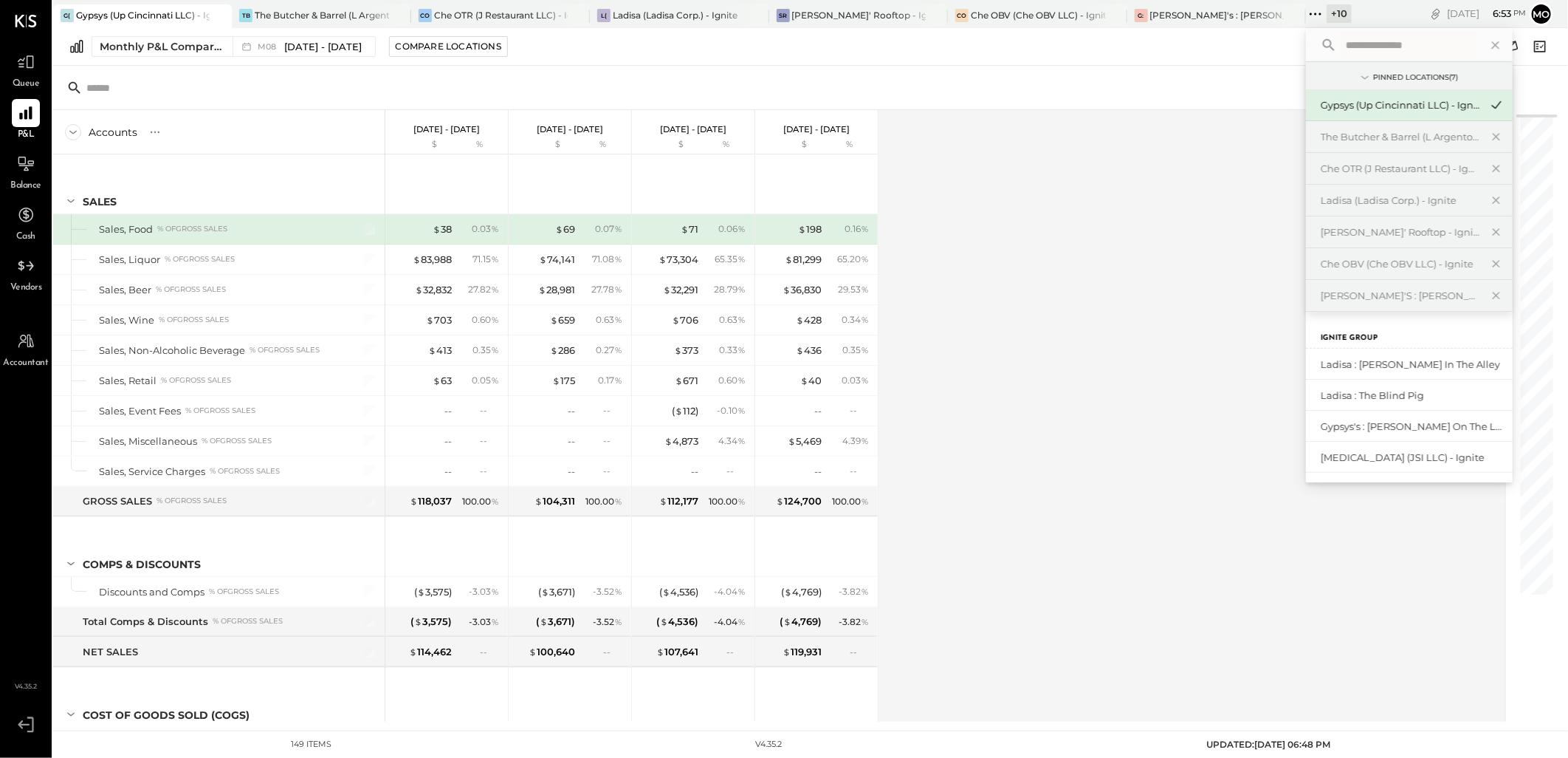
click at [1100, 299] on div "Accounts S % GL Aug 1 - 31, 2025 $ % Jul 1 - 31, 2025 $ % Jun 1 - 30, 2025 $ % …" at bounding box center [780, 416] width 1454 height 612
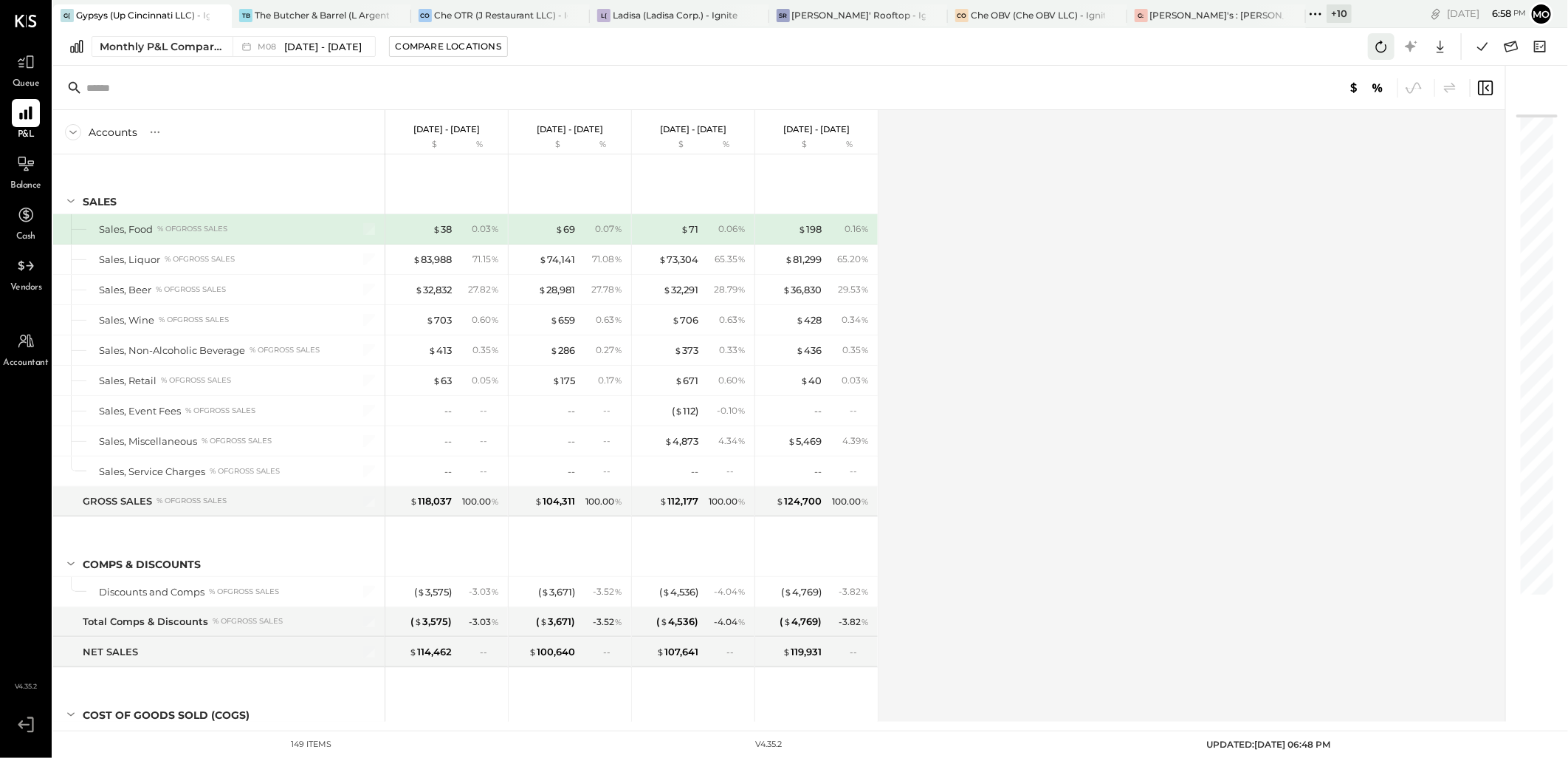
click at [1370, 45] on button at bounding box center [1380, 46] width 27 height 27
click at [1376, 49] on icon at bounding box center [1380, 46] width 19 height 19
click at [1475, 47] on icon at bounding box center [1481, 46] width 19 height 19
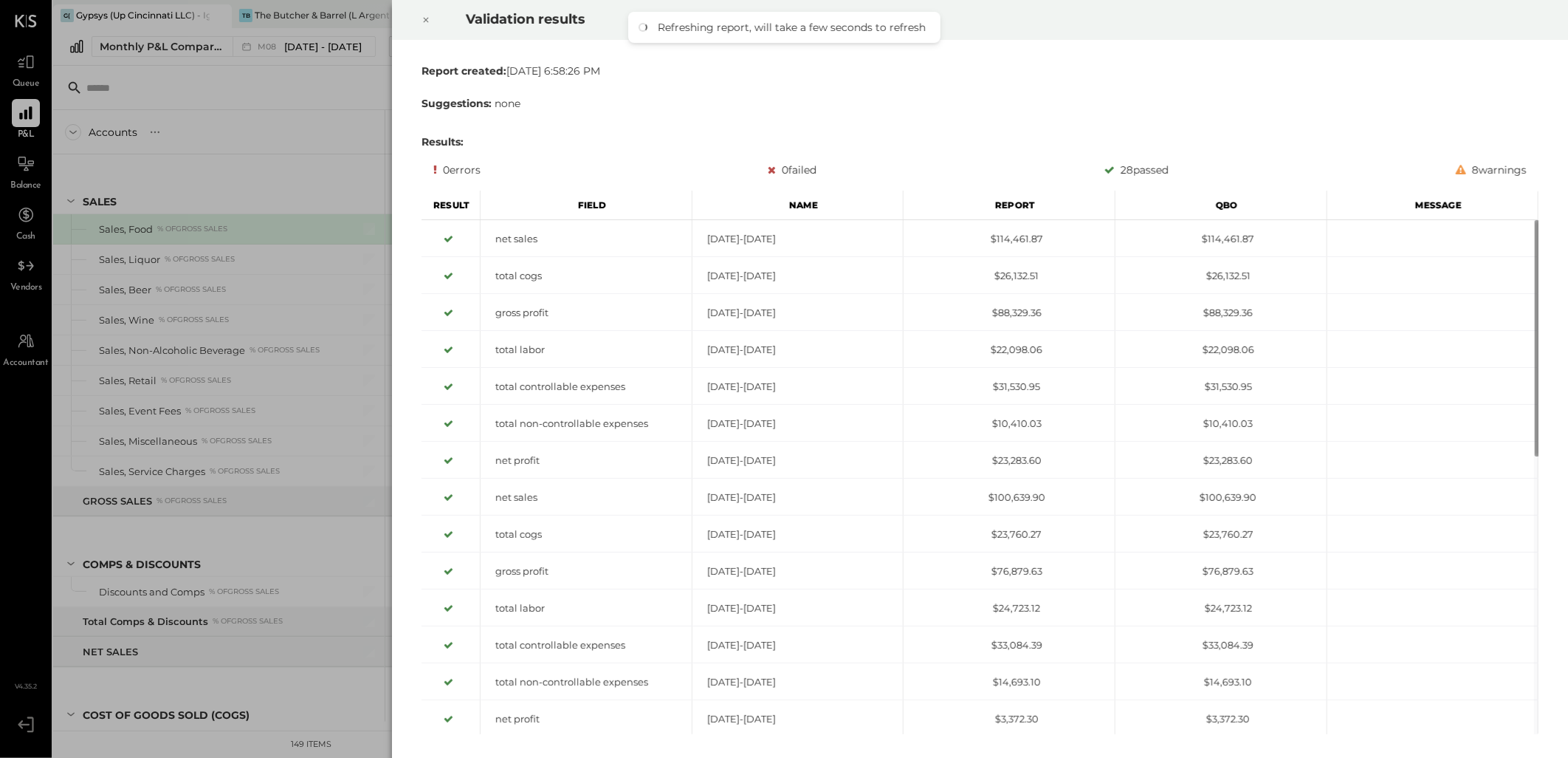
click at [424, 21] on icon at bounding box center [426, 20] width 9 height 18
click at [432, 16] on div at bounding box center [426, 20] width 33 height 42
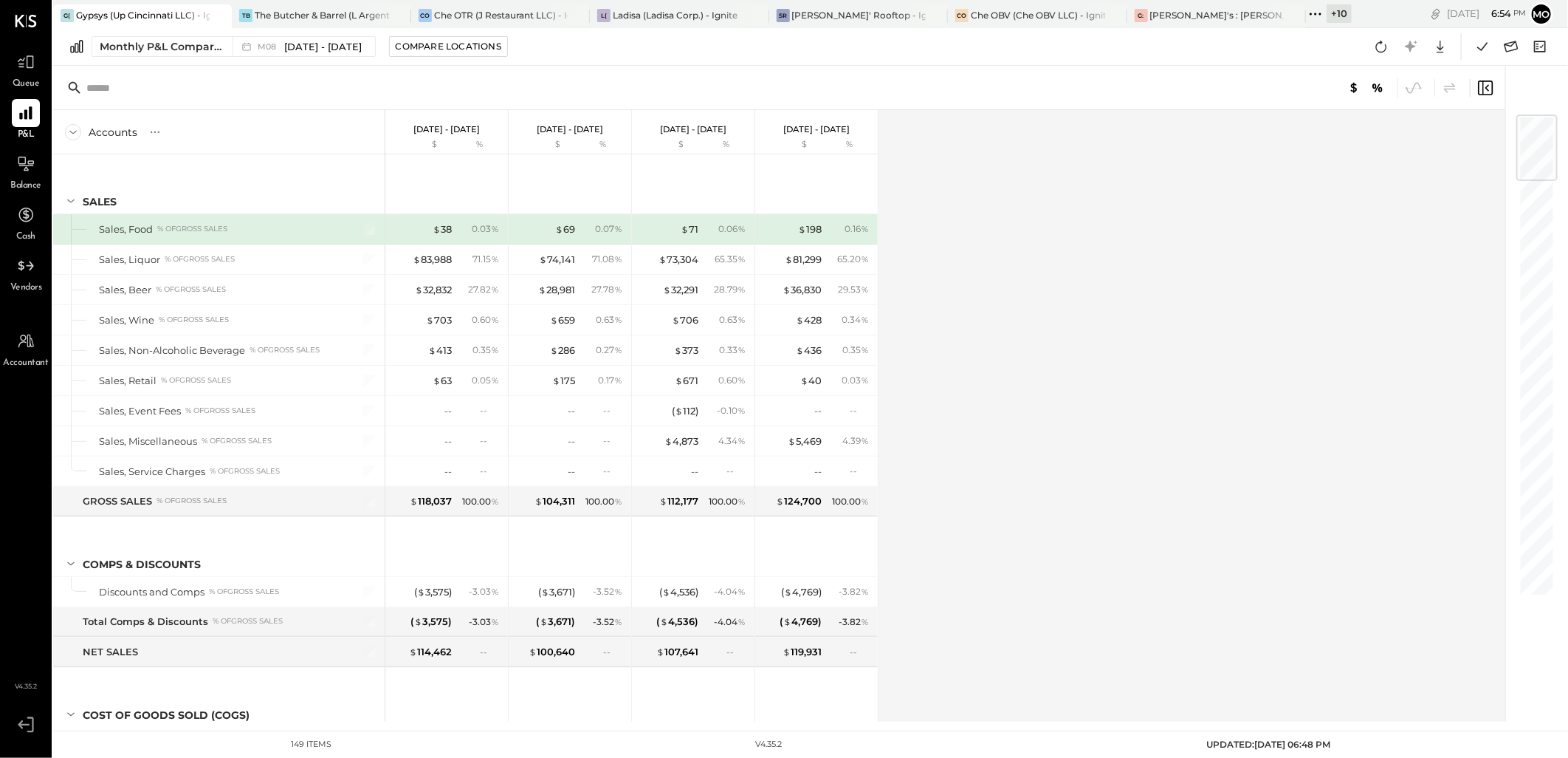
click at [1315, 17] on icon at bounding box center [1314, 13] width 19 height 19
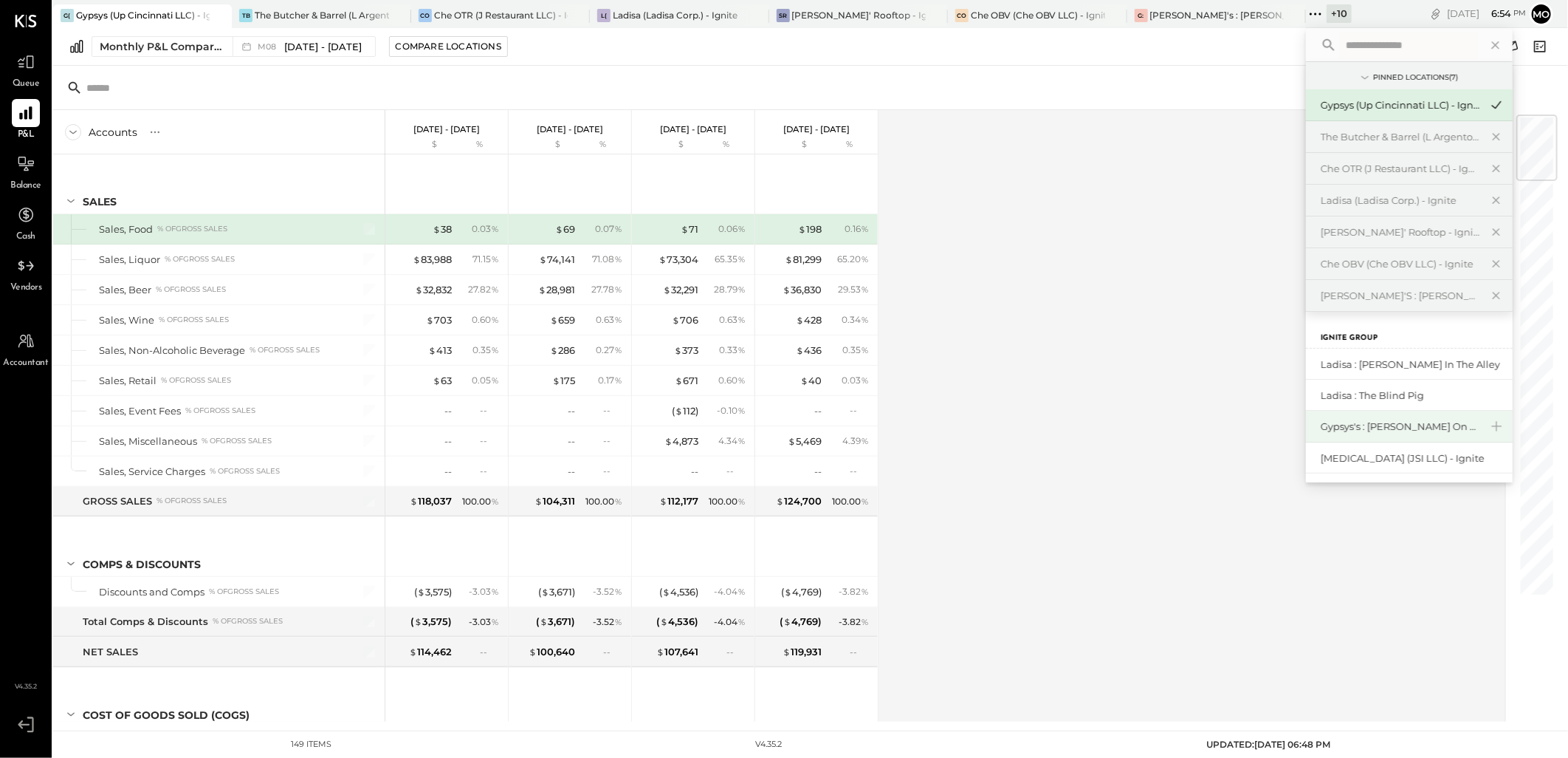
click at [1425, 426] on div "Gypsys's : [PERSON_NAME] on the levee" at bounding box center [1400, 427] width 159 height 14
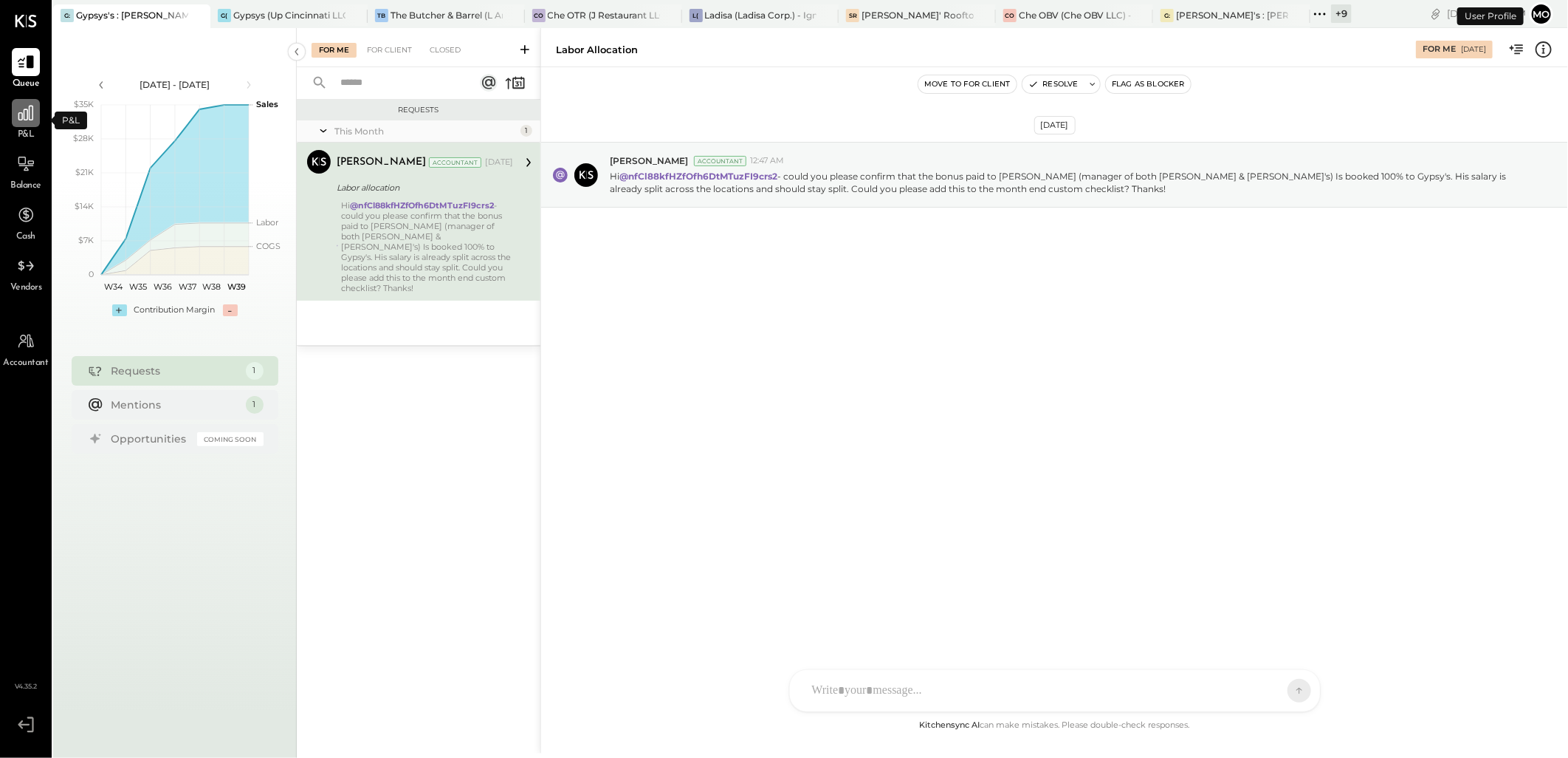
click at [25, 114] on icon at bounding box center [25, 112] width 19 height 19
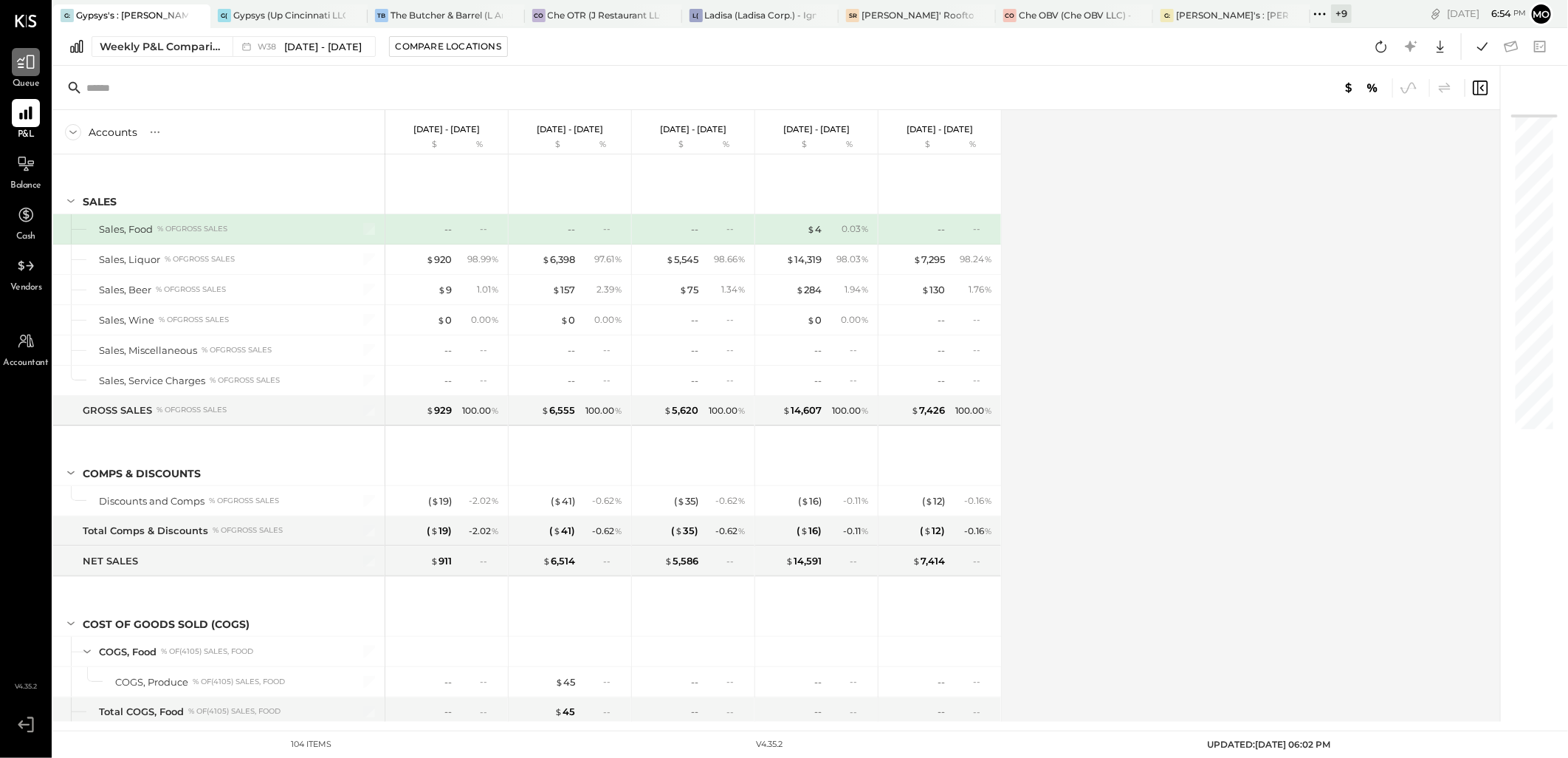
click at [21, 64] on icon at bounding box center [26, 63] width 18 height 14
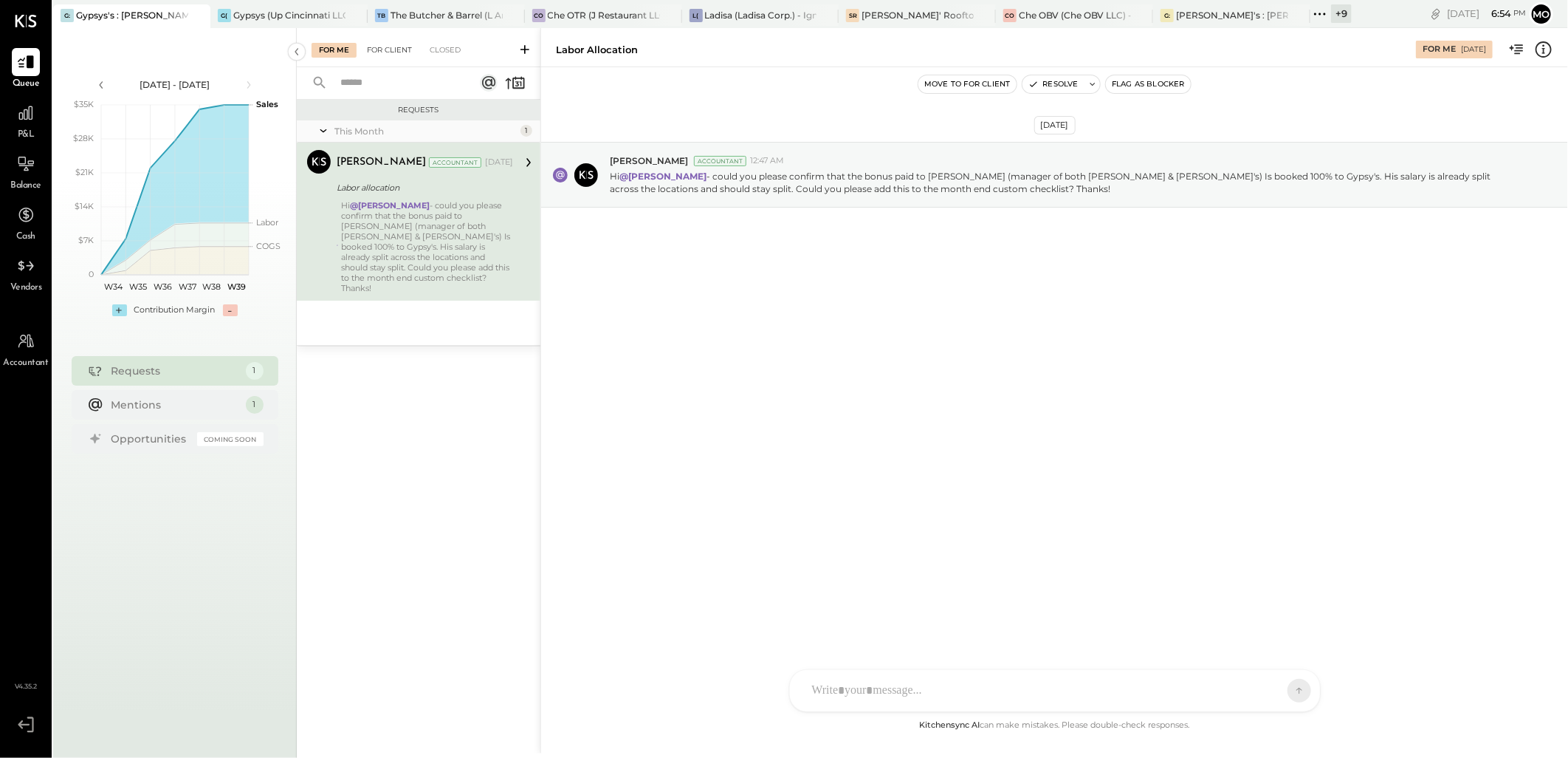
click at [385, 45] on div "For Client" at bounding box center [389, 50] width 60 height 15
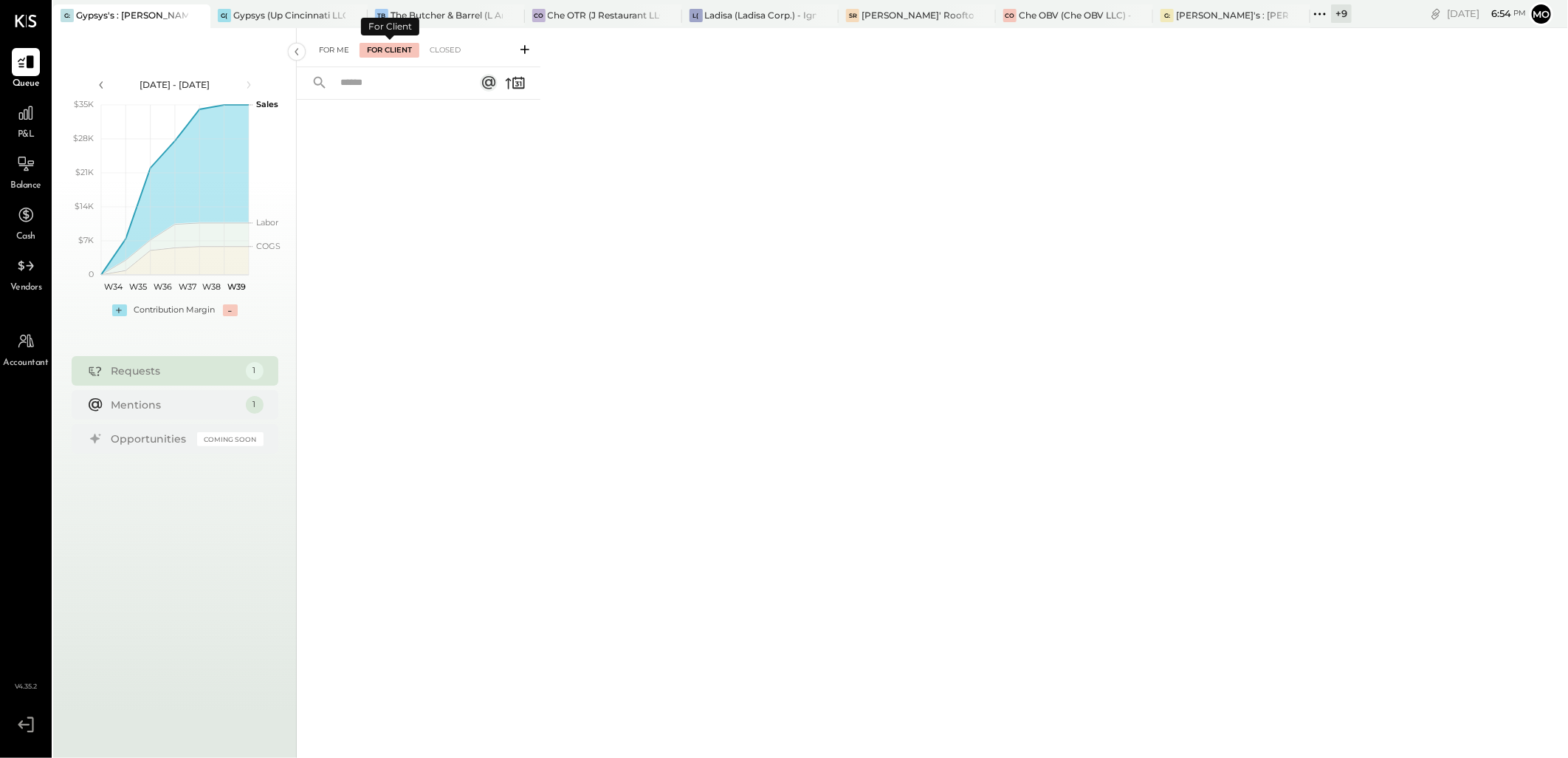
click at [333, 56] on div "For Me" at bounding box center [333, 50] width 45 height 15
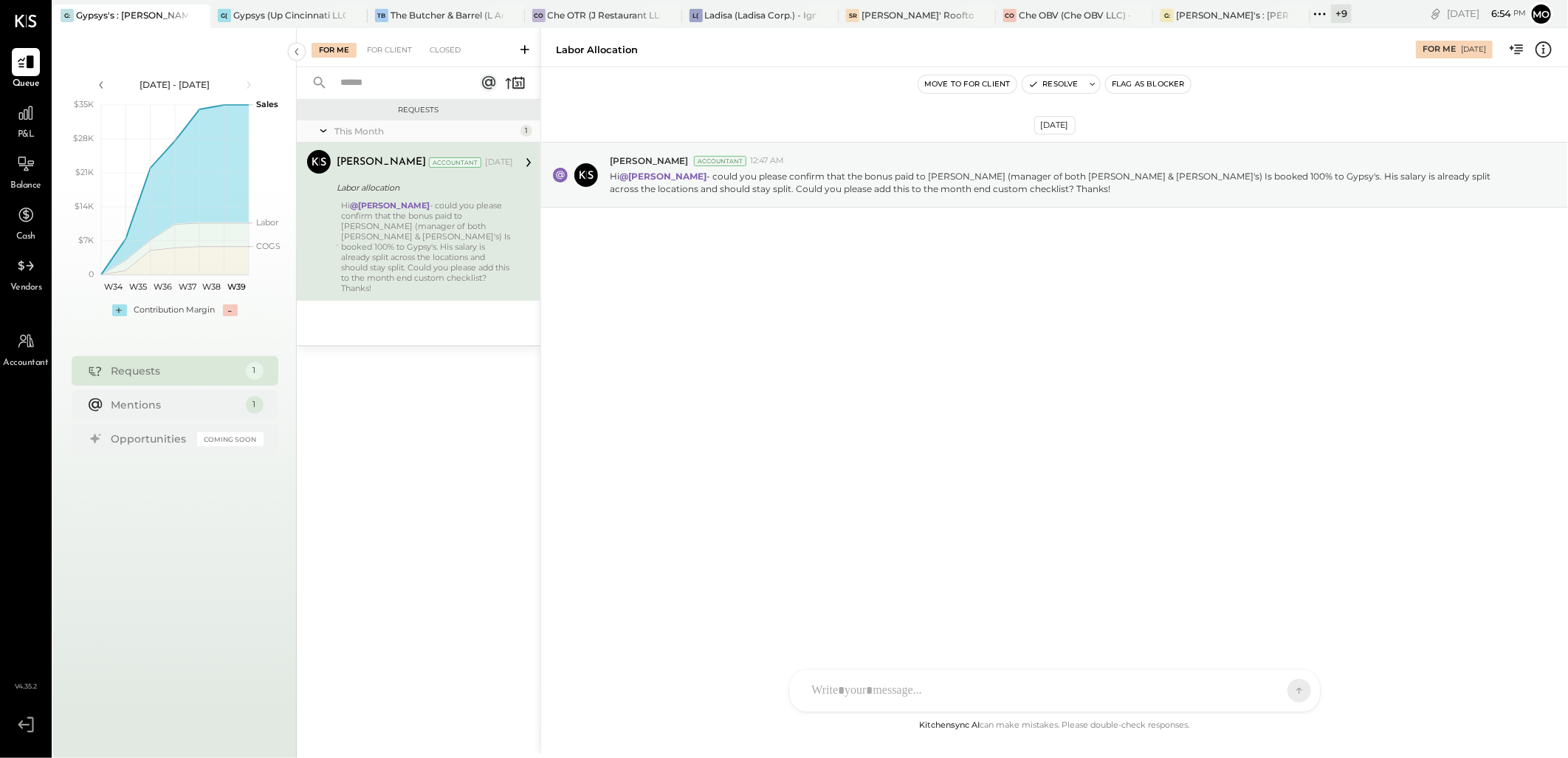
click at [829, 677] on div at bounding box center [1041, 690] width 474 height 33
type input "**"
type input "*"
type input "****"
click at [949, 614] on div "MB [PERSON_NAME]" at bounding box center [911, 623] width 169 height 30
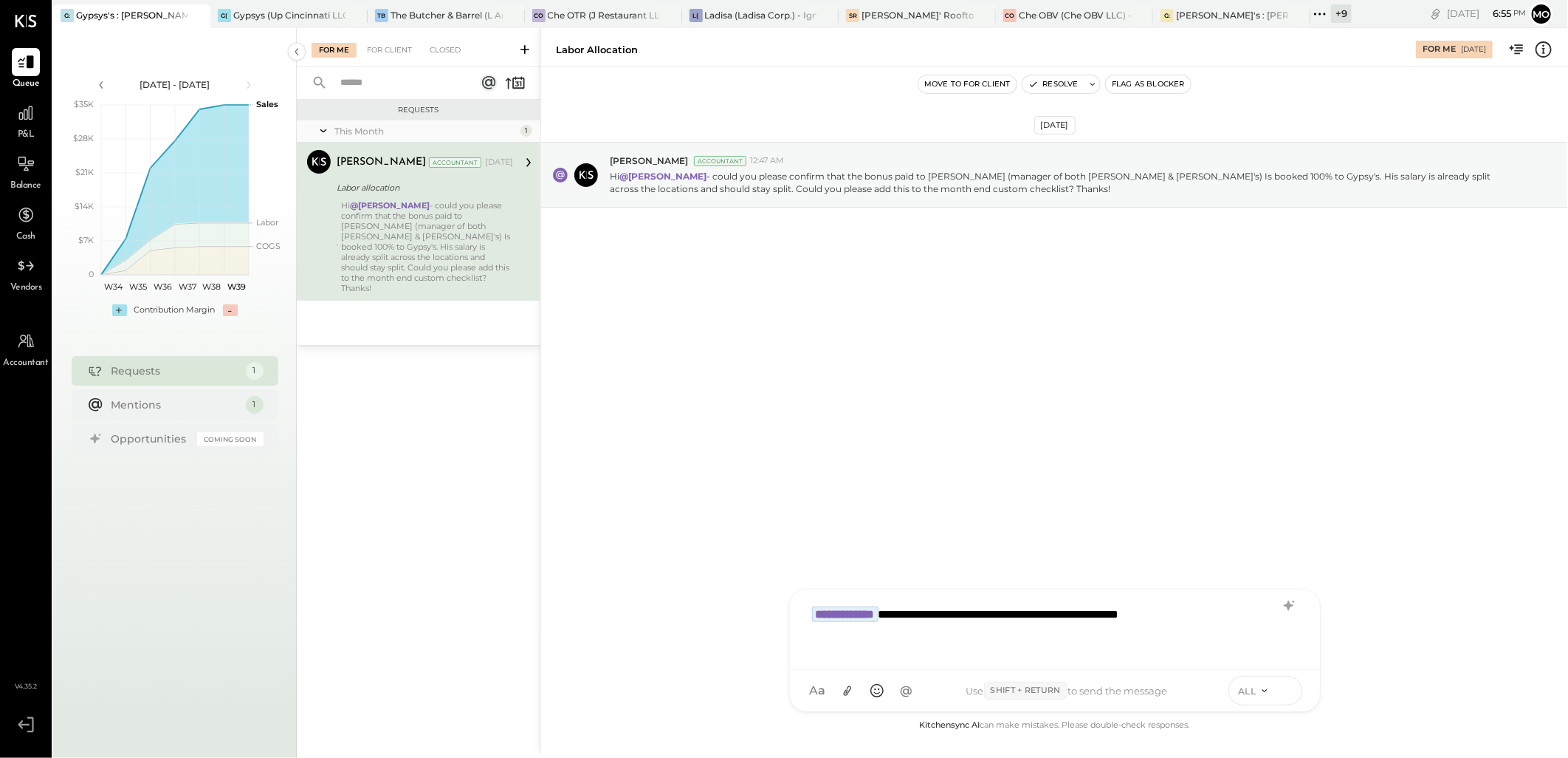
click at [1282, 687] on icon at bounding box center [1286, 689] width 13 height 15
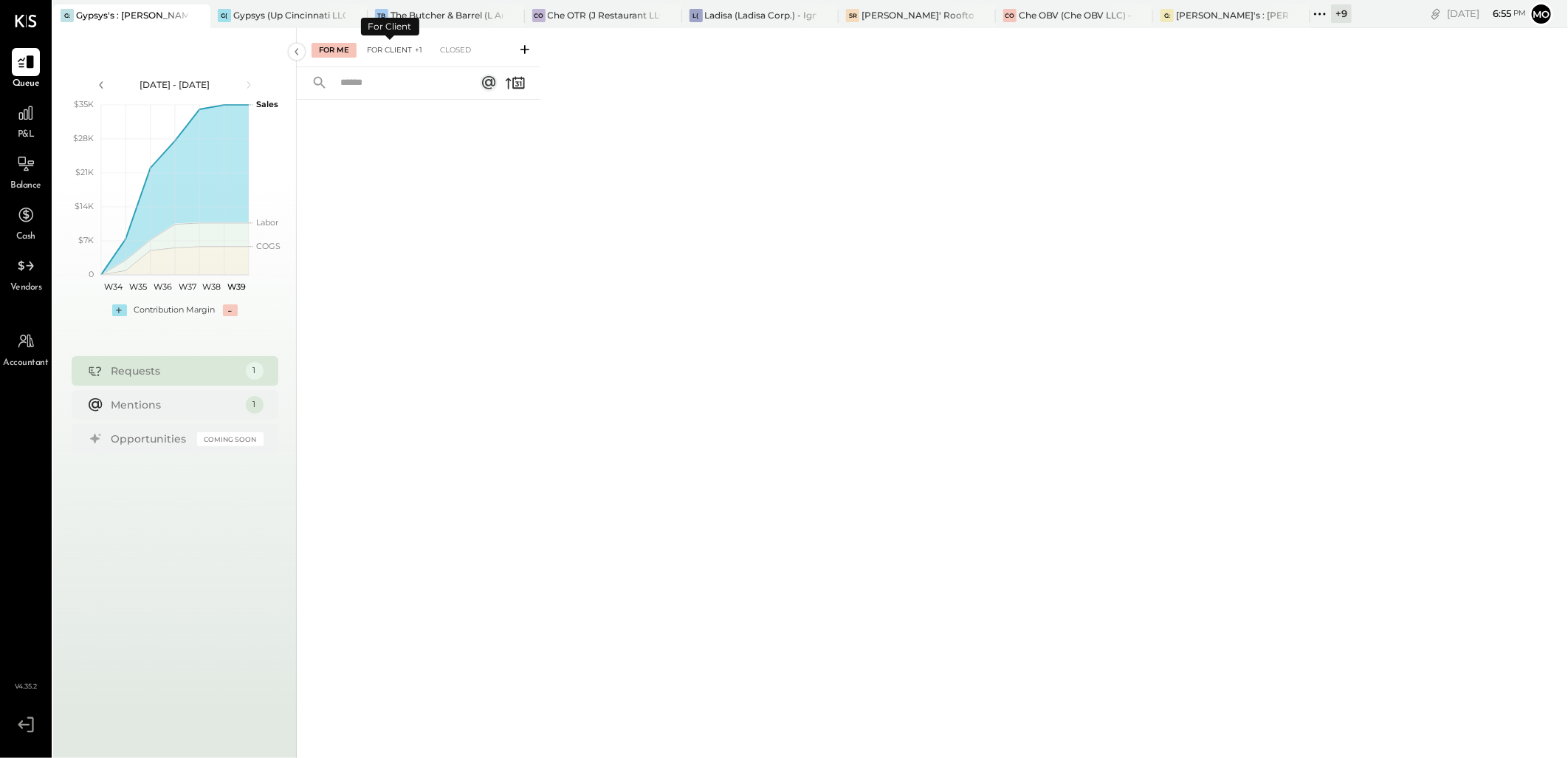
click at [381, 54] on div "For Client +1" at bounding box center [394, 50] width 71 height 15
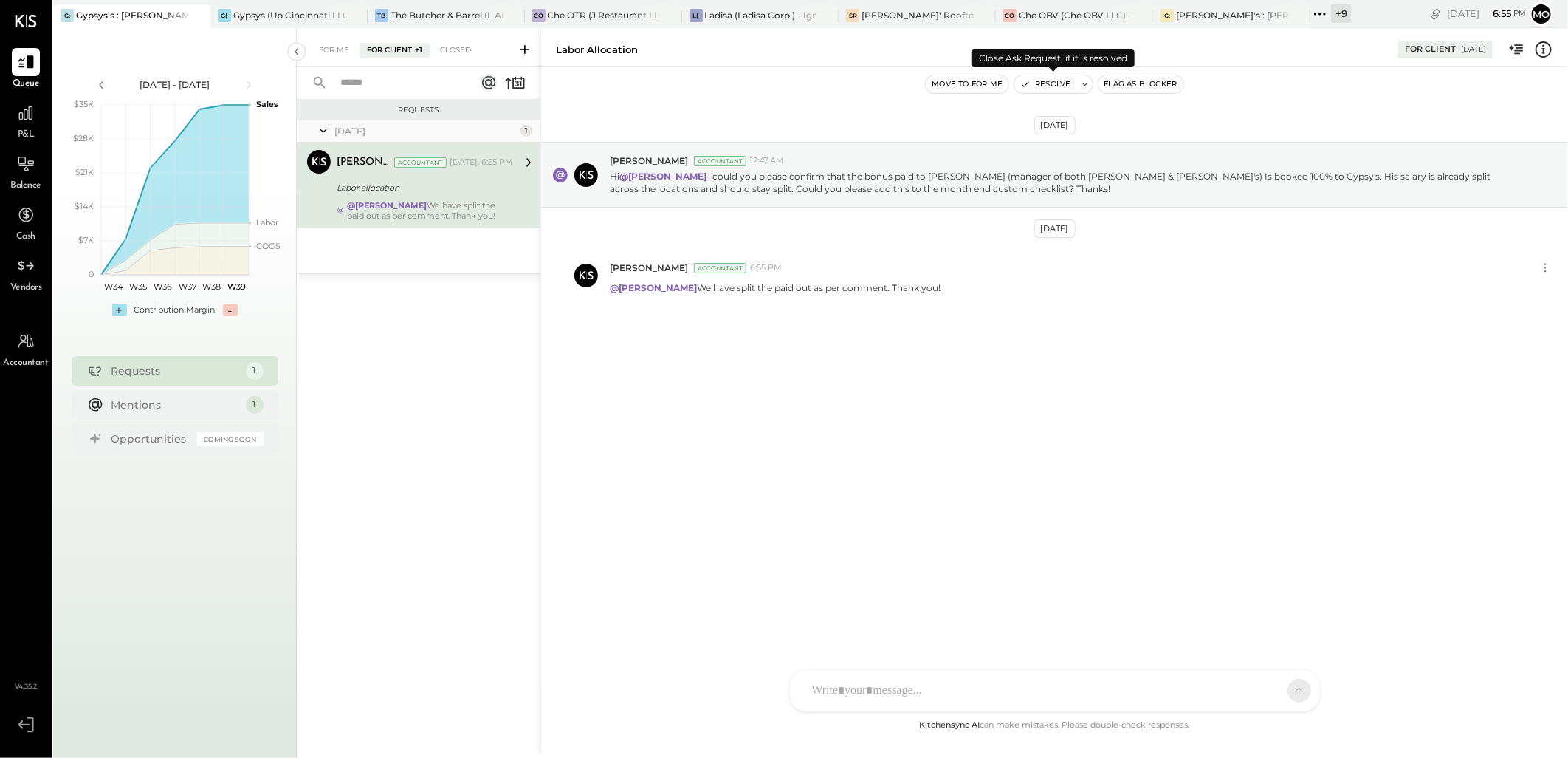
click at [1055, 85] on button "Resolve" at bounding box center [1045, 85] width 62 height 18
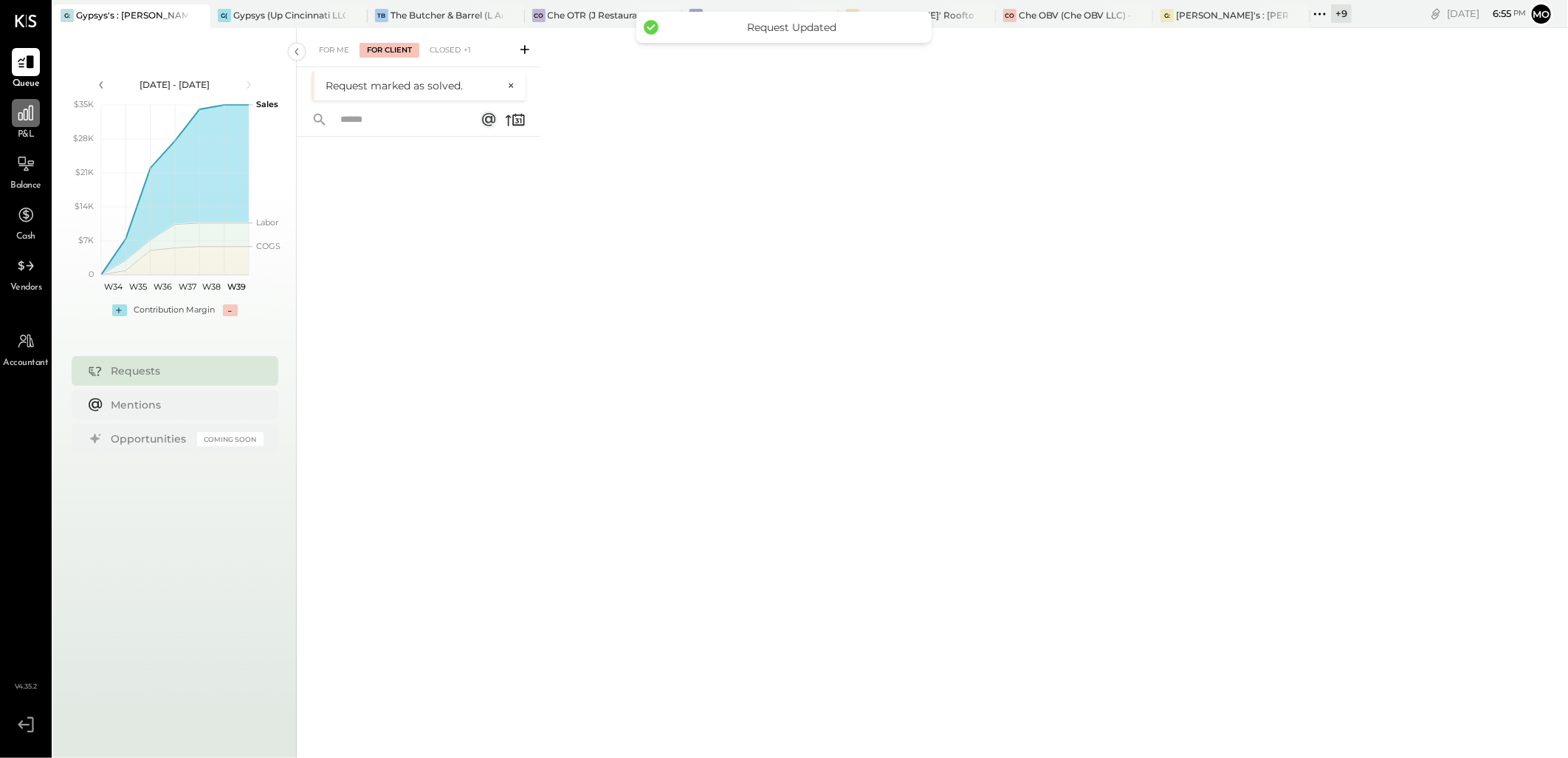
click at [24, 107] on icon at bounding box center [25, 112] width 19 height 19
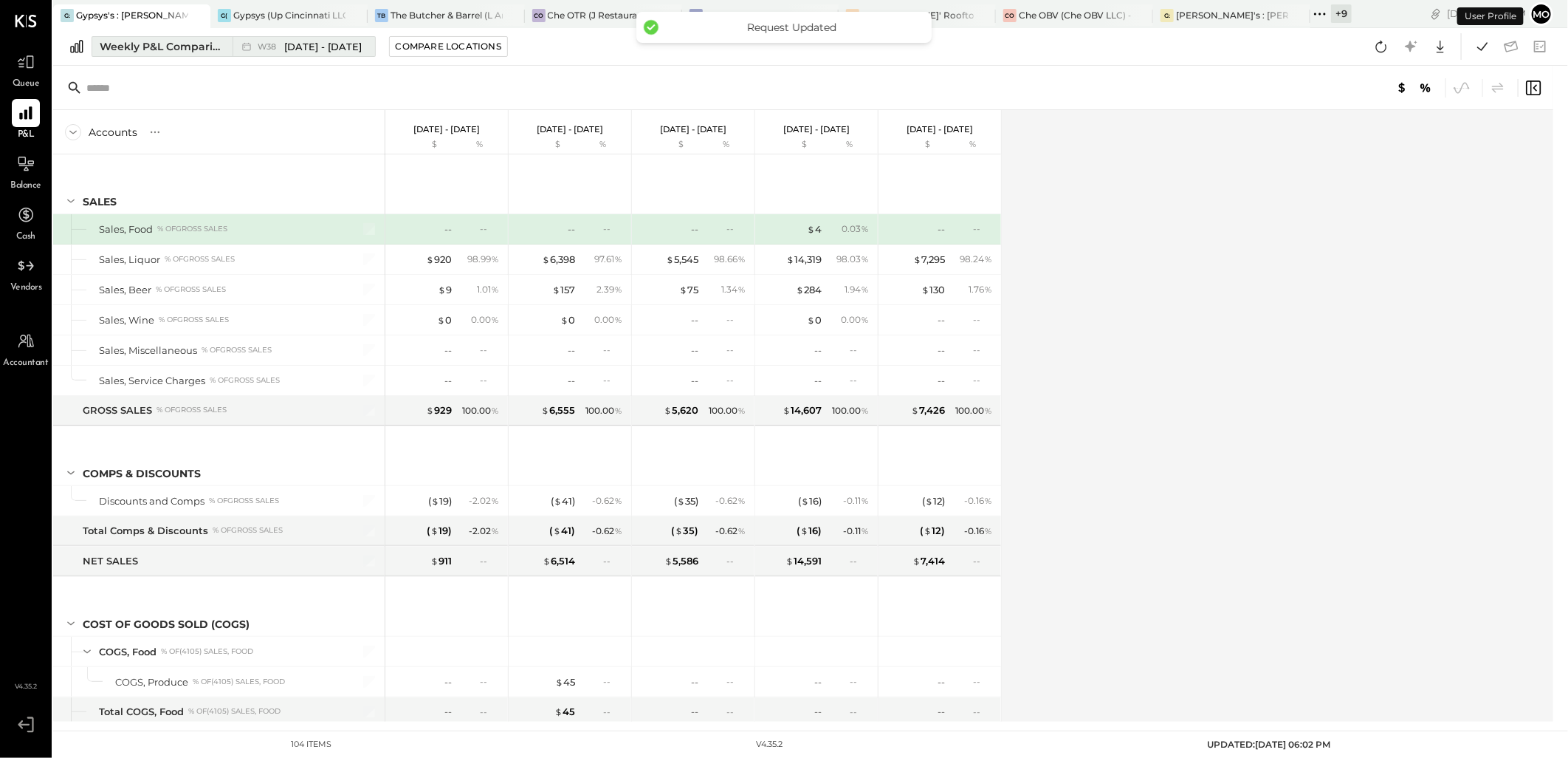
click at [185, 40] on div "Weekly P&L Comparison" at bounding box center [161, 46] width 124 height 15
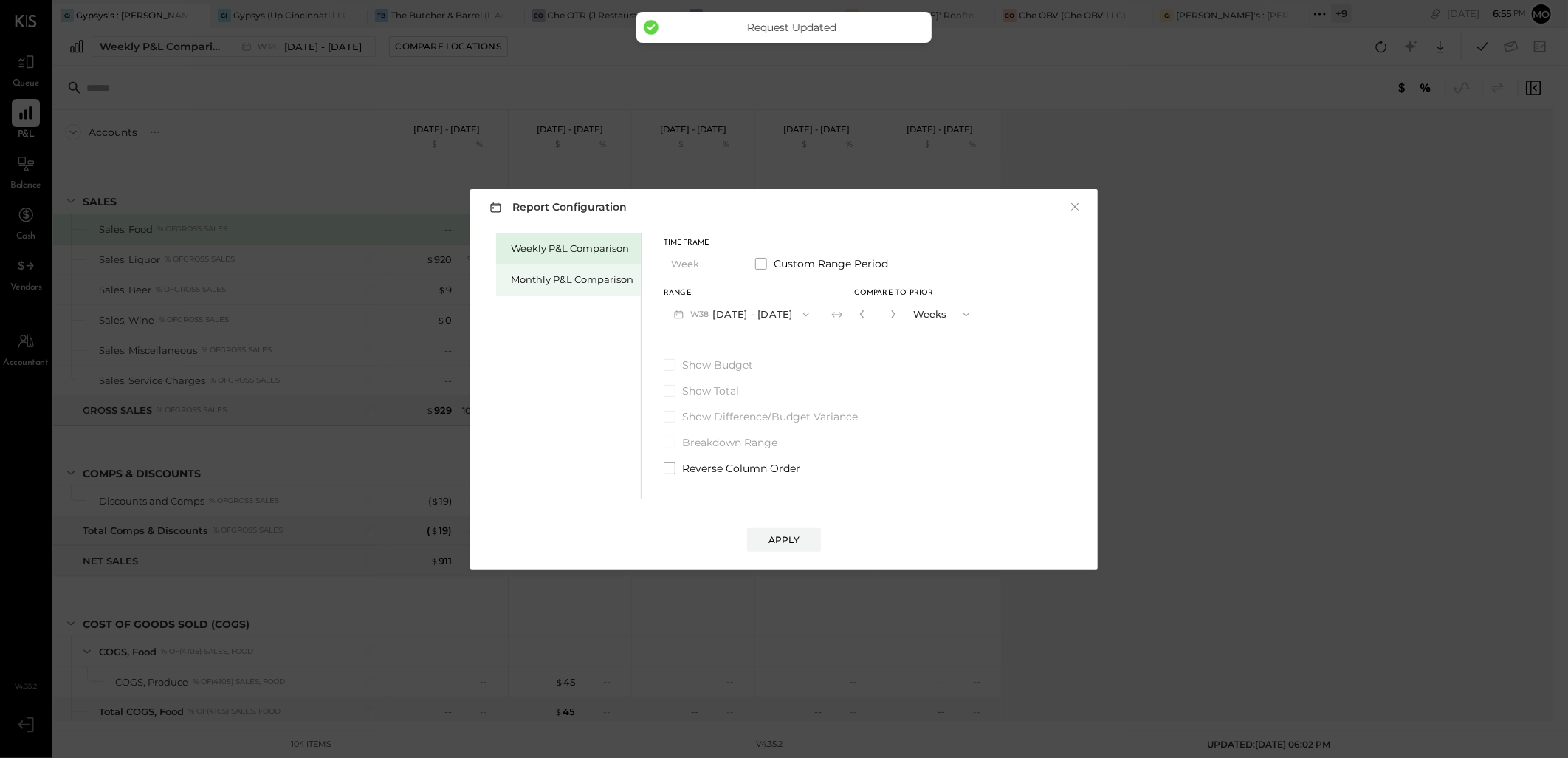
click at [528, 283] on div "Monthly P&L Comparison" at bounding box center [572, 280] width 122 height 14
click at [800, 307] on button "M09 [DATE] - [DATE]" at bounding box center [741, 313] width 156 height 27
click at [738, 348] on span "[DATE] - [DATE]" at bounding box center [735, 346] width 71 height 13
click at [881, 311] on div "Compare" at bounding box center [866, 316] width 48 height 13
click at [889, 311] on icon "button" at bounding box center [893, 313] width 9 height 9
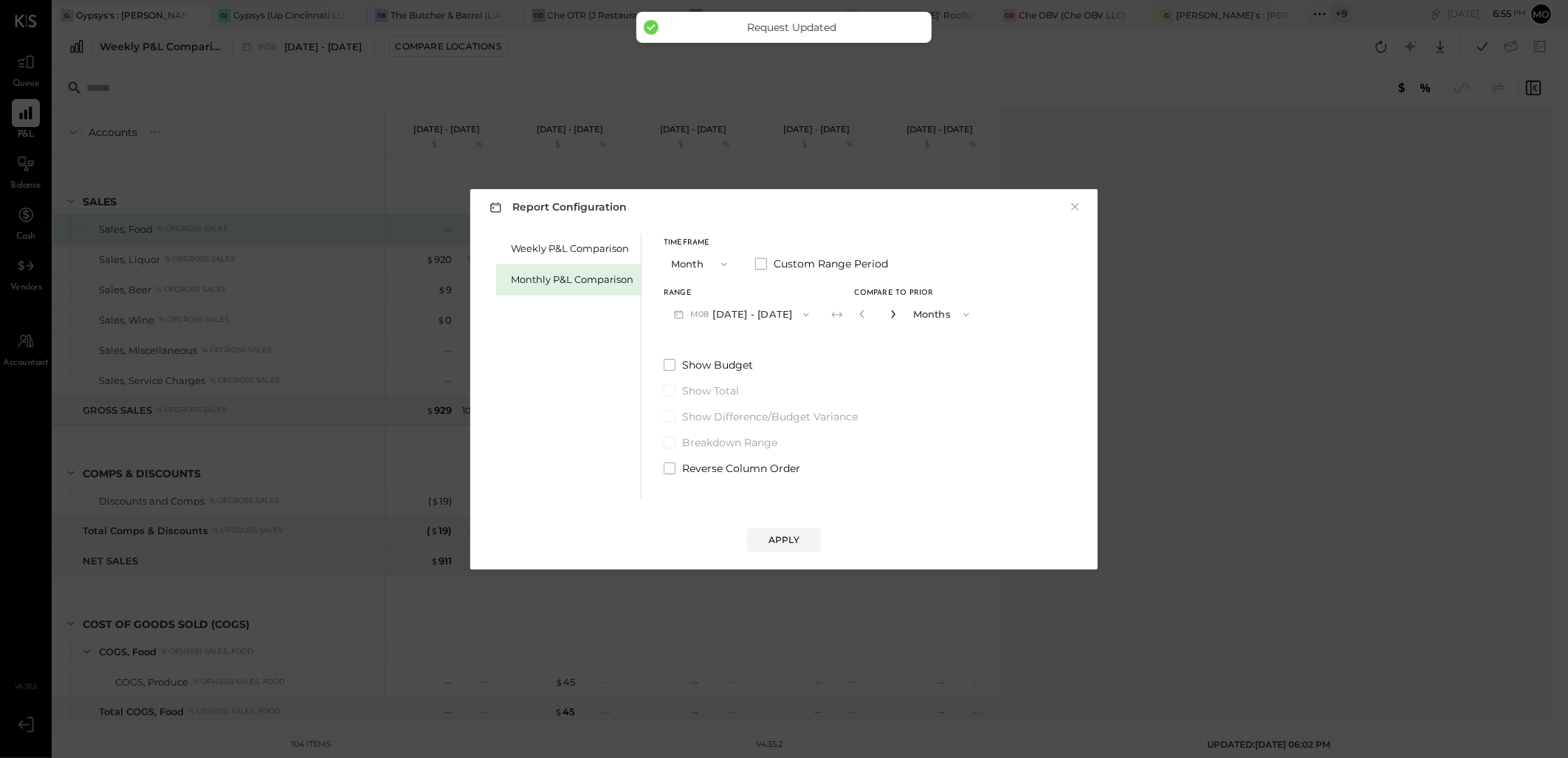
click at [889, 311] on icon "button" at bounding box center [893, 313] width 9 height 9
type input "*"
click at [791, 537] on div "Apply" at bounding box center [784, 539] width 31 height 13
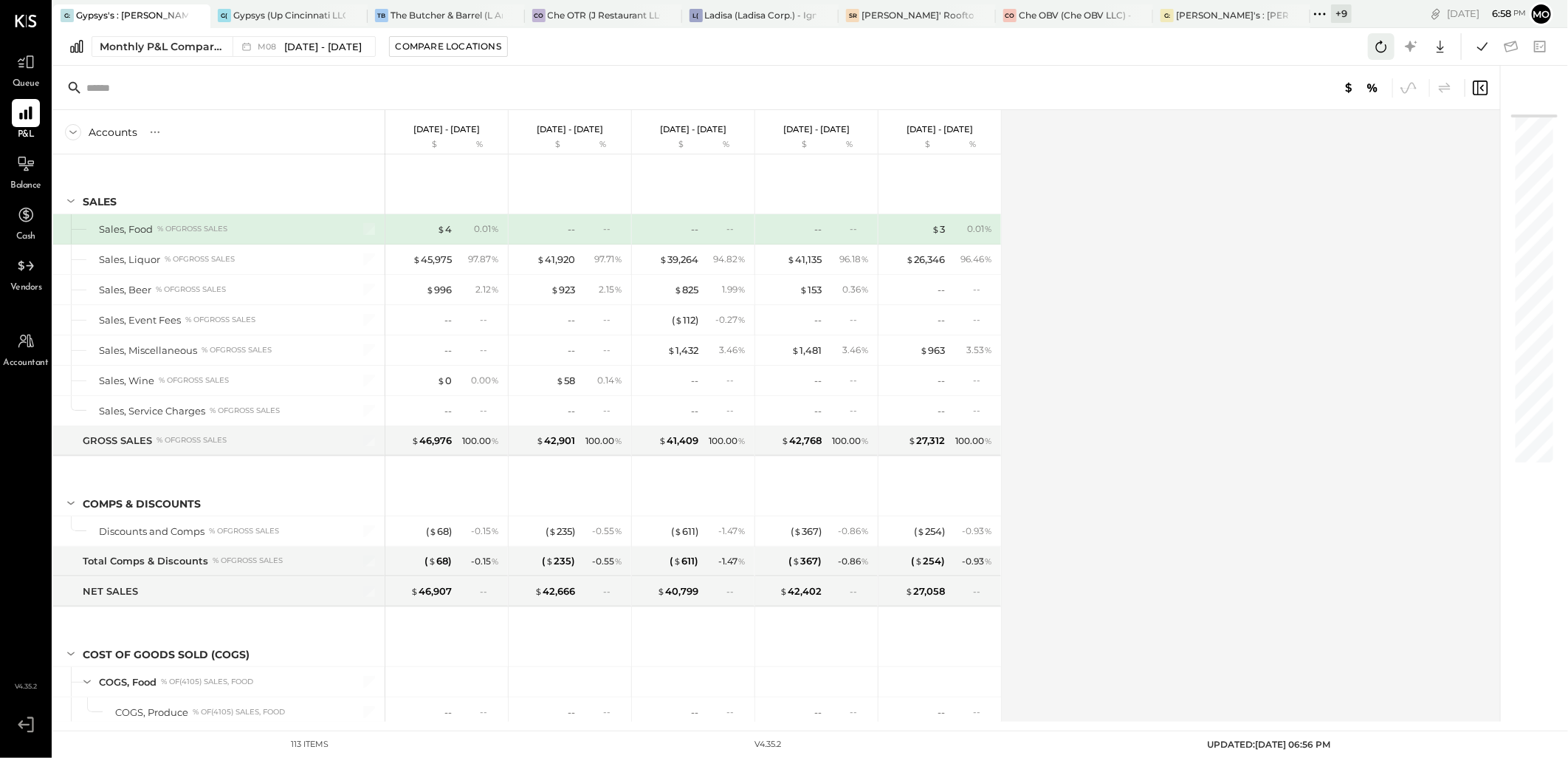
click at [1376, 42] on icon at bounding box center [1380, 46] width 19 height 19
click at [1487, 42] on icon at bounding box center [1481, 46] width 19 height 19
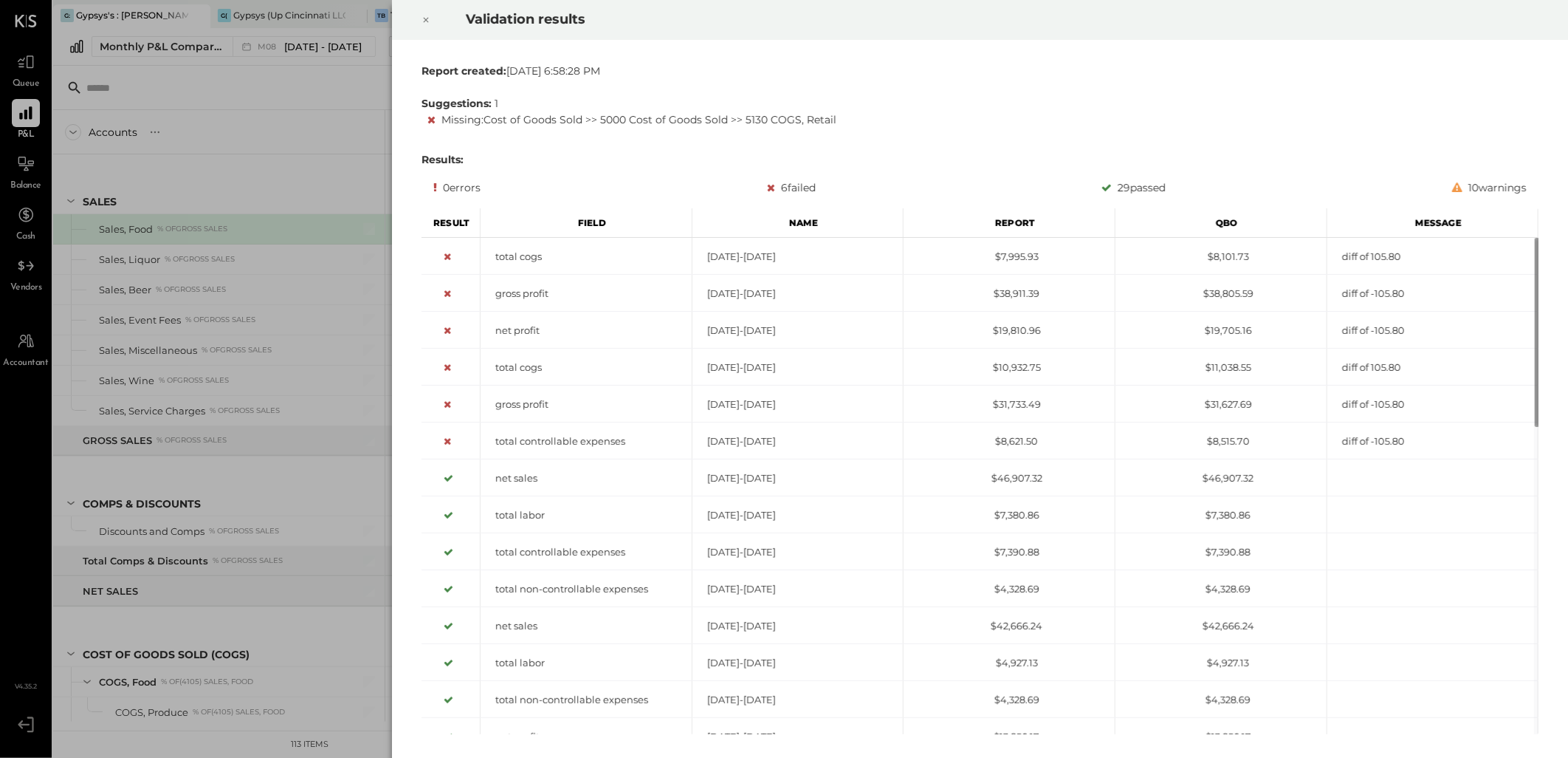
click at [425, 19] on icon at bounding box center [426, 20] width 9 height 18
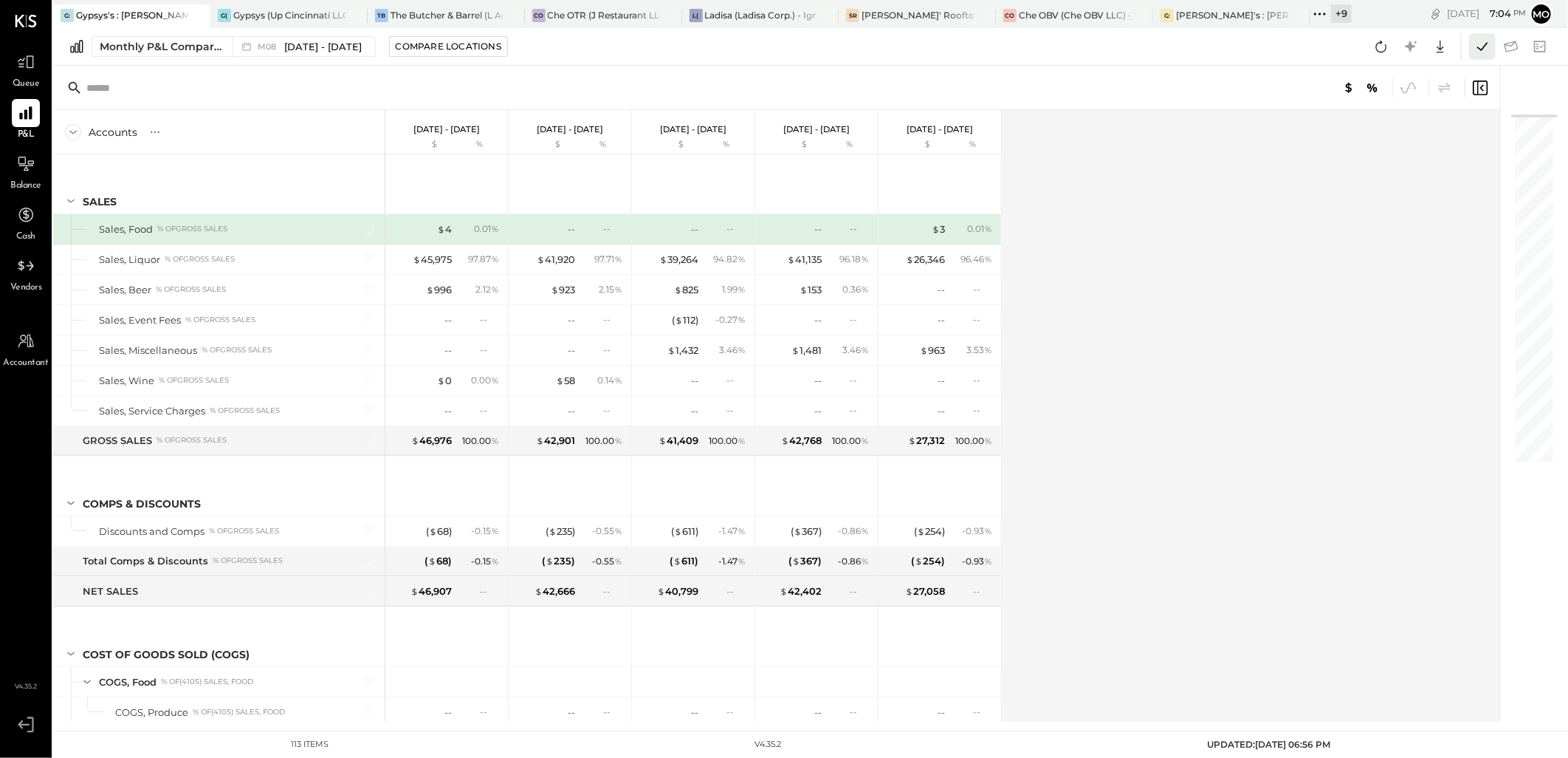
click at [1473, 47] on icon at bounding box center [1481, 46] width 19 height 19
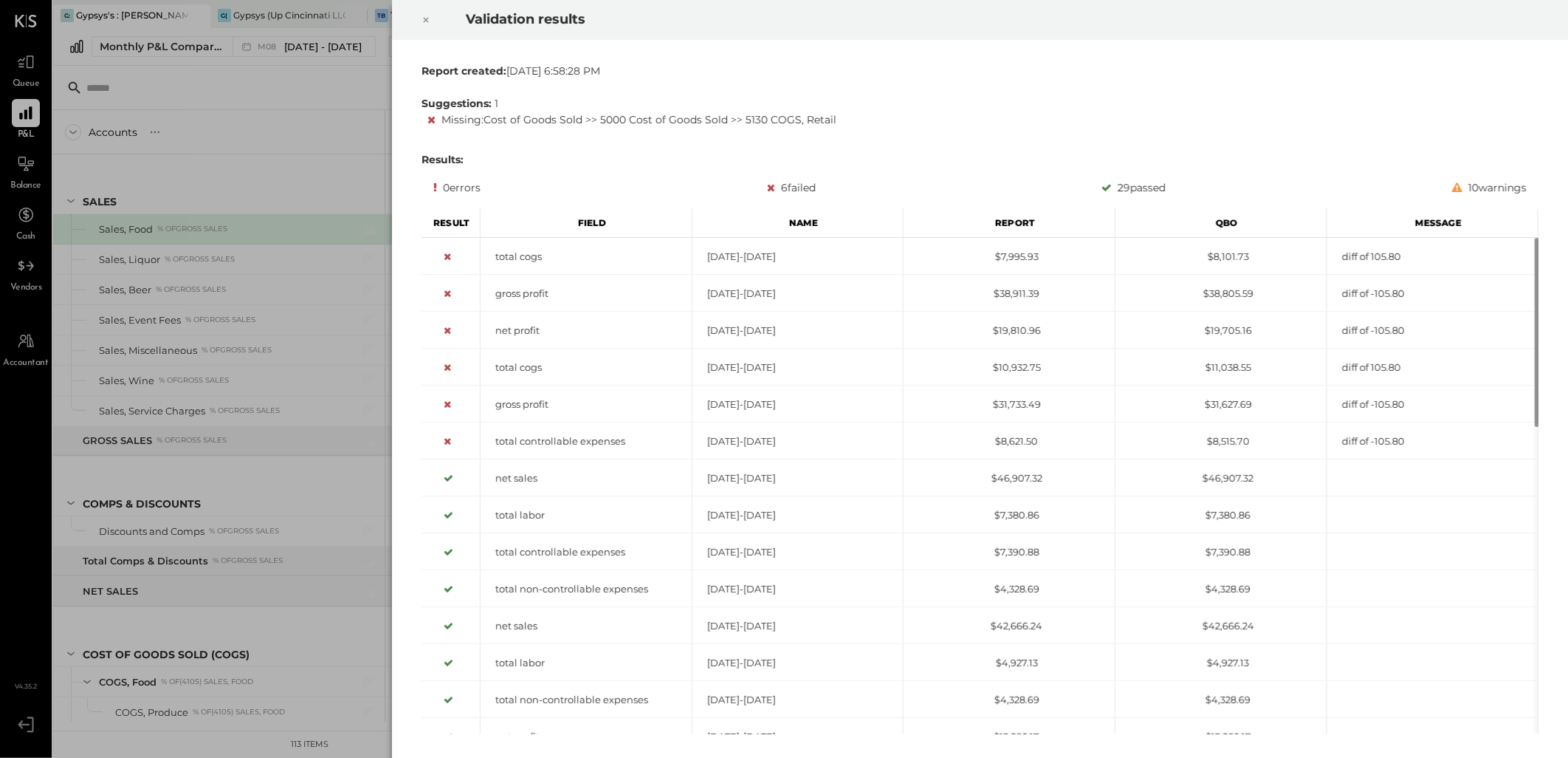
click at [426, 18] on icon at bounding box center [426, 20] width 9 height 18
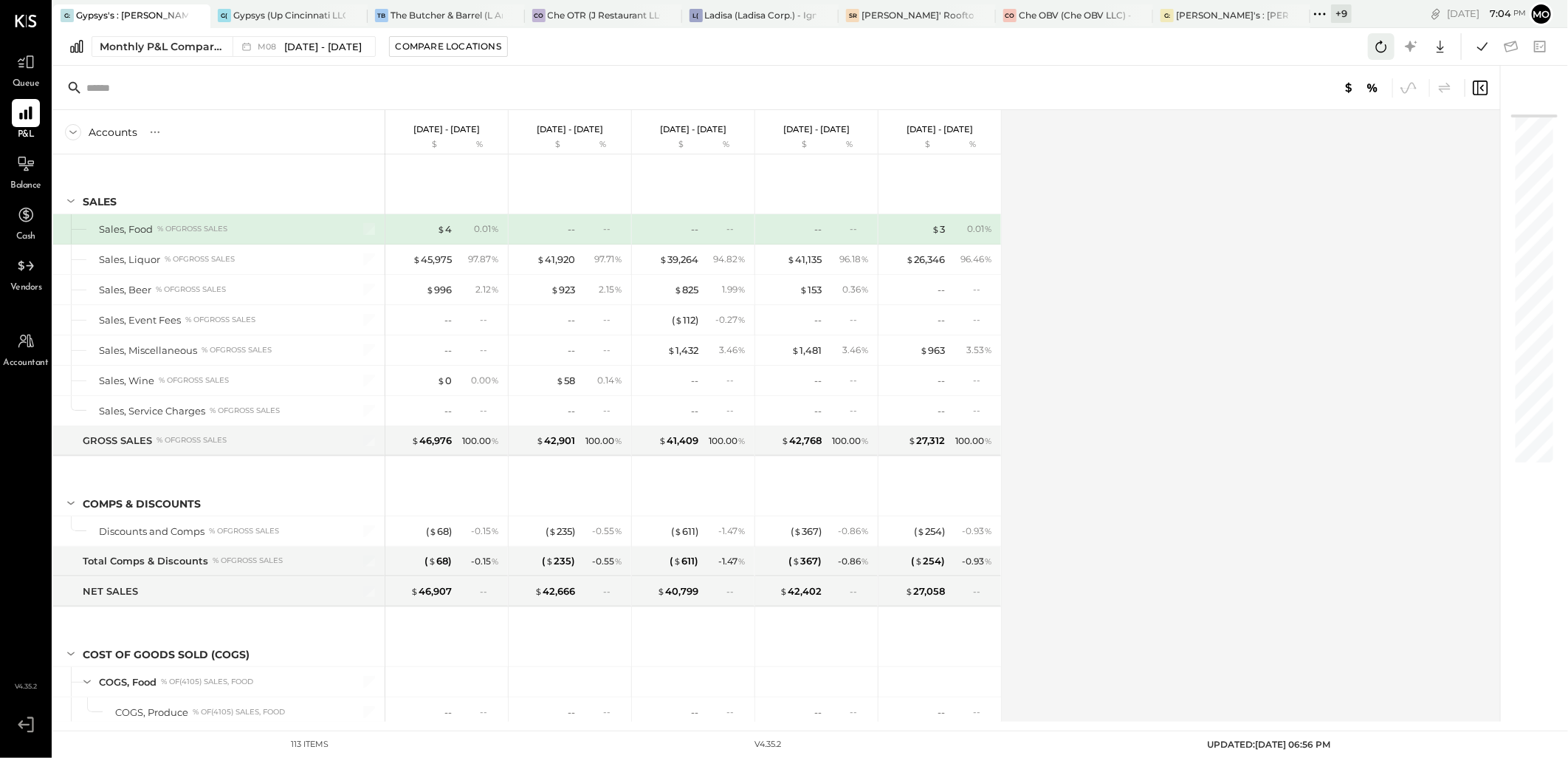
click at [1385, 41] on icon at bounding box center [1380, 46] width 19 height 19
click at [1386, 45] on icon at bounding box center [1380, 46] width 19 height 19
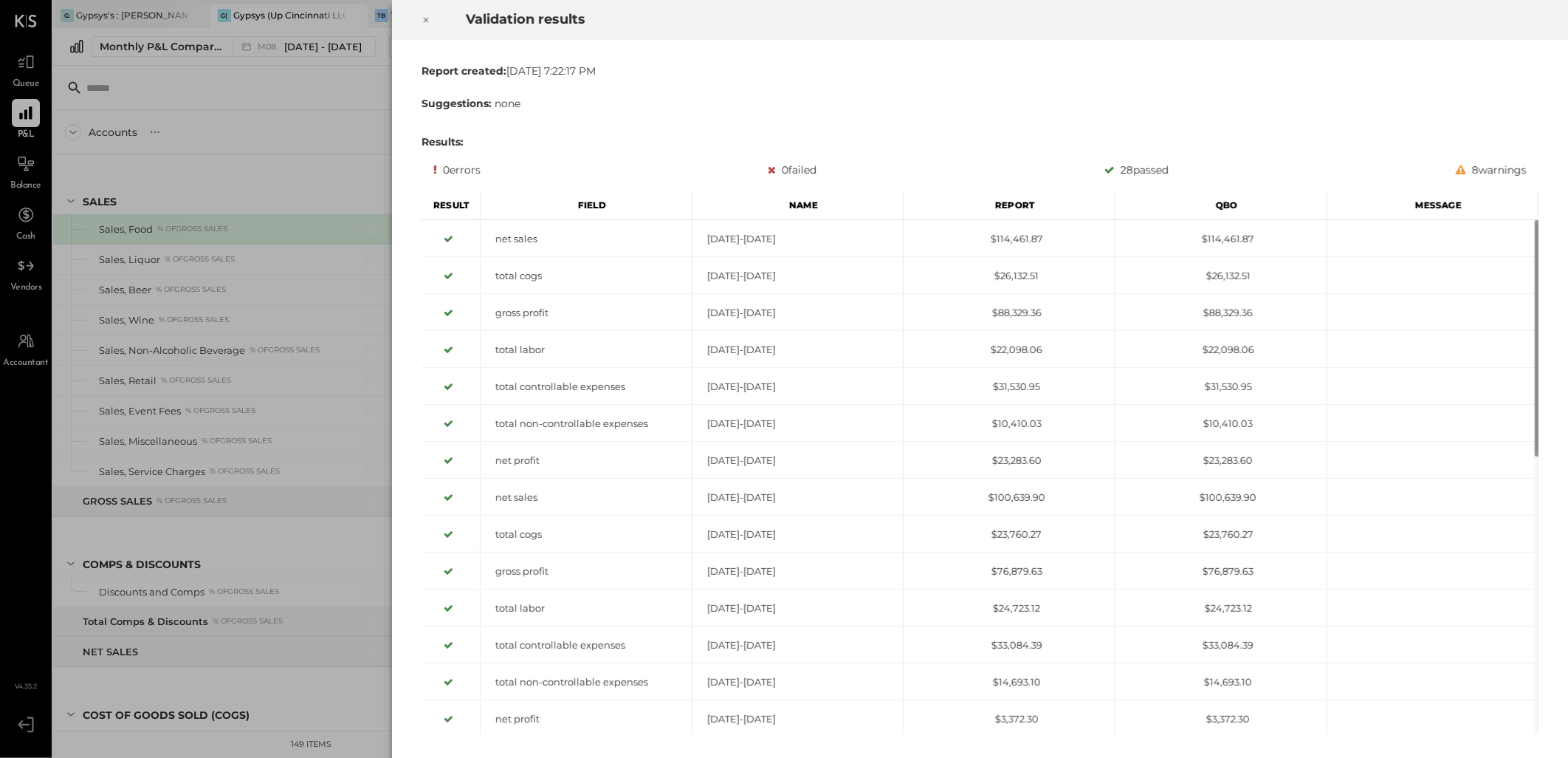
click at [427, 19] on icon at bounding box center [426, 20] width 9 height 18
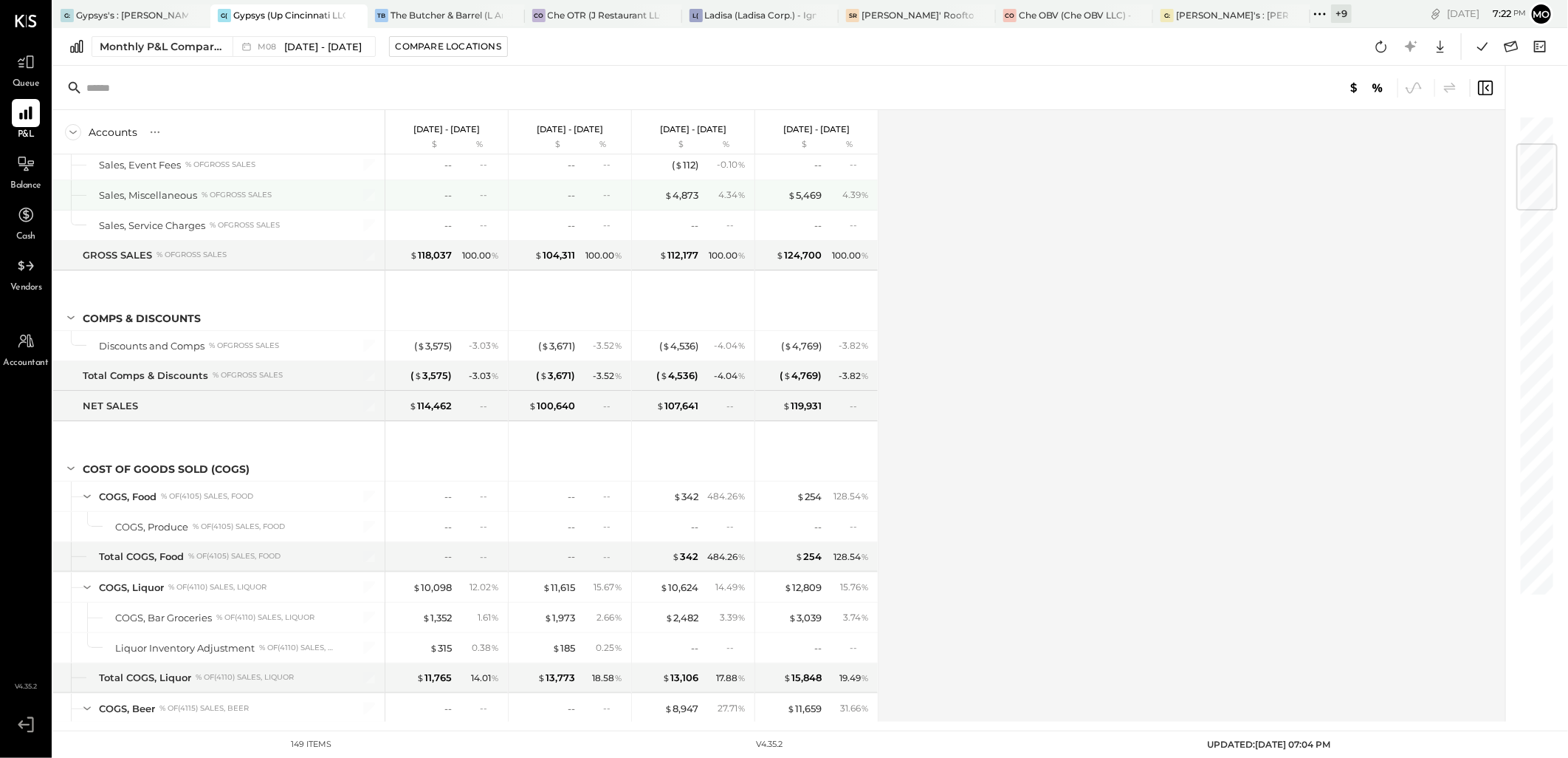
scroll to position [328, 0]
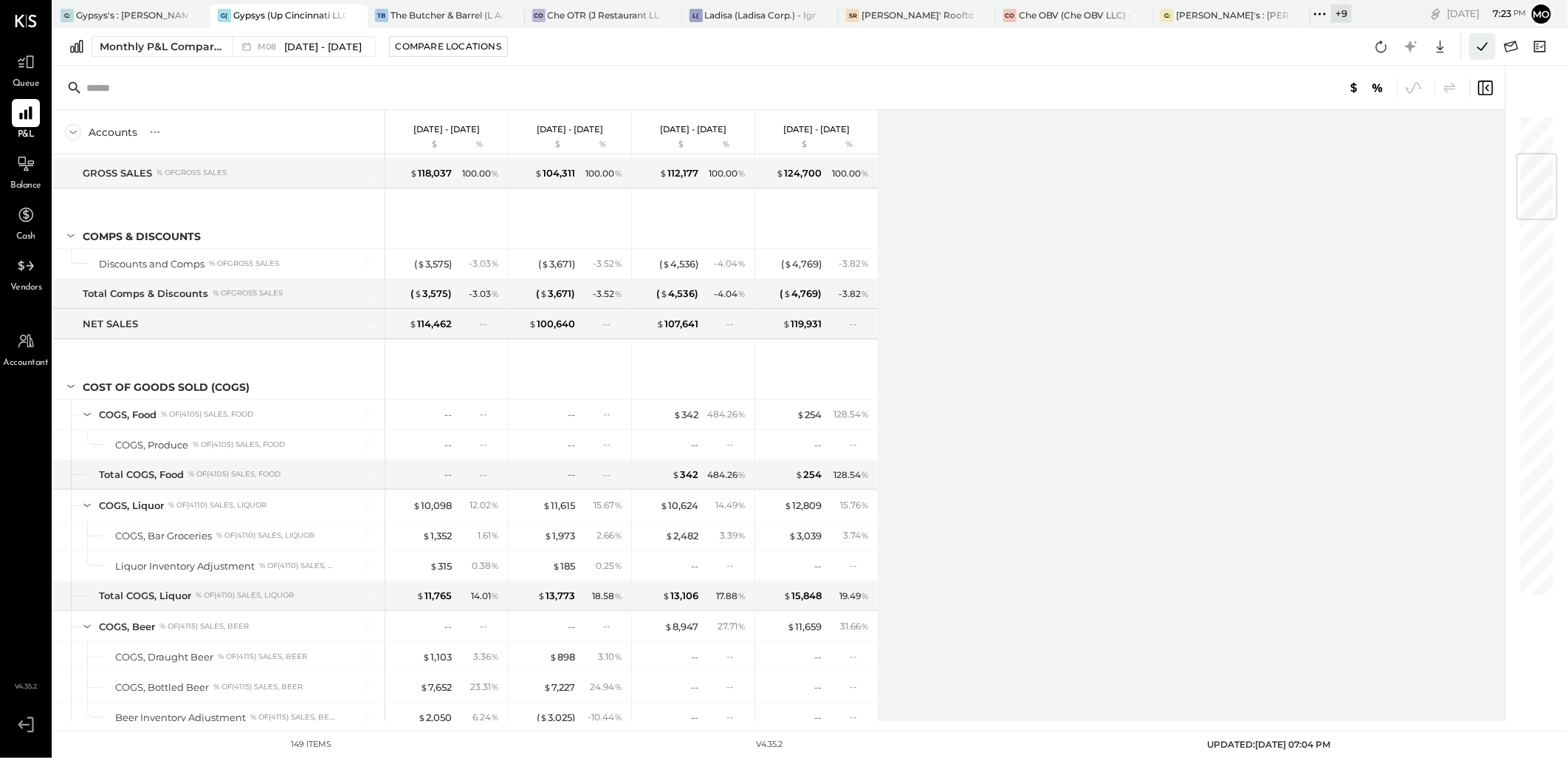
click at [1477, 40] on icon at bounding box center [1481, 46] width 19 height 19
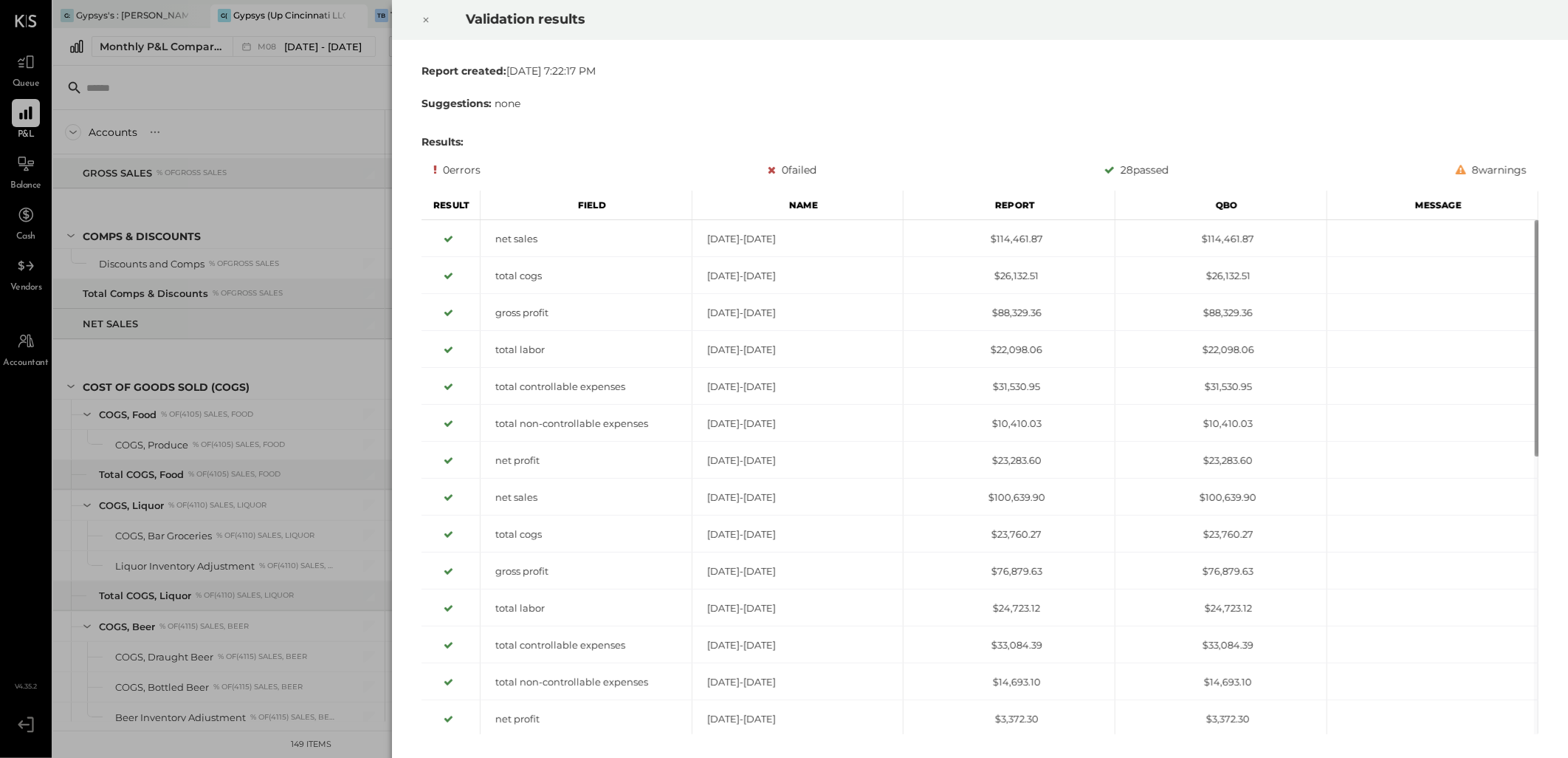
click at [423, 17] on icon at bounding box center [426, 20] width 9 height 18
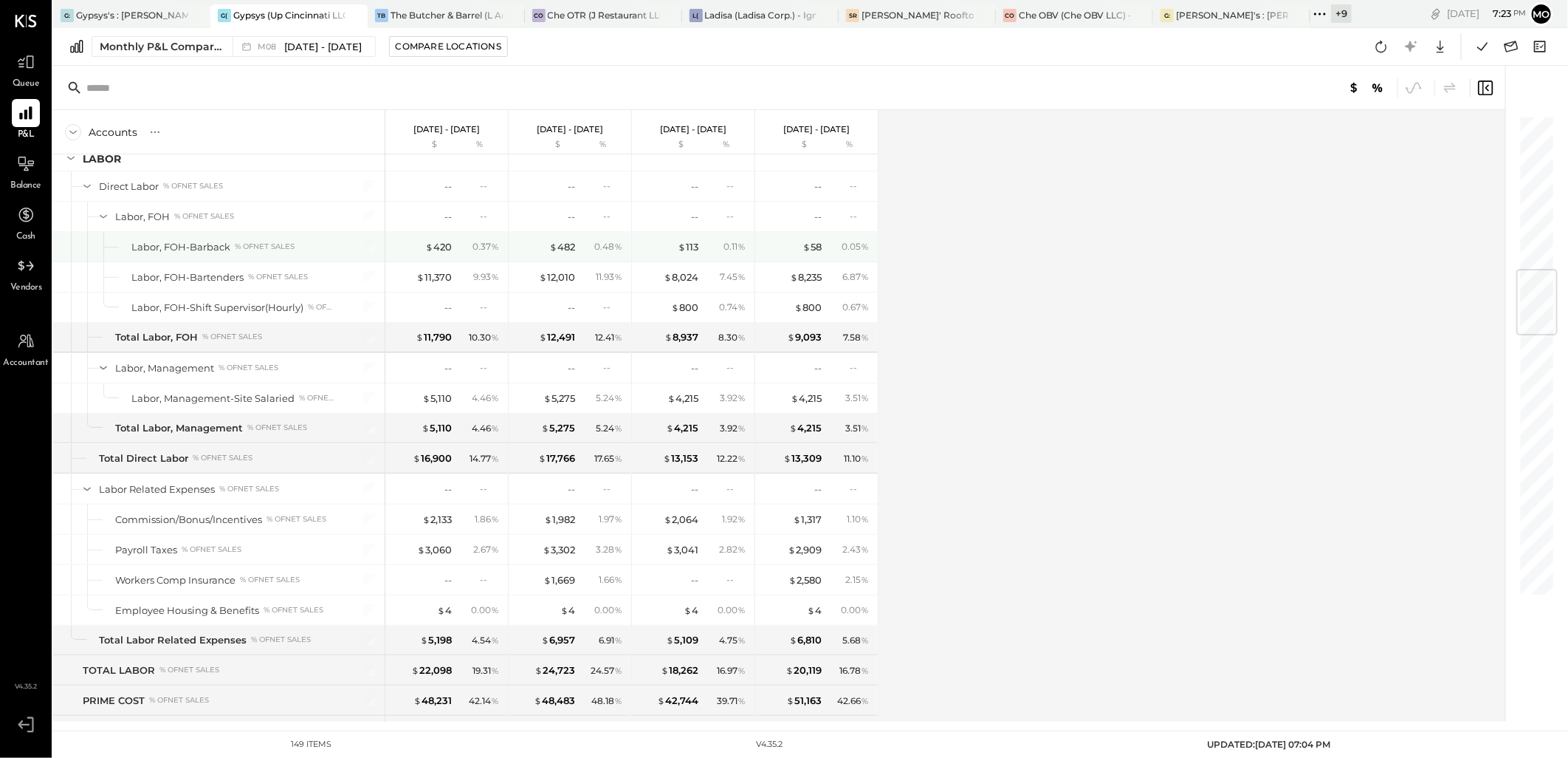
scroll to position [1394, 0]
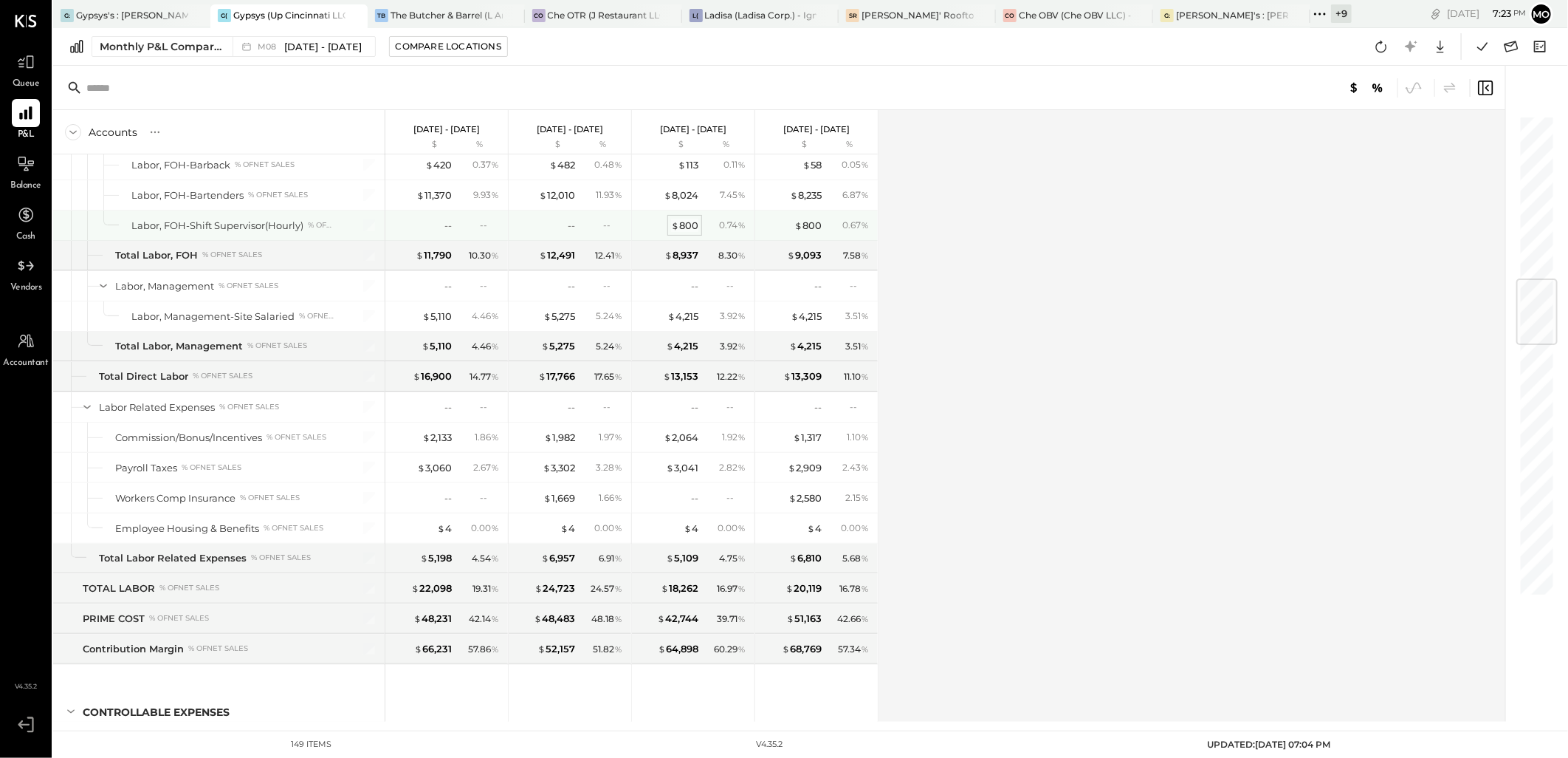
click at [692, 230] on div "$ 800" at bounding box center [684, 226] width 27 height 14
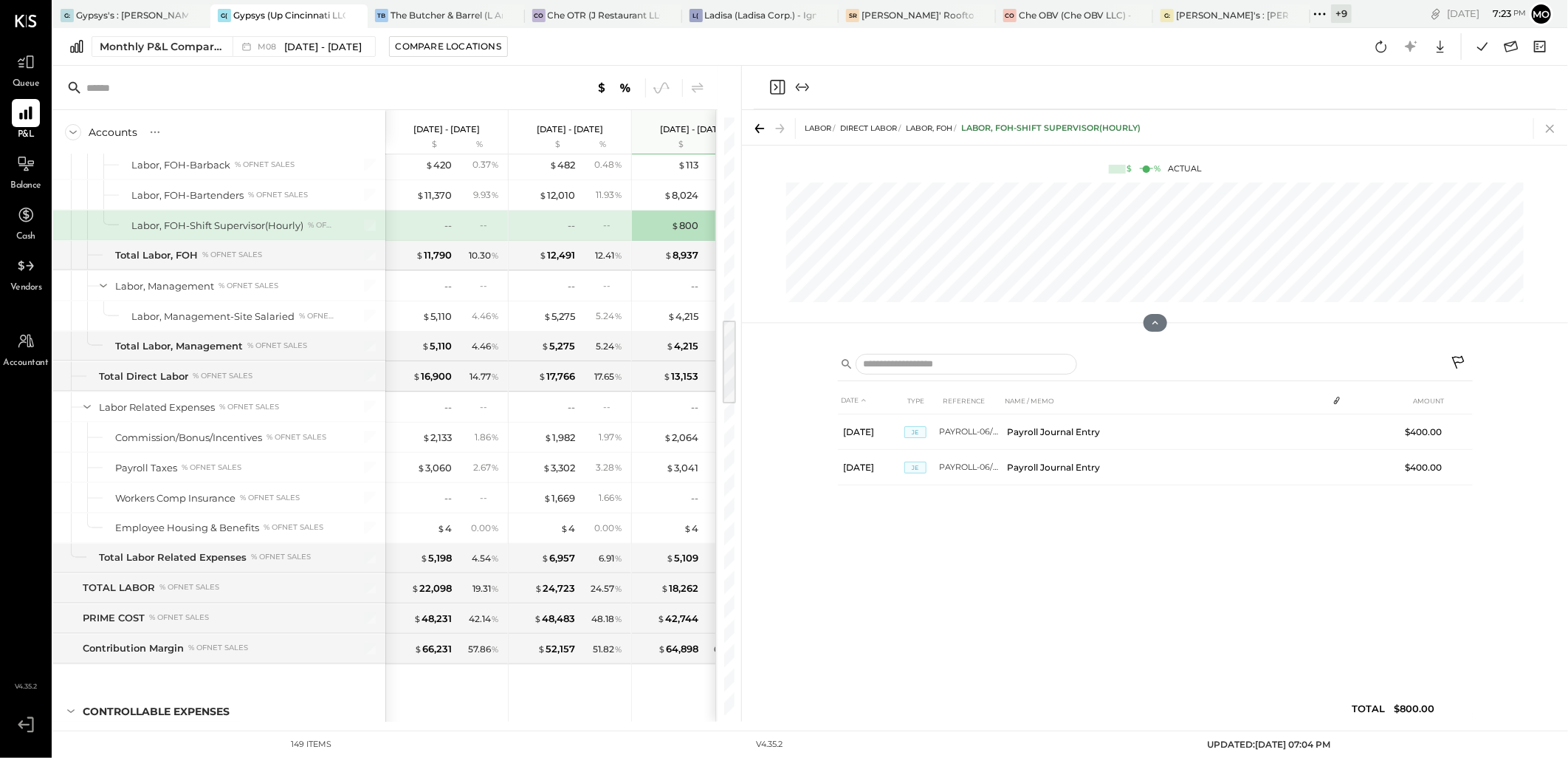
click at [1550, 127] on icon at bounding box center [1549, 128] width 8 height 8
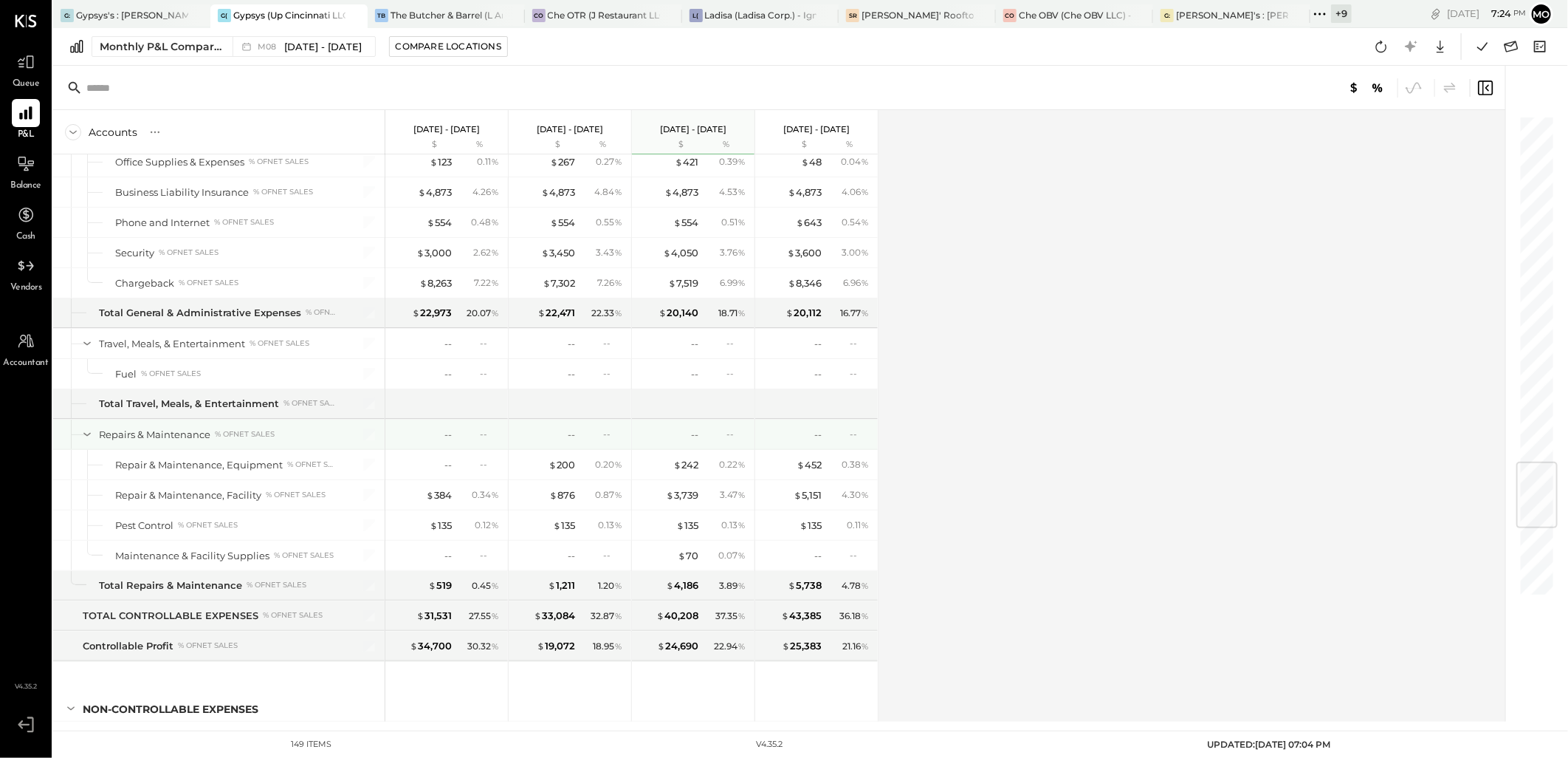
scroll to position [2953, 0]
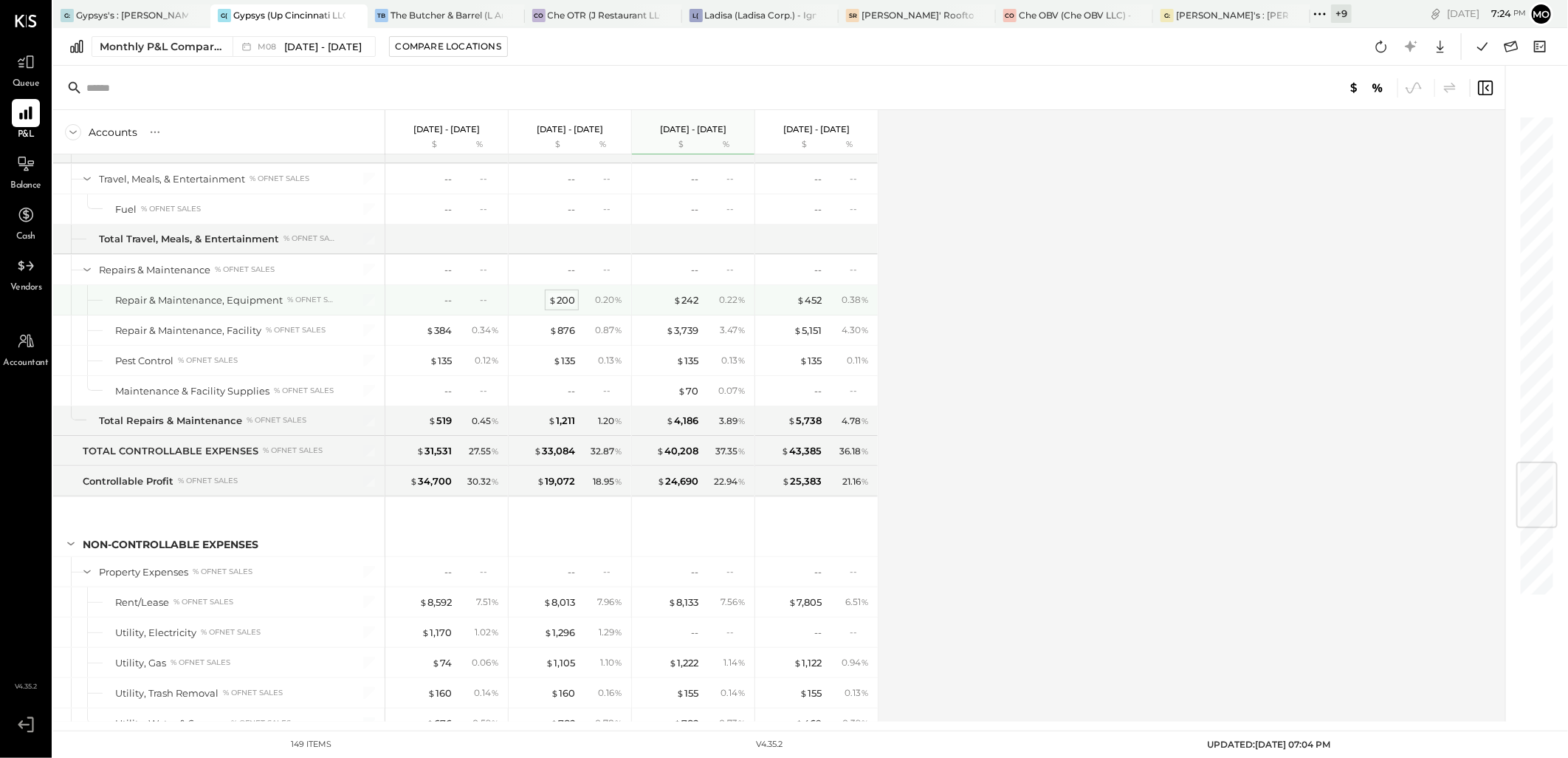
click at [570, 306] on div "$ 200" at bounding box center [562, 300] width 27 height 14
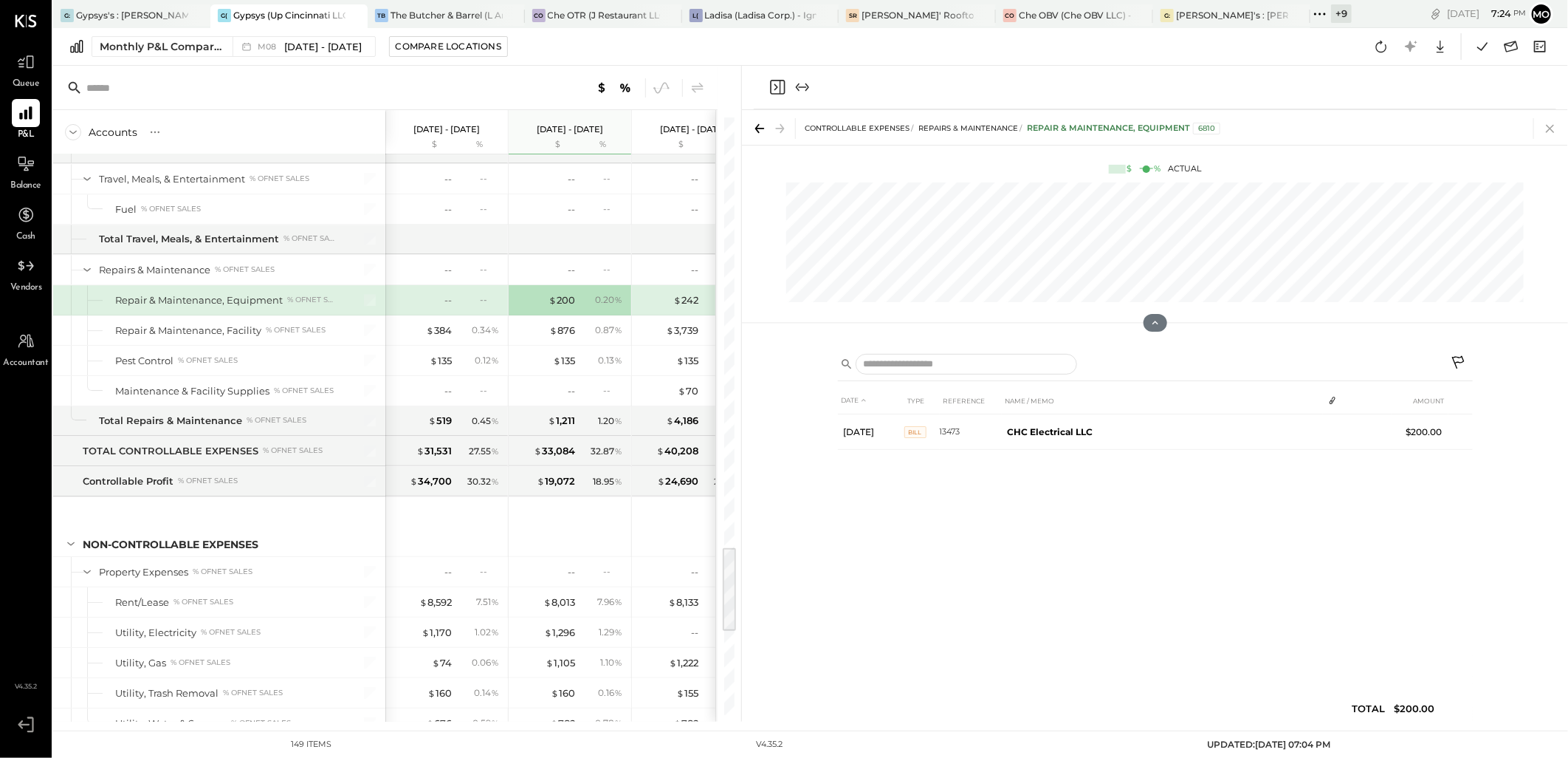
click at [1552, 122] on icon at bounding box center [1549, 128] width 21 height 21
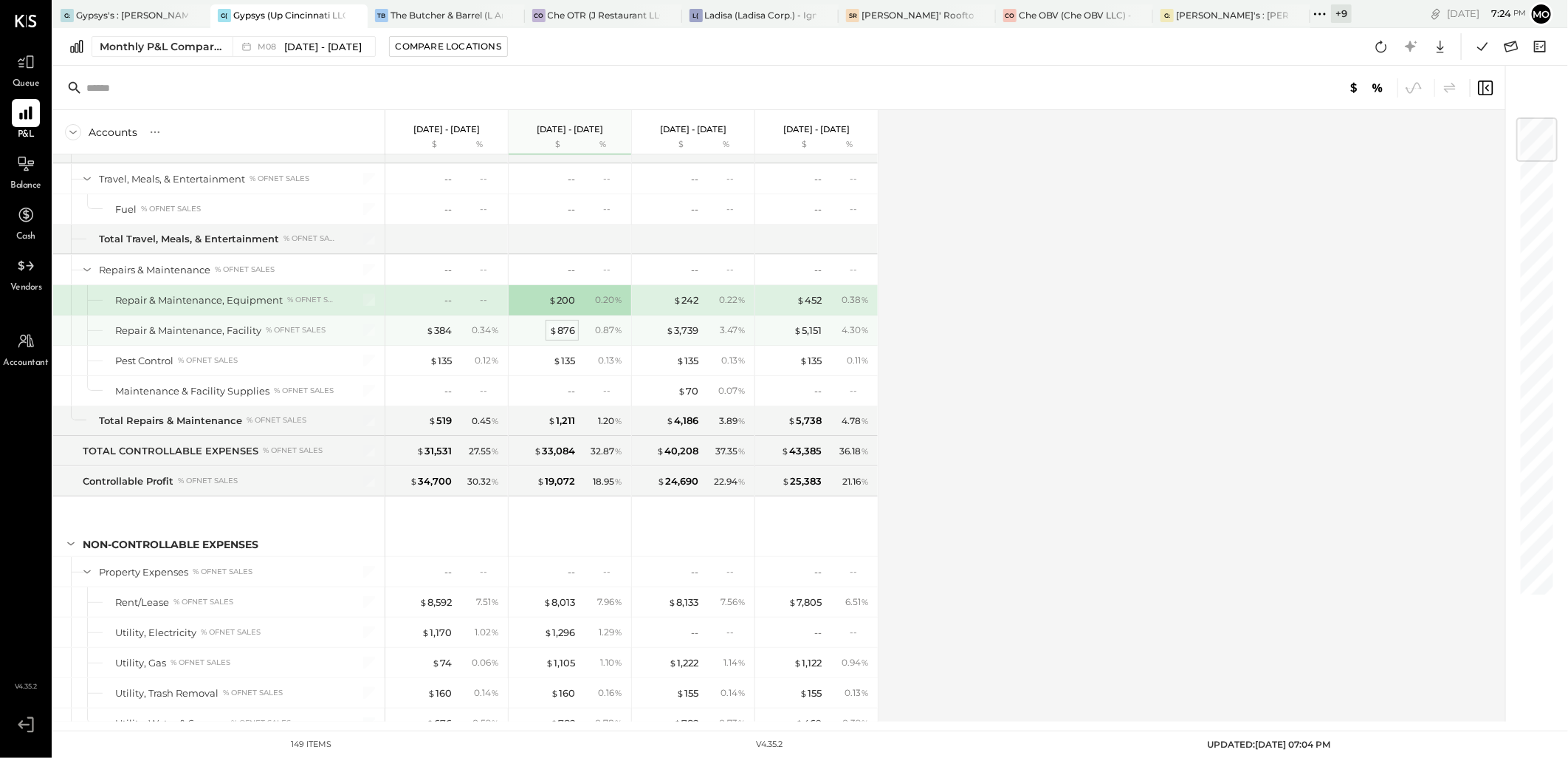
click at [574, 336] on div "$ 876" at bounding box center [562, 330] width 26 height 14
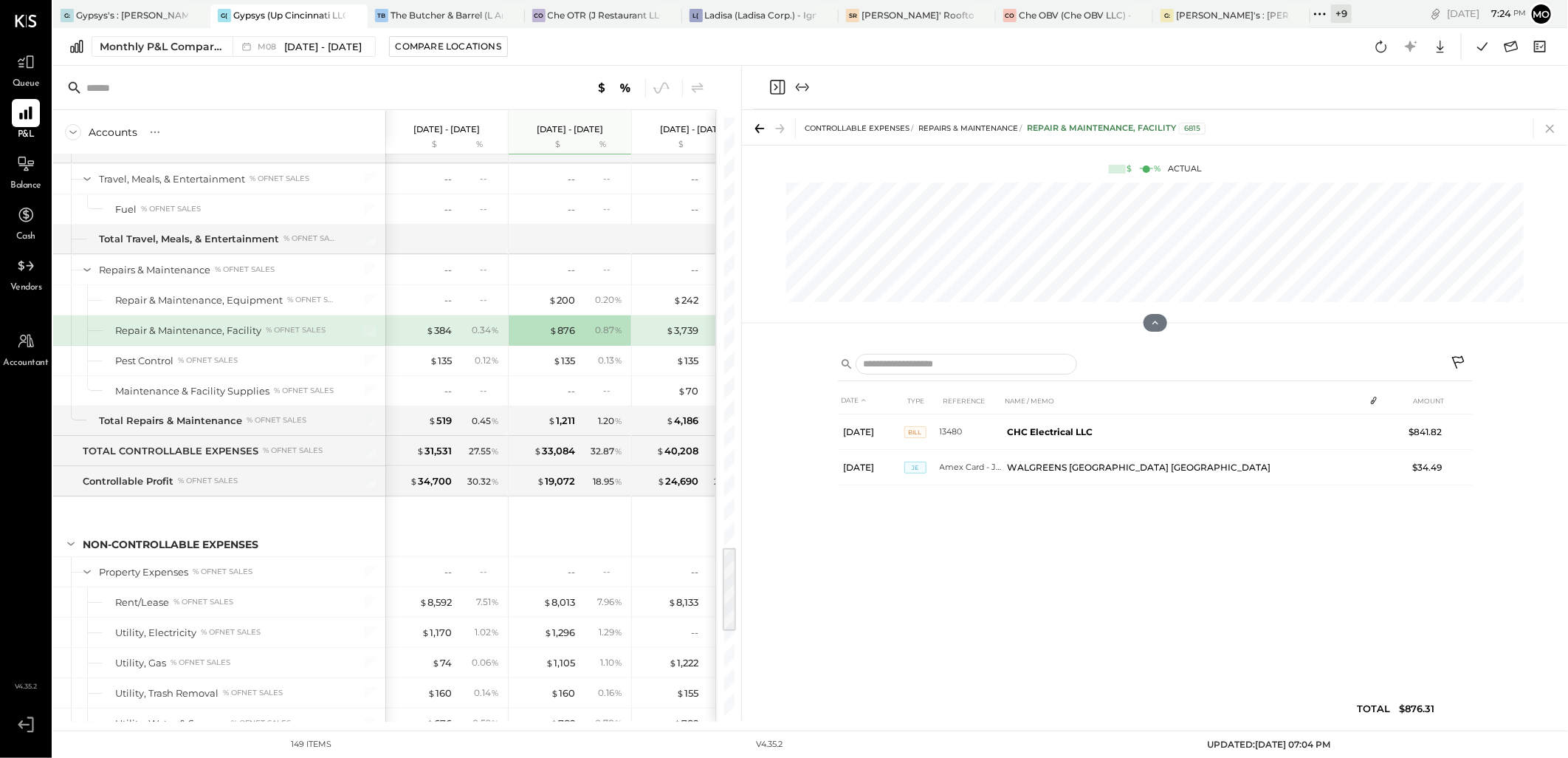
click at [1550, 128] on icon at bounding box center [1549, 128] width 8 height 8
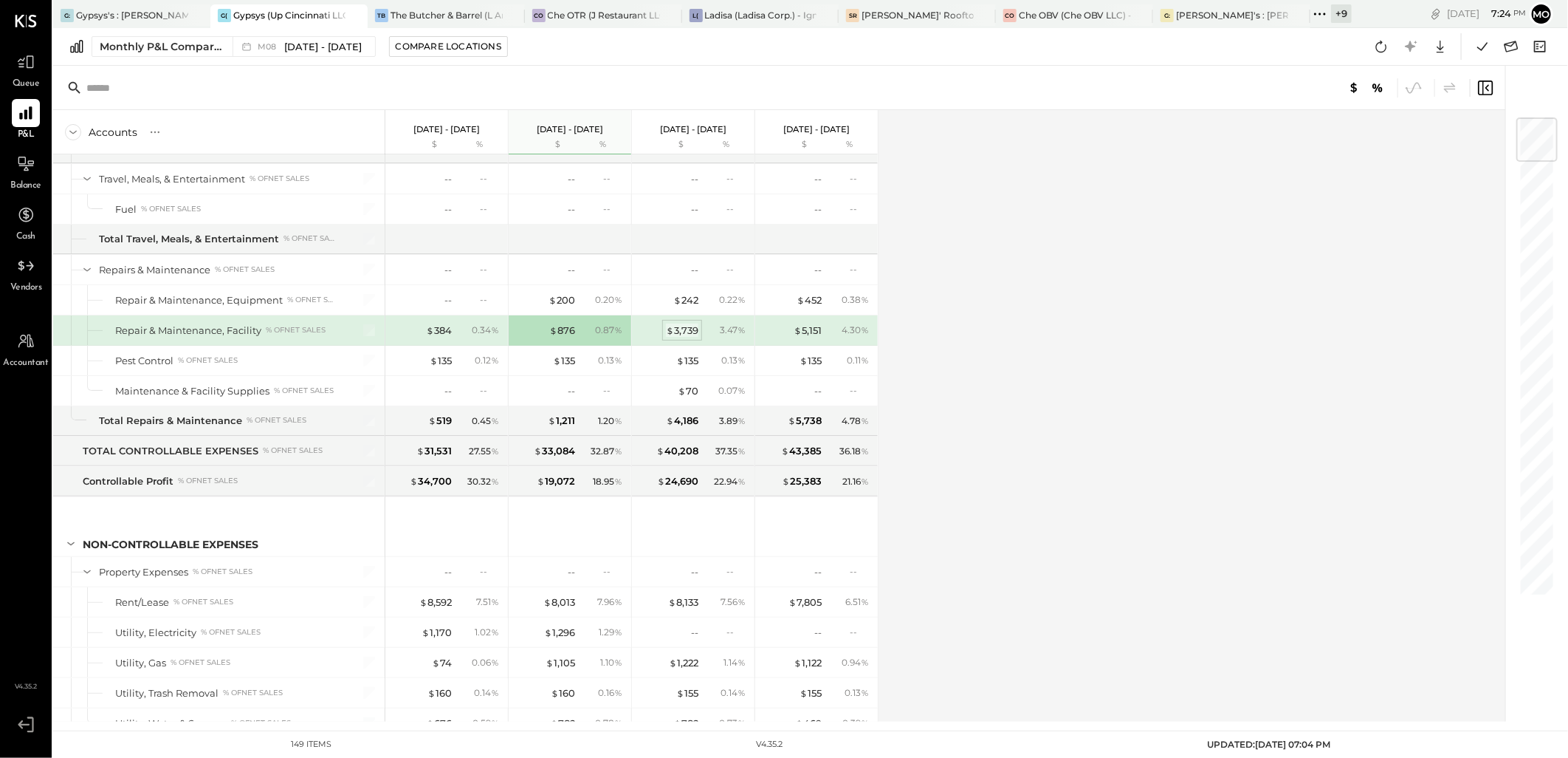
click at [685, 337] on div "$ 3,739" at bounding box center [682, 330] width 33 height 14
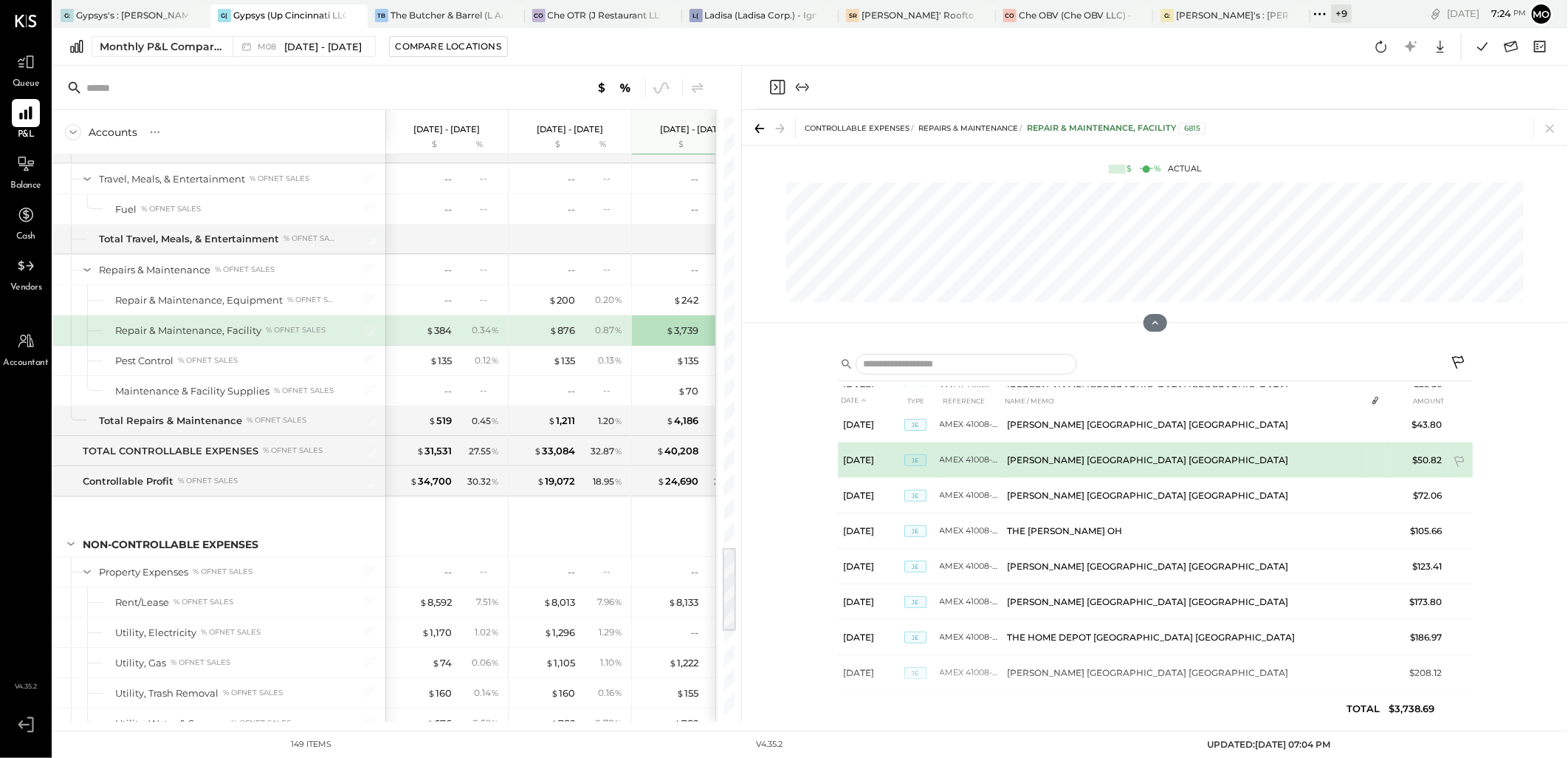
scroll to position [418, 0]
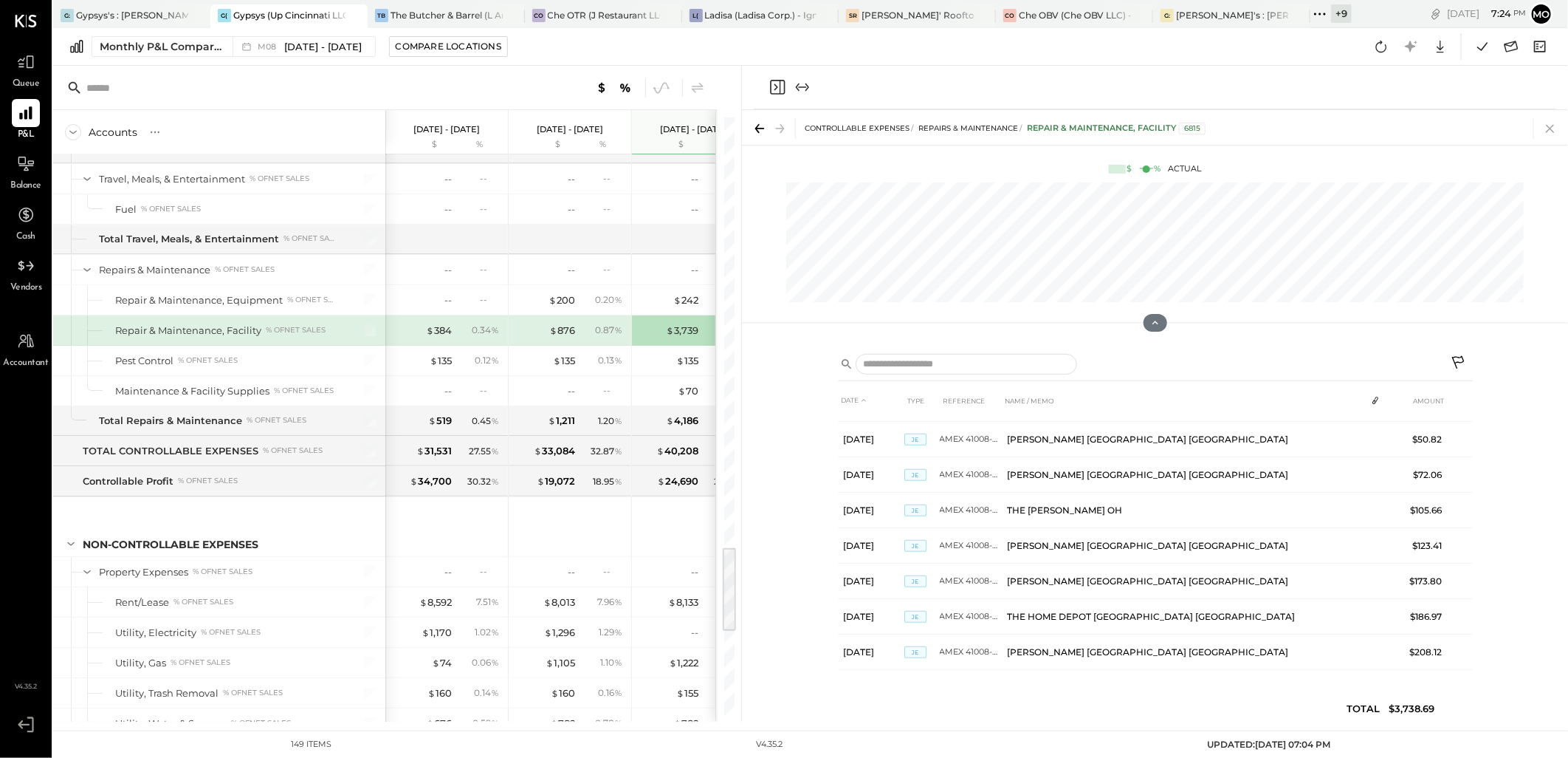
click at [1546, 133] on icon at bounding box center [1549, 128] width 21 height 21
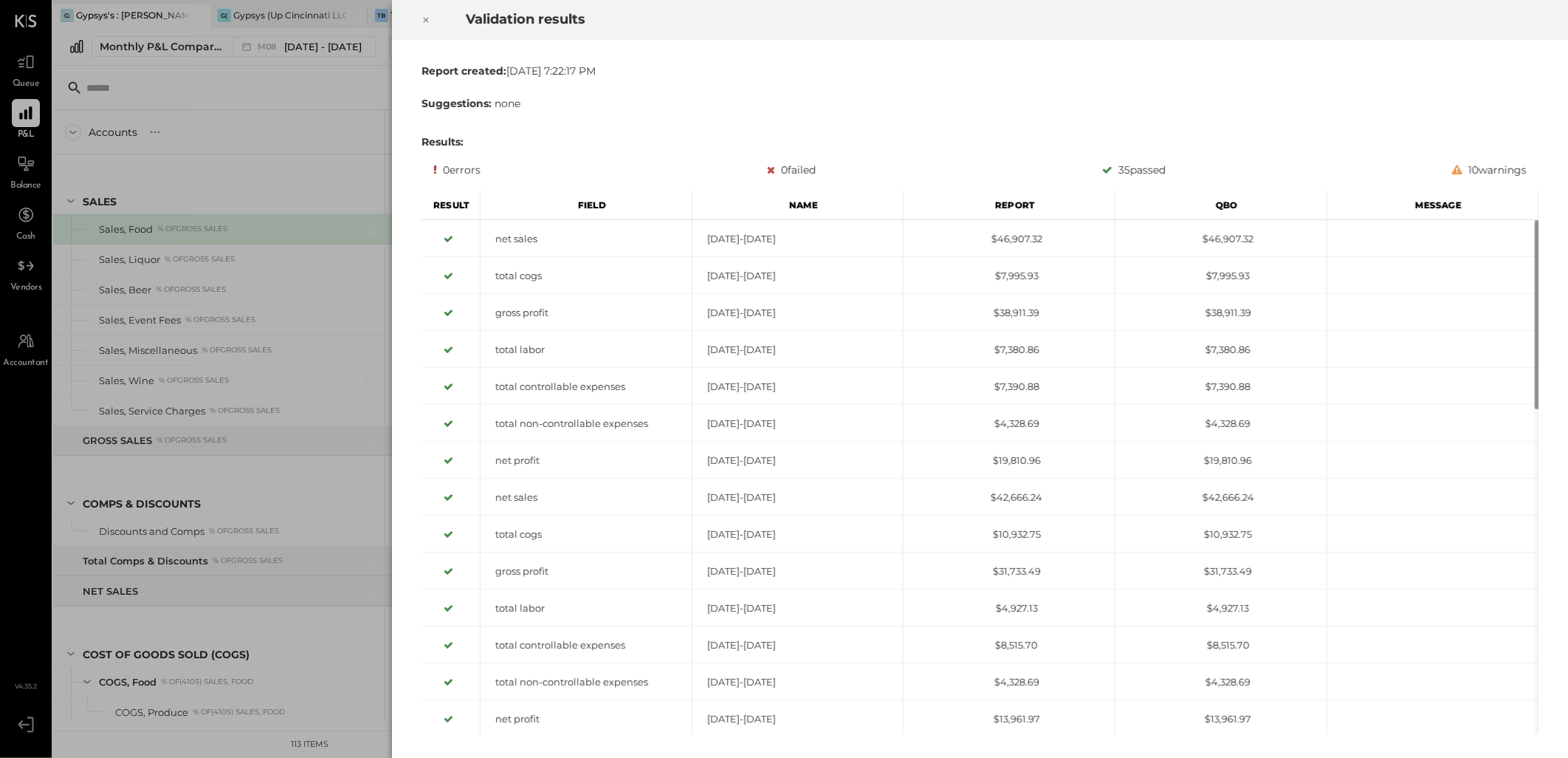
click at [432, 19] on div at bounding box center [426, 20] width 33 height 42
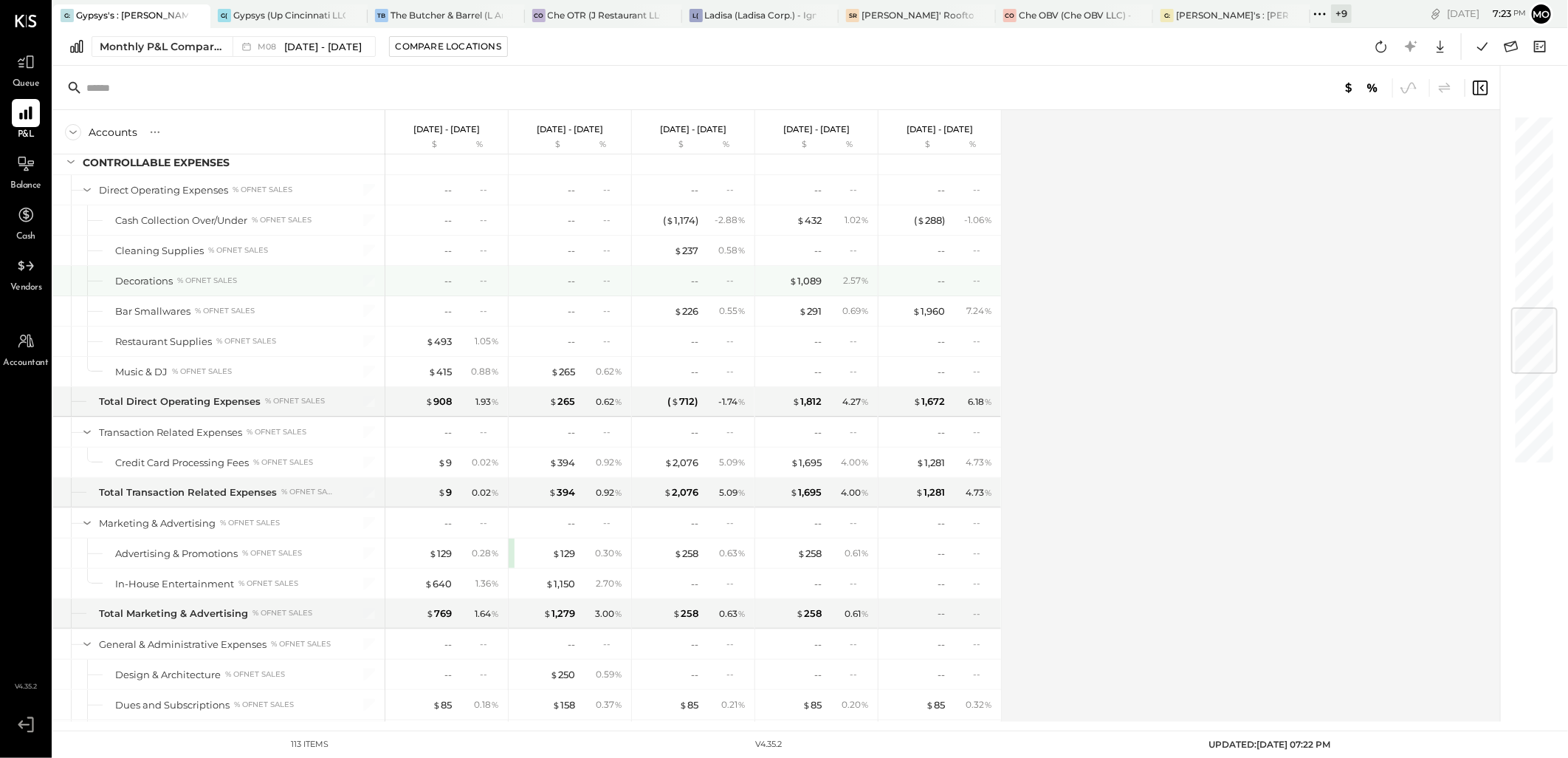
scroll to position [1723, 0]
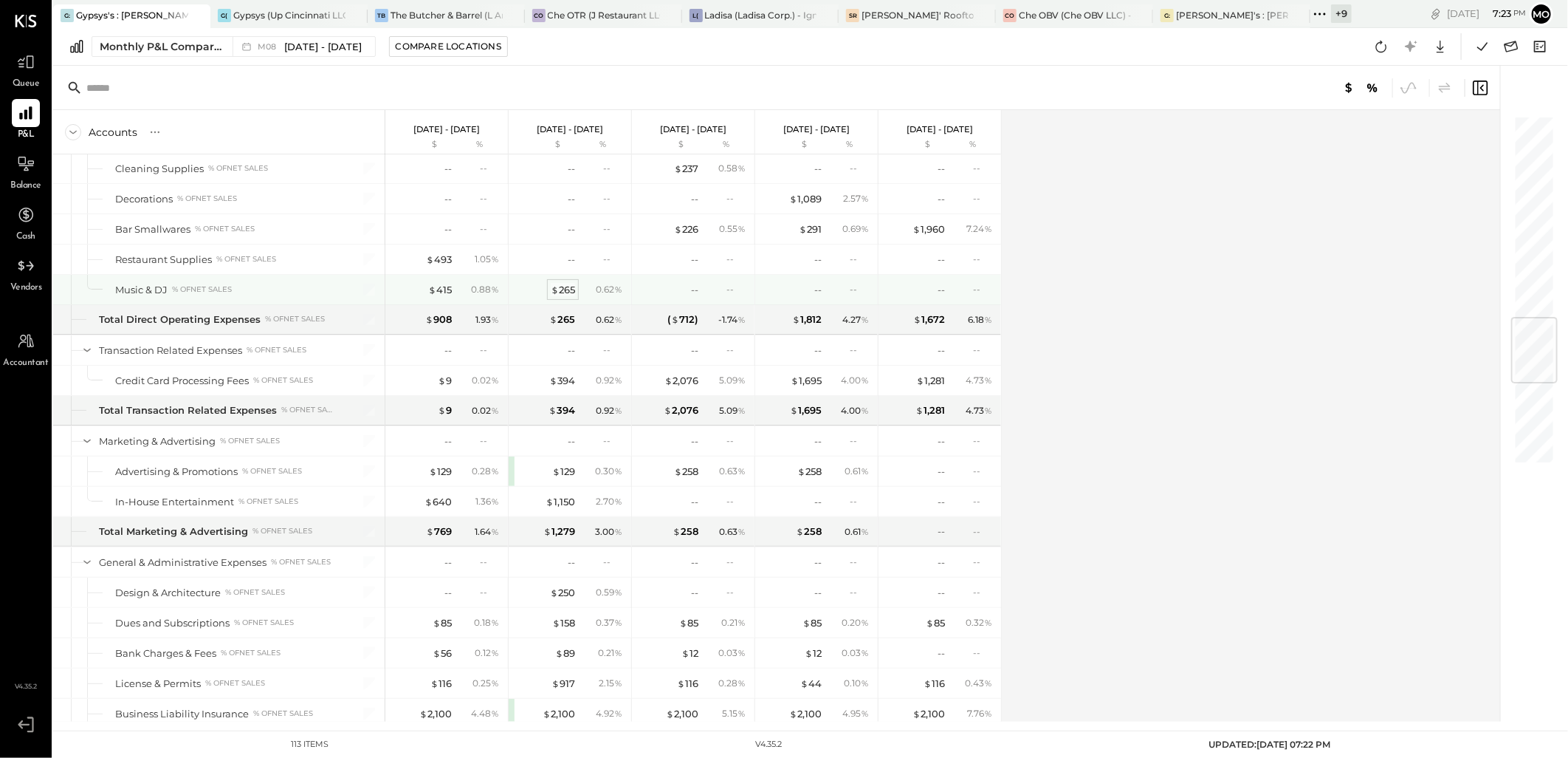
click at [567, 296] on div "$ 265" at bounding box center [563, 289] width 24 height 14
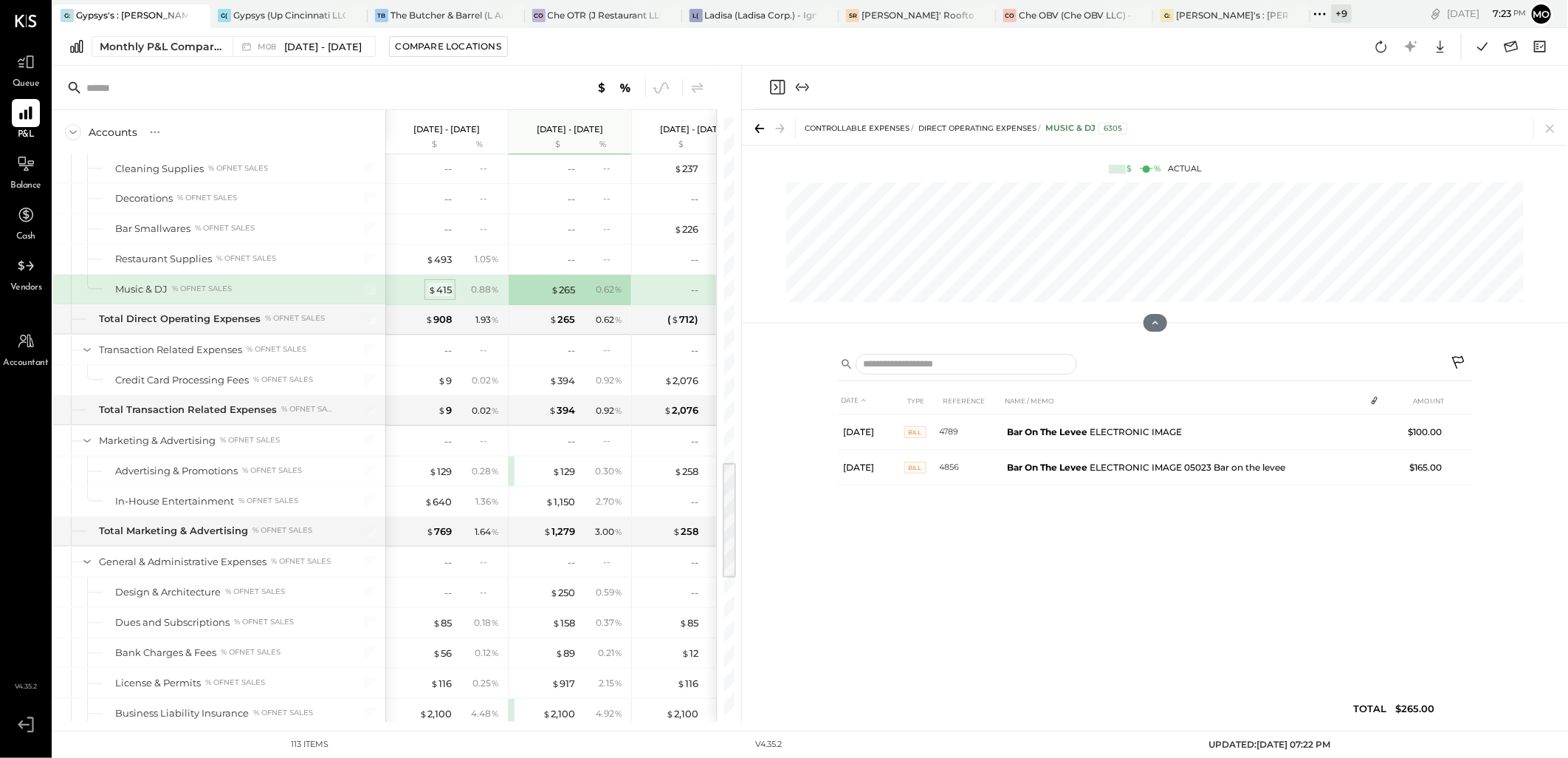
click at [445, 289] on div "$ 415" at bounding box center [440, 289] width 24 height 14
click at [1551, 129] on icon at bounding box center [1549, 128] width 8 height 8
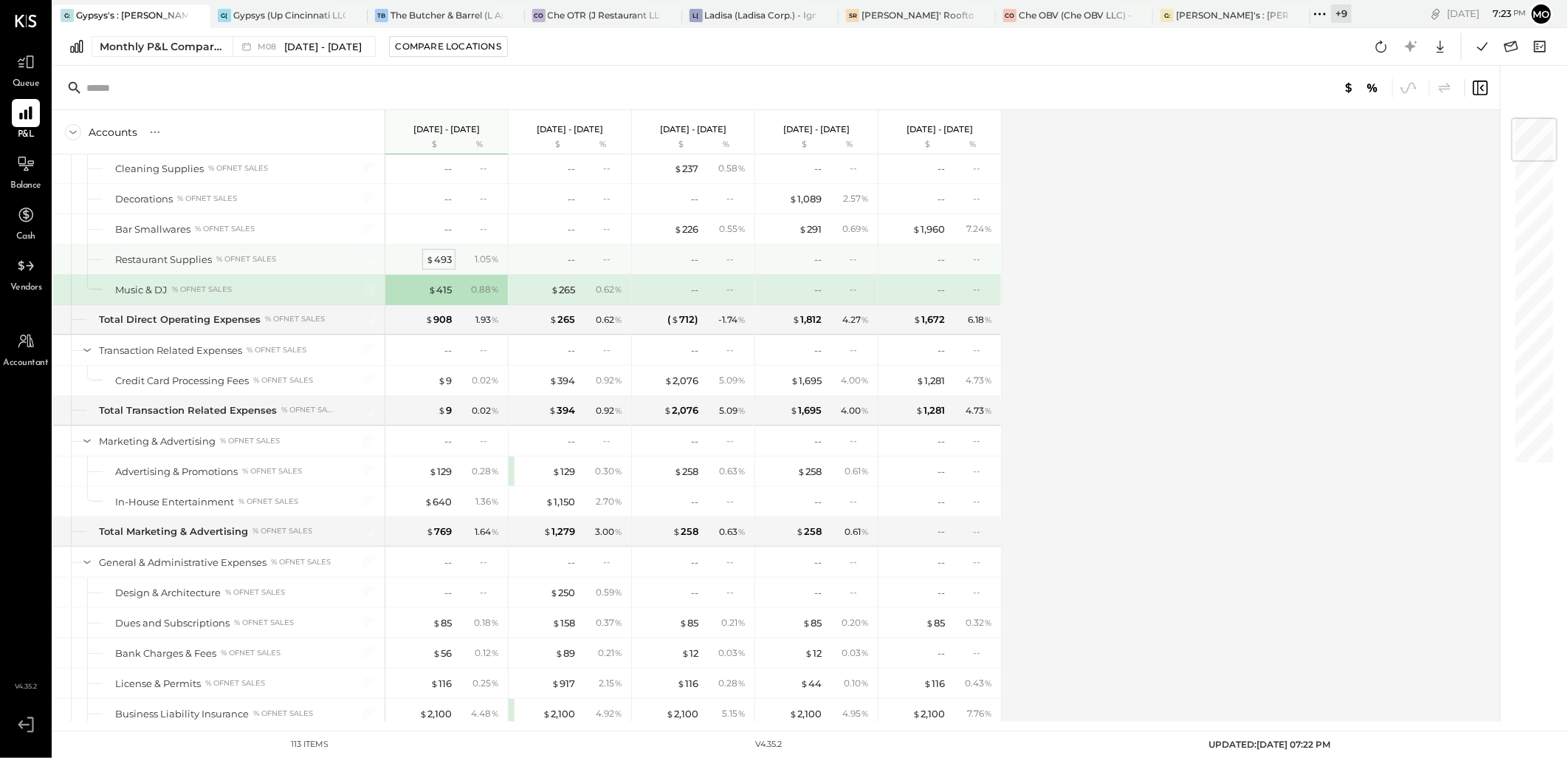
click at [439, 263] on div "$ 493" at bounding box center [438, 260] width 26 height 14
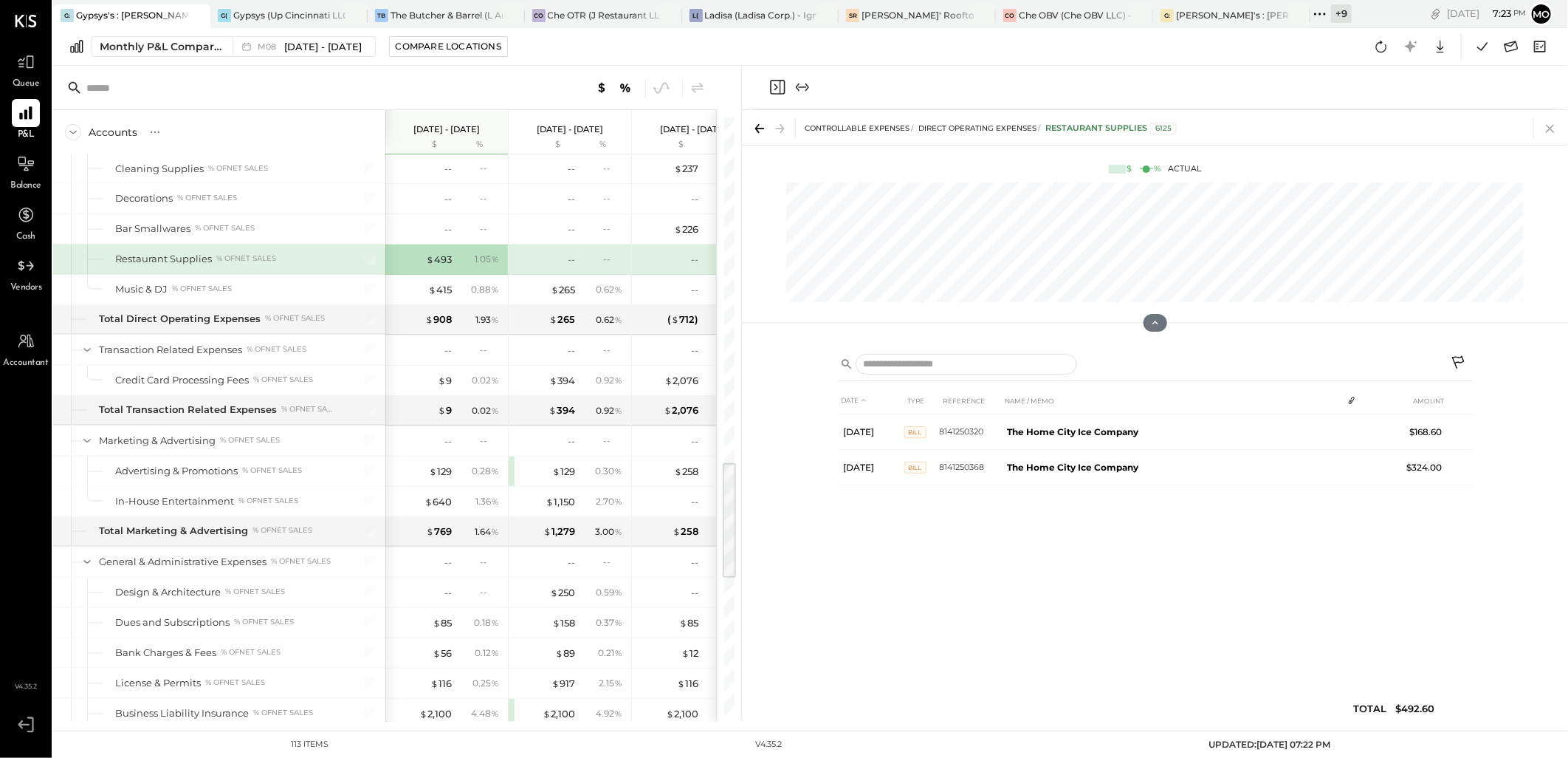
click at [1554, 130] on icon at bounding box center [1549, 128] width 21 height 21
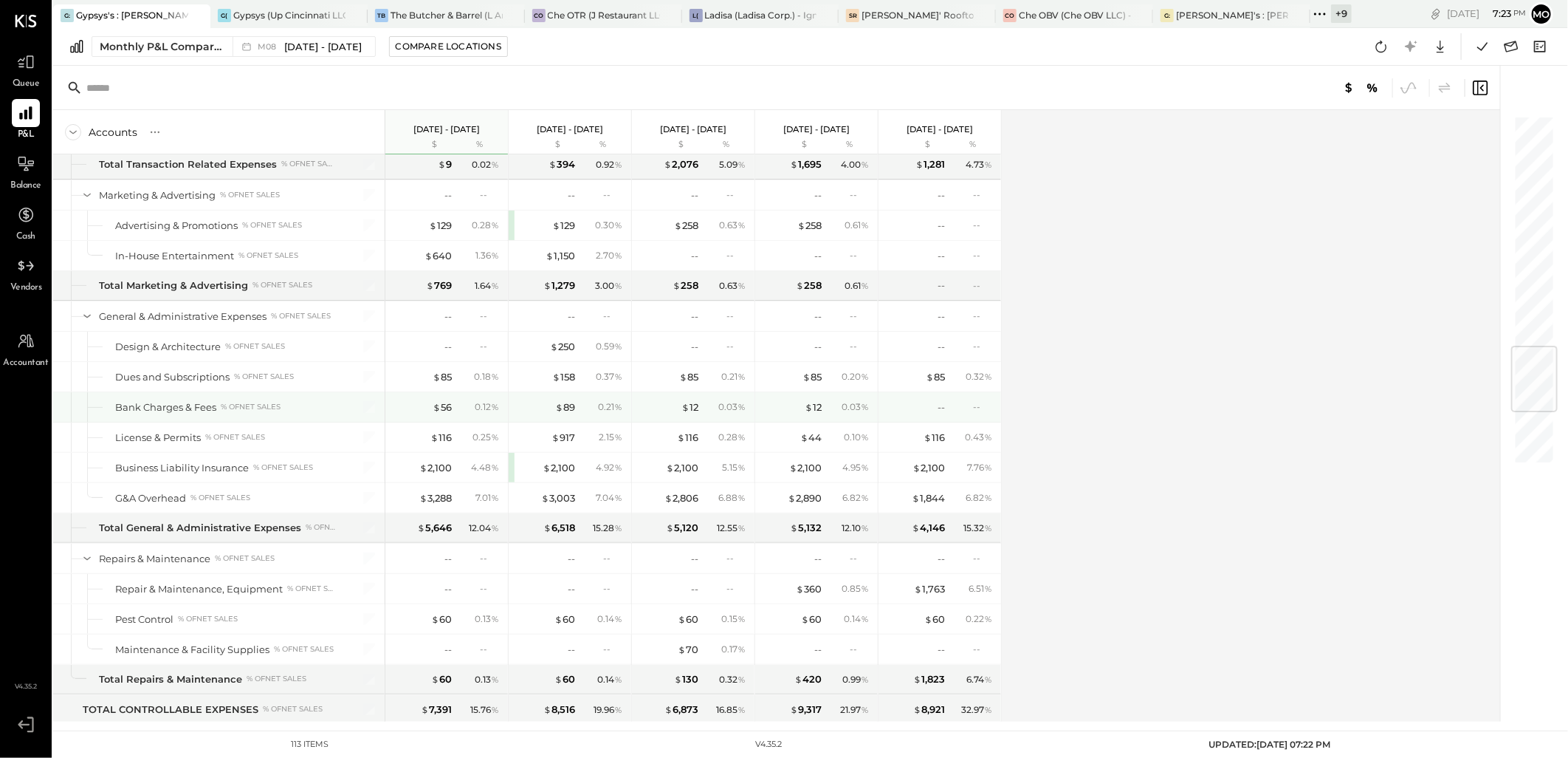
scroll to position [2050, 0]
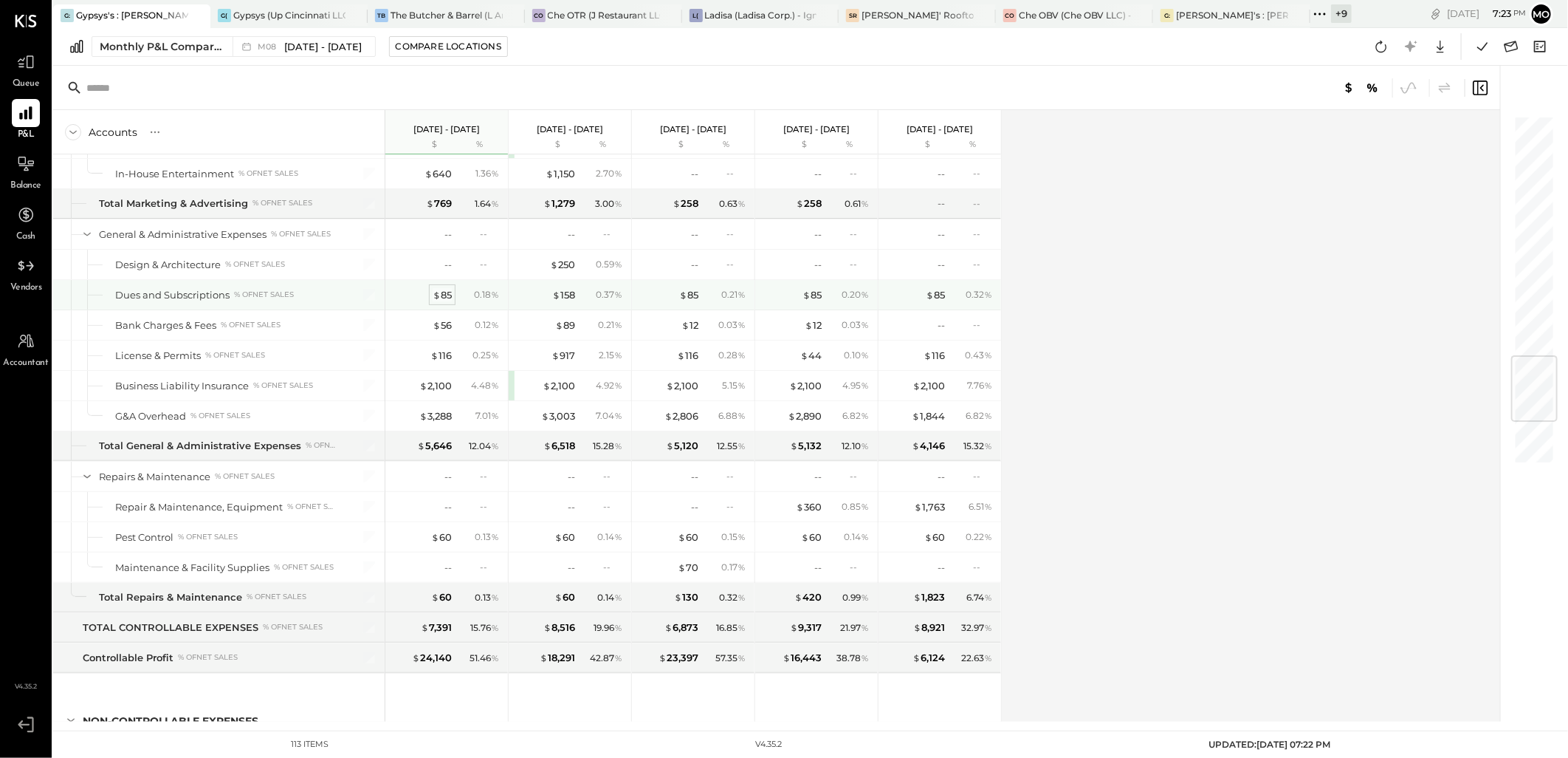
click at [439, 297] on span "$" at bounding box center [436, 294] width 8 height 12
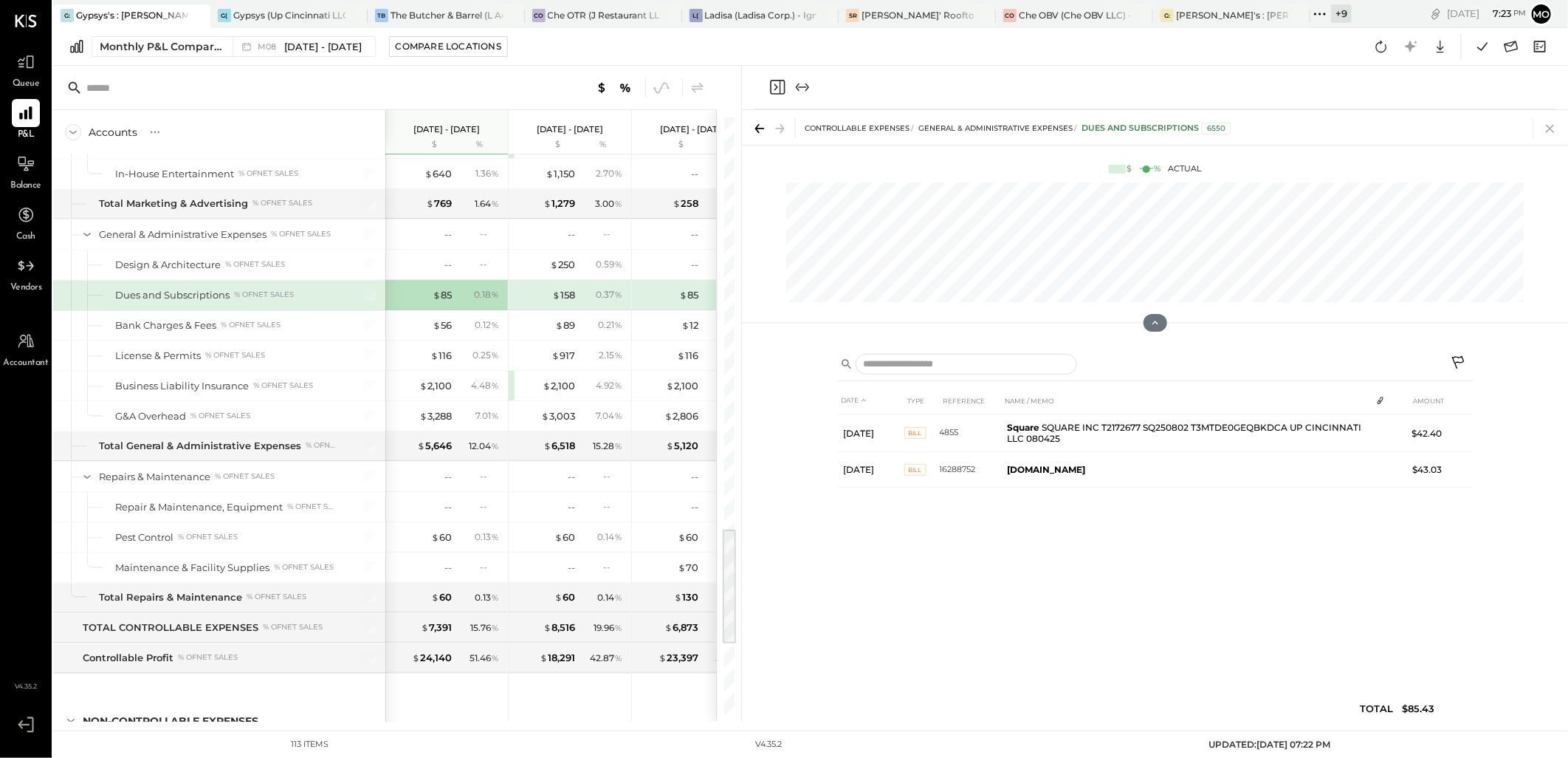
click at [1553, 128] on icon at bounding box center [1549, 128] width 21 height 21
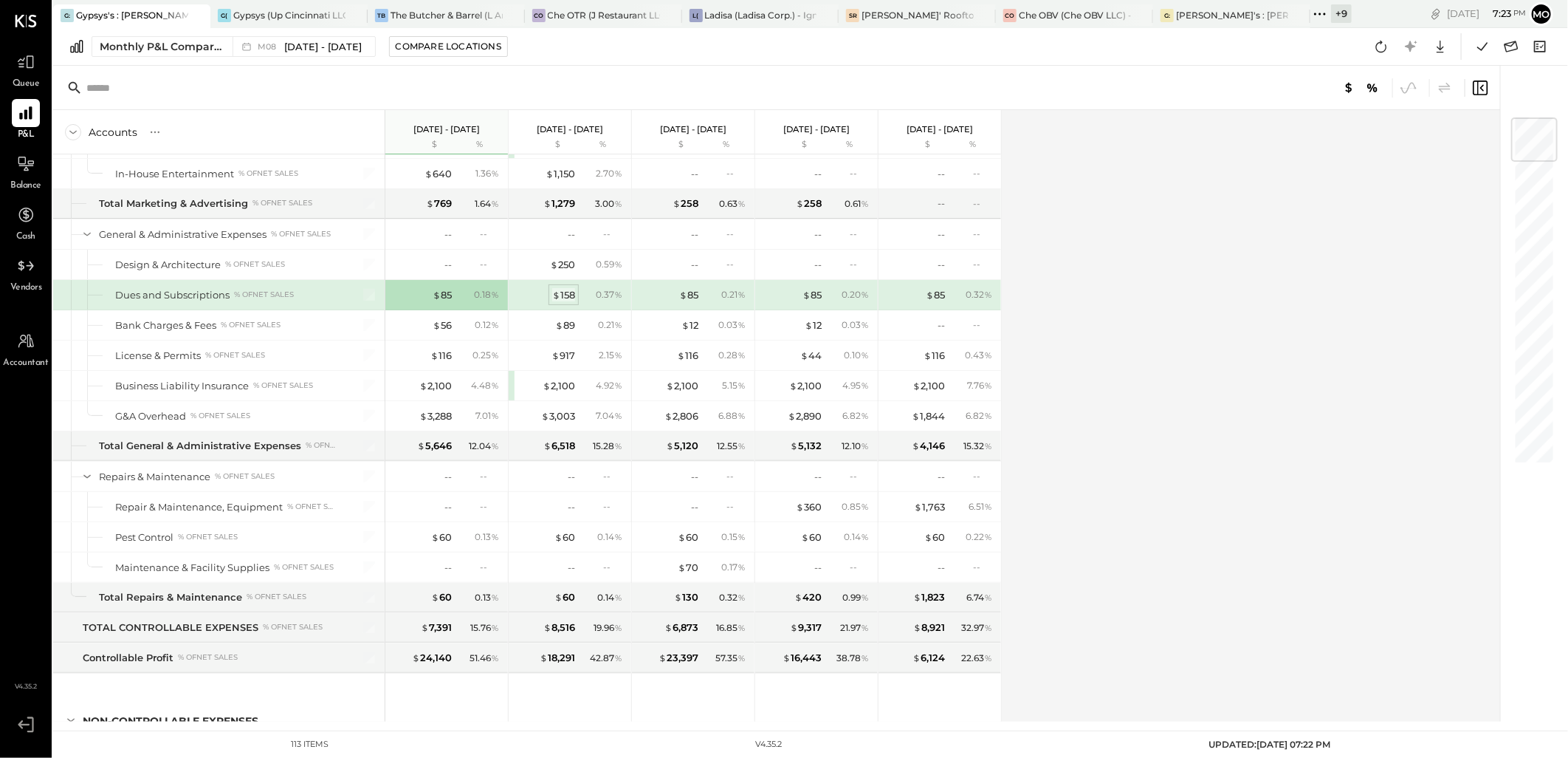
click at [563, 293] on div "$ 158" at bounding box center [563, 294] width 23 height 14
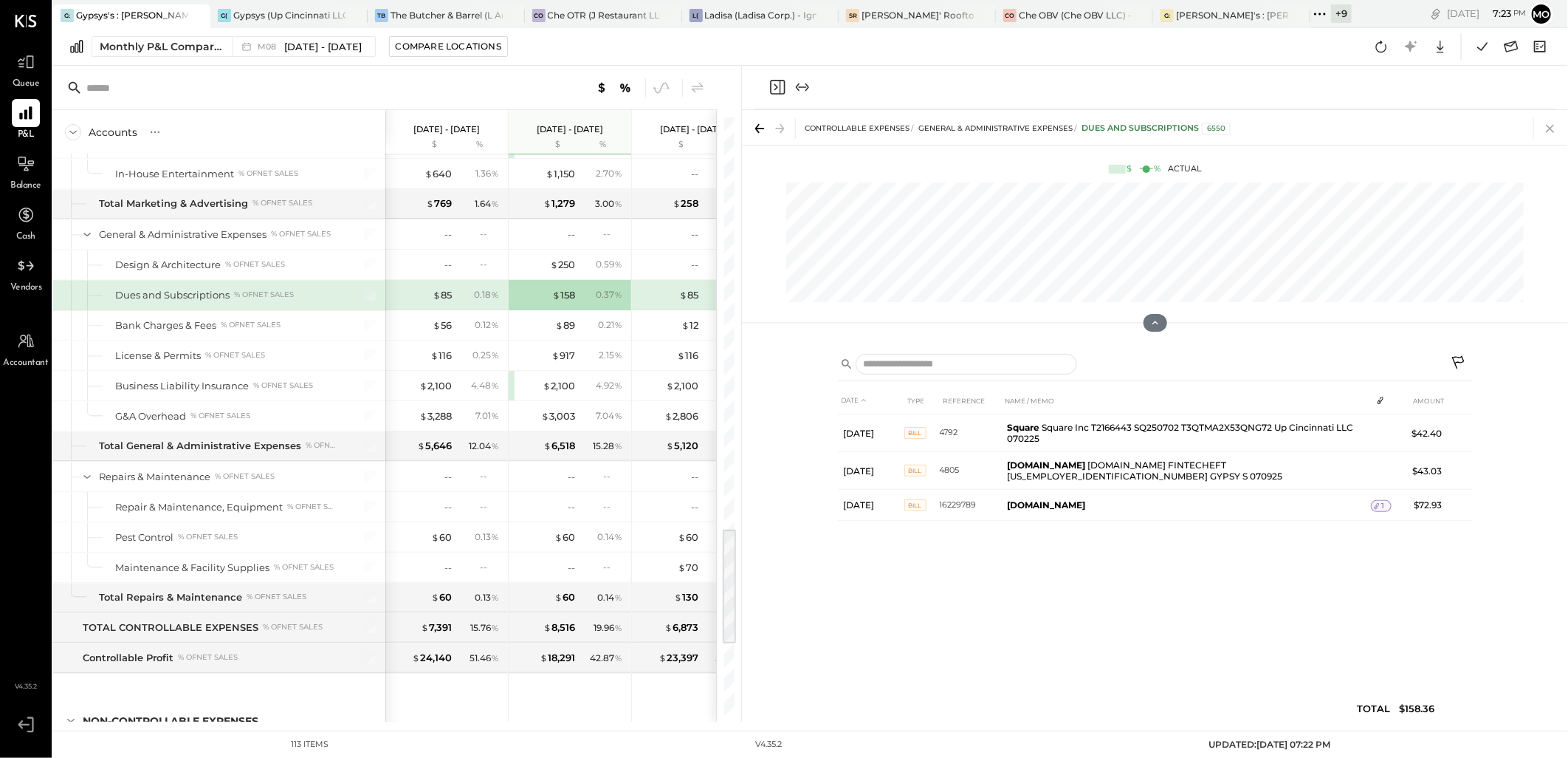
click at [1551, 127] on icon at bounding box center [1549, 128] width 8 height 8
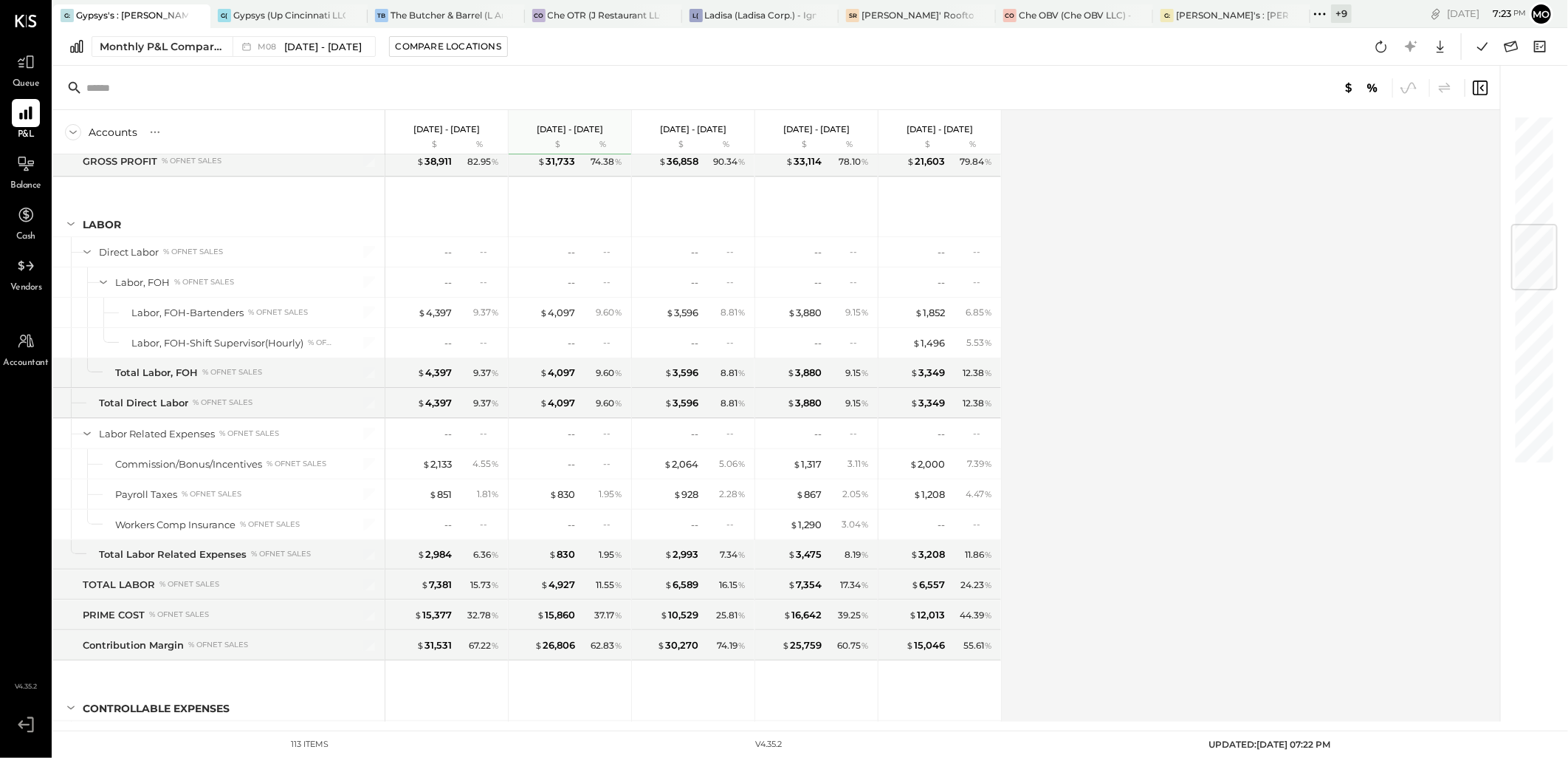
scroll to position [931, 0]
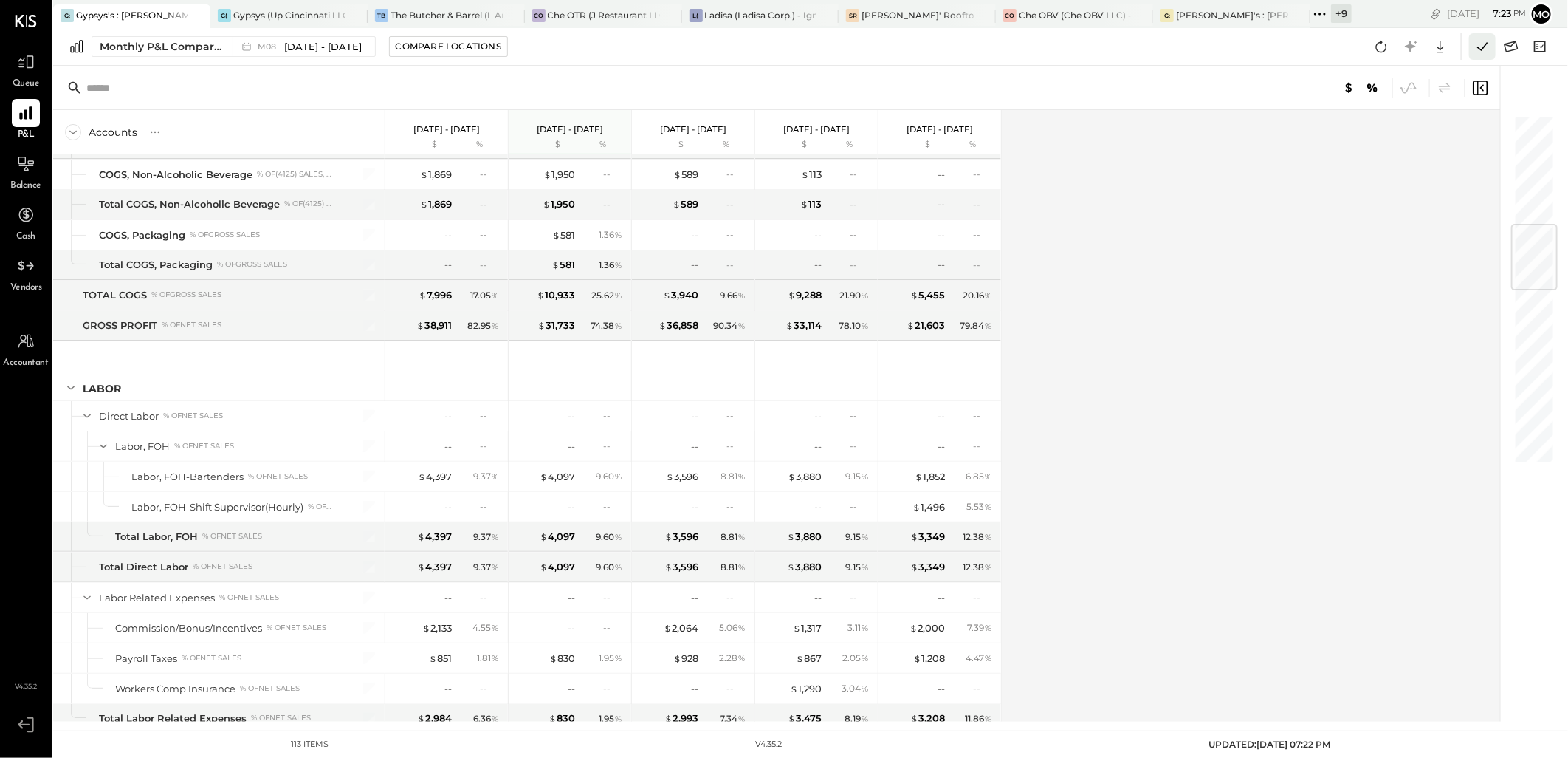
click at [1481, 49] on icon at bounding box center [1481, 46] width 10 height 8
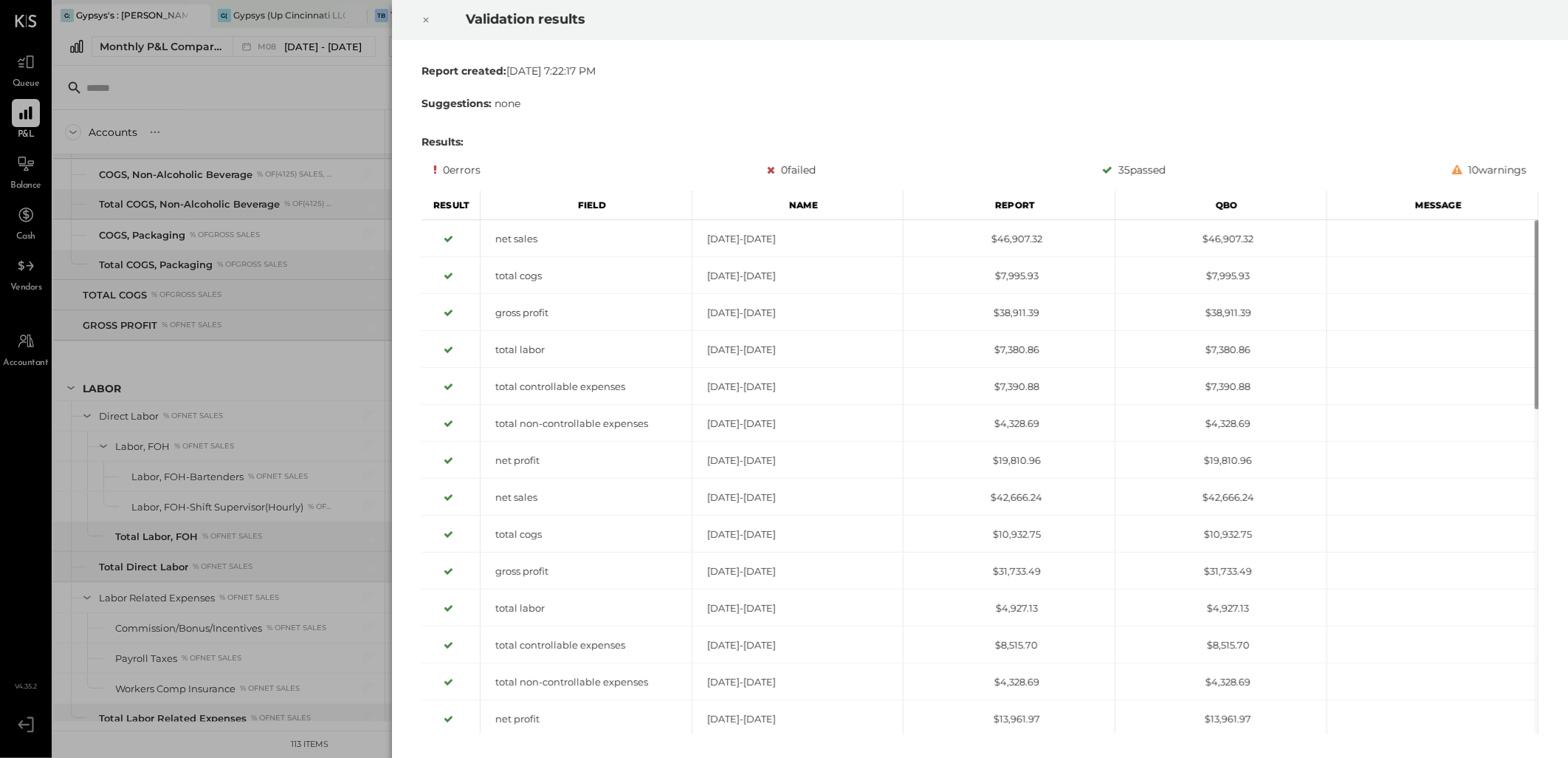
click at [423, 17] on icon at bounding box center [426, 20] width 9 height 18
